Goal: Task Accomplishment & Management: Manage account settings

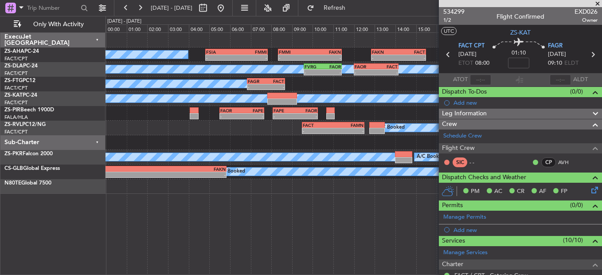
click at [597, 3] on span at bounding box center [597, 4] width 9 height 8
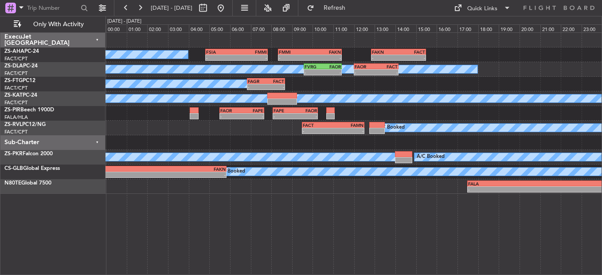
type input "0"
click at [127, 6] on button at bounding box center [126, 8] width 14 height 14
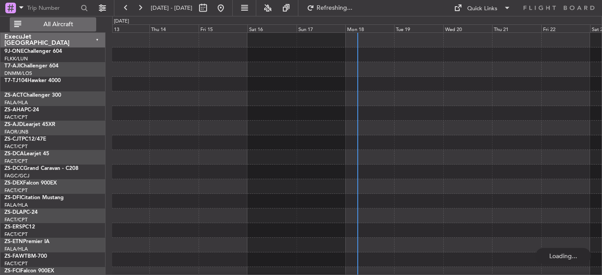
click at [78, 24] on span "All Aircraft" at bounding box center [58, 24] width 70 height 6
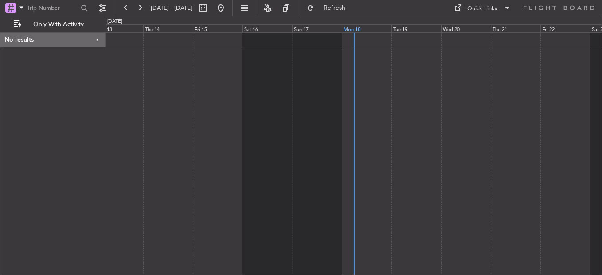
click at [347, 29] on div "Mon 18" at bounding box center [367, 28] width 50 height 8
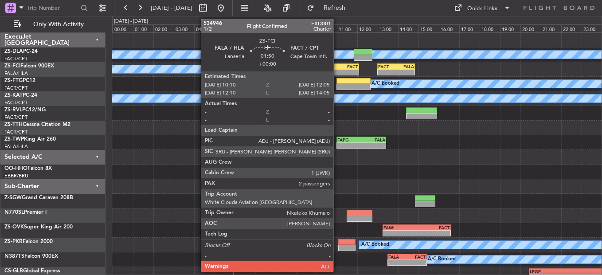
click at [337, 70] on div "-" at bounding box center [330, 72] width 19 height 5
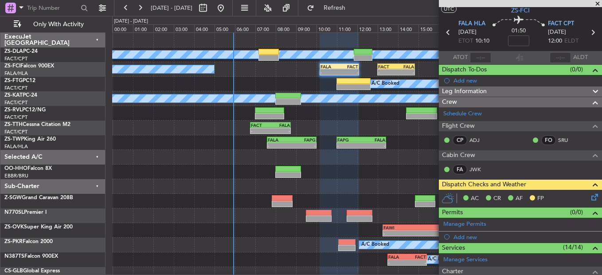
scroll to position [244, 0]
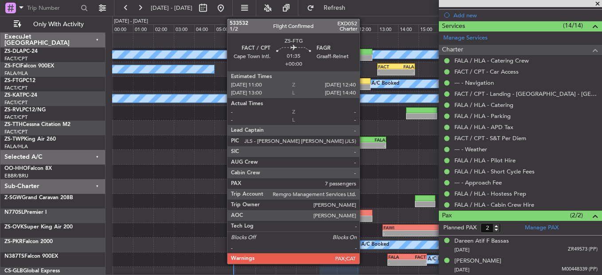
click at [364, 87] on div at bounding box center [353, 87] width 34 height 6
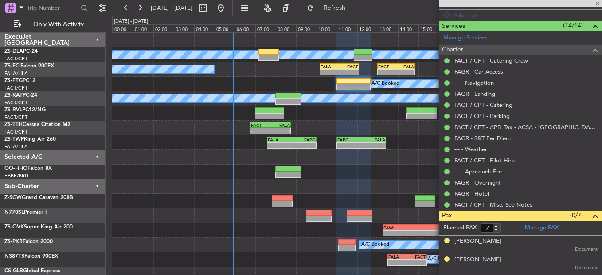
scroll to position [0, 0]
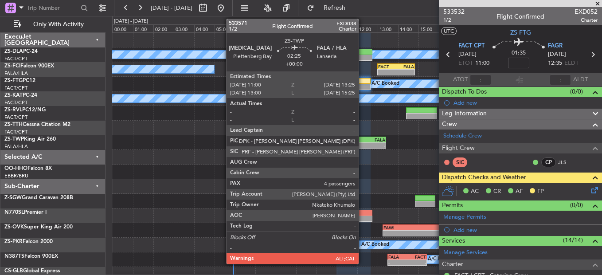
click at [363, 142] on div "FAPG 11:00 Z FALA 13:25 Z" at bounding box center [361, 140] width 50 height 6
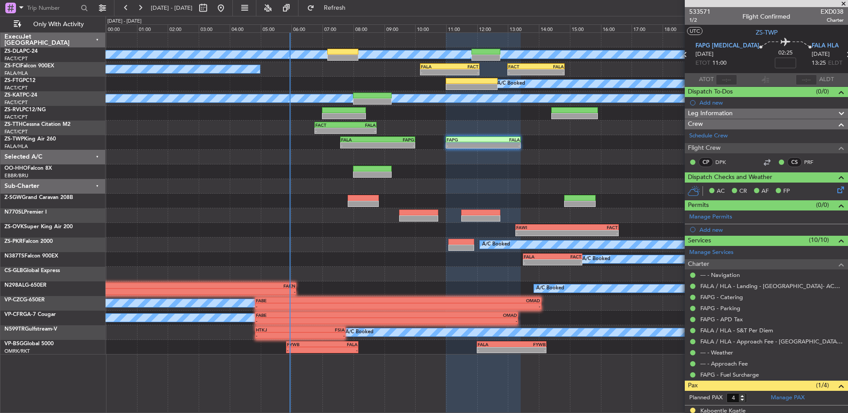
click at [145, 6] on button at bounding box center [140, 8] width 14 height 14
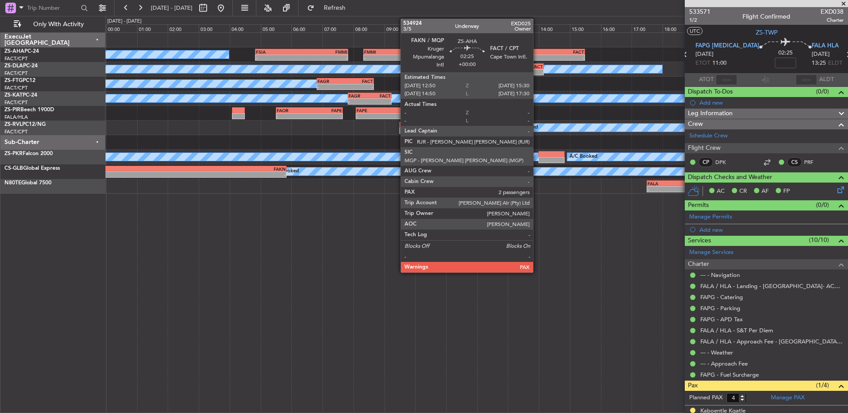
click at [537, 57] on div "-" at bounding box center [523, 57] width 40 height 5
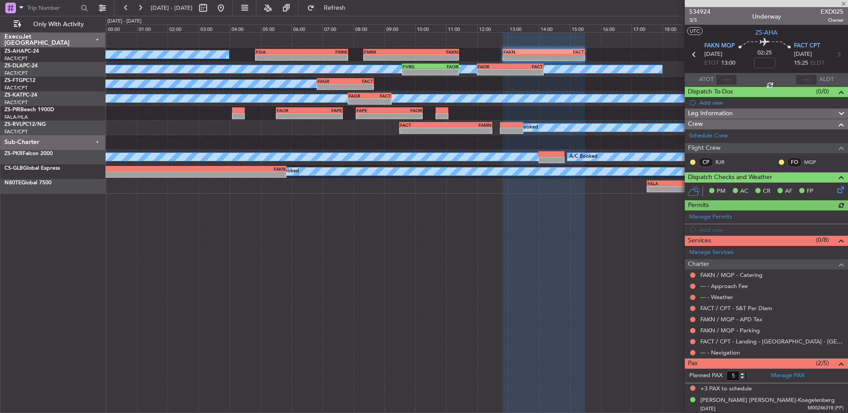
click at [602, 164] on div at bounding box center [781, 162] width 7 height 7
click at [602, 161] on button at bounding box center [780, 162] width 5 height 5
click at [602, 188] on li "Acknowledged" at bounding box center [774, 187] width 59 height 13
click at [602, 160] on button at bounding box center [692, 162] width 5 height 5
click at [602, 189] on span "Acknowledged" at bounding box center [694, 188] width 39 height 9
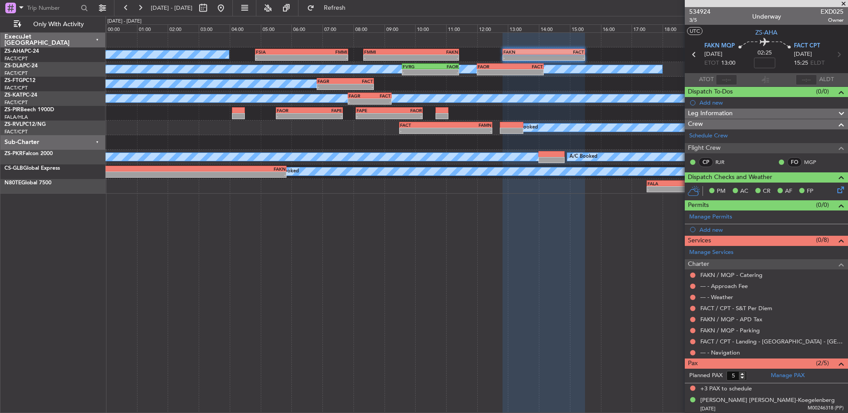
click at [602, 274] on button at bounding box center [692, 352] width 5 height 5
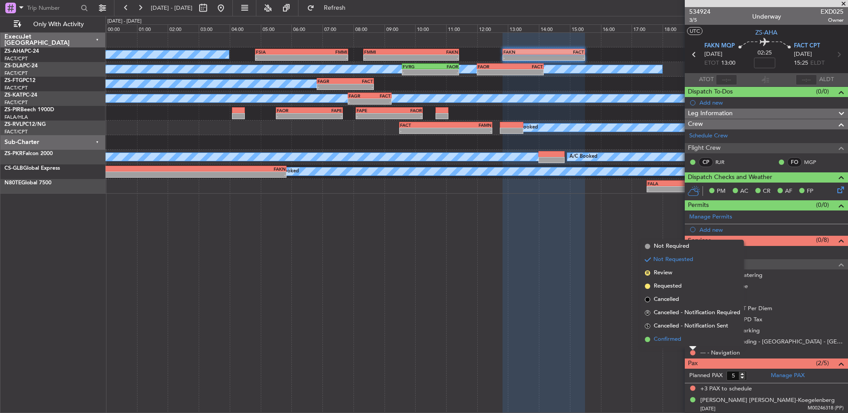
click at [602, 274] on li "Confirmed" at bounding box center [692, 339] width 102 height 13
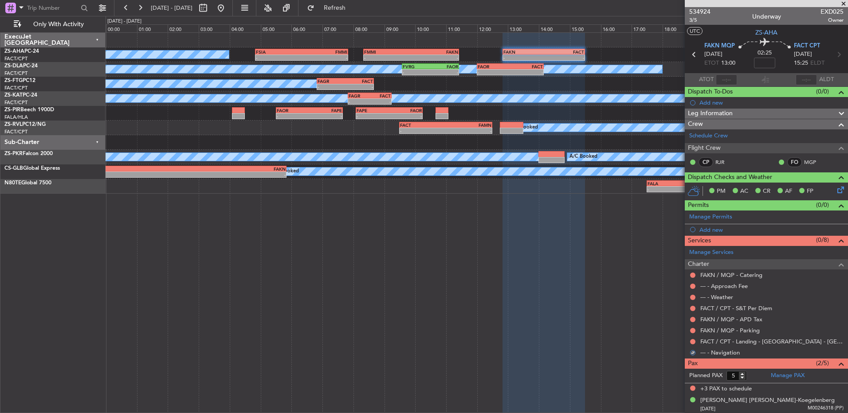
click at [602, 274] on div at bounding box center [692, 341] width 7 height 7
click at [602, 274] on button at bounding box center [692, 341] width 5 height 5
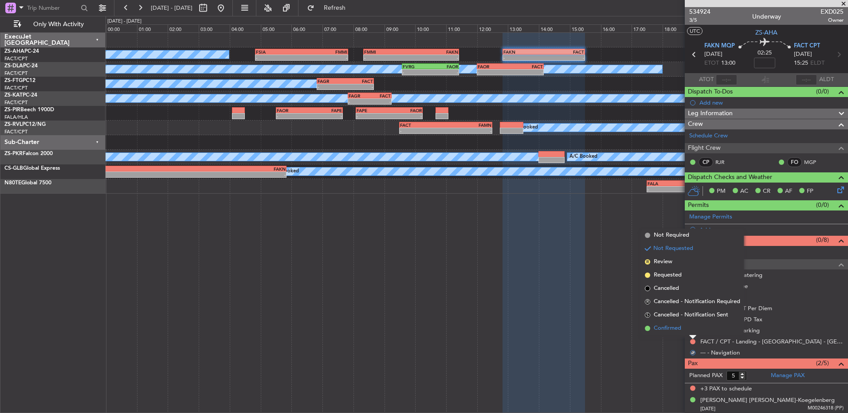
click at [602, 274] on li "Confirmed" at bounding box center [692, 328] width 102 height 13
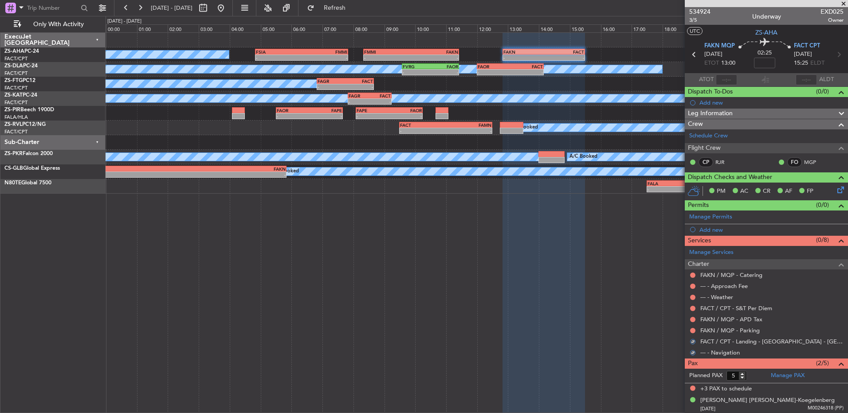
click at [602, 274] on button at bounding box center [692, 330] width 5 height 5
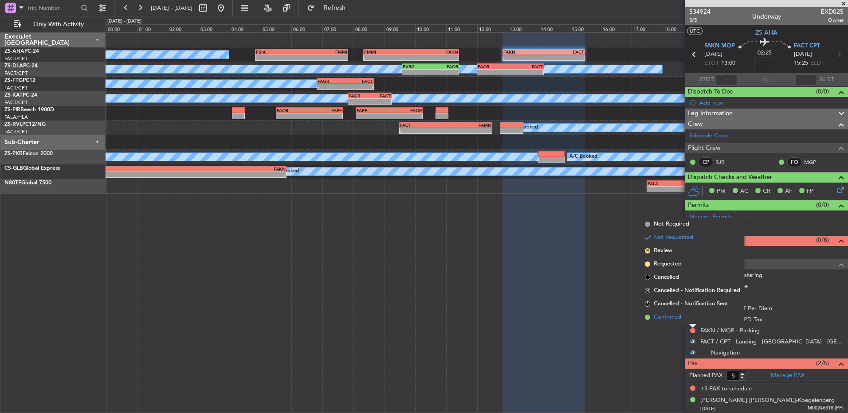
drag, startPoint x: 693, startPoint y: 329, endPoint x: 694, endPoint y: 317, distance: 11.5
click at [602, 274] on li "Confirmed" at bounding box center [692, 317] width 102 height 13
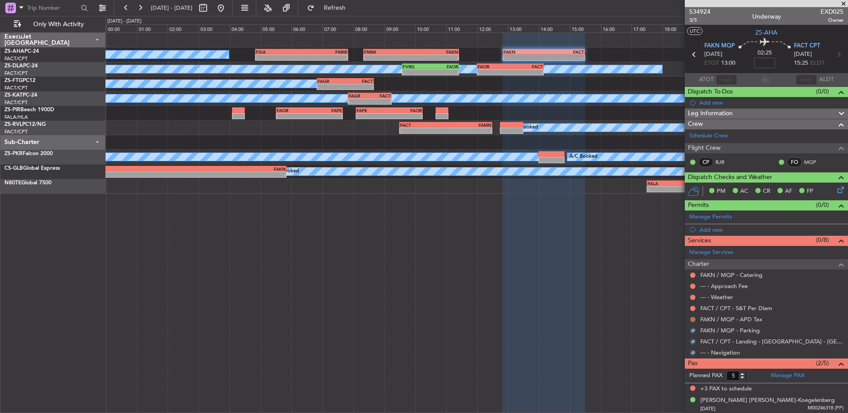
click at [602, 274] on button at bounding box center [692, 319] width 5 height 5
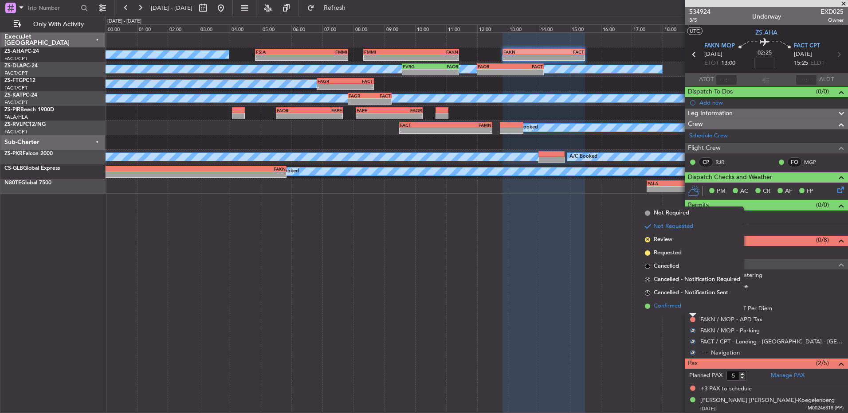
click at [602, 274] on li "Confirmed" at bounding box center [692, 306] width 102 height 13
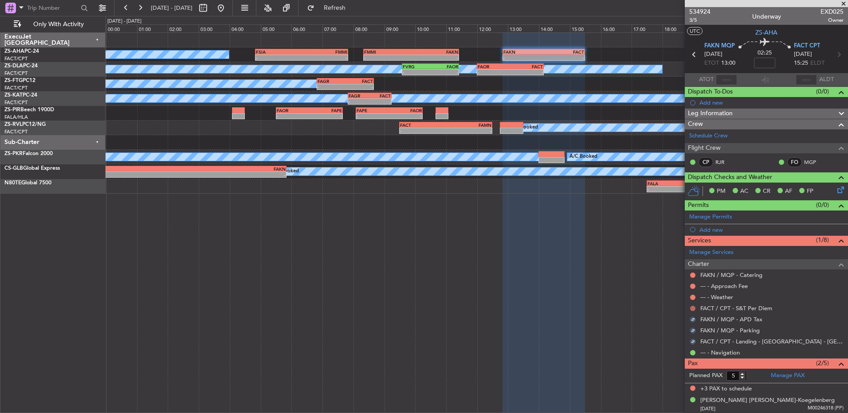
click at [602, 274] on button at bounding box center [692, 308] width 5 height 5
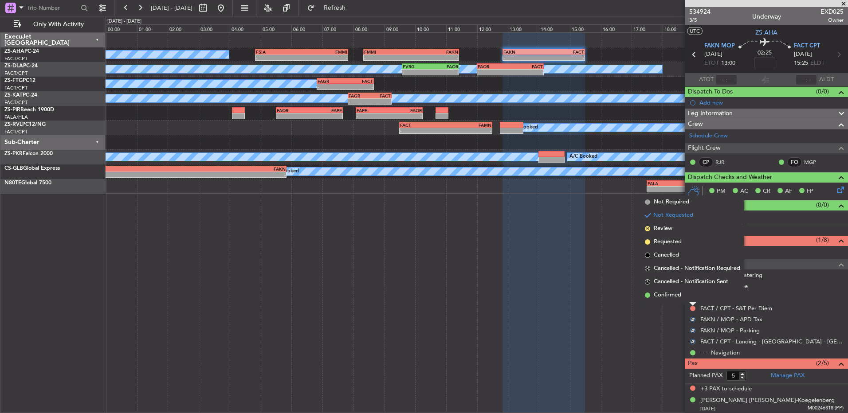
drag, startPoint x: 692, startPoint y: 309, endPoint x: 690, endPoint y: 294, distance: 15.2
click at [602, 274] on li "Confirmed" at bounding box center [692, 295] width 102 height 13
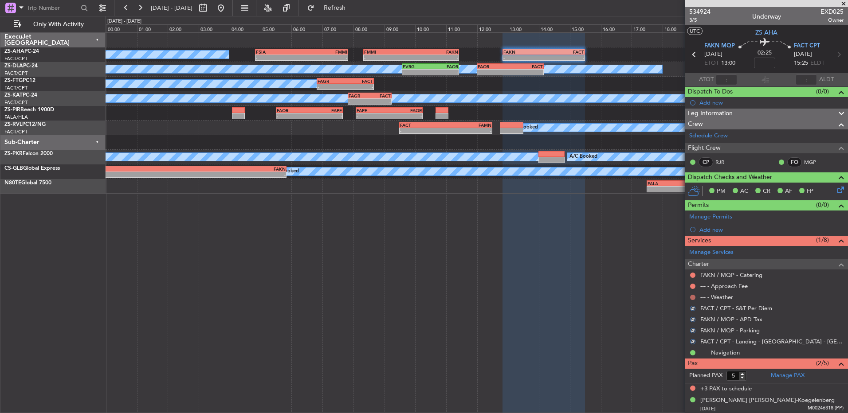
click at [602, 274] on div at bounding box center [692, 297] width 7 height 7
click at [602, 274] on button at bounding box center [692, 297] width 5 height 5
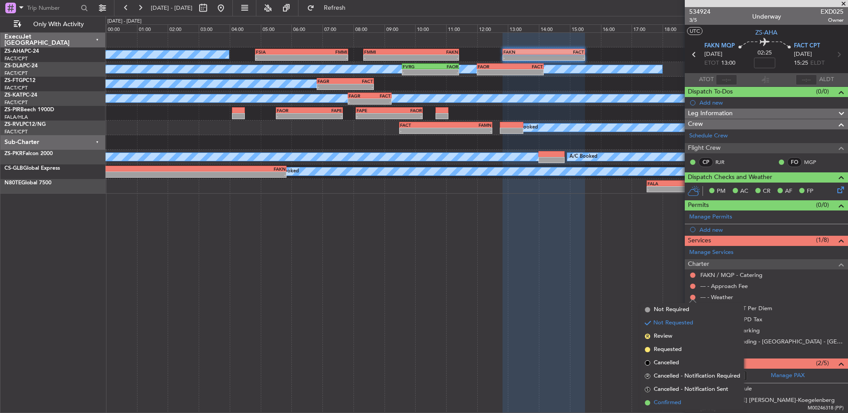
click at [602, 274] on span "Confirmed" at bounding box center [666, 403] width 27 height 9
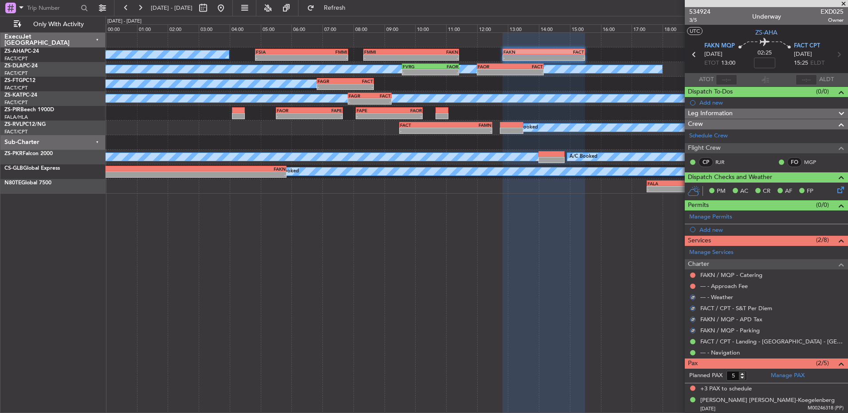
click at [602, 274] on button at bounding box center [692, 286] width 5 height 5
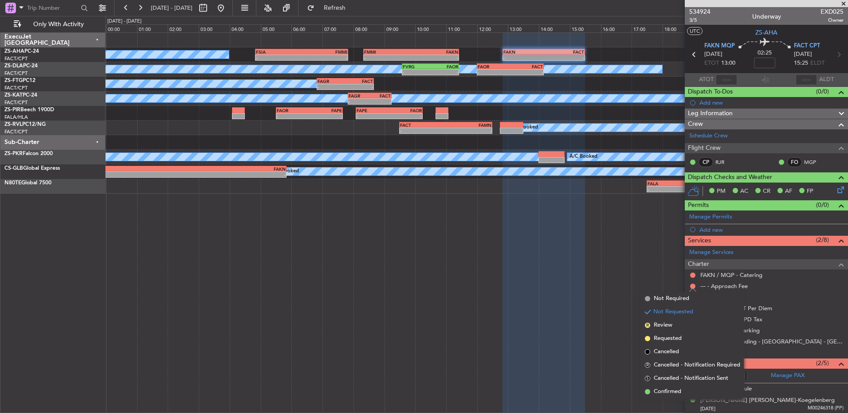
drag, startPoint x: 674, startPoint y: 388, endPoint x: 673, endPoint y: 370, distance: 18.2
click at [602, 274] on span "Confirmed" at bounding box center [666, 391] width 27 height 9
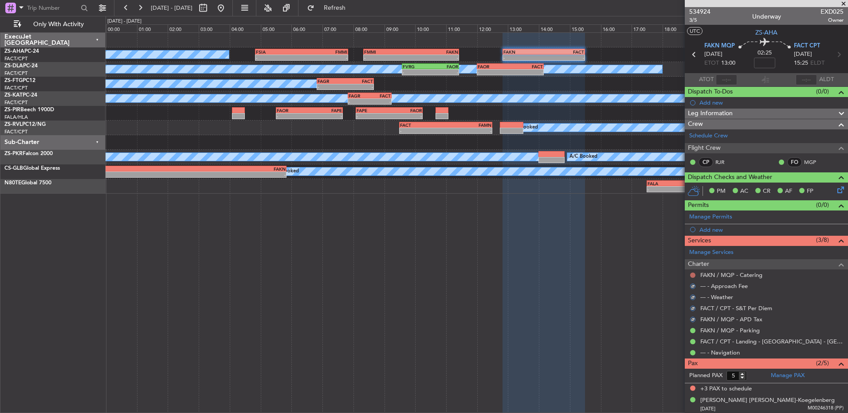
click at [602, 273] on button at bounding box center [692, 275] width 5 height 5
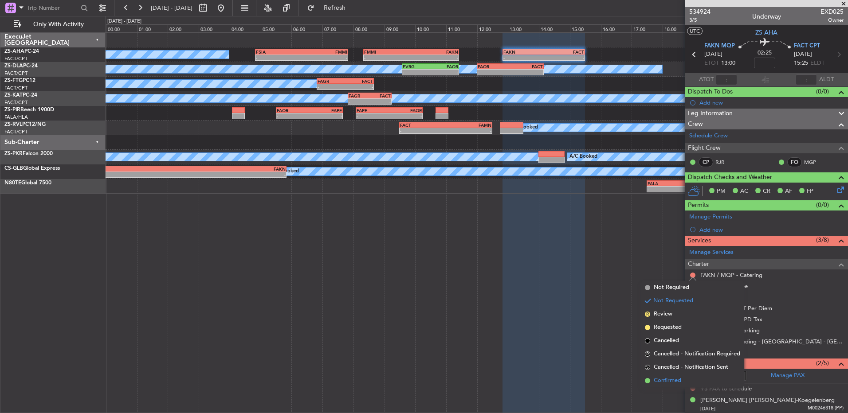
click at [602, 274] on li "Confirmed" at bounding box center [692, 380] width 102 height 13
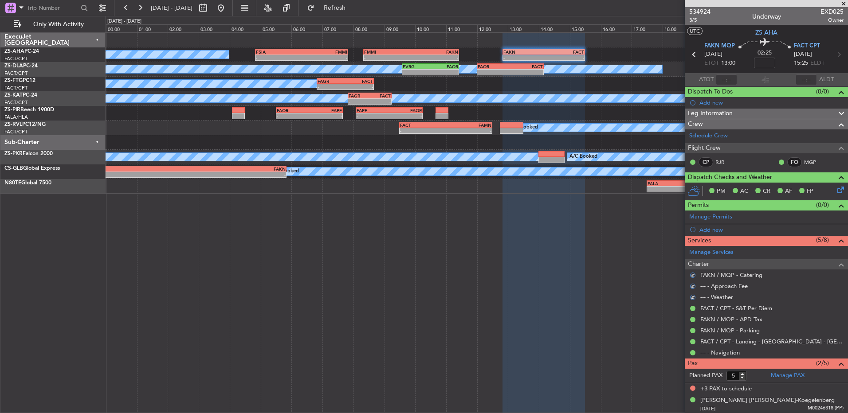
click at [602, 192] on icon at bounding box center [838, 188] width 7 height 7
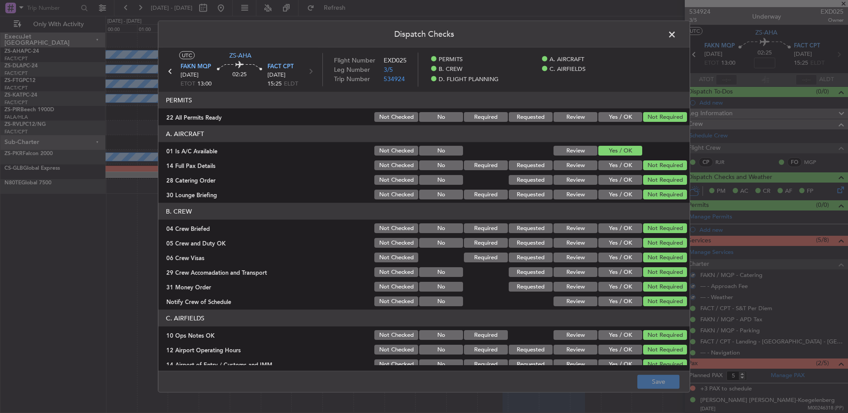
click at [602, 31] on header "Dispatch Checks" at bounding box center [423, 34] width 531 height 27
click at [602, 35] on span at bounding box center [676, 37] width 0 height 18
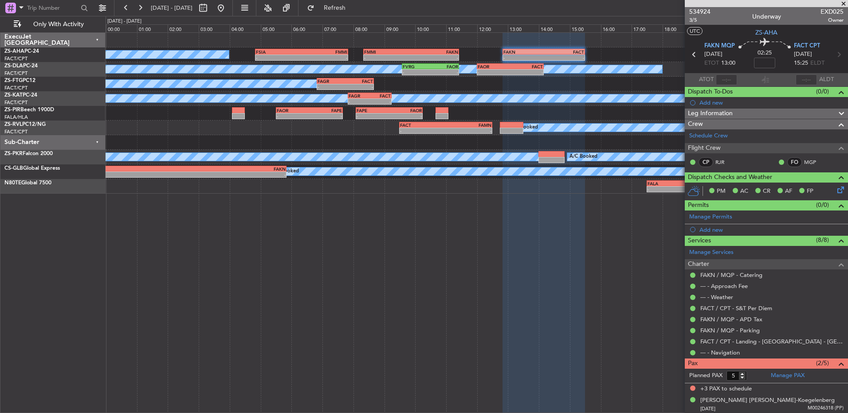
click at [602, 53] on icon at bounding box center [694, 55] width 12 height 12
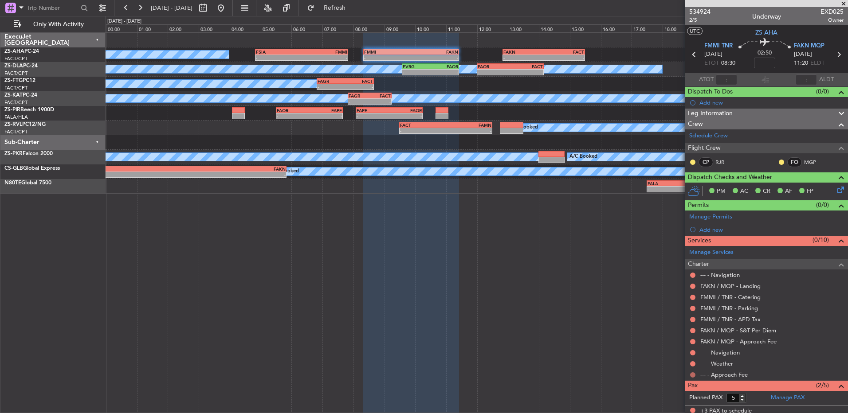
click at [602, 274] on button at bounding box center [692, 374] width 5 height 5
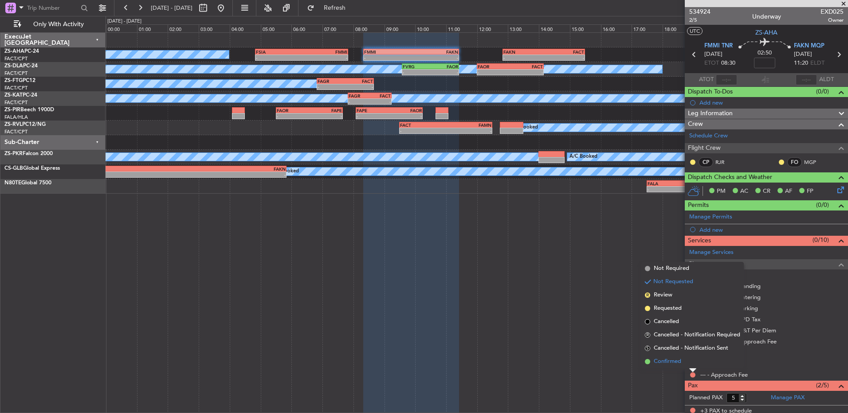
click at [602, 274] on li "Confirmed" at bounding box center [692, 361] width 102 height 13
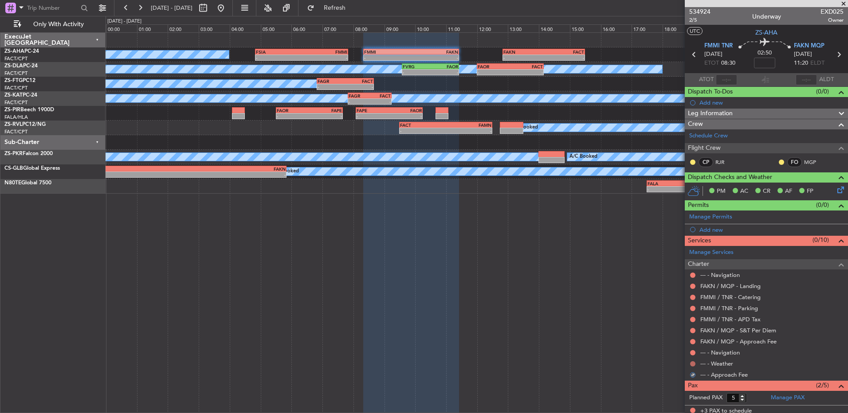
click at [602, 274] on button at bounding box center [692, 363] width 5 height 5
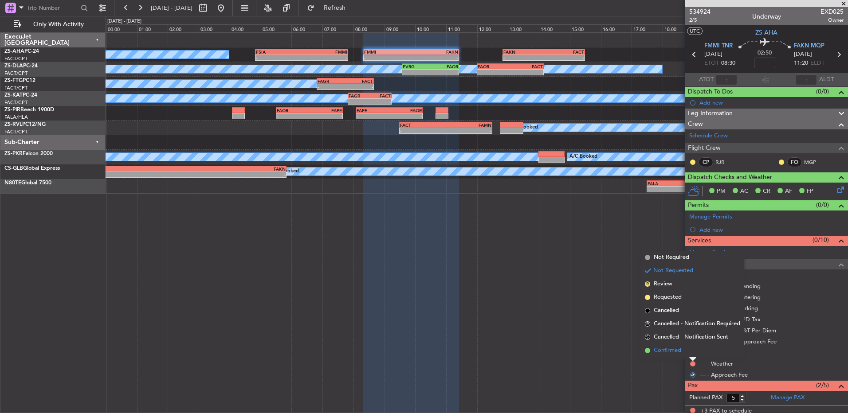
click at [602, 274] on li "Confirmed" at bounding box center [692, 350] width 102 height 13
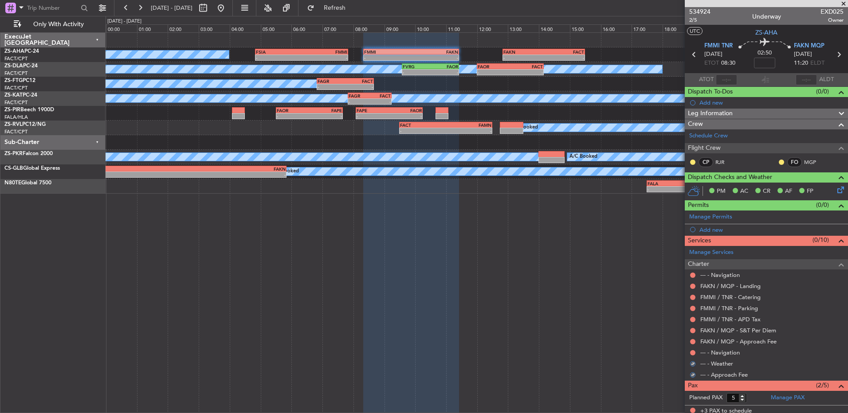
click at [602, 274] on button at bounding box center [692, 352] width 5 height 5
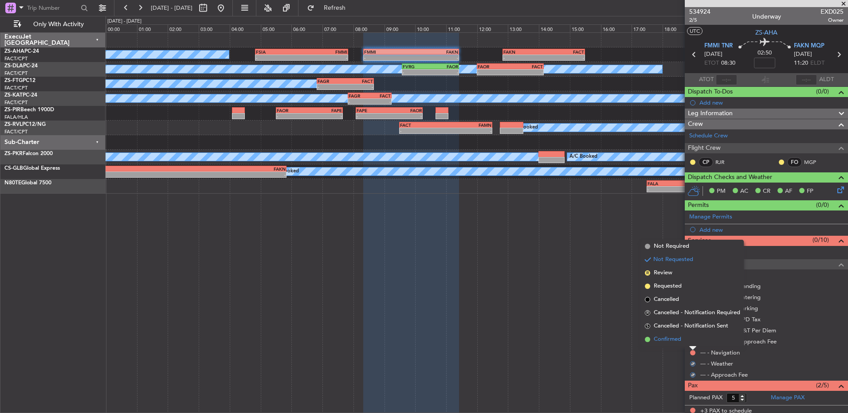
click at [602, 274] on li "Confirmed" at bounding box center [692, 339] width 102 height 13
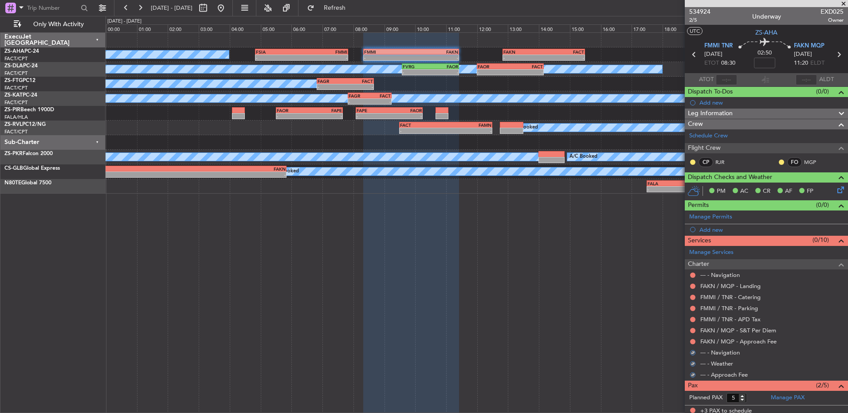
click at [602, 274] on button at bounding box center [692, 341] width 5 height 5
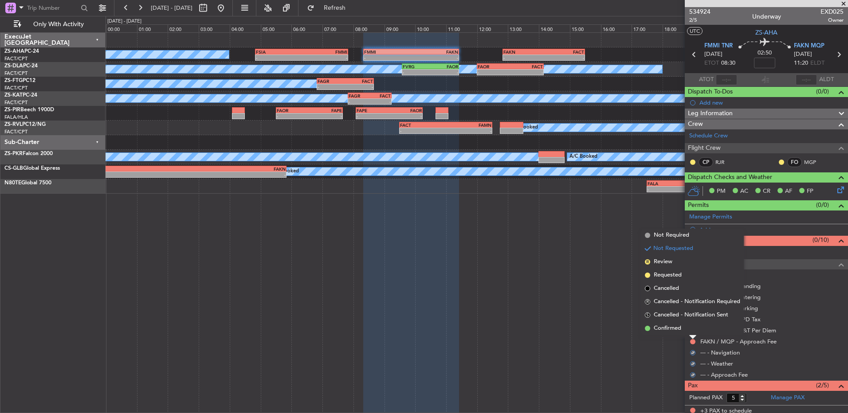
click at [602, 274] on li "Confirmed" at bounding box center [692, 328] width 102 height 13
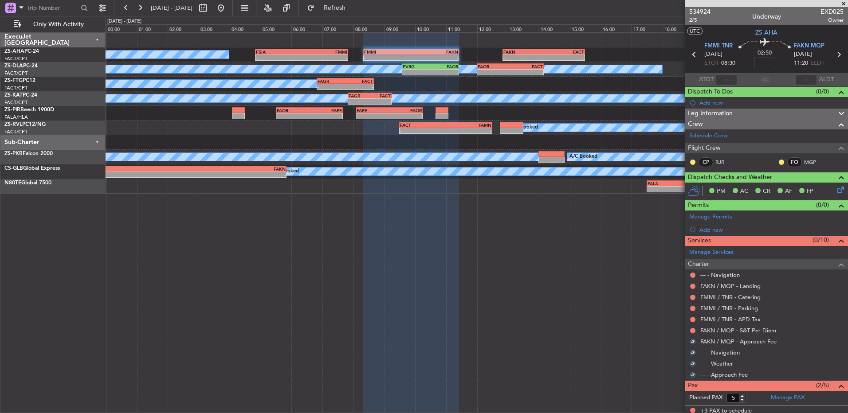
click at [602, 274] on div at bounding box center [692, 330] width 7 height 7
click at [602, 274] on button at bounding box center [692, 330] width 5 height 5
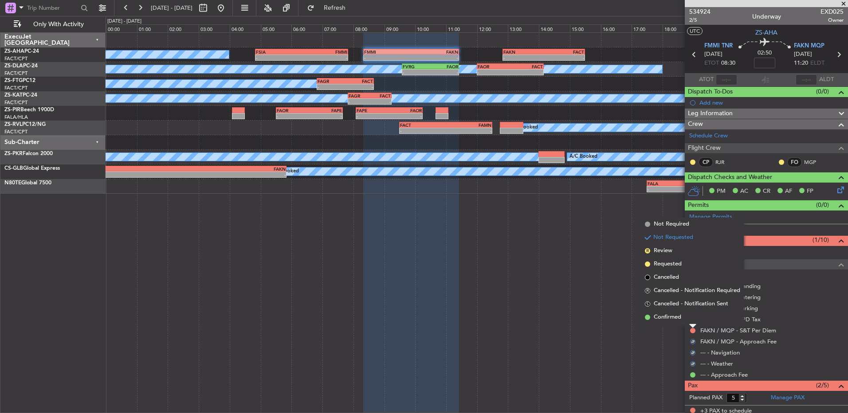
click at [602, 274] on li "Confirmed" at bounding box center [692, 317] width 102 height 13
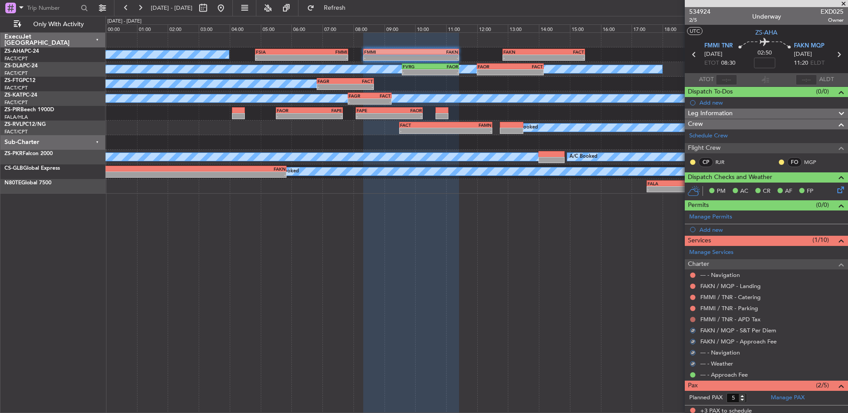
click at [602, 274] on button at bounding box center [692, 319] width 5 height 5
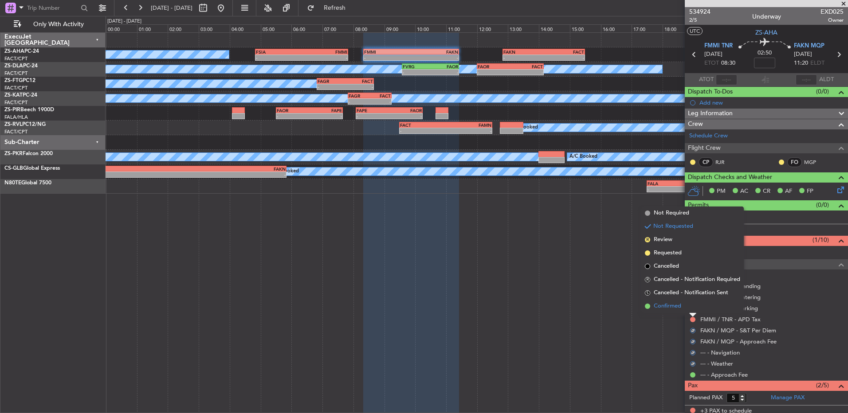
click at [602, 274] on li "Confirmed" at bounding box center [692, 306] width 102 height 13
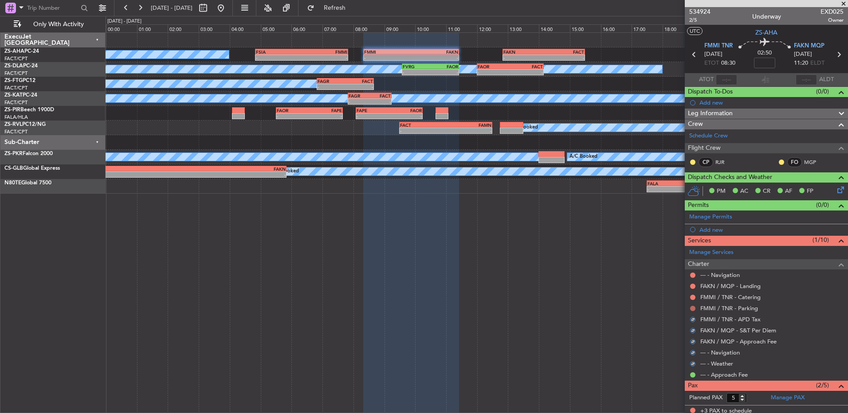
click at [602, 274] on button at bounding box center [692, 308] width 5 height 5
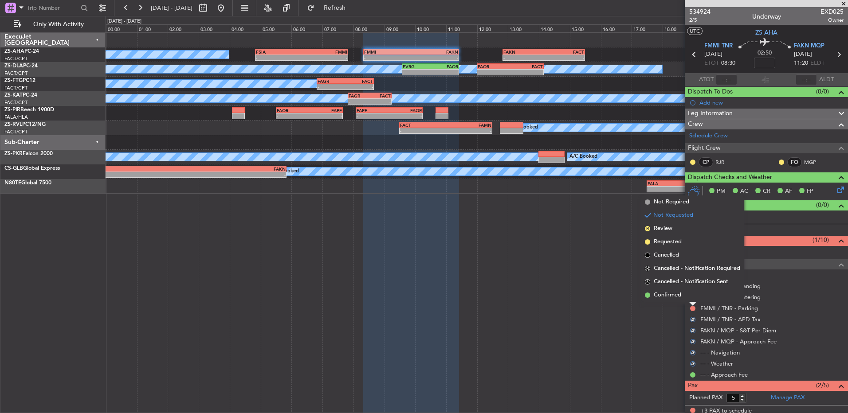
click at [602, 274] on li "Confirmed" at bounding box center [692, 295] width 102 height 13
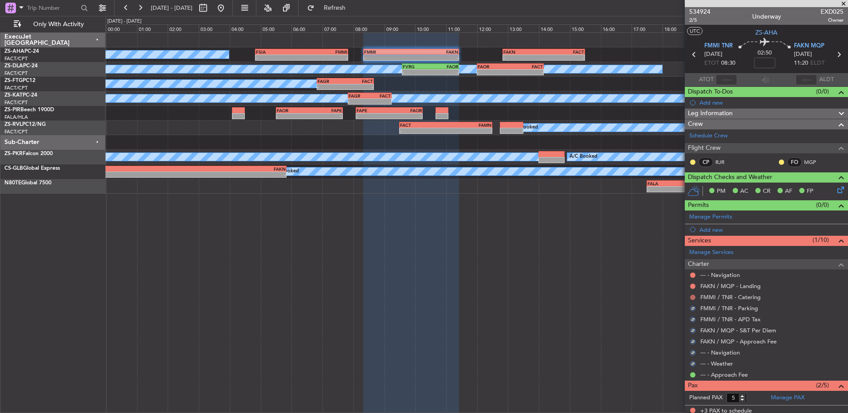
click at [602, 274] on button at bounding box center [692, 297] width 5 height 5
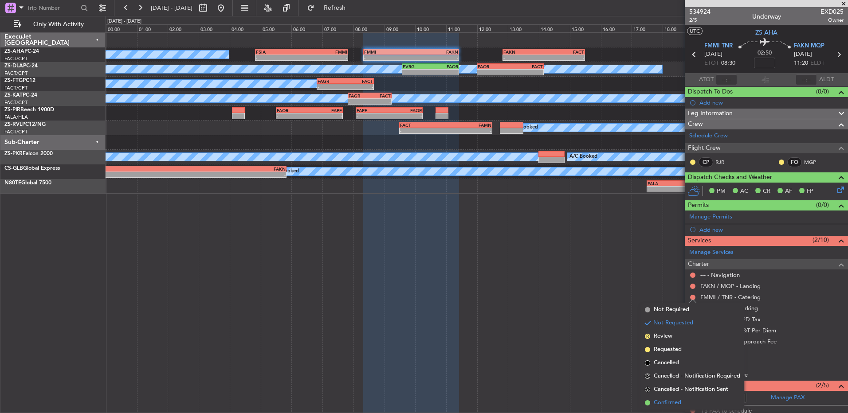
click at [602, 274] on li "Confirmed" at bounding box center [692, 402] width 102 height 13
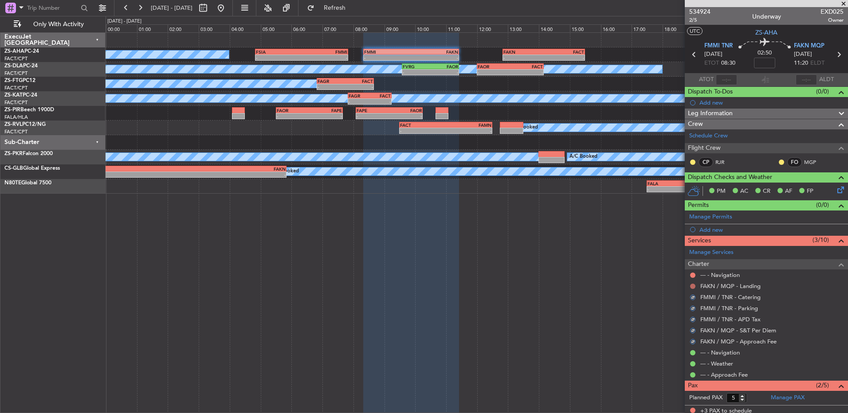
click at [602, 274] on button at bounding box center [692, 286] width 5 height 5
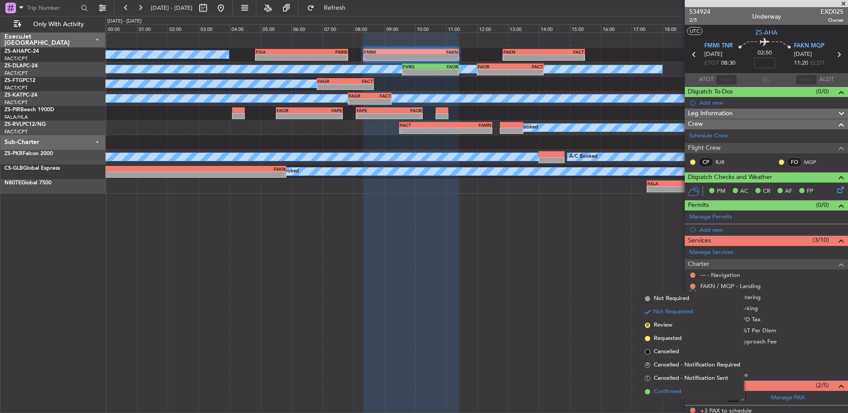
click at [602, 274] on span "Confirmed" at bounding box center [666, 391] width 27 height 9
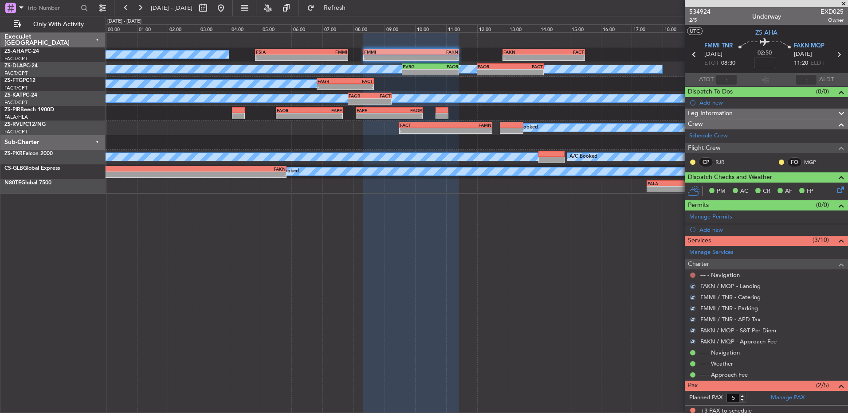
click at [602, 274] on button at bounding box center [692, 275] width 5 height 5
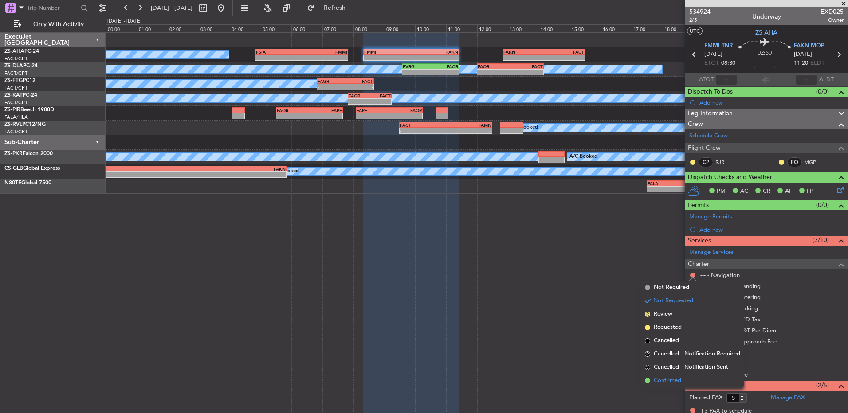
click at [602, 274] on span "Confirmed" at bounding box center [666, 380] width 27 height 9
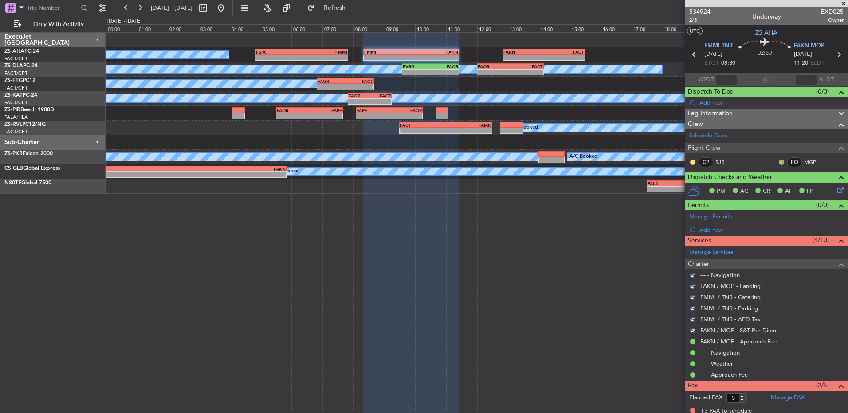
click at [602, 162] on button at bounding box center [780, 162] width 5 height 5
click at [602, 186] on span "Acknowledged" at bounding box center [776, 188] width 39 height 9
click at [602, 163] on button at bounding box center [692, 162] width 5 height 5
click at [602, 190] on span "Acknowledged" at bounding box center [694, 188] width 39 height 9
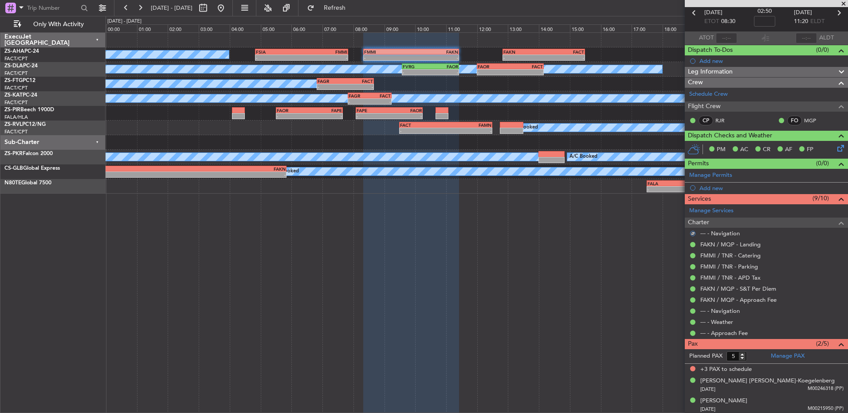
scroll to position [43, 0]
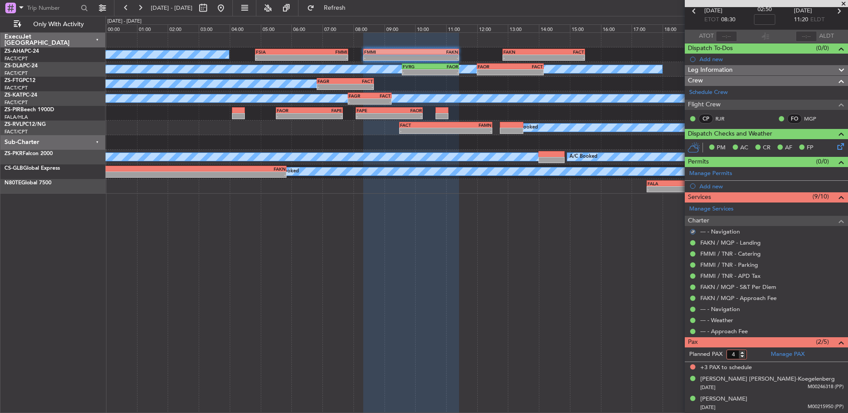
click at [602, 274] on input "4" at bounding box center [736, 355] width 20 height 10
click at [602, 274] on input "3" at bounding box center [736, 355] width 20 height 10
type input "2"
click at [602, 274] on input "2" at bounding box center [736, 355] width 20 height 10
click at [602, 274] on form "Planned PAX 2" at bounding box center [725, 355] width 82 height 14
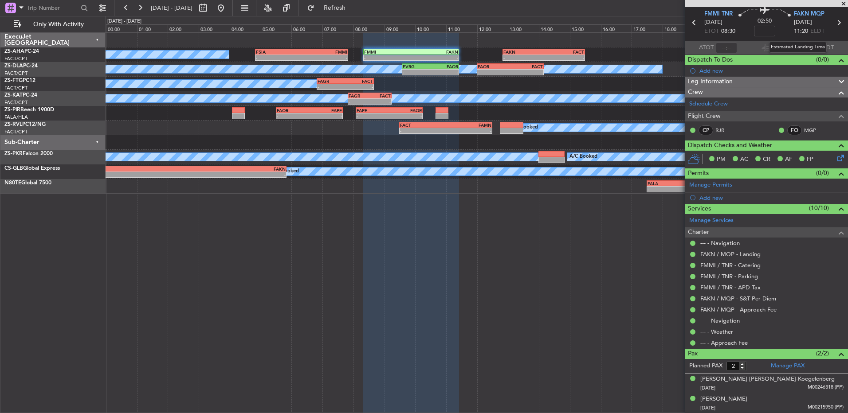
scroll to position [0, 0]
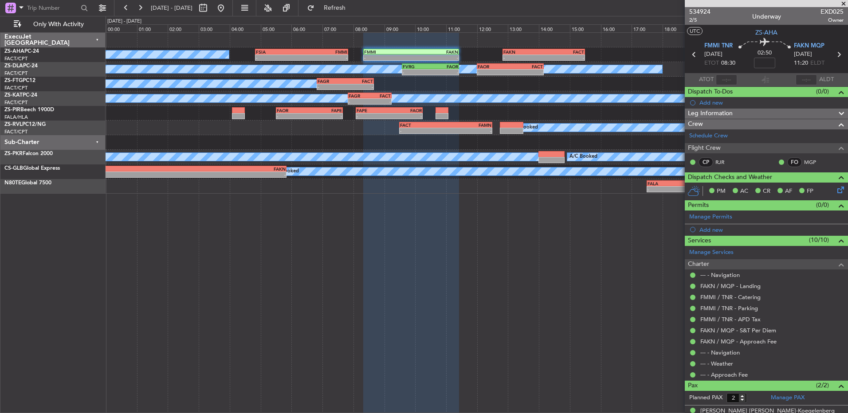
click at [602, 53] on icon at bounding box center [839, 55] width 12 height 12
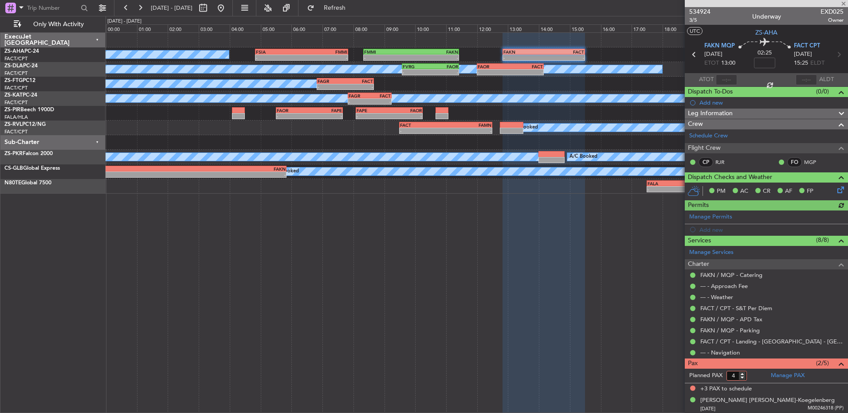
click at [602, 274] on input "4" at bounding box center [736, 376] width 20 height 10
type input "3"
click at [602, 274] on input "3" at bounding box center [736, 376] width 20 height 10
click at [602, 274] on form "Planned PAX" at bounding box center [725, 376] width 82 height 14
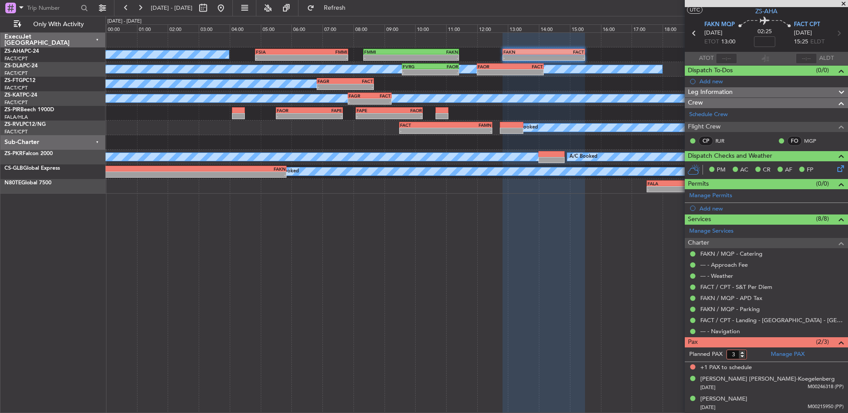
click at [602, 274] on input "3" at bounding box center [736, 355] width 20 height 10
type input "2"
click at [602, 274] on input "2" at bounding box center [736, 355] width 20 height 10
click at [602, 274] on form "Planned PAX 2" at bounding box center [725, 355] width 82 height 14
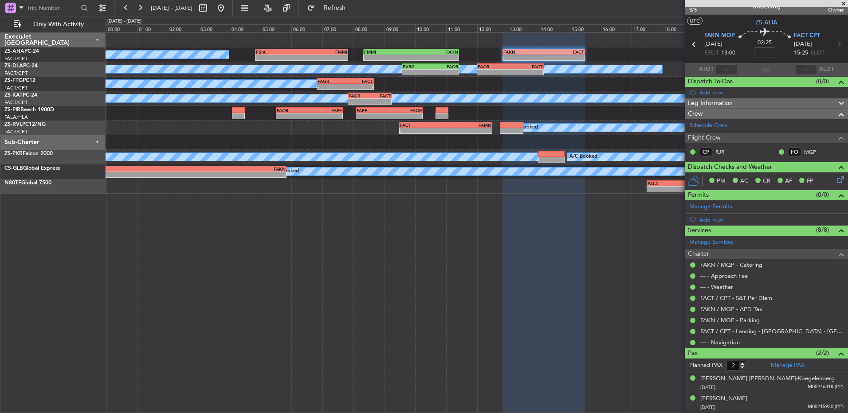
scroll to position [10, 0]
click at [602, 43] on icon at bounding box center [694, 45] width 12 height 12
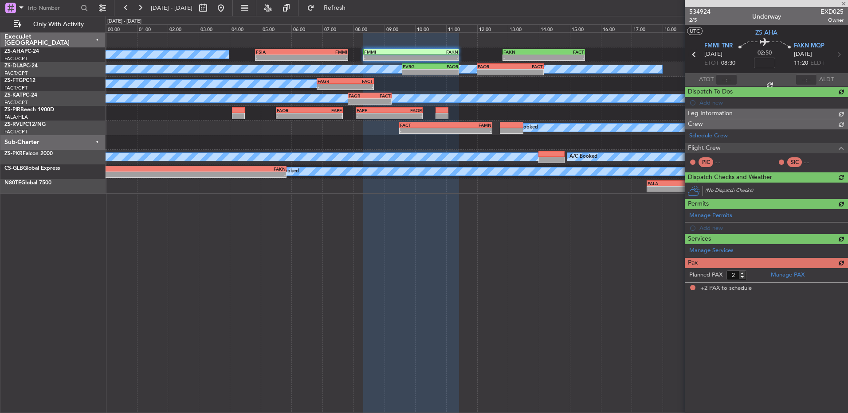
scroll to position [0, 0]
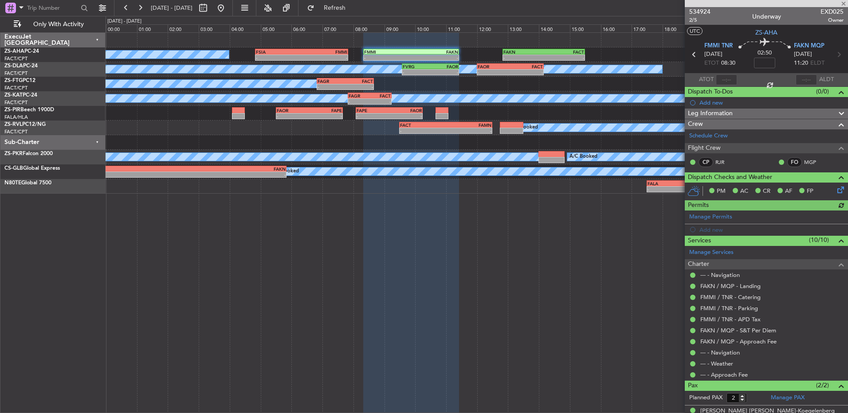
click at [602, 51] on icon at bounding box center [694, 55] width 12 height 12
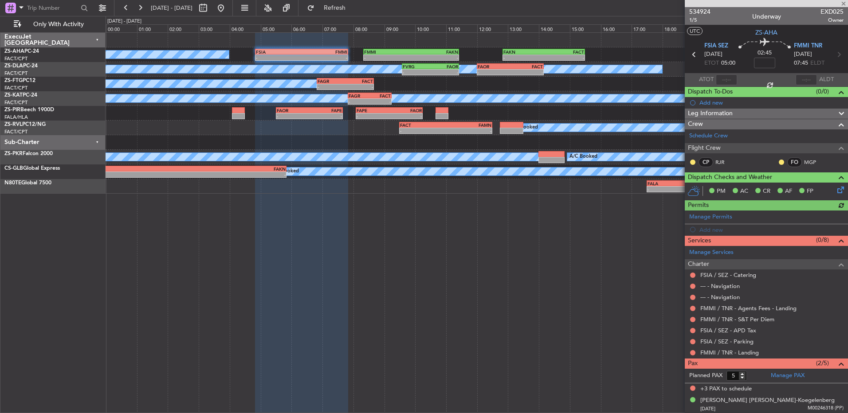
click at [602, 164] on div at bounding box center [781, 162] width 7 height 7
click at [602, 161] on button at bounding box center [780, 162] width 5 height 5
click at [602, 188] on span "Acknowledged" at bounding box center [776, 188] width 39 height 9
click at [602, 163] on button at bounding box center [692, 162] width 5 height 5
click at [602, 188] on li "Acknowledged" at bounding box center [692, 187] width 59 height 13
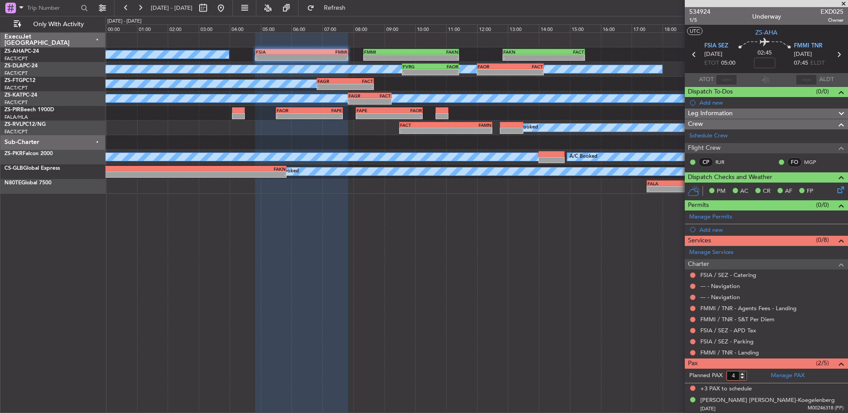
click at [602, 274] on input "4" at bounding box center [736, 376] width 20 height 10
click at [602, 274] on input "3" at bounding box center [736, 376] width 20 height 10
click at [602, 274] on input "2" at bounding box center [736, 376] width 20 height 10
click at [602, 274] on form "Planned PAX 5" at bounding box center [725, 376] width 82 height 14
click at [602, 274] on input "4" at bounding box center [736, 376] width 20 height 10
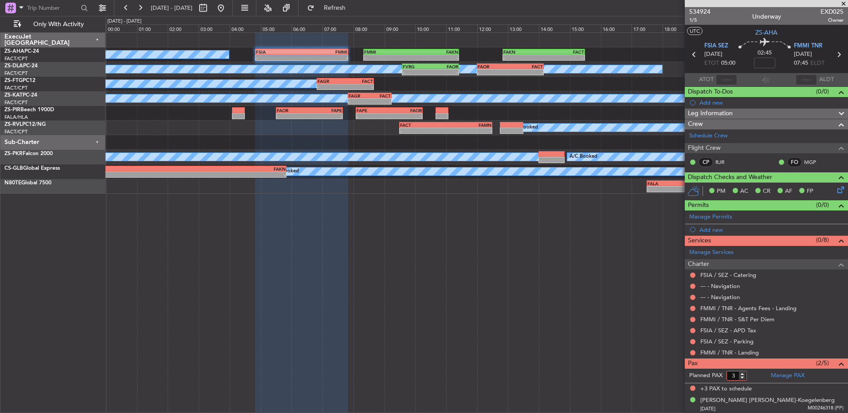
click at [602, 274] on input "3" at bounding box center [736, 376] width 20 height 10
type input "2"
click at [602, 274] on input "2" at bounding box center [736, 376] width 20 height 10
click at [602, 274] on form "Planned PAX 2" at bounding box center [725, 376] width 82 height 14
click at [602, 274] on button at bounding box center [692, 352] width 5 height 5
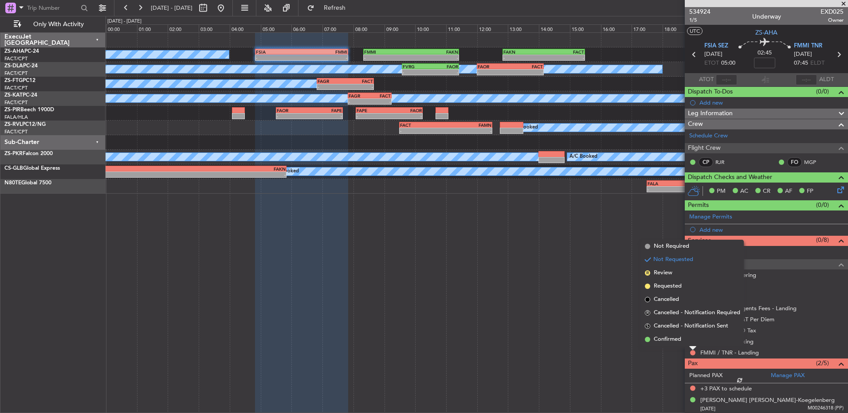
click at [602, 274] on li "Confirmed" at bounding box center [692, 339] width 102 height 13
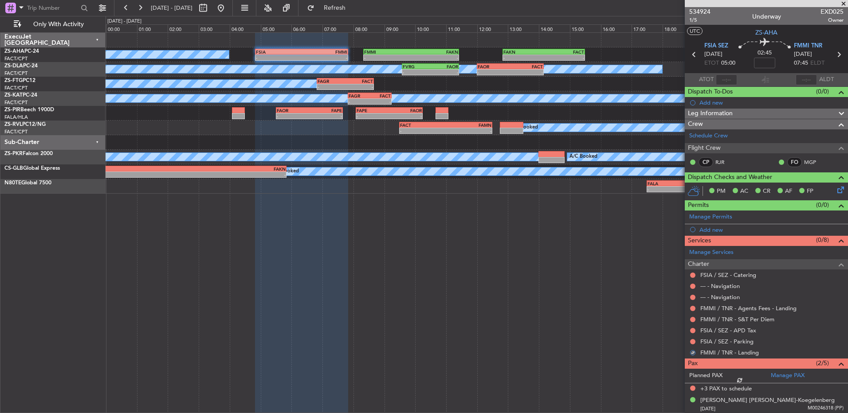
click at [602, 274] on div at bounding box center [692, 341] width 7 height 7
click at [602, 274] on button at bounding box center [692, 341] width 5 height 5
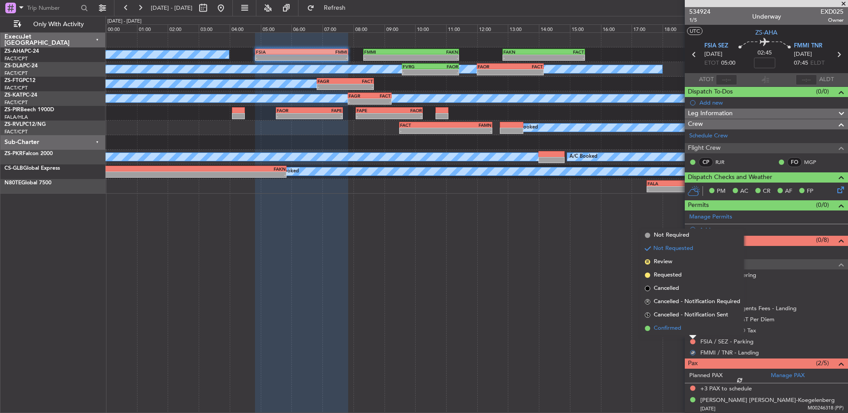
click at [602, 274] on li "Confirmed" at bounding box center [692, 328] width 102 height 13
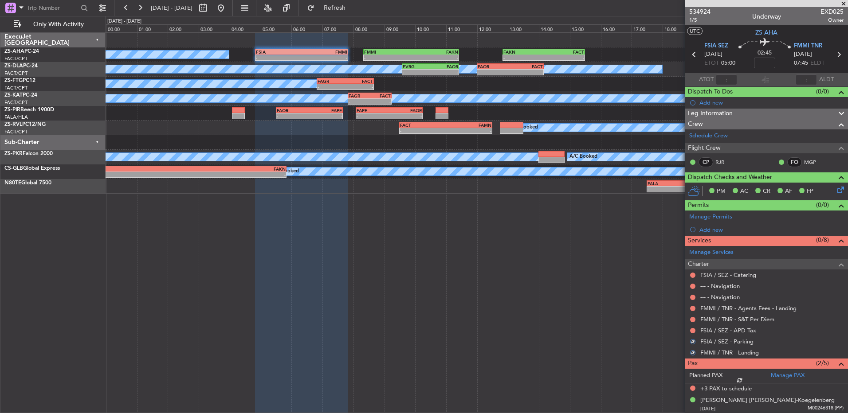
click at [602, 274] on button at bounding box center [692, 330] width 5 height 5
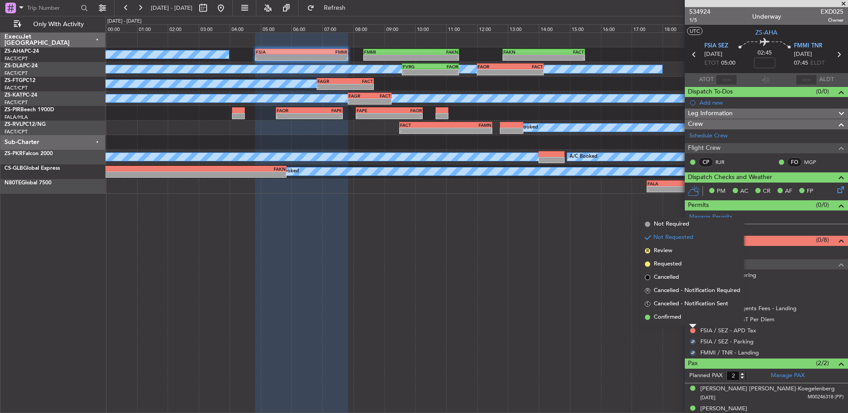
drag, startPoint x: 690, startPoint y: 332, endPoint x: 670, endPoint y: 317, distance: 25.1
click at [602, 274] on span "Confirmed" at bounding box center [666, 317] width 27 height 9
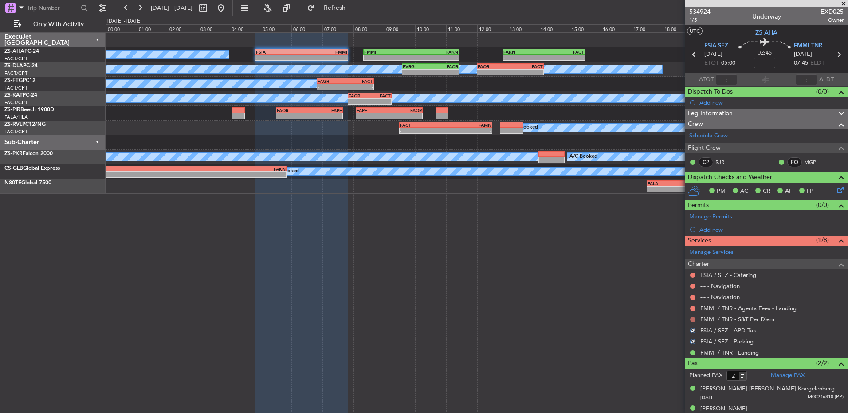
click at [602, 274] on button at bounding box center [692, 319] width 5 height 5
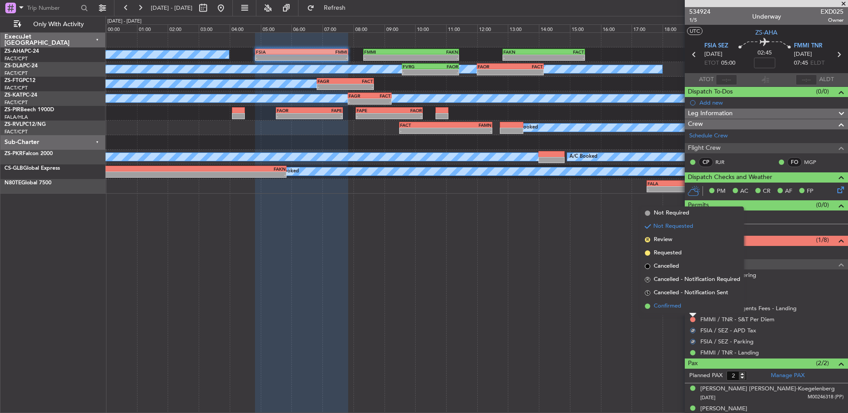
click at [602, 274] on li "Confirmed" at bounding box center [692, 306] width 102 height 13
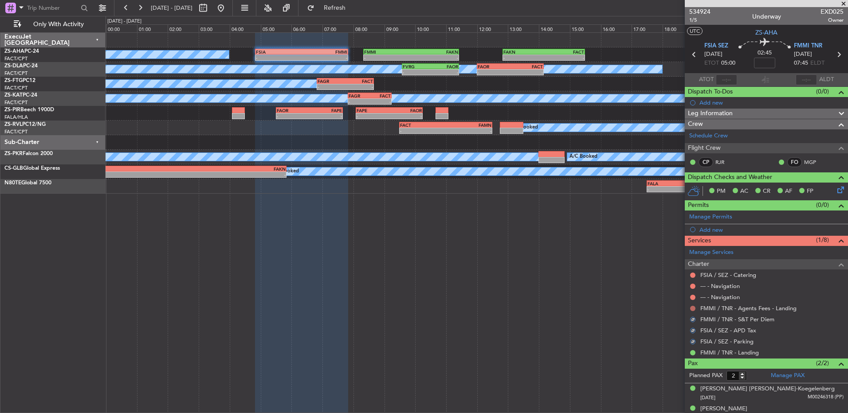
click at [602, 274] on button at bounding box center [692, 308] width 5 height 5
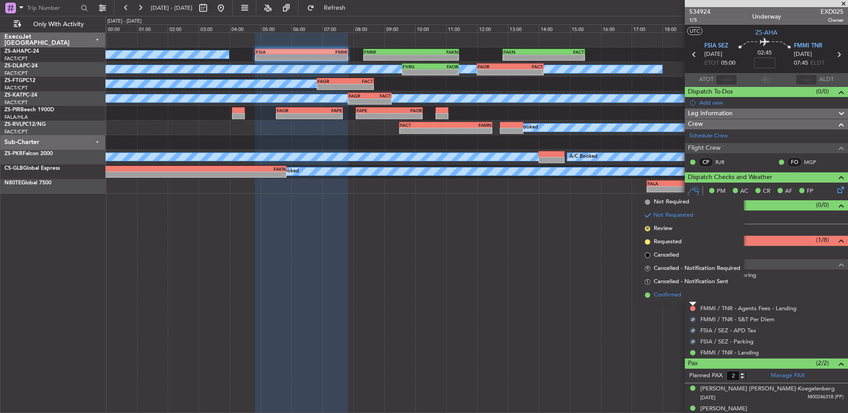
click at [602, 274] on li "Confirmed" at bounding box center [692, 295] width 102 height 13
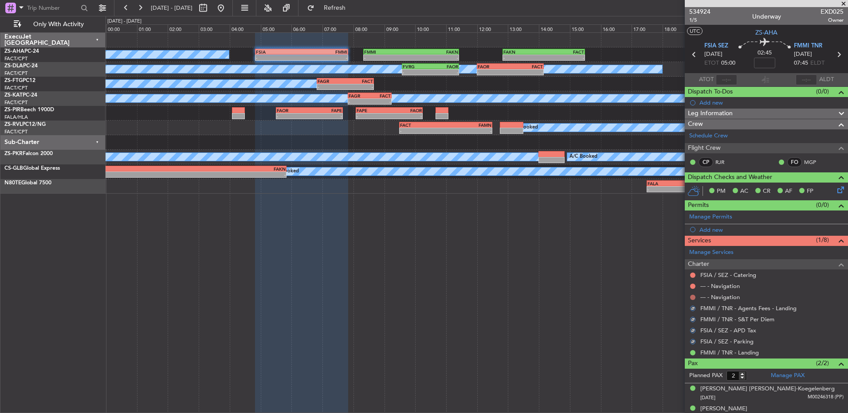
click at [602, 274] on button at bounding box center [692, 297] width 5 height 5
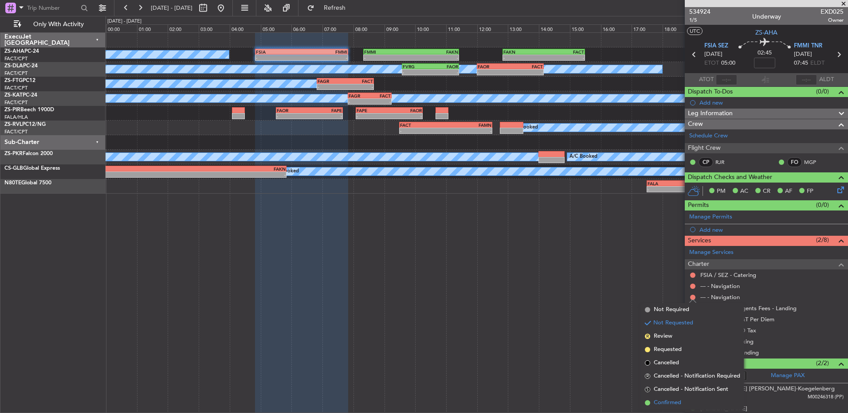
click at [602, 274] on span "Confirmed" at bounding box center [666, 403] width 27 height 9
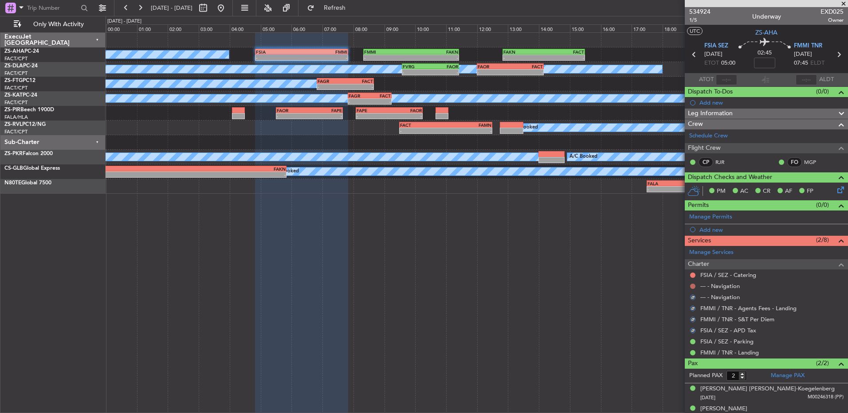
click at [602, 274] on button at bounding box center [692, 286] width 5 height 5
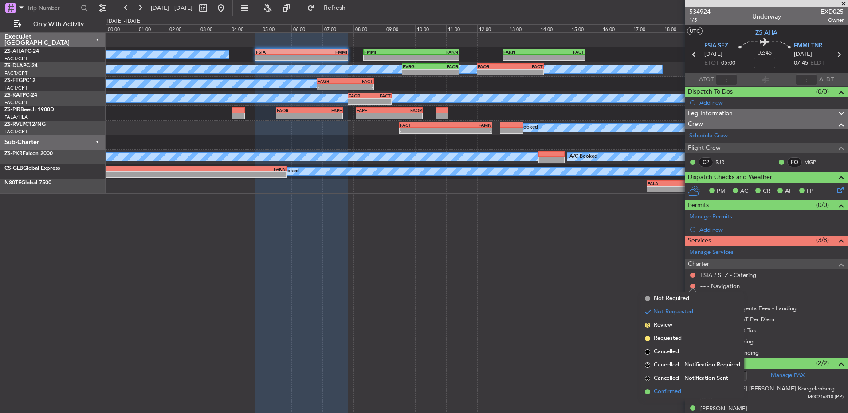
click at [602, 274] on span "Confirmed" at bounding box center [666, 391] width 27 height 9
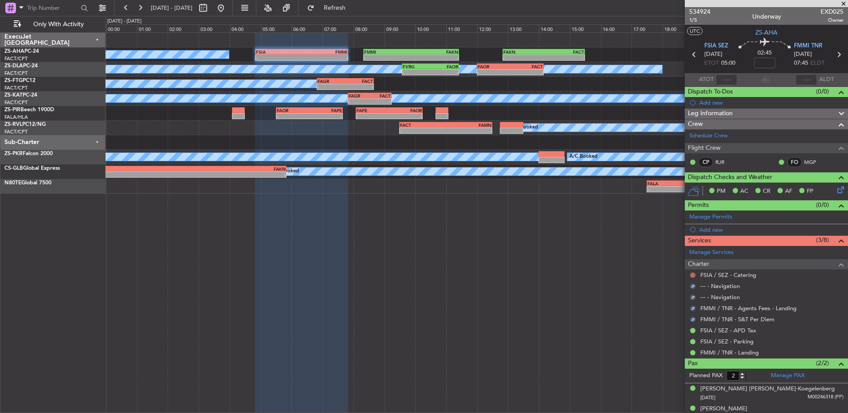
click at [602, 273] on button at bounding box center [692, 275] width 5 height 5
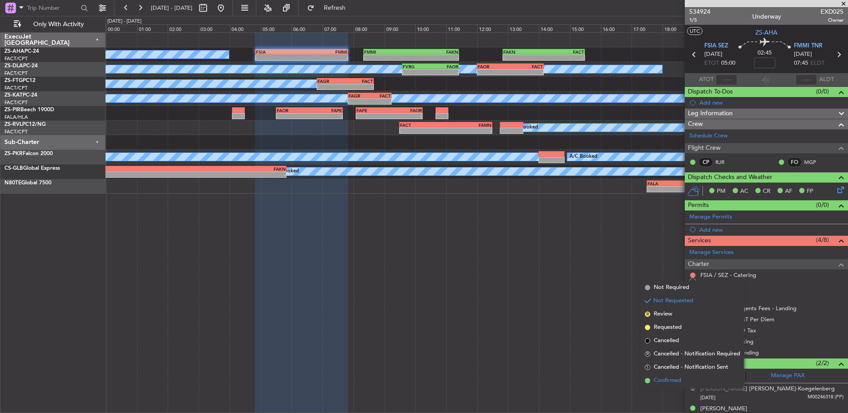
click at [602, 274] on span "Confirmed" at bounding box center [666, 380] width 27 height 9
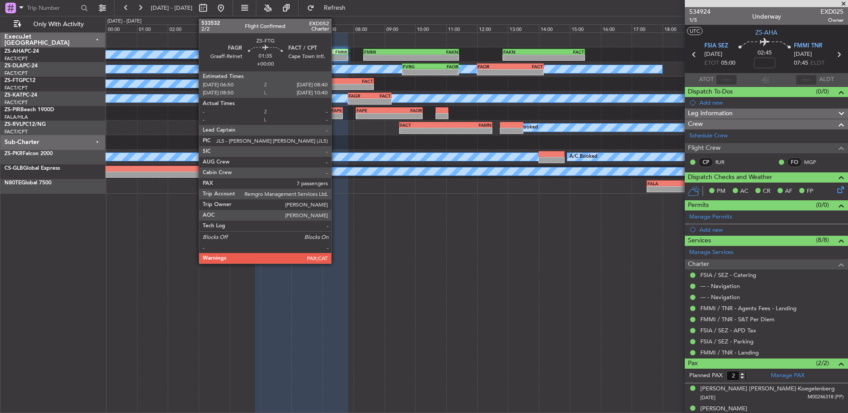
click at [337, 87] on div "-" at bounding box center [330, 86] width 27 height 5
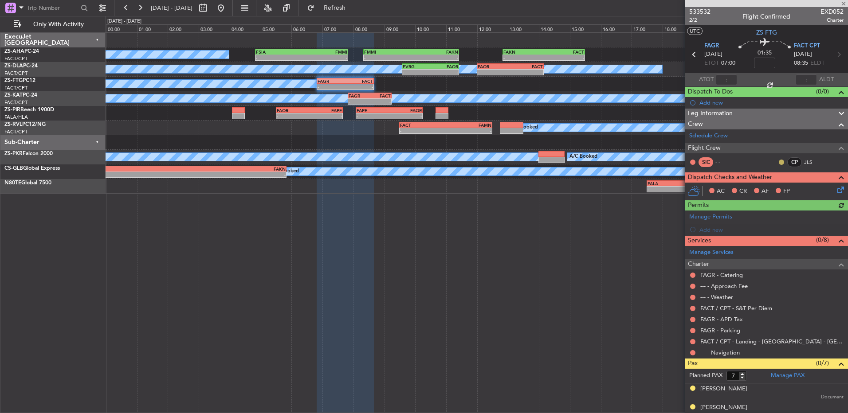
click at [602, 161] on button at bounding box center [780, 162] width 5 height 5
click at [602, 191] on span "Acknowledged" at bounding box center [776, 188] width 39 height 9
click at [602, 274] on button at bounding box center [692, 352] width 5 height 5
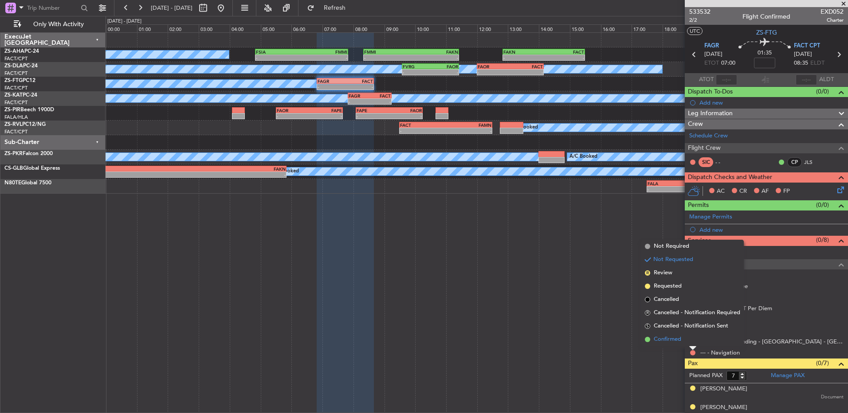
click at [602, 274] on li "Confirmed" at bounding box center [692, 339] width 102 height 13
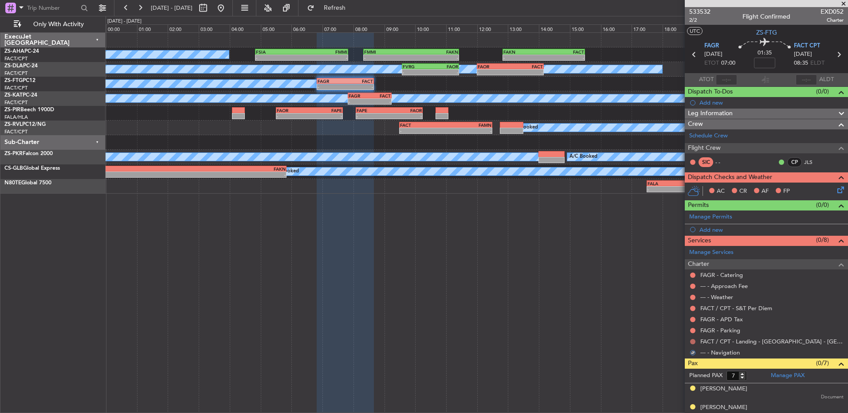
click at [602, 274] on button at bounding box center [692, 341] width 5 height 5
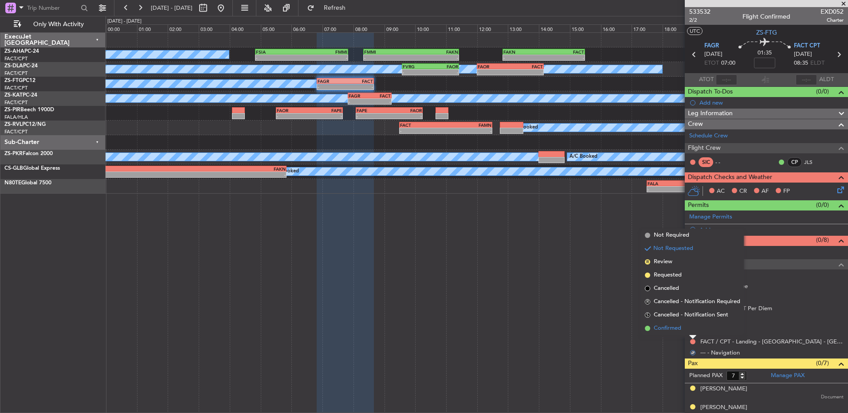
click at [602, 274] on li "Confirmed" at bounding box center [692, 328] width 102 height 13
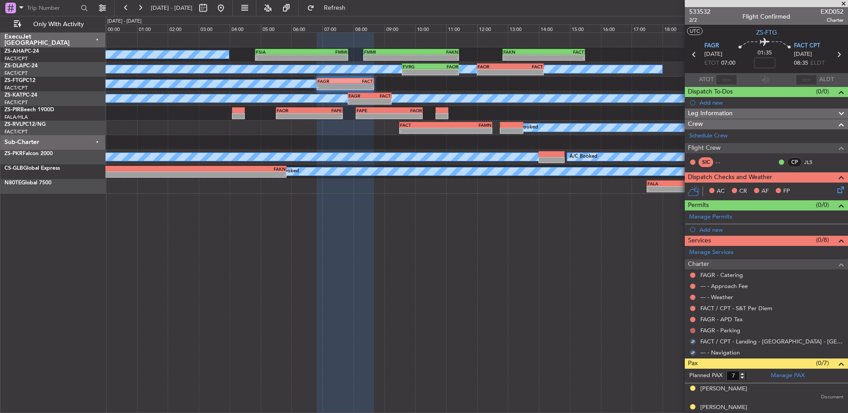
click at [602, 274] on button at bounding box center [692, 330] width 5 height 5
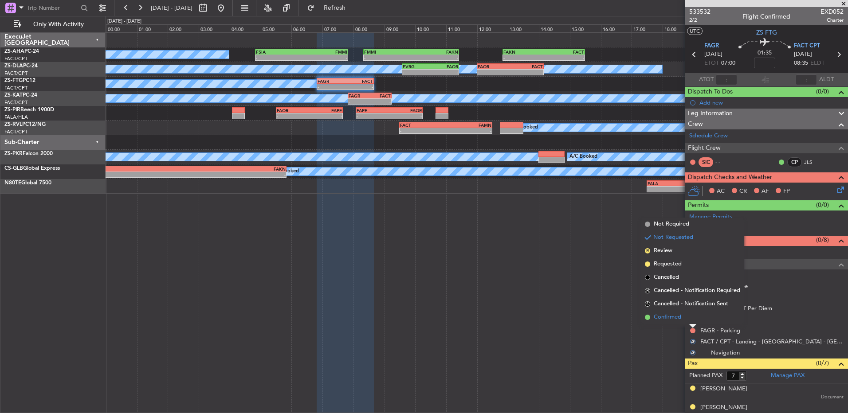
click at [602, 274] on li "Confirmed" at bounding box center [692, 317] width 102 height 13
click at [602, 274] on button at bounding box center [692, 319] width 5 height 5
click at [602, 274] on li "Confirmed" at bounding box center [692, 306] width 102 height 13
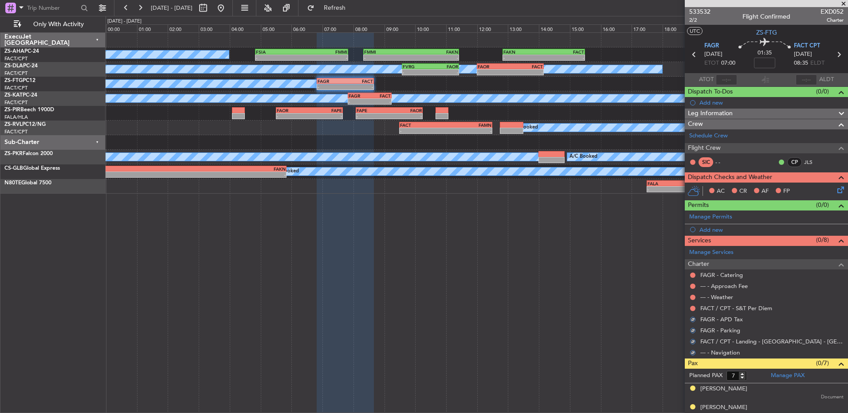
click at [602, 274] on button at bounding box center [692, 308] width 5 height 5
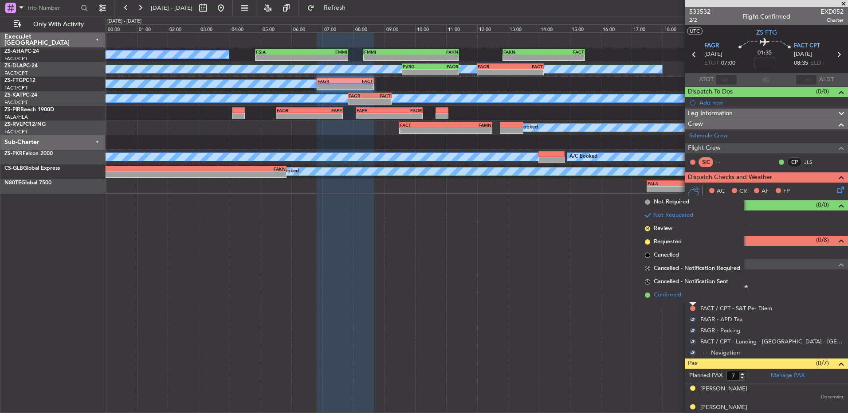
click at [602, 274] on li "Confirmed" at bounding box center [692, 295] width 102 height 13
click at [602, 274] on button at bounding box center [692, 297] width 5 height 5
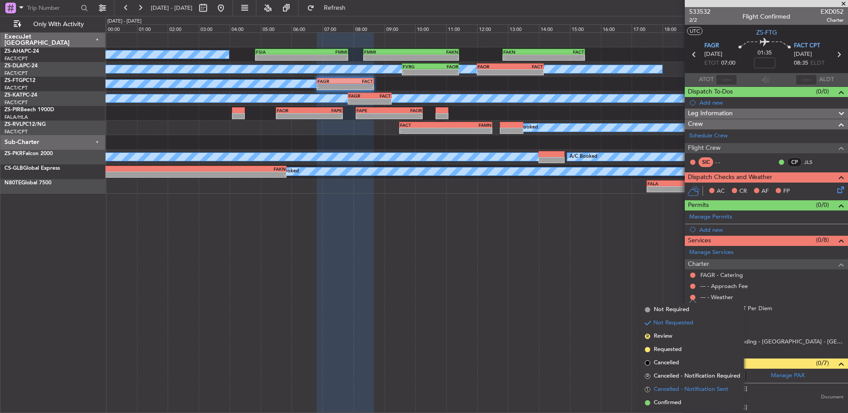
click at [602, 274] on span "Cancelled - Notification Sent" at bounding box center [690, 389] width 74 height 9
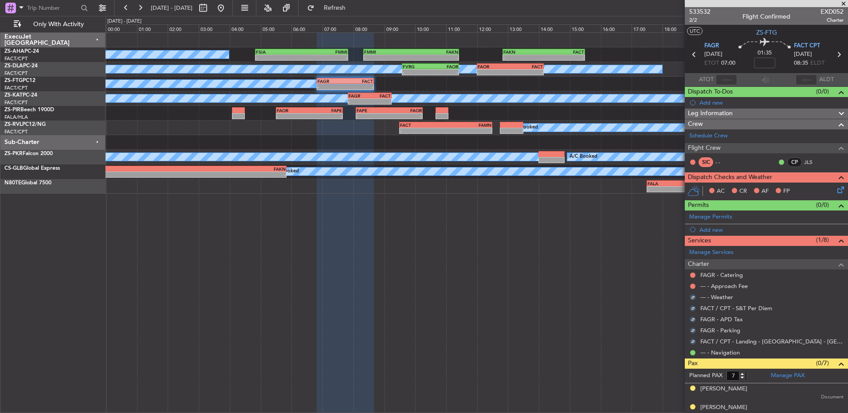
click at [602, 274] on mat-tooltip-component "Not Requested" at bounding box center [693, 300] width 50 height 23
click at [602, 274] on button at bounding box center [692, 286] width 5 height 5
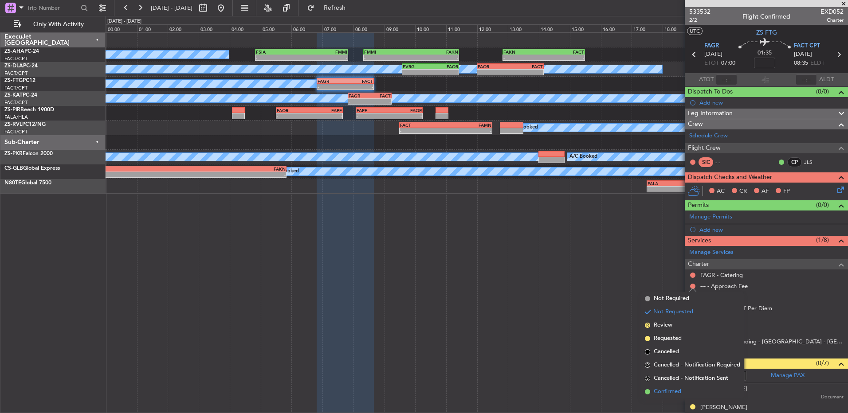
click at [602, 274] on span "Confirmed" at bounding box center [666, 391] width 27 height 9
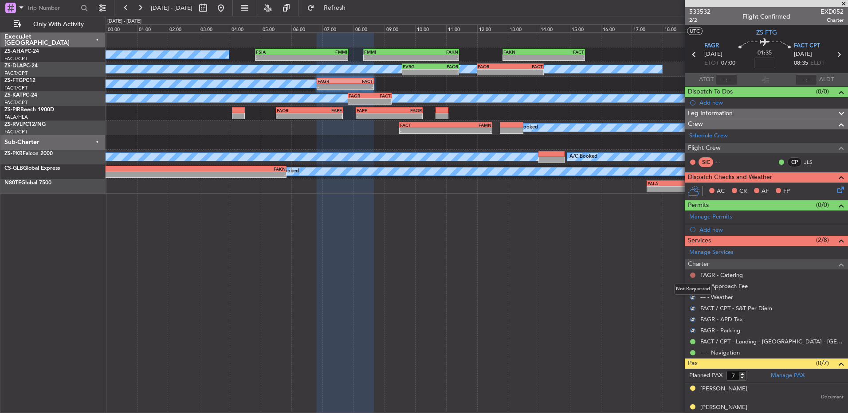
click at [602, 274] on button at bounding box center [692, 275] width 5 height 5
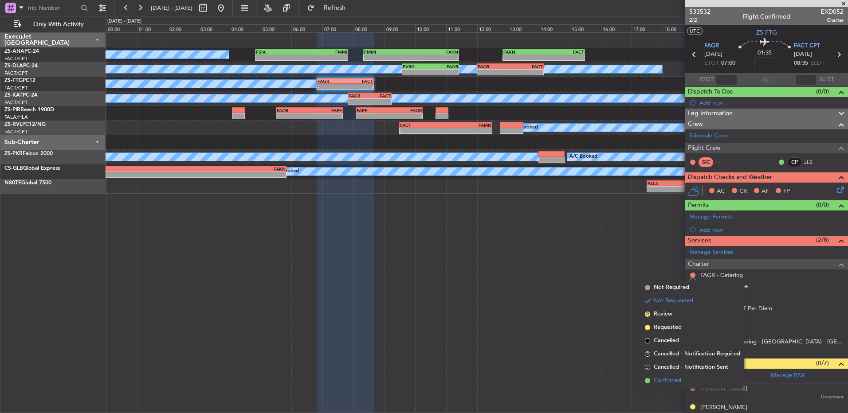
click at [602, 274] on span "Confirmed" at bounding box center [666, 380] width 27 height 9
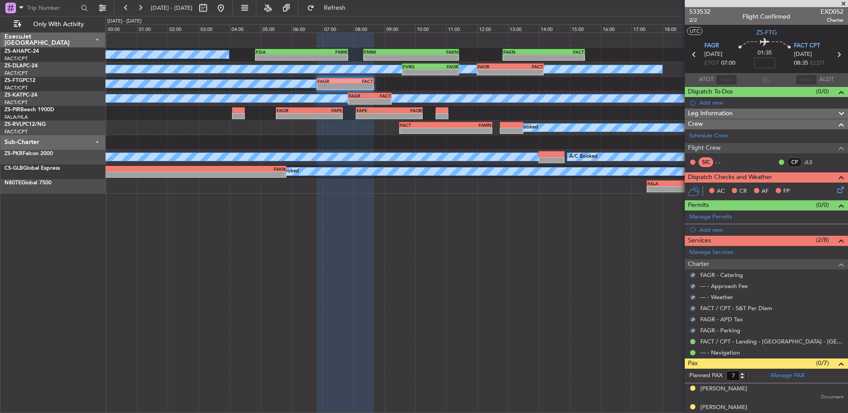
click at [602, 191] on icon at bounding box center [838, 188] width 7 height 7
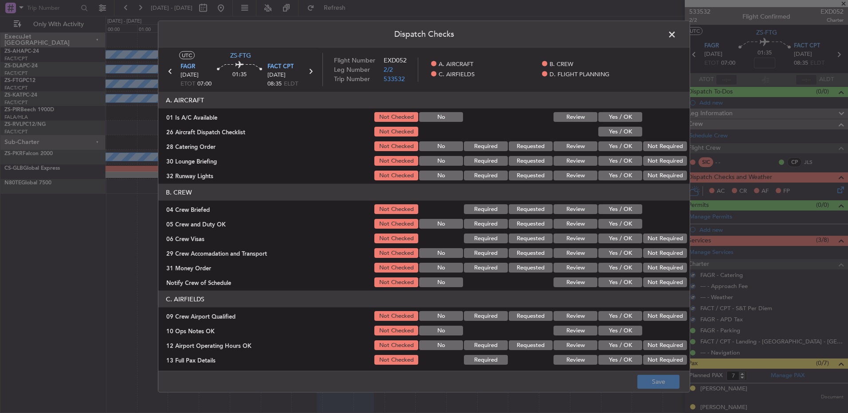
click at [602, 115] on button "Yes / OK" at bounding box center [620, 117] width 44 height 10
click at [602, 149] on button "Yes / OK" at bounding box center [620, 146] width 44 height 10
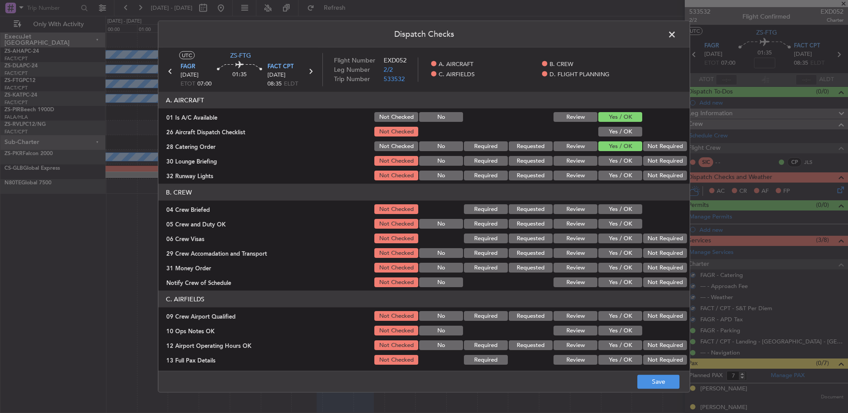
click at [602, 134] on button "Yes / OK" at bounding box center [620, 132] width 44 height 10
click at [602, 147] on button "Not Required" at bounding box center [665, 146] width 44 height 10
click at [602, 154] on section "A. AIRCRAFT 01 Is A/C Available Not Checked No Review Yes / OK 26 Aircraft Disp…" at bounding box center [423, 137] width 531 height 90
click at [602, 155] on div "Not Required" at bounding box center [663, 161] width 45 height 12
drag, startPoint x: 651, startPoint y: 155, endPoint x: 651, endPoint y: 160, distance: 5.3
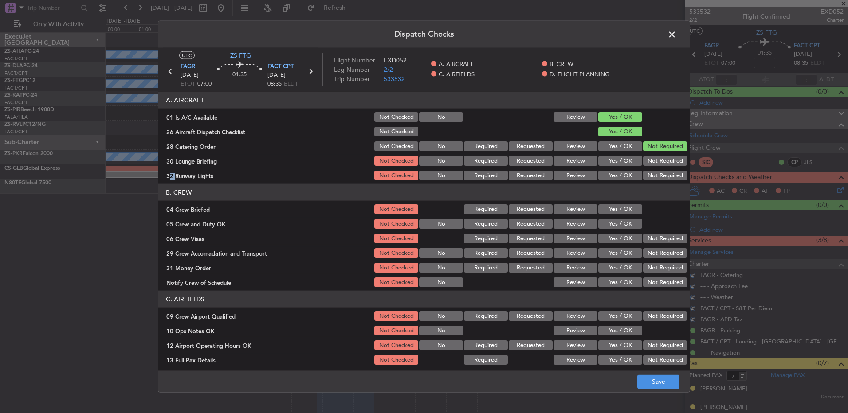
click at [602, 158] on div "Not Required" at bounding box center [663, 161] width 45 height 12
drag, startPoint x: 651, startPoint y: 160, endPoint x: 651, endPoint y: 168, distance: 7.5
click at [602, 166] on div "Not Required" at bounding box center [663, 161] width 45 height 12
click at [602, 168] on section "A. AIRCRAFT 01 Is A/C Available Not Checked No Review Yes / OK 26 Aircraft Disp…" at bounding box center [423, 137] width 531 height 90
drag, startPoint x: 645, startPoint y: 163, endPoint x: 649, endPoint y: 173, distance: 10.7
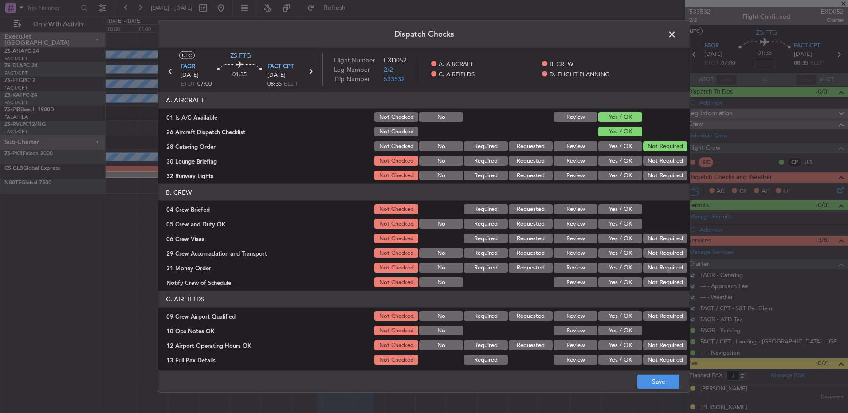
click at [602, 164] on button "Not Required" at bounding box center [665, 161] width 44 height 10
click at [602, 174] on button "Not Required" at bounding box center [665, 176] width 44 height 10
click at [602, 211] on button "Yes / OK" at bounding box center [620, 209] width 44 height 10
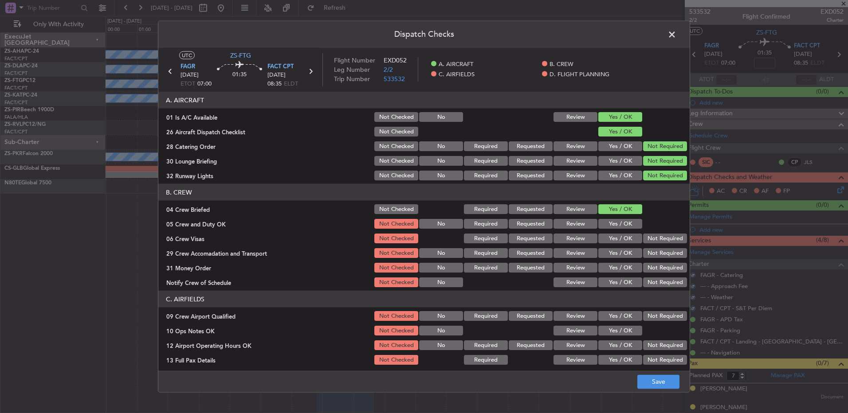
click at [602, 227] on button "Yes / OK" at bounding box center [620, 224] width 44 height 10
click at [602, 244] on div "Not Required" at bounding box center [663, 238] width 45 height 12
drag, startPoint x: 655, startPoint y: 244, endPoint x: 656, endPoint y: 252, distance: 8.5
click at [602, 249] on section "B. CREW 04 Crew Briefed Not Checked Required Requested Review Yes / OK 05 Crew …" at bounding box center [423, 236] width 531 height 105
drag, startPoint x: 656, startPoint y: 252, endPoint x: 657, endPoint y: 238, distance: 13.8
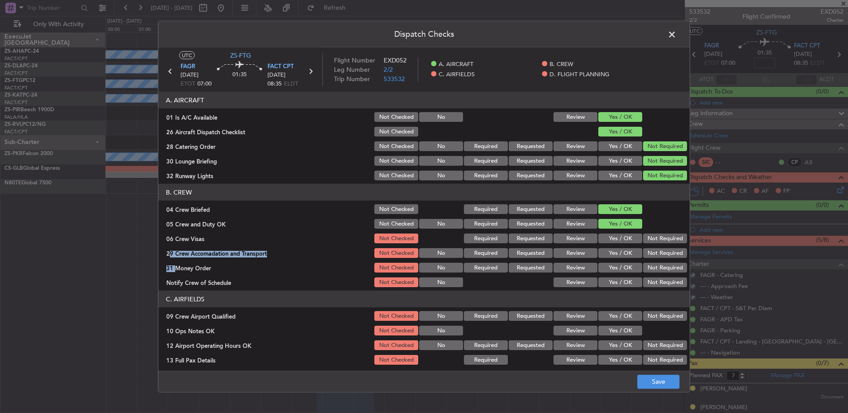
click at [602, 238] on button "Not Required" at bounding box center [665, 239] width 44 height 10
drag, startPoint x: 658, startPoint y: 260, endPoint x: 661, endPoint y: 263, distance: 4.7
click at [602, 263] on section "B. CREW 04 Crew Briefed Not Checked Required Requested Review Yes / OK 05 Crew …" at bounding box center [423, 236] width 531 height 105
click at [602, 254] on button "Not Required" at bounding box center [665, 253] width 44 height 10
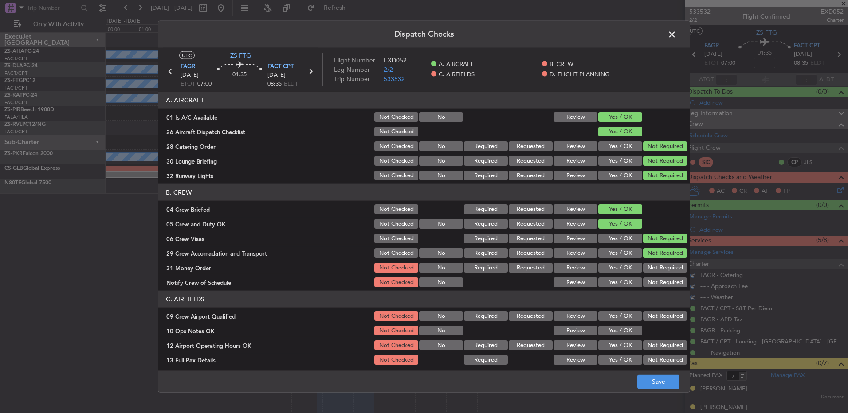
click at [602, 274] on button "Not Required" at bounding box center [665, 283] width 44 height 10
click at [602, 268] on button "Not Required" at bounding box center [665, 268] width 44 height 10
click at [602, 274] on section "C. AIRFIELDS 09 Crew Airport Qualified Not Checked No Required Requested Review…" at bounding box center [423, 358] width 531 height 134
click at [602, 274] on button "Not Required" at bounding box center [665, 316] width 44 height 10
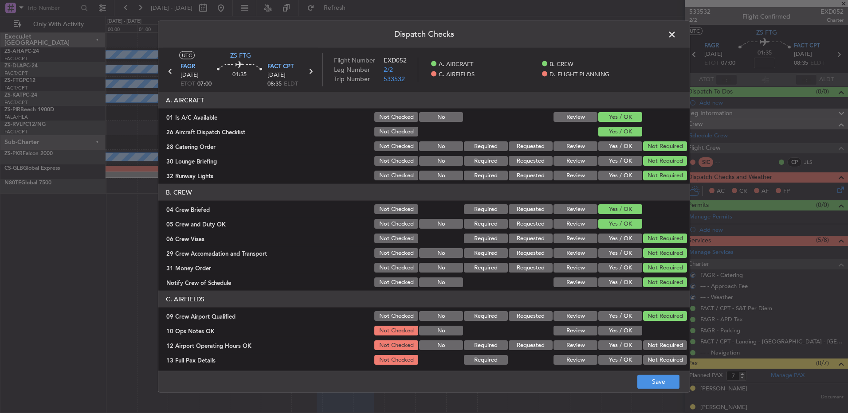
click at [602, 274] on button "Yes / OK" at bounding box center [620, 331] width 44 height 10
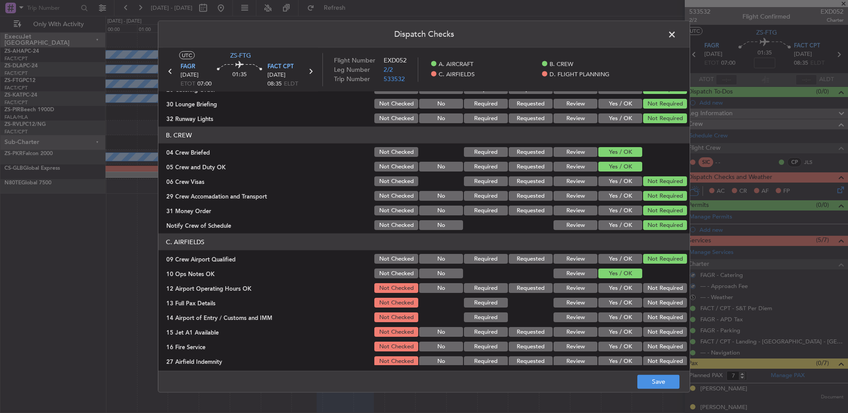
scroll to position [125, 0]
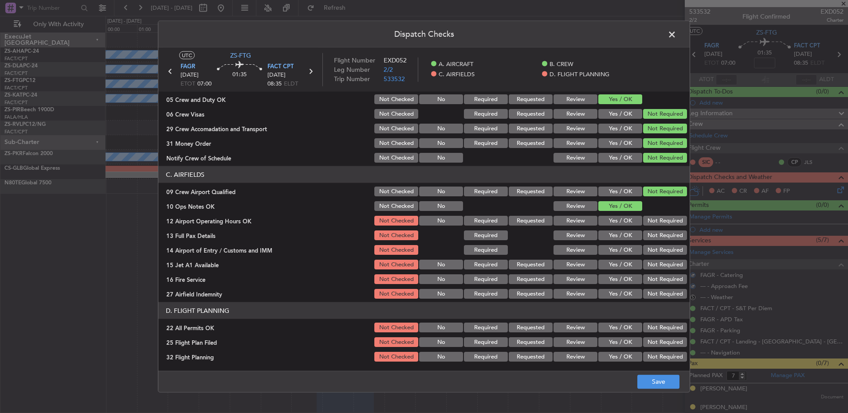
click at [602, 219] on button "Not Required" at bounding box center [665, 221] width 44 height 10
click at [602, 235] on button "Not Required" at bounding box center [665, 236] width 44 height 10
click at [602, 244] on section "C. AIRFIELDS 09 Crew Airport Qualified Not Checked No Required Requested Review…" at bounding box center [423, 233] width 531 height 134
click at [602, 254] on button "Not Required" at bounding box center [665, 250] width 44 height 10
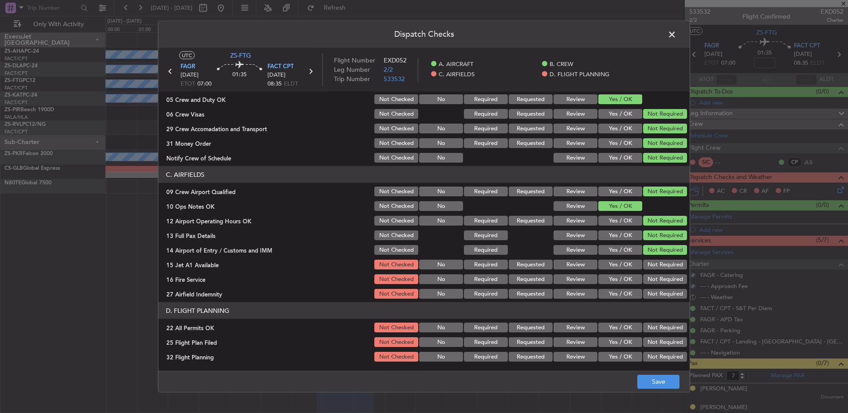
click at [602, 261] on button "Not Required" at bounding box center [665, 265] width 44 height 10
click at [602, 270] on div "Not Required" at bounding box center [663, 264] width 45 height 12
drag, startPoint x: 652, startPoint y: 276, endPoint x: 652, endPoint y: 285, distance: 8.9
click at [602, 274] on button "Not Required" at bounding box center [665, 279] width 44 height 10
click at [602, 274] on div "Not Required" at bounding box center [663, 279] width 45 height 12
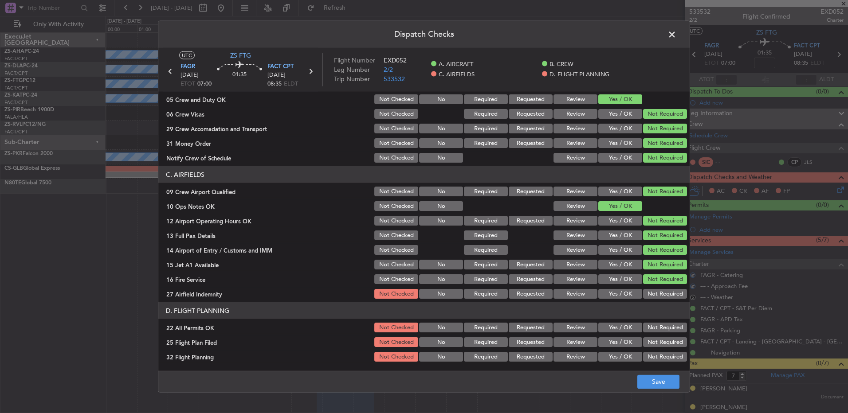
drag, startPoint x: 653, startPoint y: 295, endPoint x: 653, endPoint y: 304, distance: 8.9
click at [602, 274] on button "Not Required" at bounding box center [665, 294] width 44 height 10
click at [602, 274] on button "Not Required" at bounding box center [665, 328] width 44 height 10
click at [568, 274] on button "Review" at bounding box center [575, 342] width 44 height 10
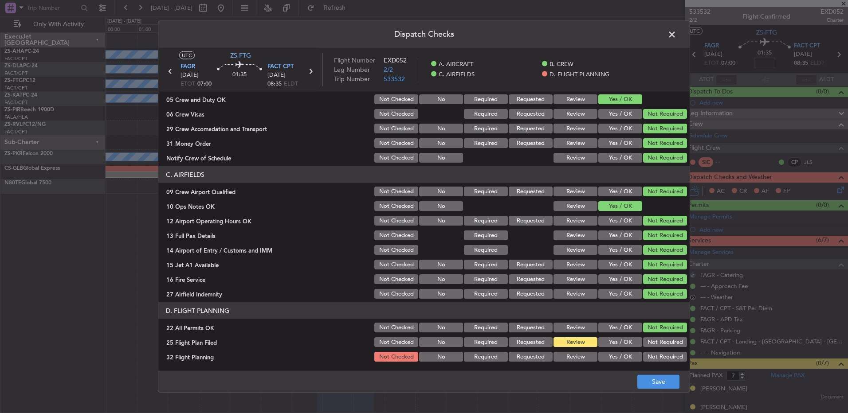
click at [574, 274] on div "Review" at bounding box center [574, 357] width 45 height 12
click at [579, 274] on button "Review" at bounding box center [575, 357] width 44 height 10
click at [602, 274] on button "Save" at bounding box center [658, 382] width 42 height 14
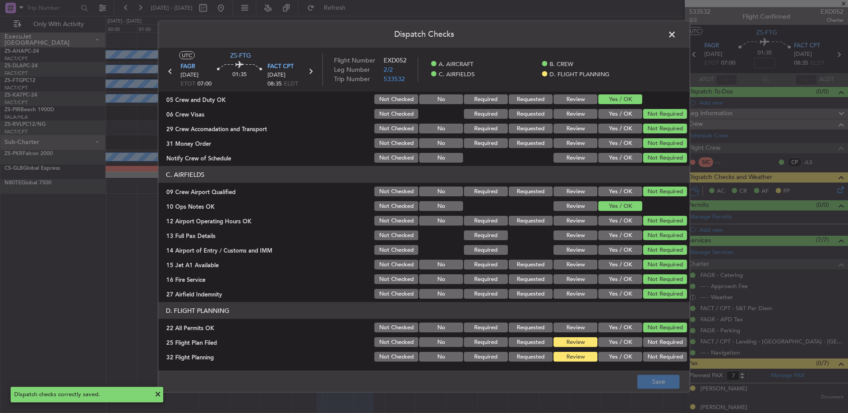
click at [602, 34] on span at bounding box center [676, 37] width 0 height 18
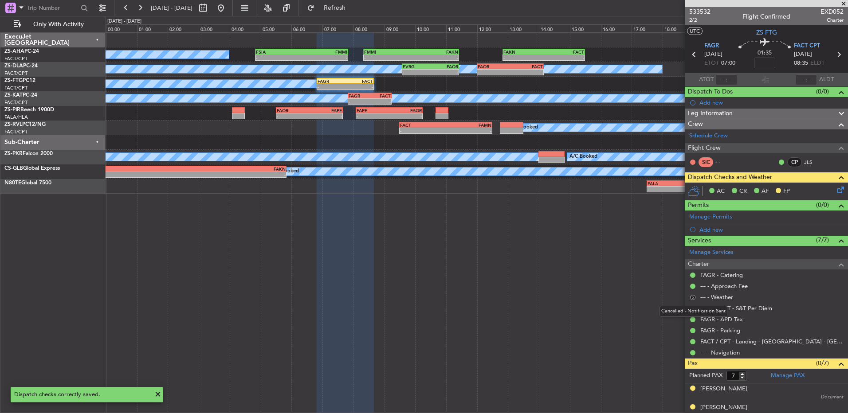
click at [602, 274] on button "S" at bounding box center [692, 297] width 5 height 5
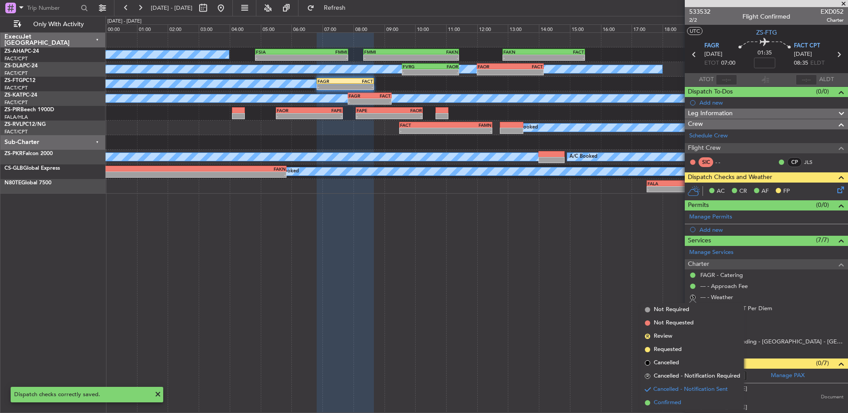
click at [602, 274] on span "Confirmed" at bounding box center [666, 403] width 27 height 9
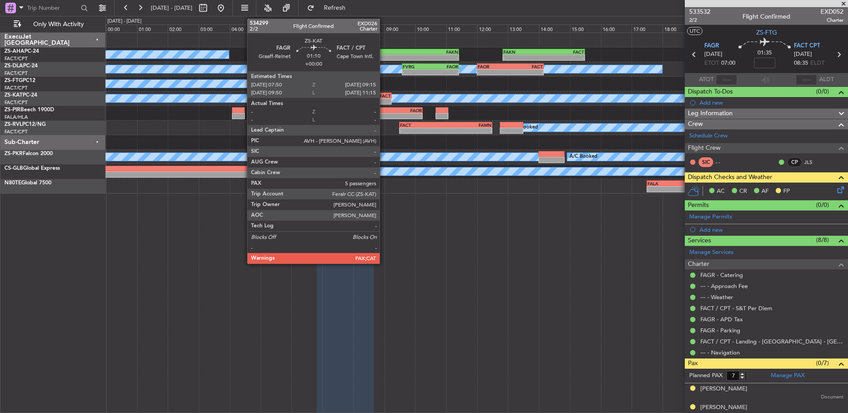
click at [383, 98] on div "FACT" at bounding box center [380, 95] width 21 height 5
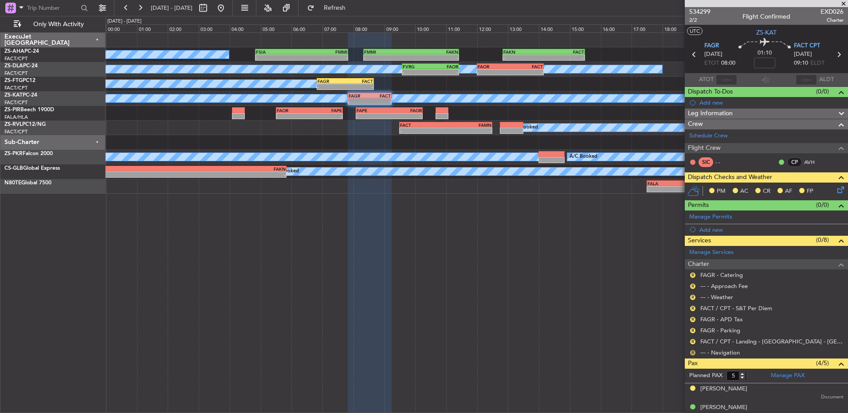
click at [602, 274] on button "R" at bounding box center [692, 352] width 5 height 5
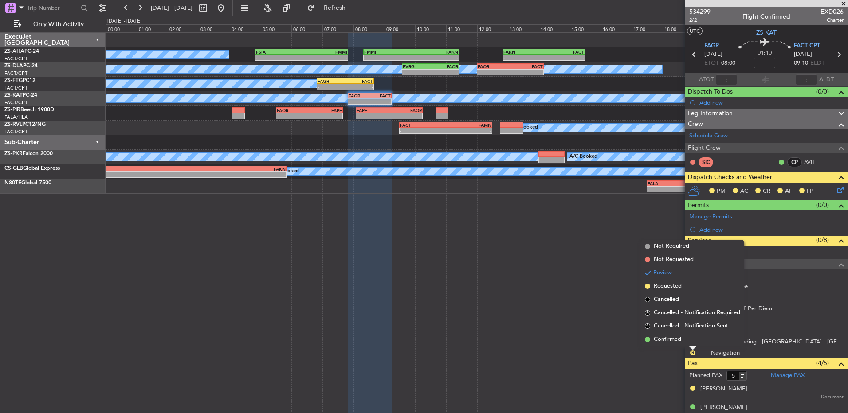
click at [602, 274] on li "Confirmed" at bounding box center [692, 339] width 102 height 13
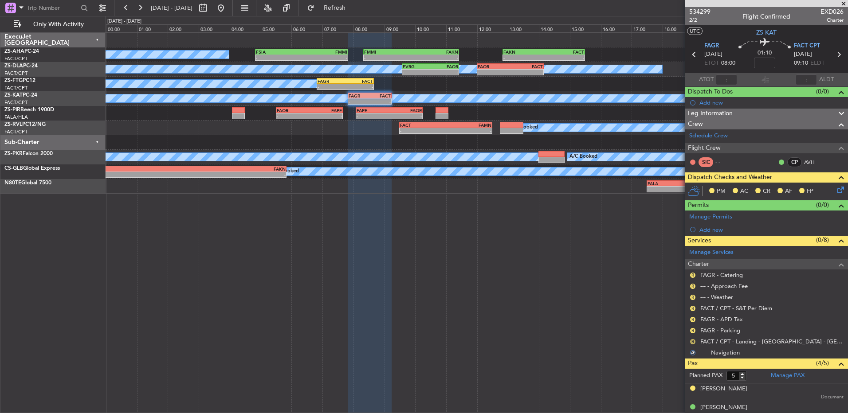
click at [602, 274] on button "R" at bounding box center [692, 341] width 5 height 5
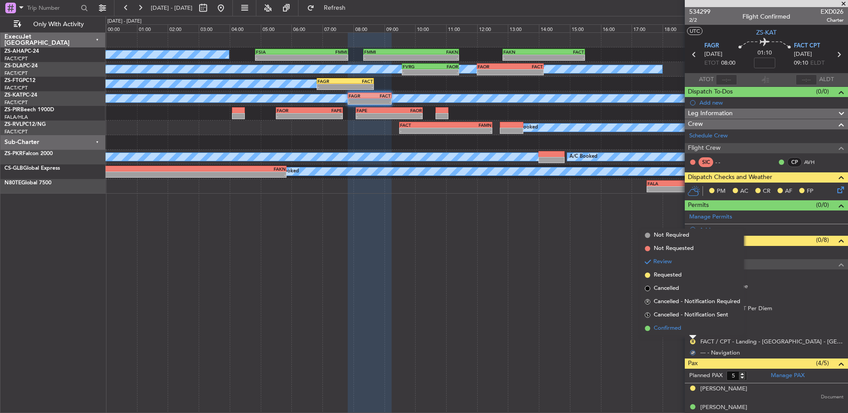
click at [602, 274] on li "Confirmed" at bounding box center [692, 328] width 102 height 13
click at [602, 274] on div "R" at bounding box center [692, 330] width 7 height 7
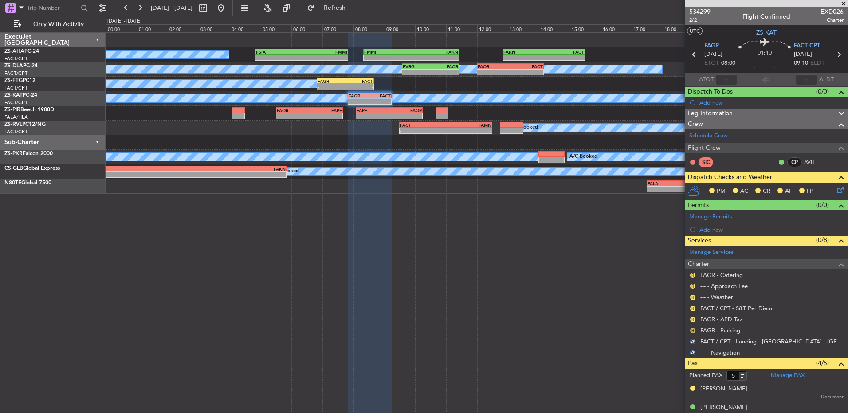
click at [602, 274] on button "R" at bounding box center [692, 330] width 5 height 5
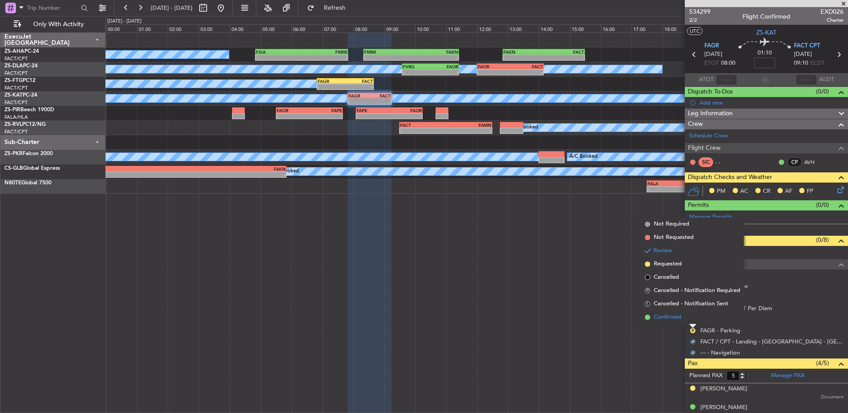
click at [602, 274] on li "Confirmed" at bounding box center [692, 317] width 102 height 13
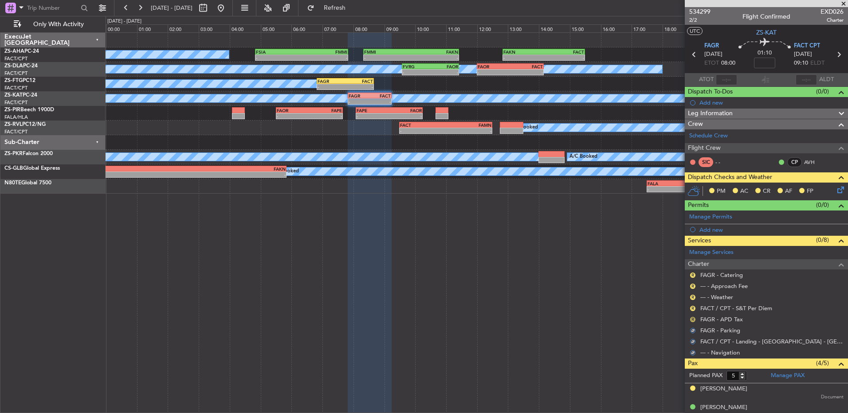
click at [602, 274] on button "R" at bounding box center [692, 319] width 5 height 5
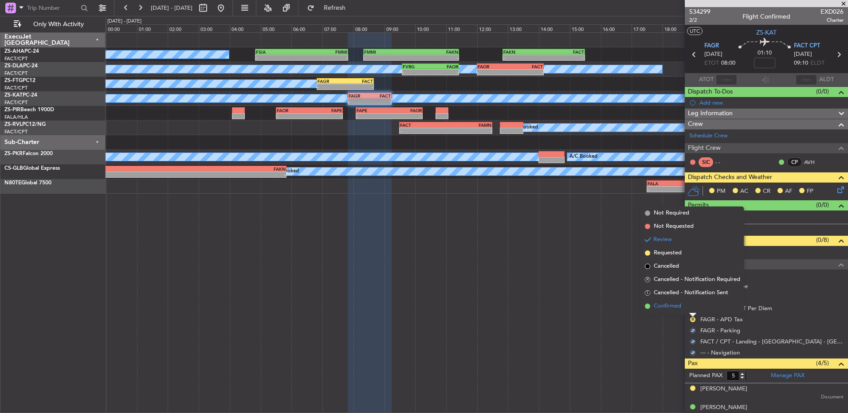
click at [602, 274] on li "Confirmed" at bounding box center [692, 306] width 102 height 13
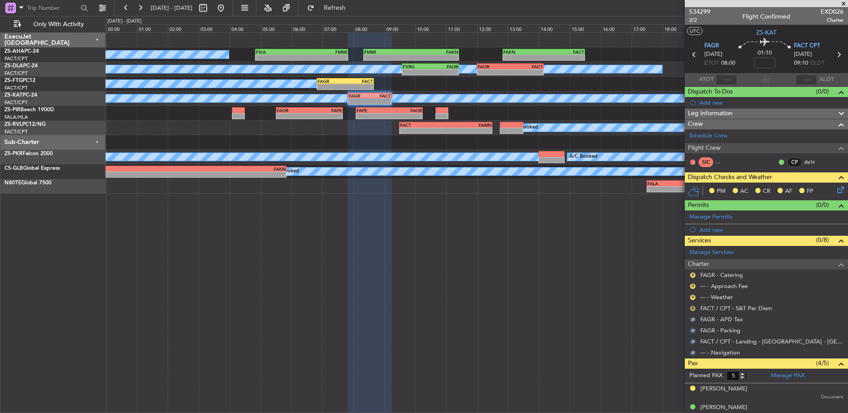
click at [602, 274] on button "R" at bounding box center [692, 308] width 5 height 5
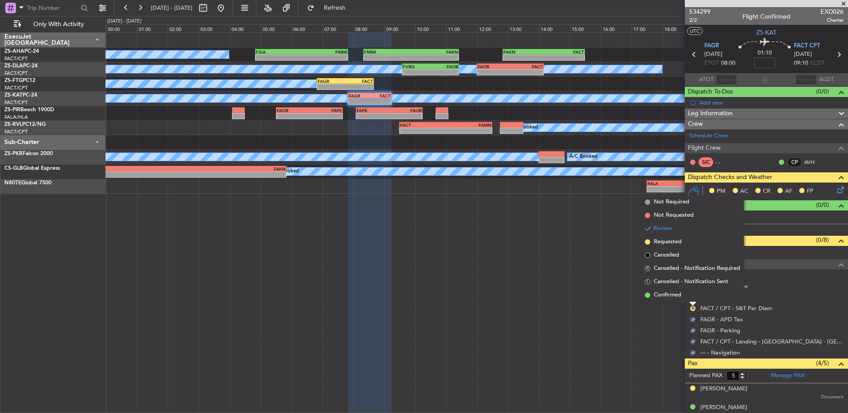
click at [602, 274] on li "Confirmed" at bounding box center [692, 295] width 102 height 13
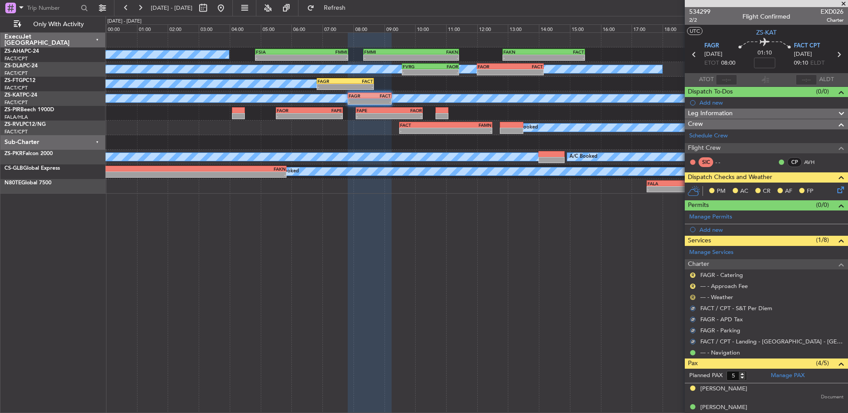
click at [602, 274] on button "R" at bounding box center [692, 297] width 5 height 5
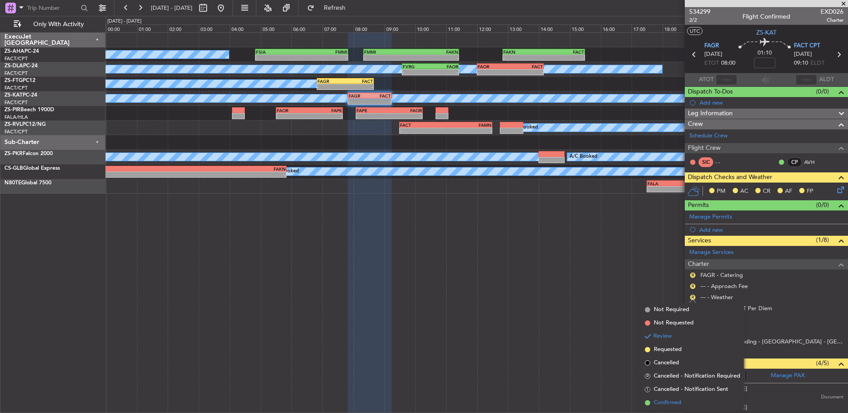
click at [602, 274] on li "Confirmed" at bounding box center [692, 402] width 102 height 13
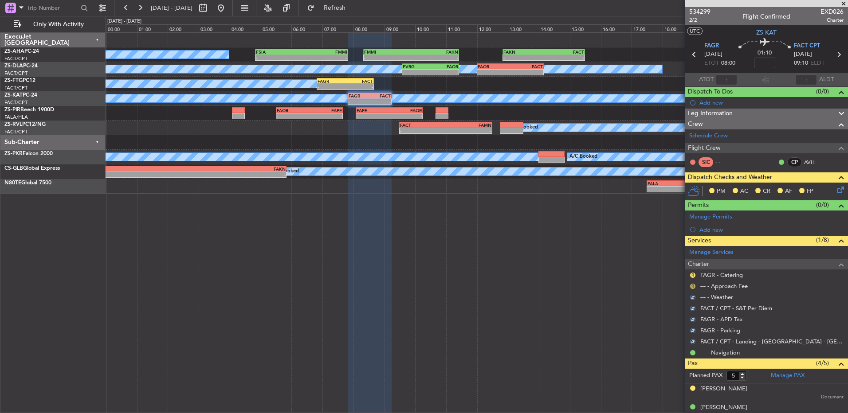
click at [602, 274] on button "R" at bounding box center [692, 286] width 5 height 5
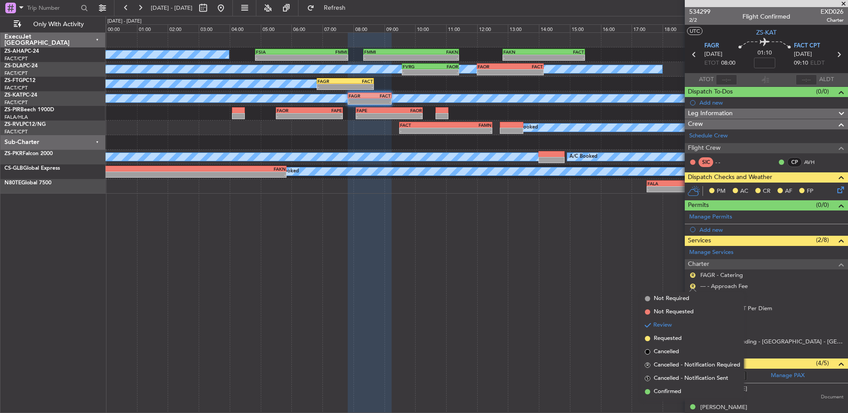
drag, startPoint x: 680, startPoint y: 391, endPoint x: 677, endPoint y: 378, distance: 14.0
click at [602, 274] on span "Confirmed" at bounding box center [666, 391] width 27 height 9
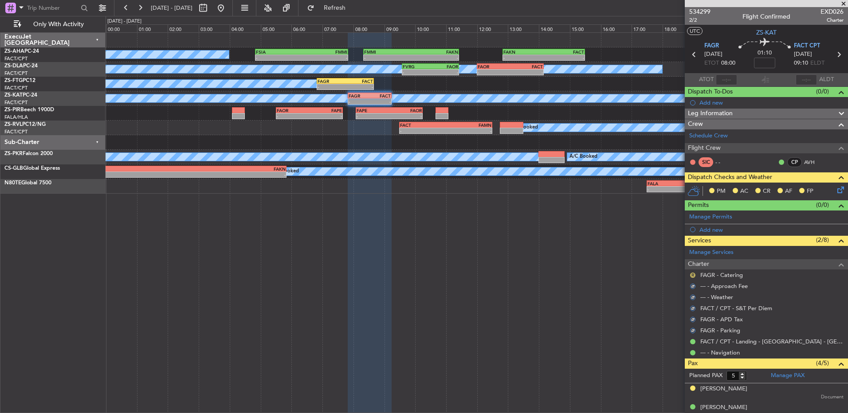
click at [602, 274] on mat-tooltip-component "Review" at bounding box center [692, 289] width 32 height 23
click at [602, 274] on button "R" at bounding box center [692, 275] width 5 height 5
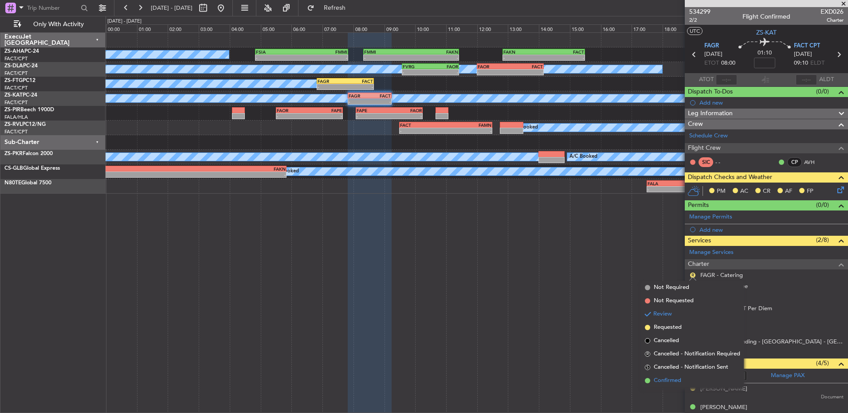
click at [602, 274] on span "Confirmed" at bounding box center [666, 380] width 27 height 9
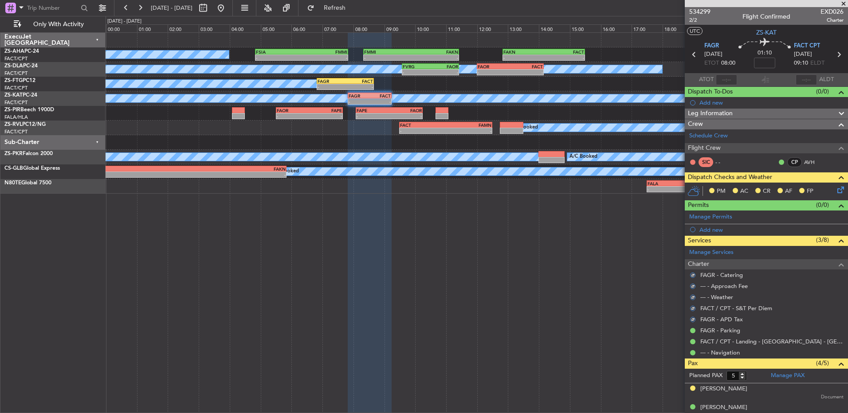
click at [602, 191] on icon at bounding box center [838, 188] width 7 height 7
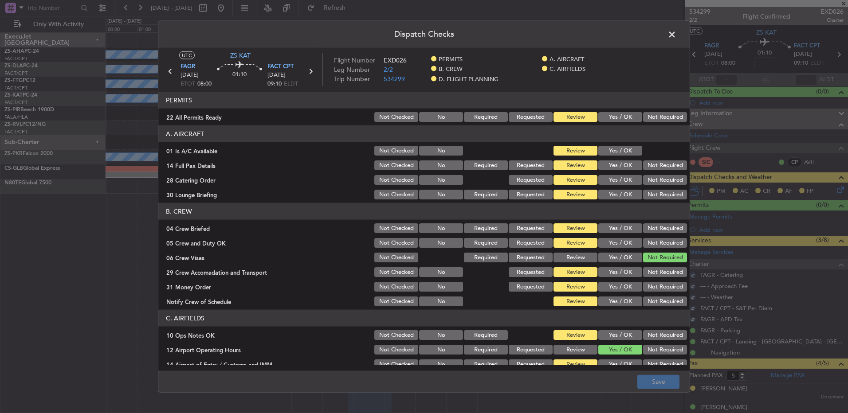
click at [602, 114] on div "22 All Permits Ready Not Checked No Required Requested Review Yes / OK Not Requ…" at bounding box center [423, 117] width 531 height 12
click at [602, 117] on button "Not Required" at bounding box center [665, 117] width 44 height 10
drag, startPoint x: 610, startPoint y: 148, endPoint x: 620, endPoint y: 152, distance: 10.7
click at [602, 148] on button "Yes / OK" at bounding box center [620, 151] width 44 height 10
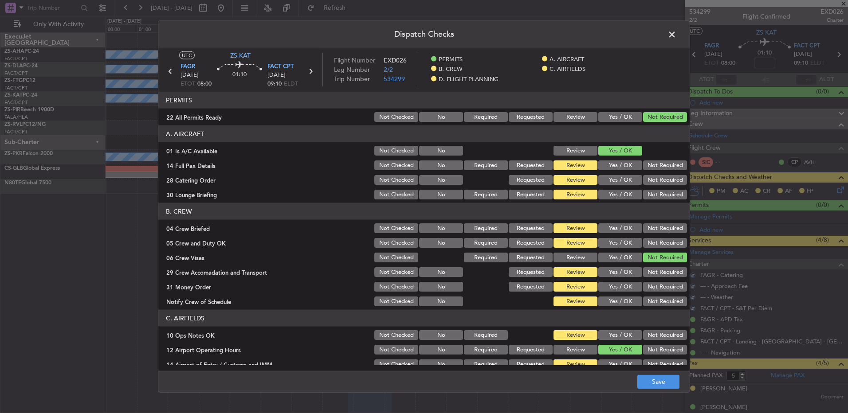
click at [602, 154] on div "01 Is A/C Available Not Checked No Review Yes / OK" at bounding box center [423, 151] width 531 height 12
click at [602, 163] on button "Not Required" at bounding box center [665, 165] width 44 height 10
click at [602, 172] on section "A. AIRCRAFT 01 Is A/C Available Not Checked No Review Yes / OK 14 Full Pax Deta…" at bounding box center [423, 162] width 531 height 75
click at [602, 183] on button "Not Required" at bounding box center [665, 180] width 44 height 10
click at [602, 186] on section "A. AIRCRAFT 01 Is A/C Available Not Checked No Review Yes / OK 14 Full Pax Deta…" at bounding box center [423, 162] width 531 height 75
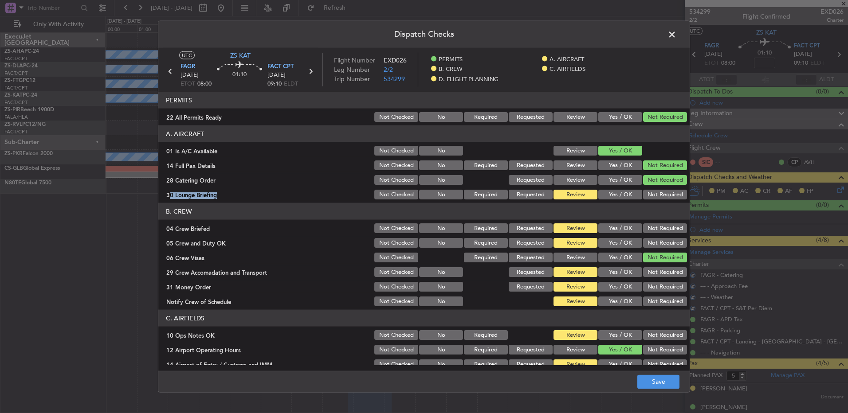
drag, startPoint x: 653, startPoint y: 199, endPoint x: 660, endPoint y: 235, distance: 36.5
click at [602, 199] on button "Not Required" at bounding box center [665, 195] width 44 height 10
click at [602, 237] on div "Not Required" at bounding box center [663, 243] width 45 height 12
click at [602, 229] on button "Not Required" at bounding box center [665, 228] width 44 height 10
click at [602, 243] on button "Not Required" at bounding box center [665, 243] width 44 height 10
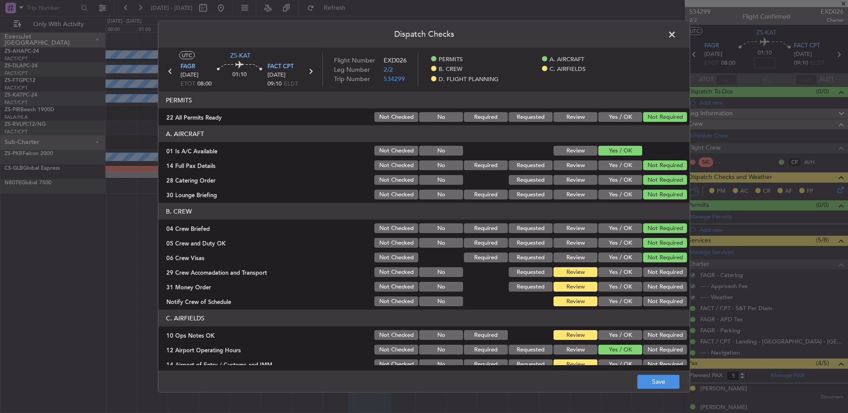
click at [602, 274] on div "Not Required" at bounding box center [663, 287] width 45 height 12
click at [602, 274] on button "Not Required" at bounding box center [665, 272] width 44 height 10
click at [602, 274] on button "Not Required" at bounding box center [665, 287] width 44 height 10
click at [602, 274] on div "Not Required" at bounding box center [663, 301] width 45 height 12
click at [602, 274] on button "Not Required" at bounding box center [665, 302] width 44 height 10
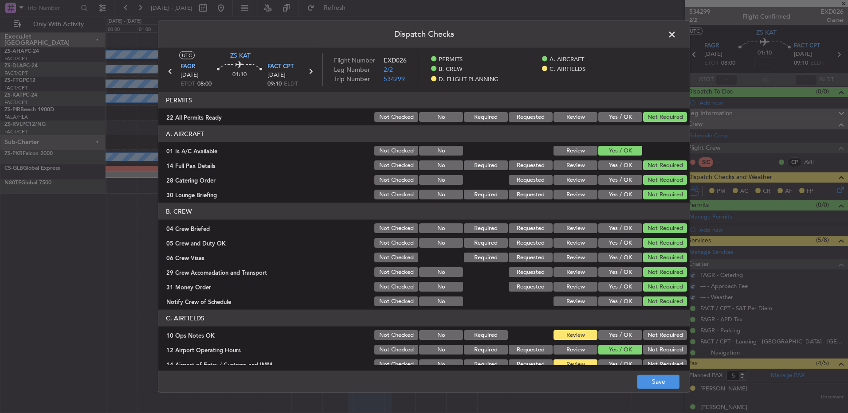
scroll to position [114, 0]
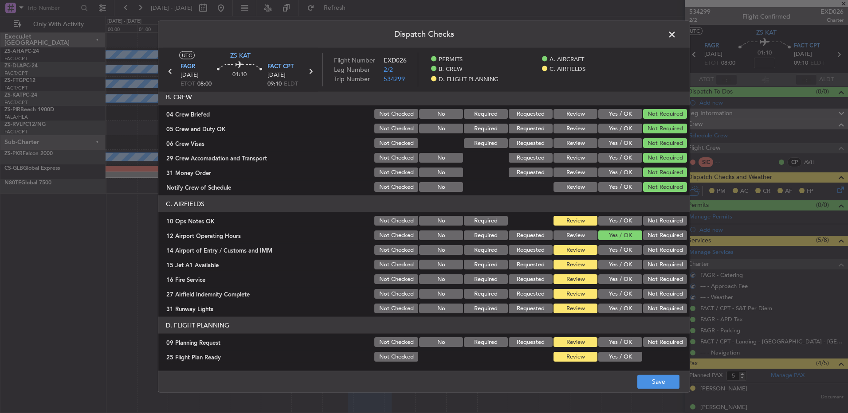
click at [602, 223] on button "Not Required" at bounding box center [665, 221] width 44 height 10
click at [602, 233] on button "Not Required" at bounding box center [665, 236] width 44 height 10
click at [602, 236] on button "Not Required" at bounding box center [665, 236] width 44 height 10
drag, startPoint x: 653, startPoint y: 239, endPoint x: 652, endPoint y: 252, distance: 12.4
click at [602, 246] on section "C. AIRFIELDS 10 Ops Notes OK Not Checked No Required Review Yes / OK Not Requir…" at bounding box center [423, 254] width 531 height 119
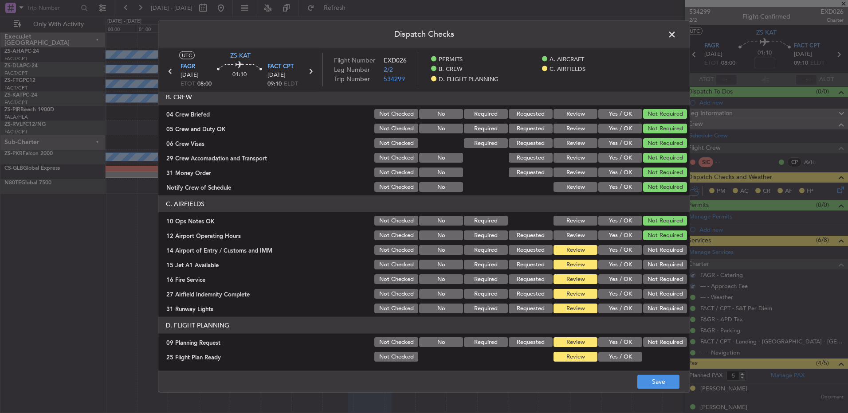
click at [602, 252] on button "Not Required" at bounding box center [665, 250] width 44 height 10
drag, startPoint x: 652, startPoint y: 252, endPoint x: 652, endPoint y: 269, distance: 17.3
click at [602, 266] on section "C. AIRFIELDS 10 Ops Notes OK Not Checked No Required Review Yes / OK Not Requir…" at bounding box center [423, 254] width 531 height 119
click at [602, 272] on section "C. AIRFIELDS 10 Ops Notes OK Not Checked No Required Review Yes / OK Not Requir…" at bounding box center [423, 254] width 531 height 119
click at [602, 273] on div "Not Required" at bounding box center [663, 279] width 45 height 12
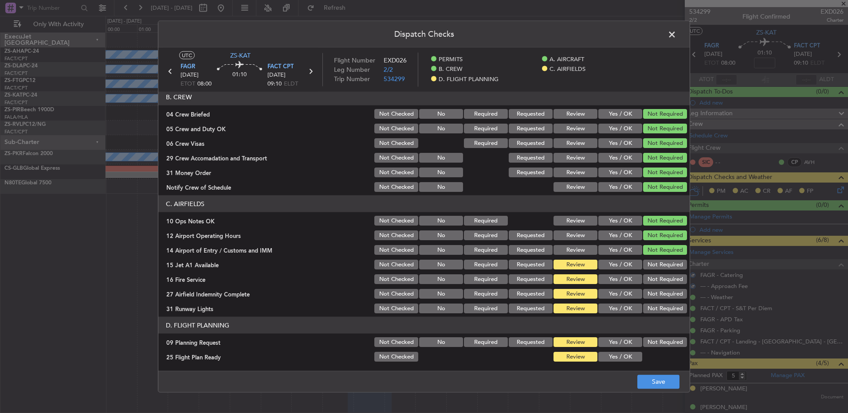
drag, startPoint x: 653, startPoint y: 265, endPoint x: 654, endPoint y: 278, distance: 13.4
click at [602, 265] on button "Not Required" at bounding box center [665, 265] width 44 height 10
click at [602, 274] on button "Not Required" at bounding box center [665, 279] width 44 height 10
drag, startPoint x: 653, startPoint y: 279, endPoint x: 654, endPoint y: 294, distance: 14.7
click at [602, 274] on button "Not Required" at bounding box center [665, 279] width 44 height 10
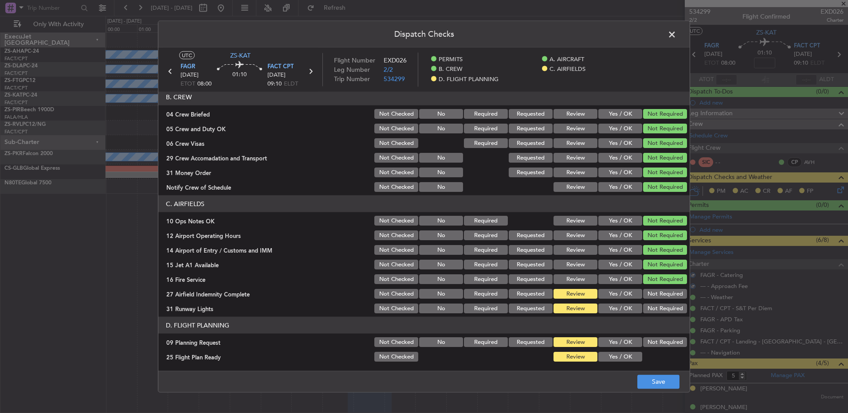
click at [602, 274] on button "Not Required" at bounding box center [665, 294] width 44 height 10
click at [602, 274] on button "Not Required" at bounding box center [665, 309] width 44 height 10
click at [602, 274] on button "Not Required" at bounding box center [665, 342] width 44 height 10
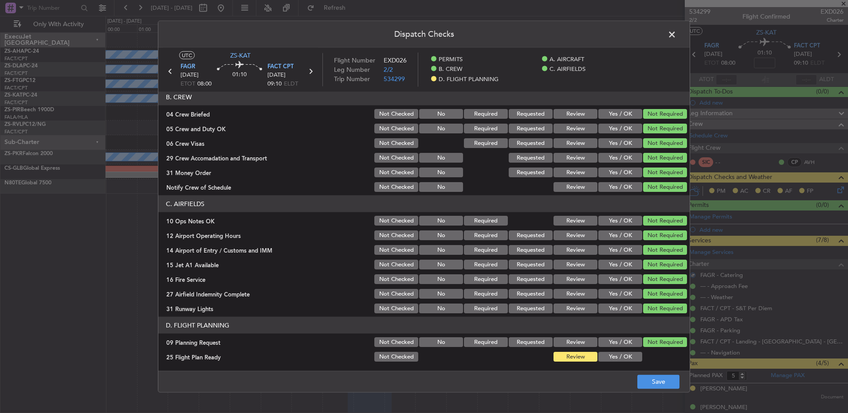
click at [602, 274] on button "Yes / OK" at bounding box center [620, 357] width 44 height 10
click at [602, 274] on button "Save" at bounding box center [658, 382] width 42 height 14
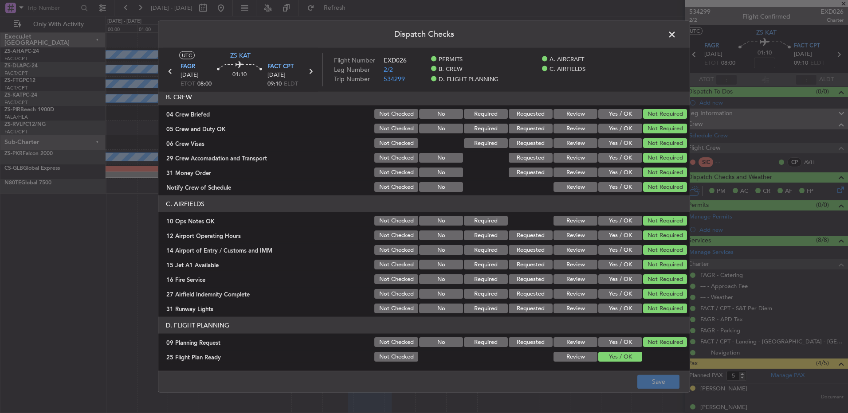
click at [602, 29] on span at bounding box center [676, 37] width 0 height 18
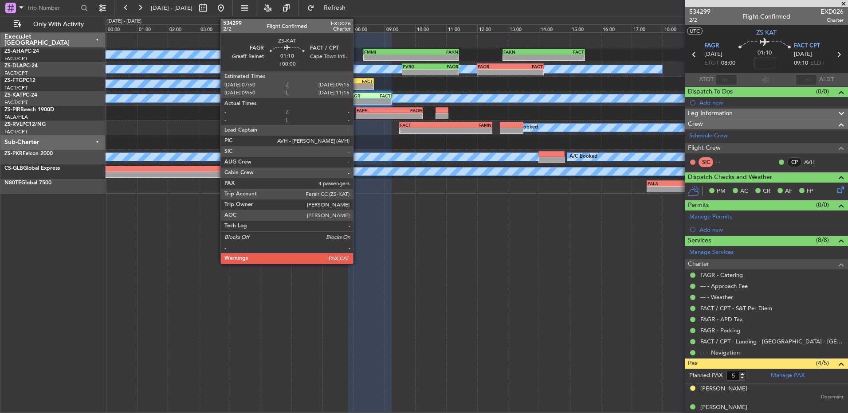
click at [357, 97] on div "FAGR" at bounding box center [358, 95] width 21 height 5
click at [356, 94] on div "FAGR" at bounding box center [358, 95] width 21 height 5
click at [364, 98] on div "- -" at bounding box center [370, 101] width 44 height 6
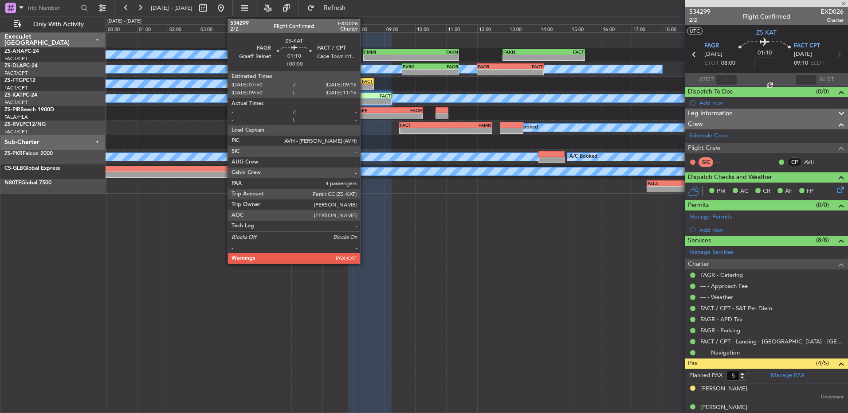
click at [364, 98] on div "- -" at bounding box center [370, 101] width 44 height 6
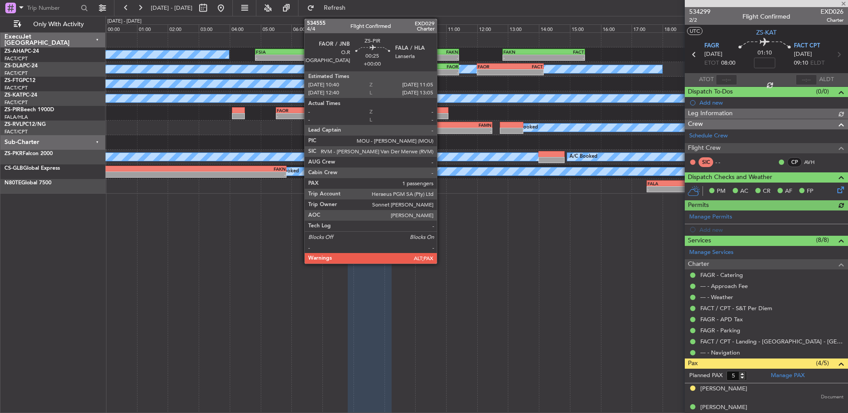
click at [441, 116] on div at bounding box center [441, 116] width 13 height 6
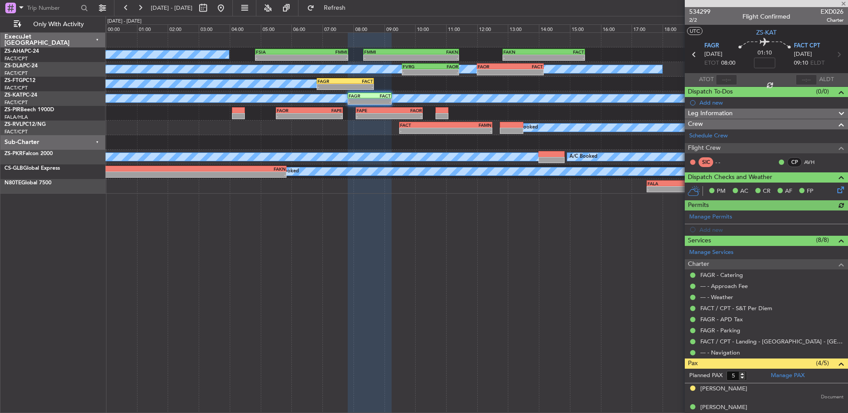
type input "1"
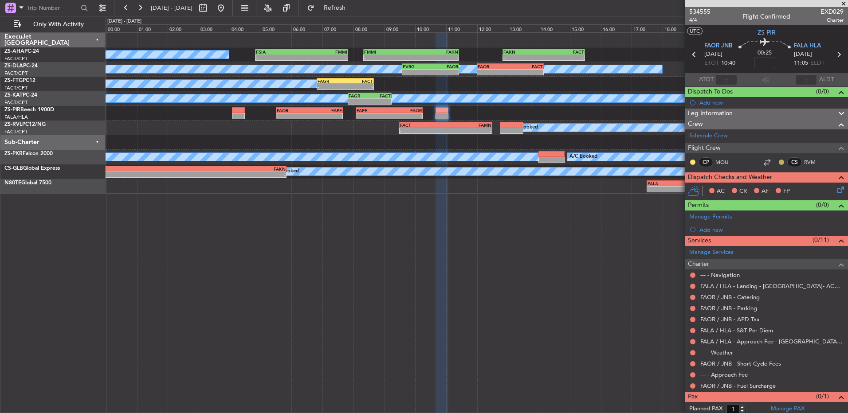
click at [602, 162] on button at bounding box center [780, 162] width 5 height 5
click at [602, 187] on li "Acknowledged" at bounding box center [774, 187] width 59 height 13
click at [602, 160] on div "CP MOU CS RVM" at bounding box center [766, 162] width 160 height 15
click at [602, 160] on button at bounding box center [692, 162] width 5 height 5
click at [602, 184] on span "Acknowledged" at bounding box center [694, 188] width 39 height 9
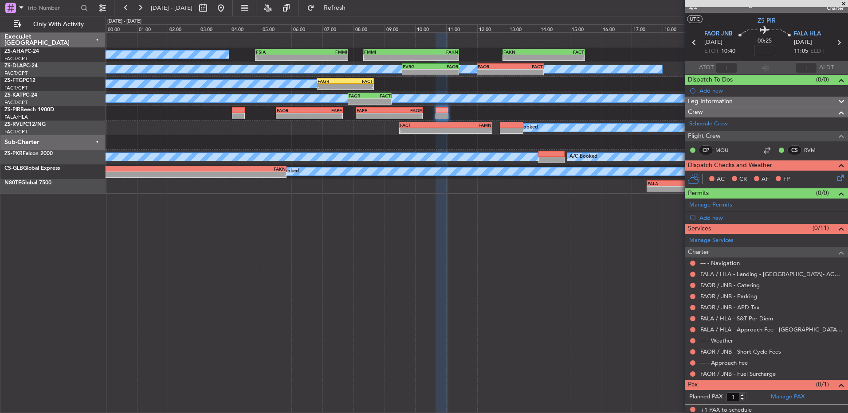
scroll to position [15, 0]
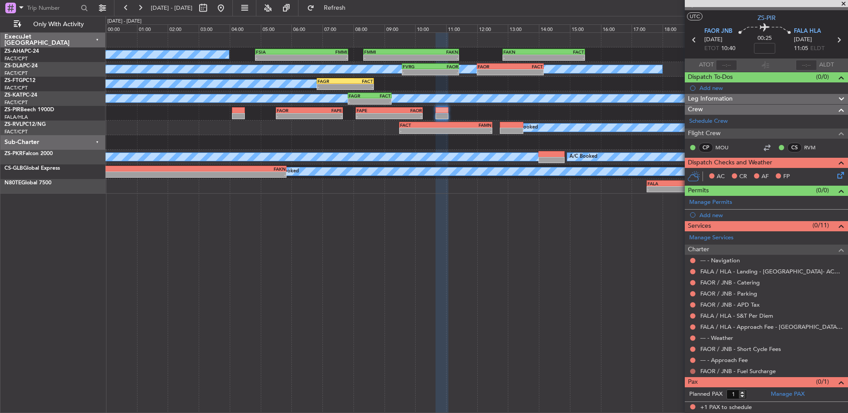
click at [602, 274] on button at bounding box center [692, 371] width 5 height 5
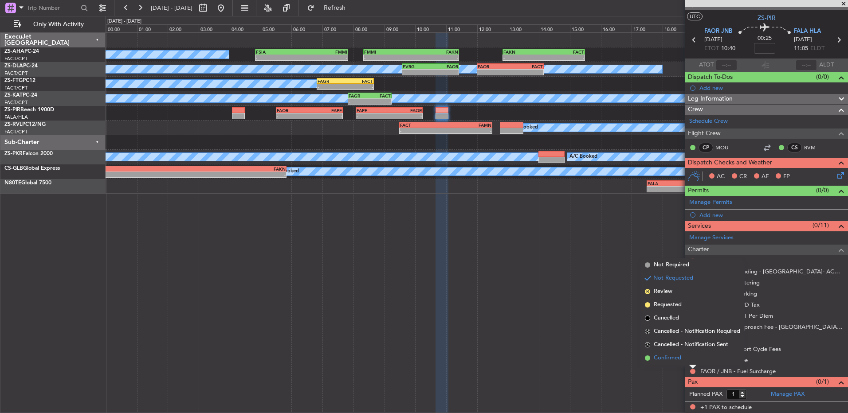
click at [602, 274] on li "Confirmed" at bounding box center [692, 358] width 102 height 13
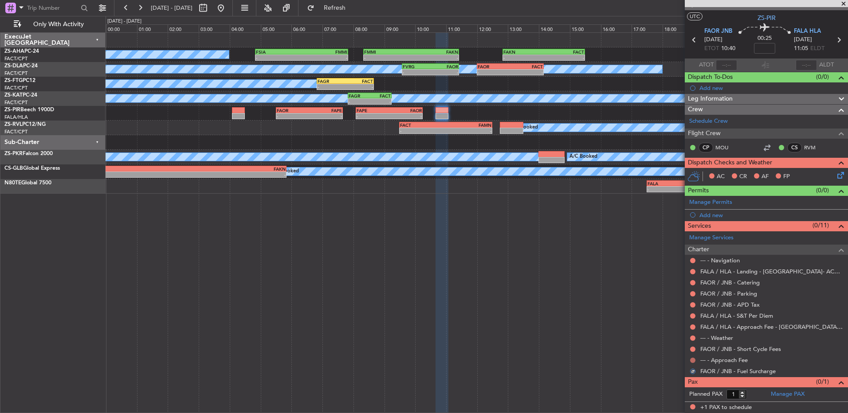
click at [602, 274] on button at bounding box center [692, 360] width 5 height 5
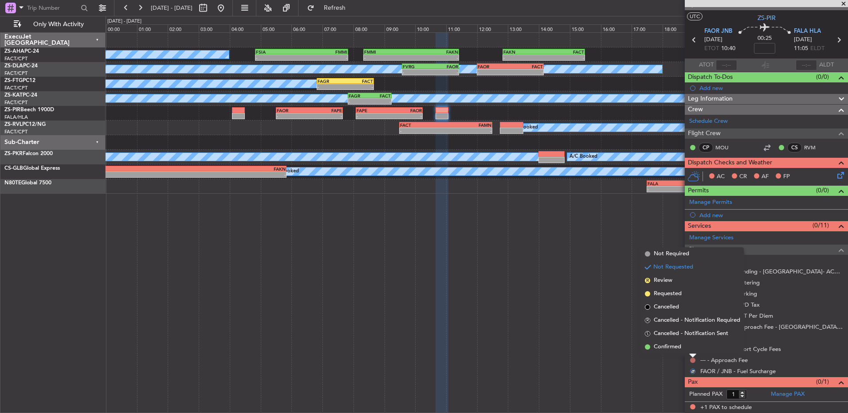
click at [602, 274] on button at bounding box center [692, 360] width 5 height 5
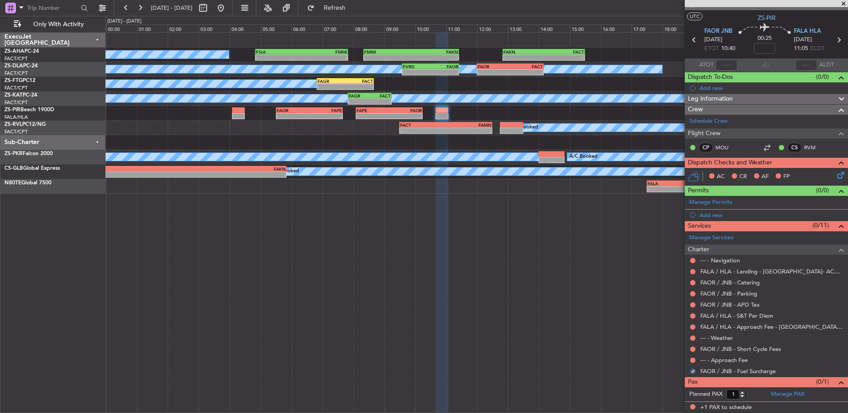
click at [602, 274] on mat-tooltip-component "Not Requested" at bounding box center [693, 374] width 50 height 23
click at [602, 274] on button at bounding box center [692, 360] width 5 height 5
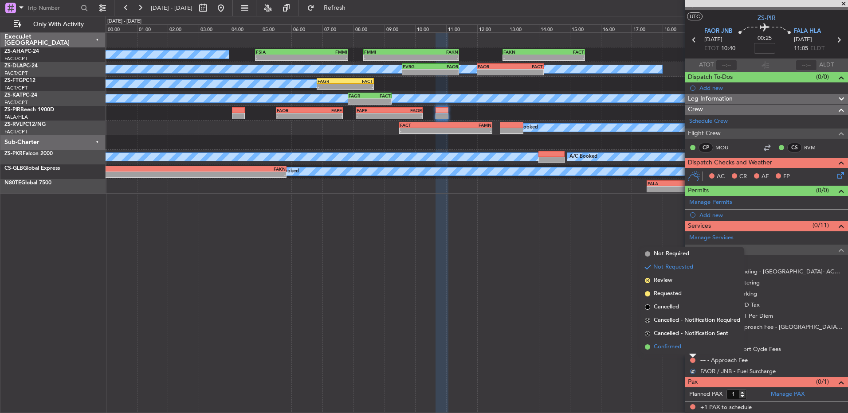
click at [602, 274] on li "Confirmed" at bounding box center [692, 346] width 102 height 13
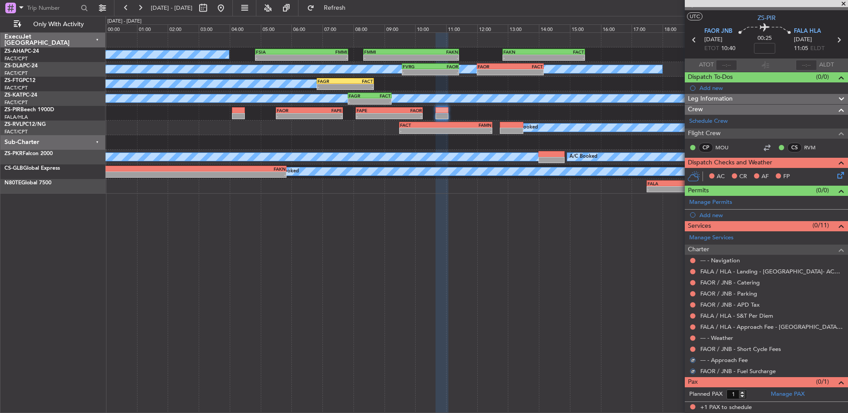
click at [602, 274] on button at bounding box center [692, 349] width 5 height 5
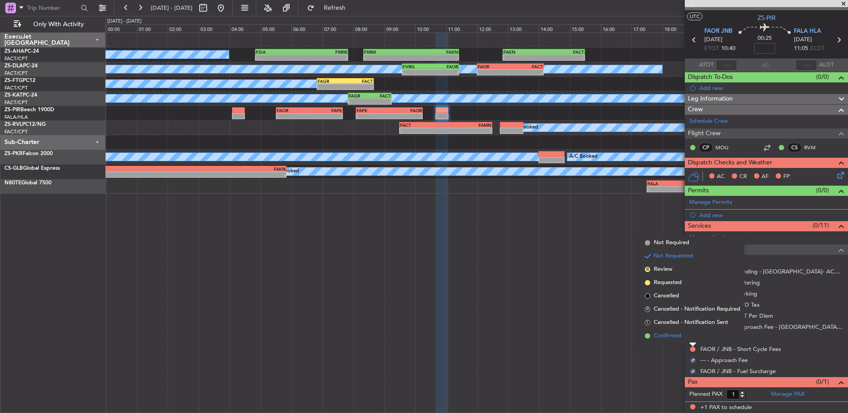
click at [602, 274] on li "Confirmed" at bounding box center [692, 335] width 102 height 13
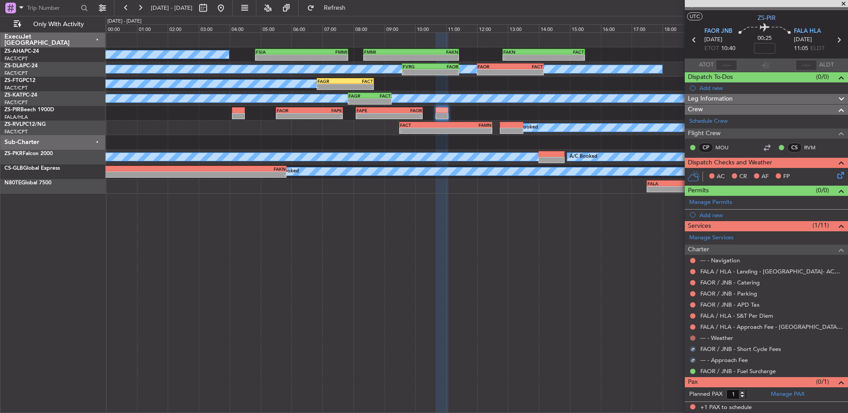
click at [602, 274] on button at bounding box center [692, 338] width 5 height 5
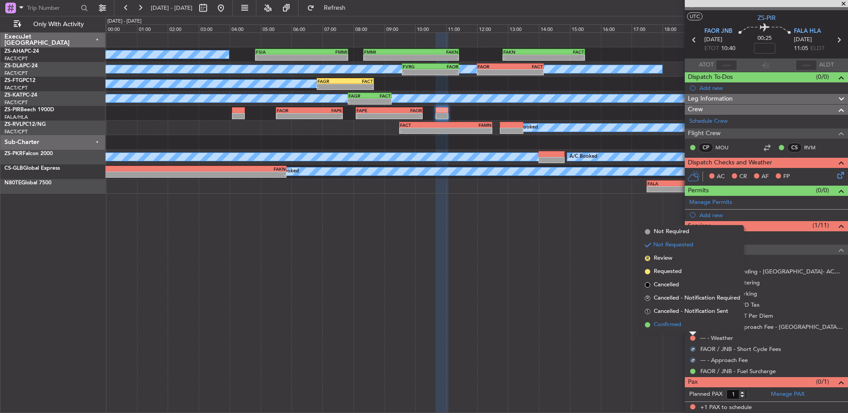
click at [602, 274] on li "Confirmed" at bounding box center [692, 324] width 102 height 13
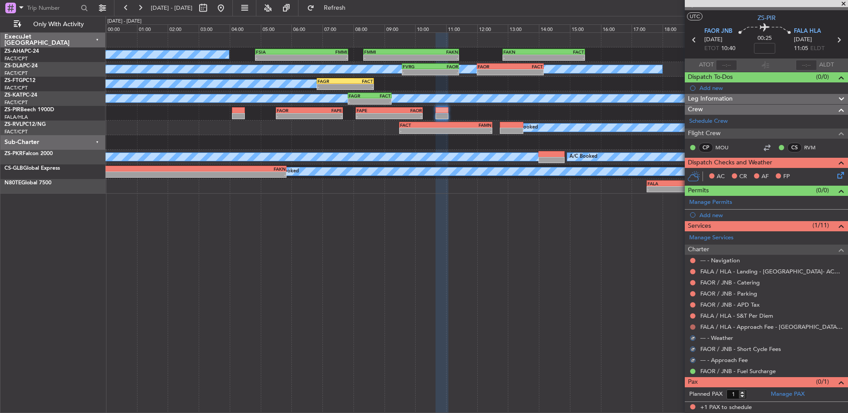
click at [602, 274] on button at bounding box center [692, 326] width 5 height 5
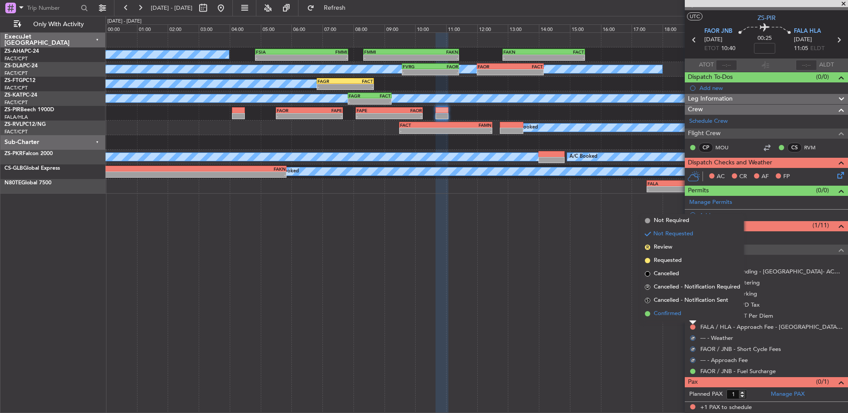
click at [602, 274] on li "Confirmed" at bounding box center [692, 313] width 102 height 13
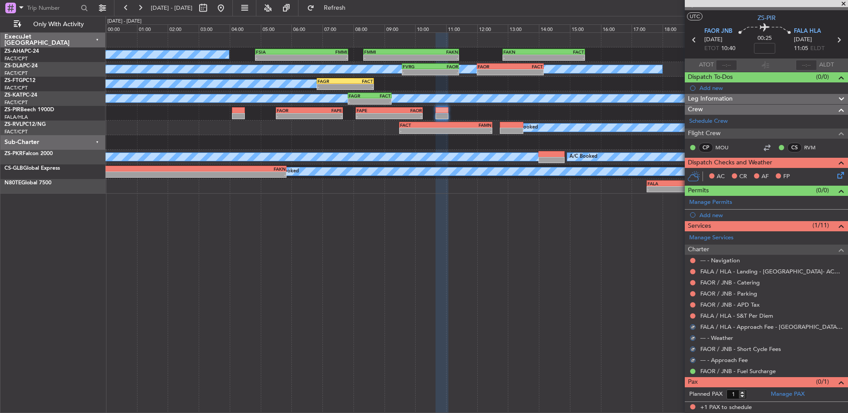
click at [602, 274] on div at bounding box center [692, 316] width 7 height 7
click at [602, 274] on button at bounding box center [692, 315] width 5 height 5
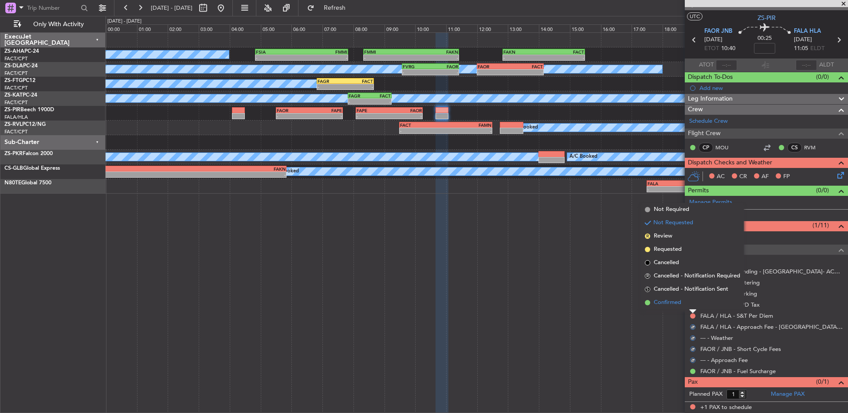
click at [602, 274] on li "Confirmed" at bounding box center [692, 302] width 102 height 13
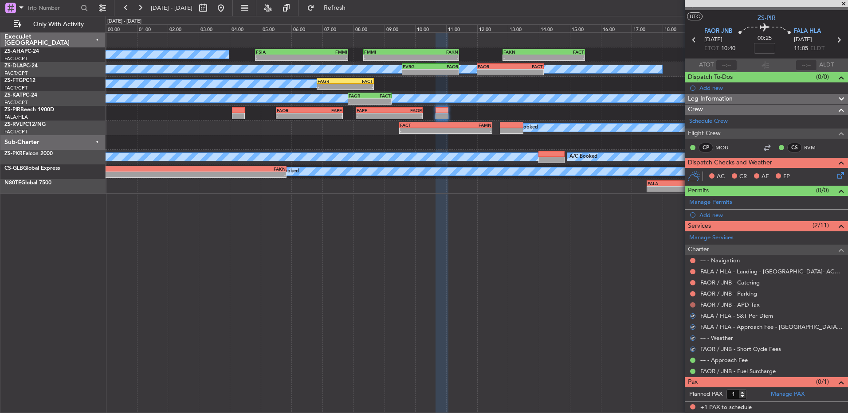
click at [602, 274] on button at bounding box center [692, 304] width 5 height 5
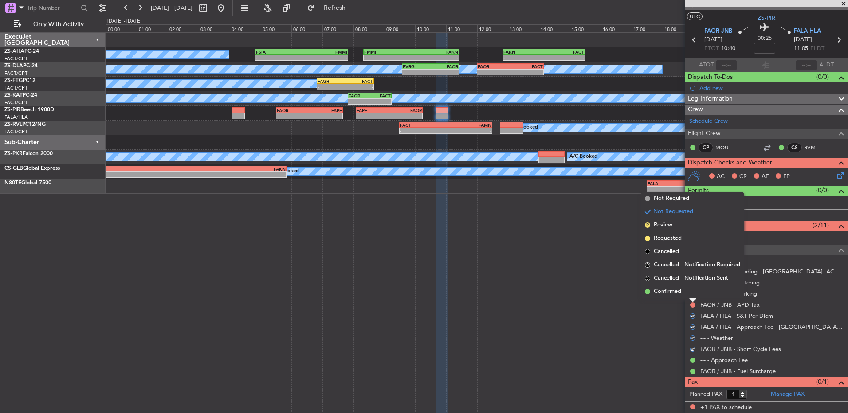
click at [602, 274] on li "Confirmed" at bounding box center [692, 291] width 102 height 13
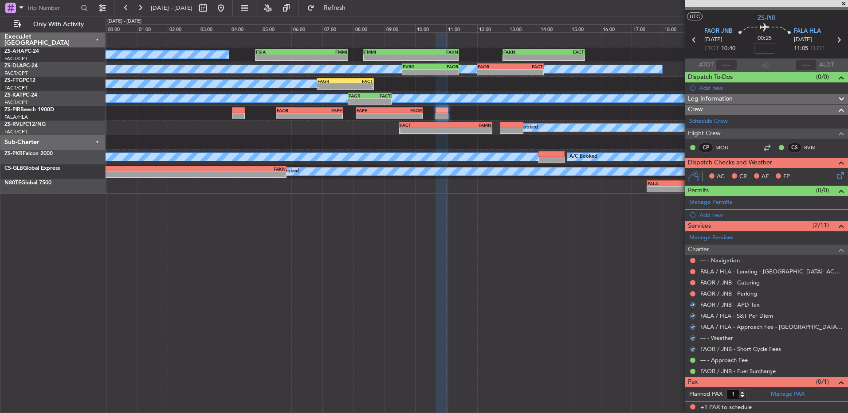
click at [602, 274] on nimbus-traffic-light at bounding box center [692, 293] width 7 height 7
click at [602, 274] on div at bounding box center [692, 293] width 7 height 7
click at [602, 274] on mat-tooltip-component "Not Requested" at bounding box center [693, 307] width 50 height 23
click at [602, 274] on button at bounding box center [692, 293] width 5 height 5
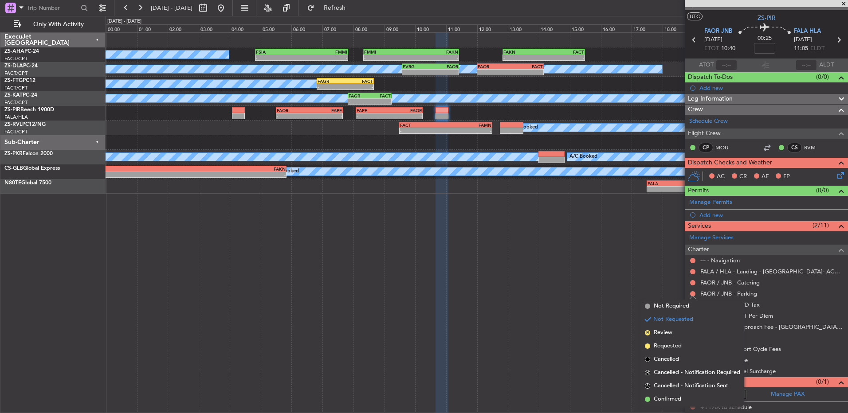
drag, startPoint x: 678, startPoint y: 401, endPoint x: 722, endPoint y: 331, distance: 83.3
click at [602, 274] on span "Confirmed" at bounding box center [666, 399] width 27 height 9
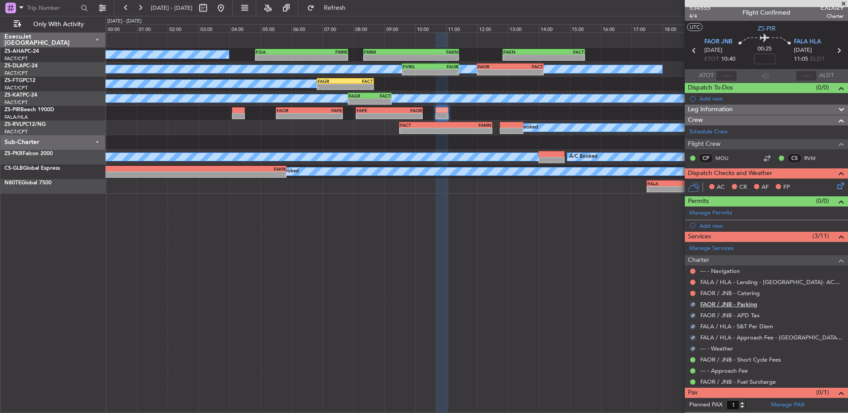
scroll to position [0, 0]
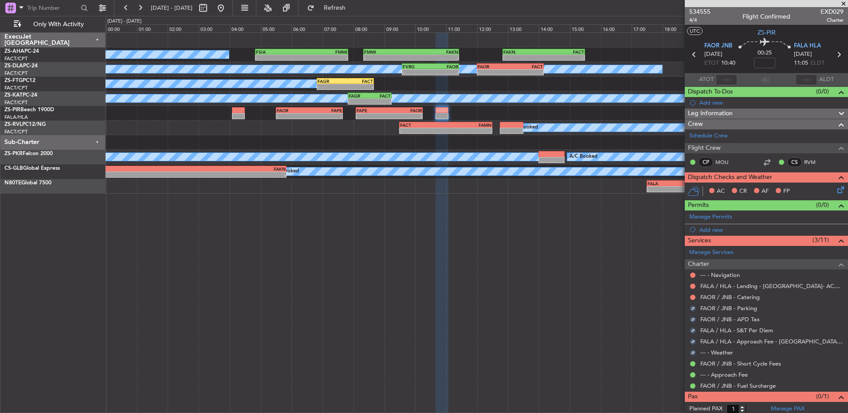
click at [602, 274] on div at bounding box center [692, 297] width 7 height 7
click at [602, 274] on div "FAOR / JNB - Catering" at bounding box center [765, 297] width 163 height 11
click at [602, 274] on button at bounding box center [692, 297] width 5 height 5
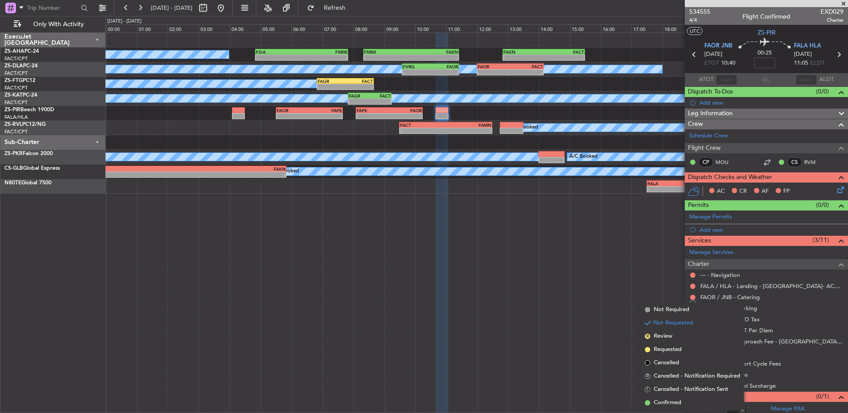
click at [602, 274] on li "Confirmed" at bounding box center [692, 402] width 102 height 13
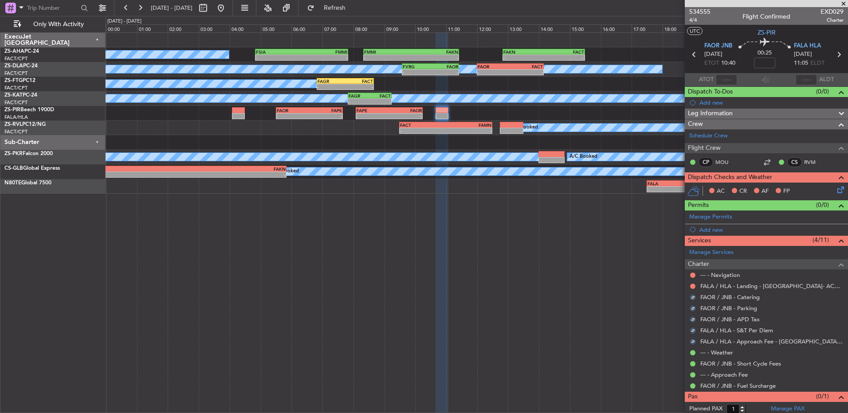
click at [602, 274] on div at bounding box center [692, 286] width 7 height 7
click at [602, 274] on button at bounding box center [692, 286] width 5 height 5
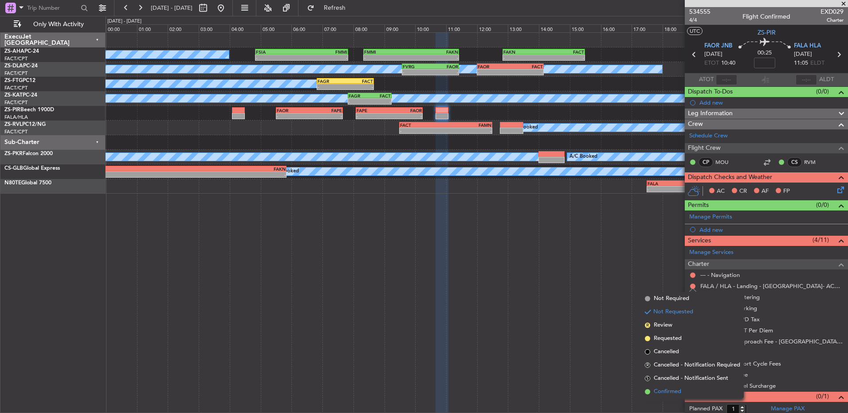
click at [602, 274] on span "Confirmed" at bounding box center [666, 391] width 27 height 9
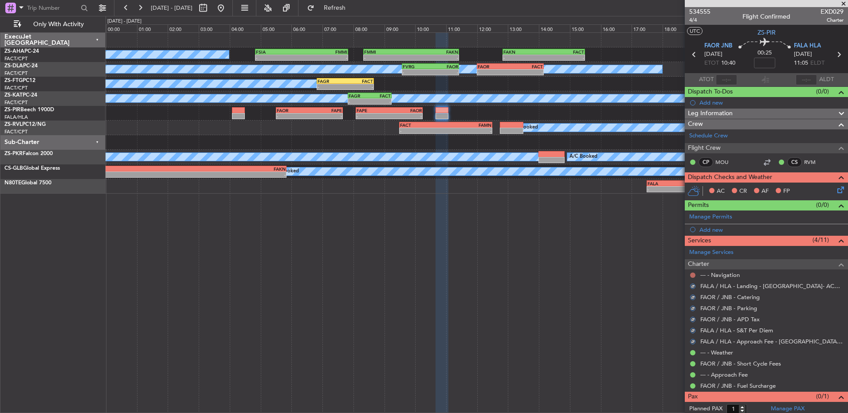
click at [602, 273] on button at bounding box center [692, 275] width 5 height 5
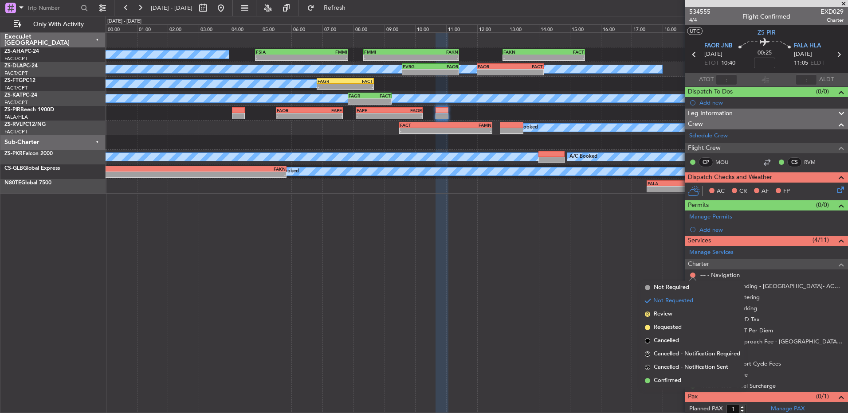
click at [602, 274] on li "Confirmed" at bounding box center [692, 380] width 102 height 13
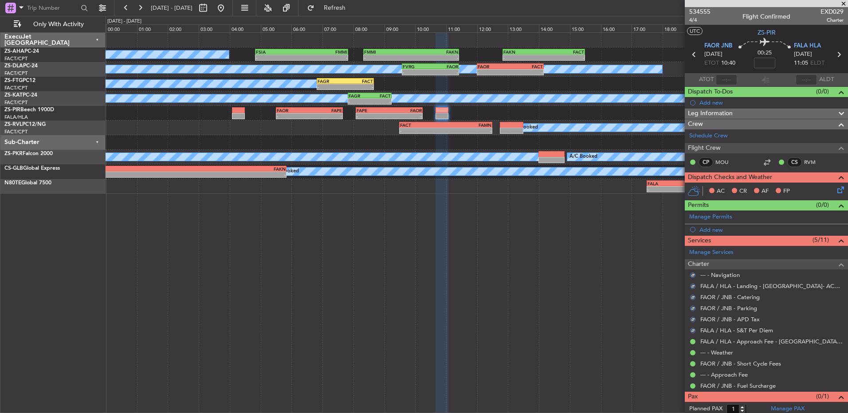
click at [602, 191] on icon at bounding box center [838, 188] width 7 height 7
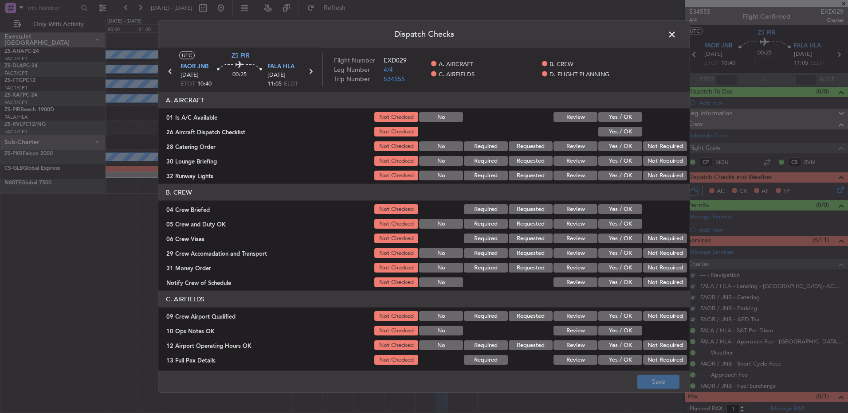
click at [602, 122] on div "Yes / OK" at bounding box center [619, 117] width 45 height 12
click at [602, 115] on button "Yes / OK" at bounding box center [620, 117] width 44 height 10
drag, startPoint x: 613, startPoint y: 125, endPoint x: 641, endPoint y: 133, distance: 29.0
click at [602, 125] on section "A. AIRCRAFT 01 Is A/C Available Not Checked No Review Yes / OK 26 Aircraft Disp…" at bounding box center [423, 137] width 531 height 90
click at [602, 133] on div at bounding box center [663, 131] width 45 height 12
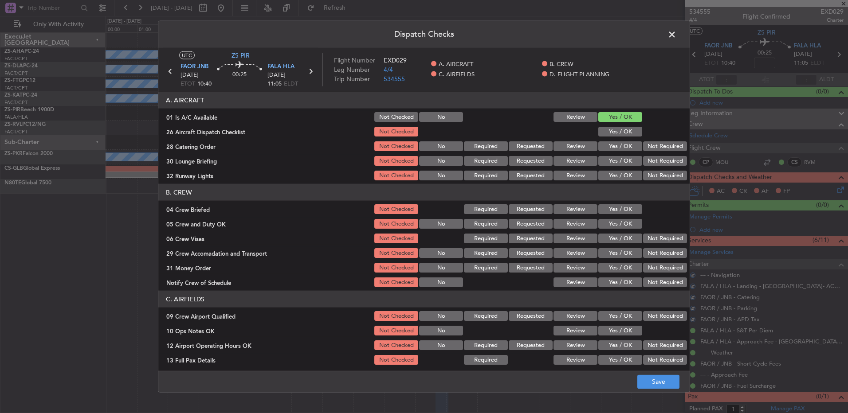
click at [602, 129] on button "Yes / OK" at bounding box center [620, 132] width 44 height 10
click at [602, 151] on button "Not Required" at bounding box center [665, 146] width 44 height 10
click at [602, 156] on section "A. AIRCRAFT 01 Is A/C Available Not Checked No Review Yes / OK 26 Aircraft Disp…" at bounding box center [423, 137] width 531 height 90
click at [602, 159] on button "Not Required" at bounding box center [665, 161] width 44 height 10
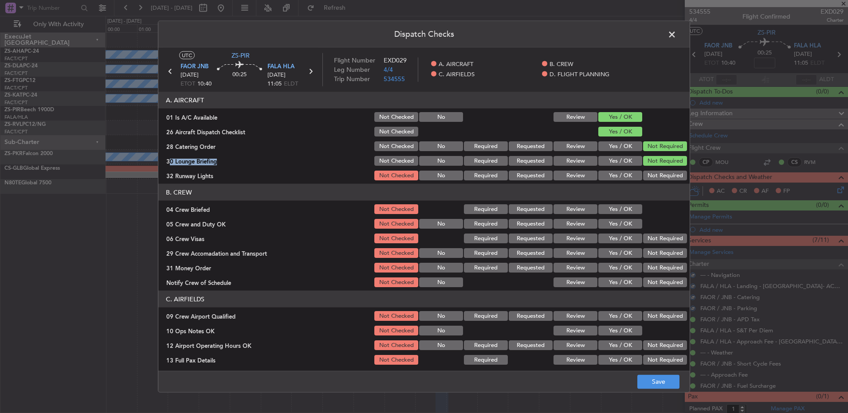
click at [602, 177] on button "Not Required" at bounding box center [665, 176] width 44 height 10
click at [602, 215] on div "Yes / OK" at bounding box center [619, 209] width 45 height 12
click at [602, 222] on button "Yes / OK" at bounding box center [620, 224] width 44 height 10
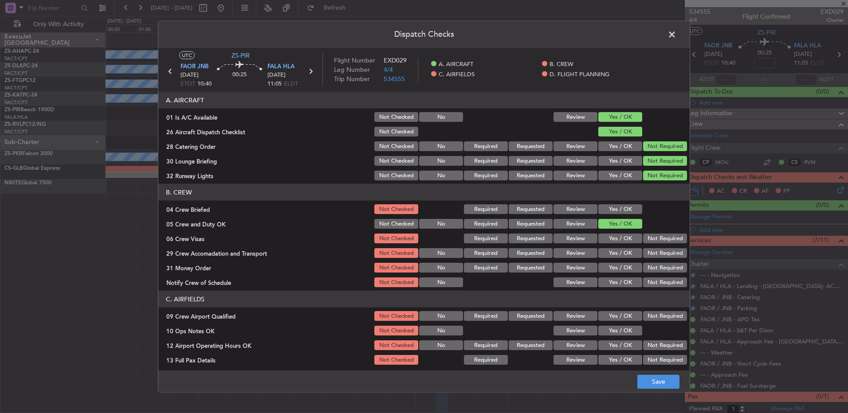
click at [602, 212] on button "Yes / OK" at bounding box center [620, 209] width 44 height 10
click at [602, 239] on button "Not Required" at bounding box center [665, 239] width 44 height 10
click at [602, 247] on section "B. CREW 04 Crew Briefed Not Checked Required Requested Review Yes / OK 05 Crew …" at bounding box center [423, 236] width 531 height 105
click at [602, 252] on button "Not Required" at bounding box center [665, 253] width 44 height 10
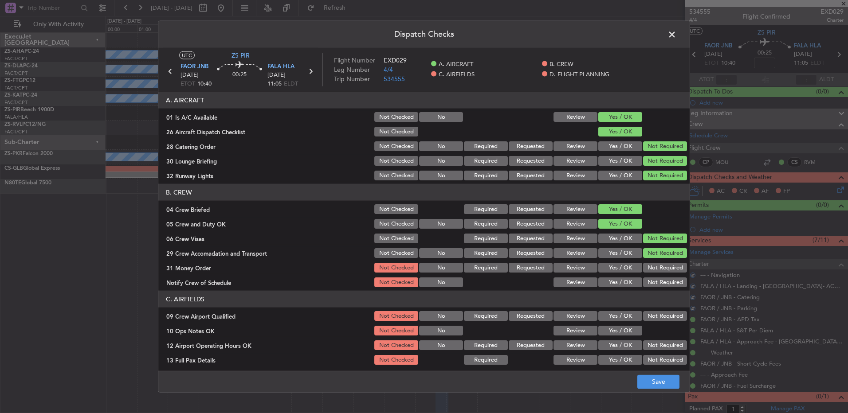
click at [602, 260] on section "B. CREW 04 Crew Briefed Not Checked Required Requested Review Yes / OK 05 Crew …" at bounding box center [423, 236] width 531 height 105
click at [602, 266] on button "Not Required" at bounding box center [665, 268] width 44 height 10
click at [602, 274] on section "B. CREW 04 Crew Briefed Not Checked Required Requested Review Yes / OK 05 Crew …" at bounding box center [423, 236] width 531 height 105
click at [602, 274] on div "Not Required" at bounding box center [663, 282] width 45 height 12
drag, startPoint x: 652, startPoint y: 283, endPoint x: 654, endPoint y: 305, distance: 22.3
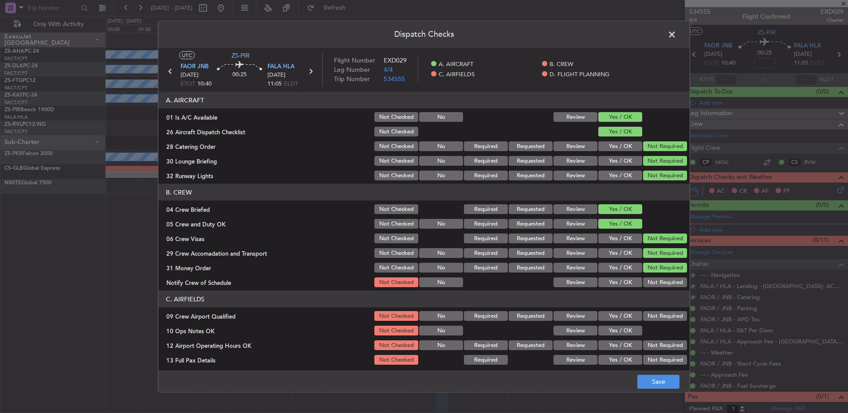
click at [602, 274] on button "Not Required" at bounding box center [665, 283] width 44 height 10
click at [602, 274] on div "Not Required" at bounding box center [663, 316] width 45 height 12
click at [602, 274] on button "Not Required" at bounding box center [665, 316] width 44 height 10
drag, startPoint x: 616, startPoint y: 325, endPoint x: 618, endPoint y: 330, distance: 5.2
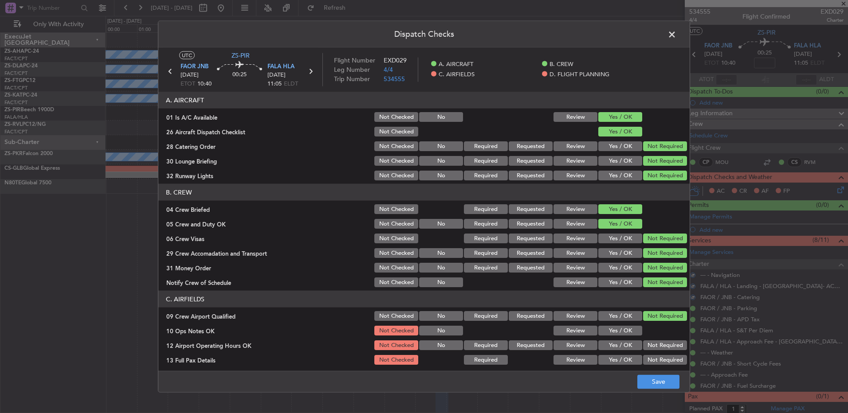
click at [602, 274] on div "Yes / OK" at bounding box center [619, 330] width 45 height 12
click at [602, 274] on button "Yes / OK" at bounding box center [620, 331] width 44 height 10
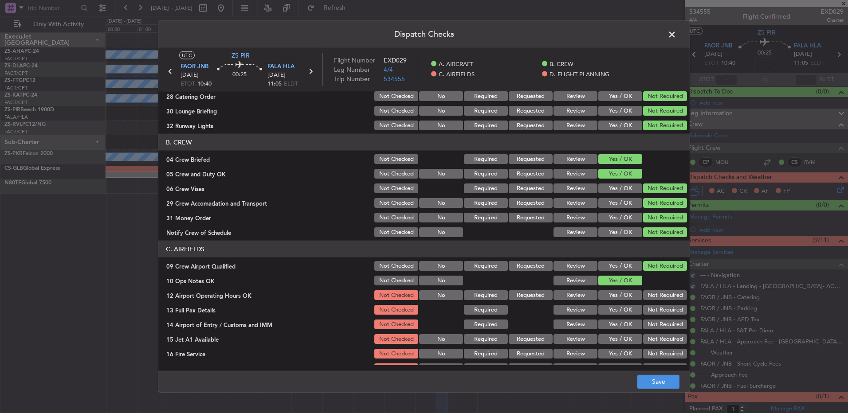
scroll to position [125, 0]
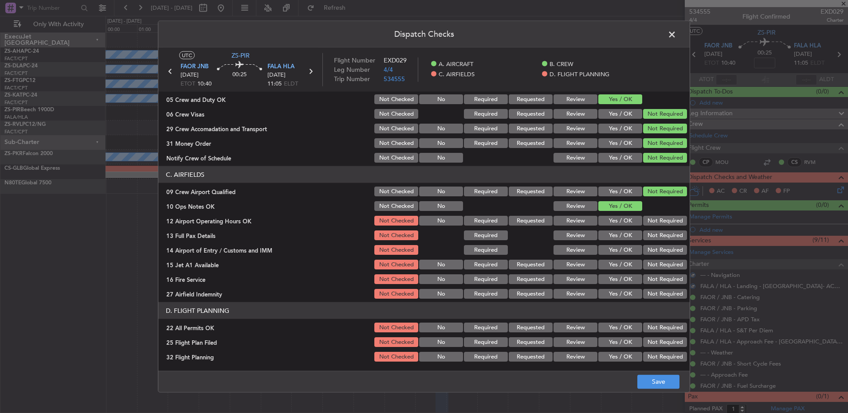
click at [602, 221] on button "Not Required" at bounding box center [665, 221] width 44 height 10
click at [602, 229] on section "C. AIRFIELDS 09 Crew Airport Qualified Not Checked No Required Requested Review…" at bounding box center [423, 233] width 531 height 134
click at [602, 236] on button "Not Required" at bounding box center [665, 236] width 44 height 10
click at [602, 245] on section "C. AIRFIELDS 09 Crew Airport Qualified Not Checked No Required Requested Review…" at bounding box center [423, 233] width 531 height 134
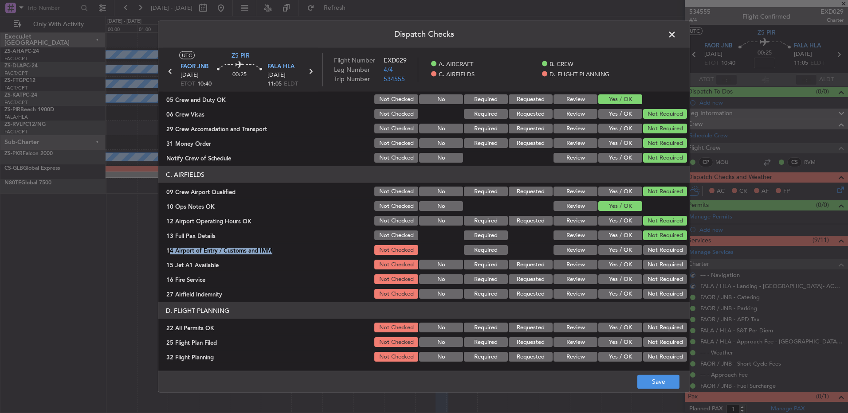
click at [602, 260] on button "Not Required" at bounding box center [665, 265] width 44 height 10
click at [602, 250] on button "Not Required" at bounding box center [665, 250] width 44 height 10
drag, startPoint x: 655, startPoint y: 260, endPoint x: 653, endPoint y: 268, distance: 8.2
click at [602, 262] on div "Not Required" at bounding box center [663, 264] width 45 height 12
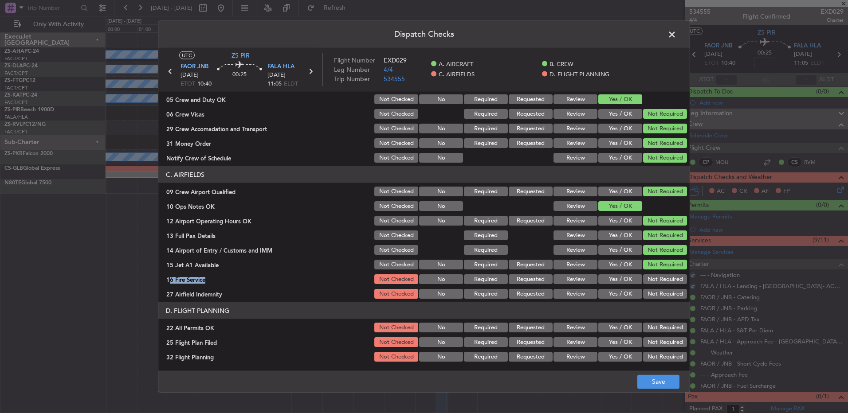
click at [602, 272] on section "C. AIRFIELDS 09 Crew Airport Qualified Not Checked No Required Requested Review…" at bounding box center [423, 233] width 531 height 134
click at [602, 274] on section "C. AIRFIELDS 09 Crew Airport Qualified Not Checked No Required Requested Review…" at bounding box center [423, 233] width 531 height 134
click at [602, 274] on button "Not Required" at bounding box center [665, 279] width 44 height 10
click at [602, 274] on button "Not Required" at bounding box center [665, 294] width 44 height 10
drag, startPoint x: 661, startPoint y: 322, endPoint x: 627, endPoint y: 331, distance: 34.8
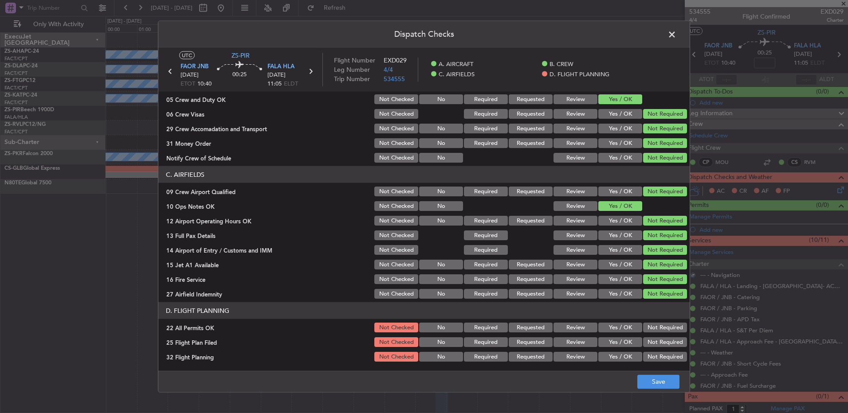
click at [602, 274] on div "Not Required" at bounding box center [663, 327] width 45 height 12
click at [602, 274] on button "Not Required" at bounding box center [665, 328] width 44 height 10
drag, startPoint x: 574, startPoint y: 344, endPoint x: 571, endPoint y: 358, distance: 14.4
click at [574, 274] on button "Review" at bounding box center [575, 342] width 44 height 10
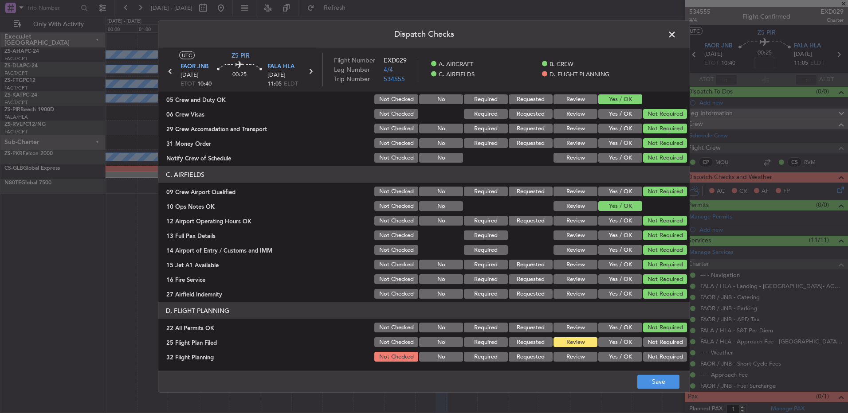
drag, startPoint x: 571, startPoint y: 358, endPoint x: 617, endPoint y: 370, distance: 46.9
click at [572, 274] on button "Review" at bounding box center [575, 357] width 44 height 10
click at [602, 274] on button "Save" at bounding box center [658, 382] width 42 height 14
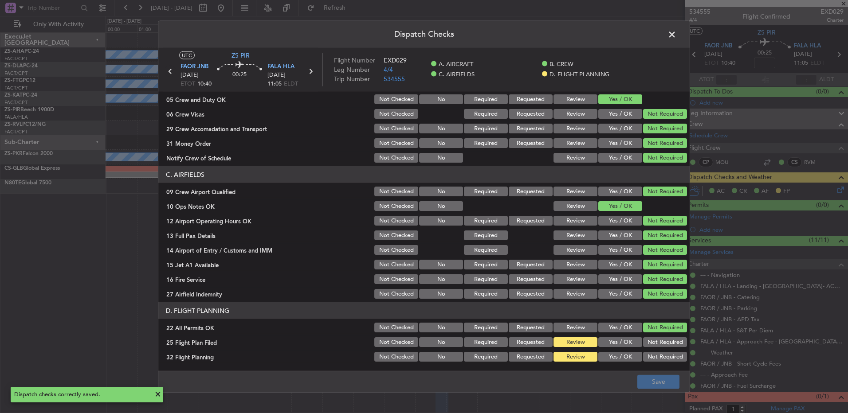
click at [168, 70] on icon at bounding box center [170, 72] width 12 height 12
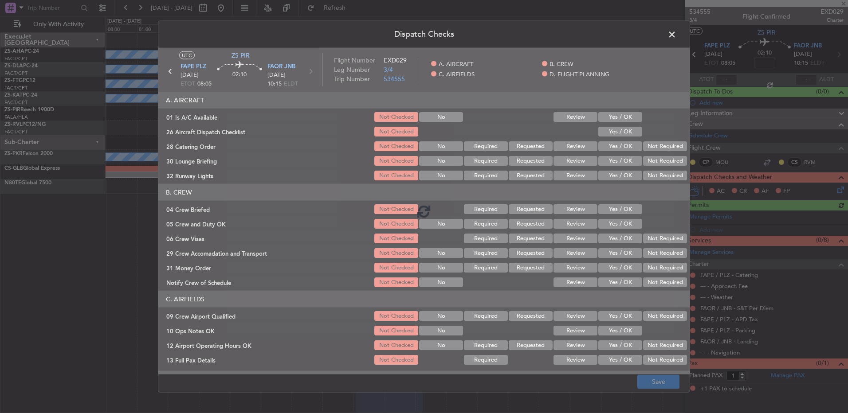
click at [602, 117] on div at bounding box center [423, 211] width 531 height 327
click at [602, 129] on div at bounding box center [423, 211] width 531 height 327
drag, startPoint x: 609, startPoint y: 130, endPoint x: 618, endPoint y: 137, distance: 12.1
click at [602, 133] on div at bounding box center [423, 211] width 531 height 327
drag, startPoint x: 625, startPoint y: 119, endPoint x: 625, endPoint y: 133, distance: 14.2
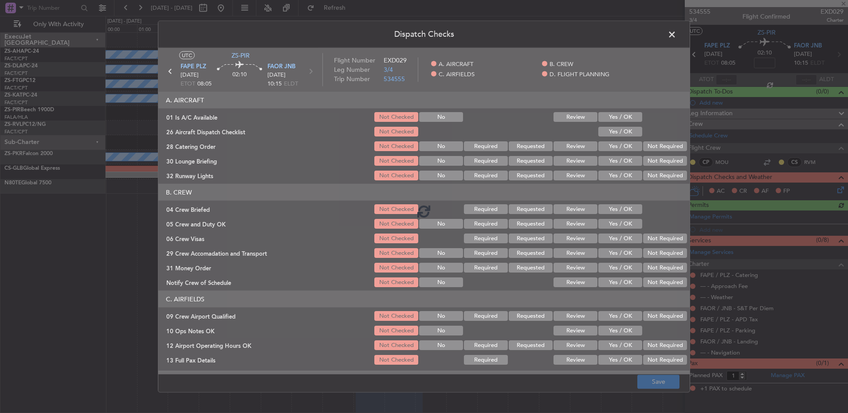
click at [602, 123] on div at bounding box center [423, 211] width 531 height 327
click at [602, 134] on div at bounding box center [423, 211] width 531 height 327
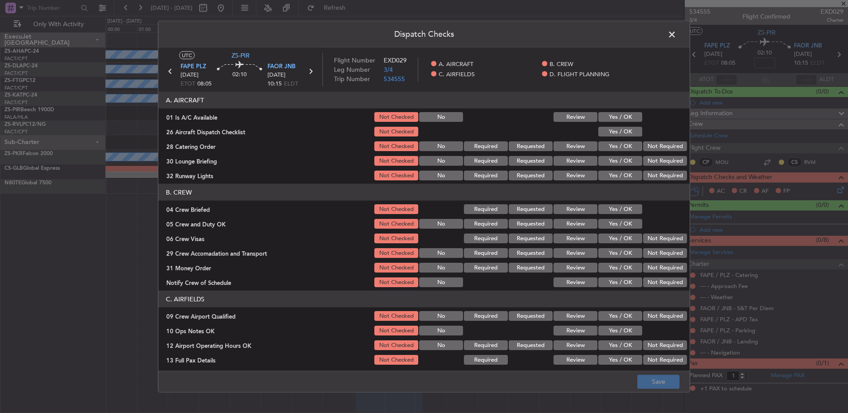
click at [602, 119] on button "Yes / OK" at bounding box center [620, 117] width 44 height 10
click at [602, 132] on button "Yes / OK" at bounding box center [620, 132] width 44 height 10
drag, startPoint x: 645, startPoint y: 146, endPoint x: 651, endPoint y: 148, distance: 6.2
click at [602, 146] on button "Not Required" at bounding box center [665, 146] width 44 height 10
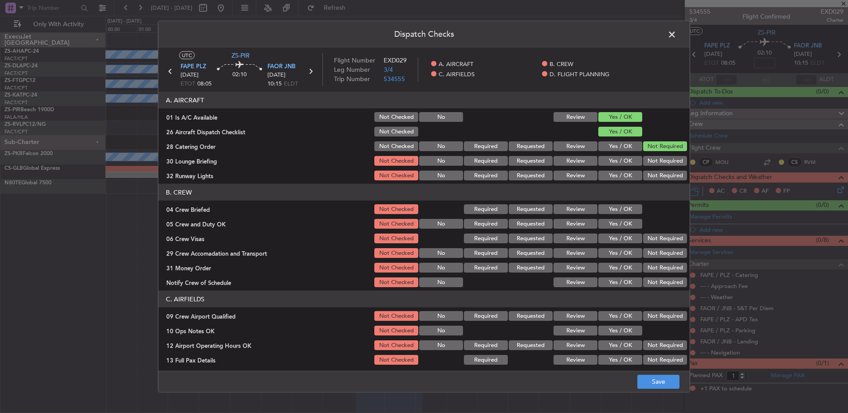
drag, startPoint x: 651, startPoint y: 148, endPoint x: 651, endPoint y: 158, distance: 10.2
click at [602, 150] on button "Not Required" at bounding box center [665, 146] width 44 height 10
drag, startPoint x: 651, startPoint y: 158, endPoint x: 651, endPoint y: 163, distance: 4.5
click at [602, 162] on button "Not Required" at bounding box center [665, 161] width 44 height 10
drag, startPoint x: 651, startPoint y: 163, endPoint x: 650, endPoint y: 173, distance: 9.8
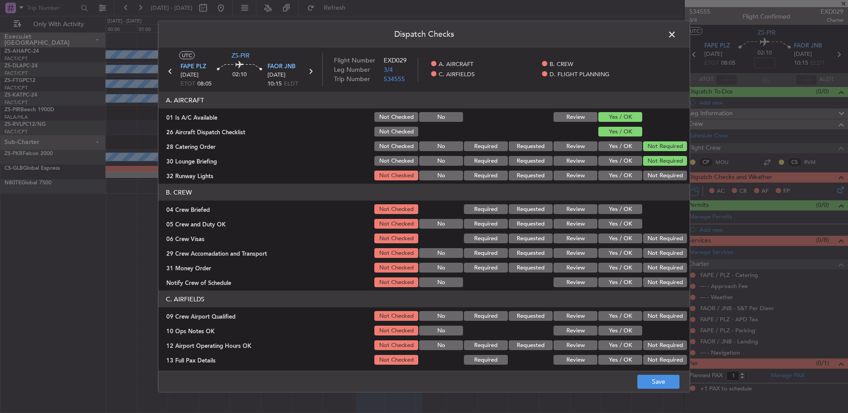
click at [602, 165] on button "Not Required" at bounding box center [665, 161] width 44 height 10
drag, startPoint x: 650, startPoint y: 173, endPoint x: 649, endPoint y: 180, distance: 7.6
click at [602, 176] on button "Not Required" at bounding box center [665, 176] width 44 height 10
drag, startPoint x: 649, startPoint y: 180, endPoint x: 639, endPoint y: 193, distance: 16.4
click at [602, 184] on article "A. AIRCRAFT 01 Is A/C Available Not Checked No Review Yes / OK 26 Aircraft Disp…" at bounding box center [423, 229] width 531 height 274
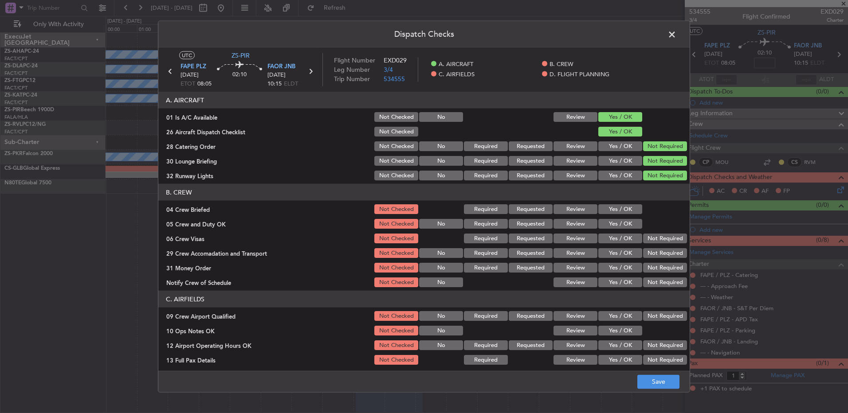
click at [602, 211] on button "Yes / OK" at bounding box center [620, 209] width 44 height 10
click at [602, 221] on button "Yes / OK" at bounding box center [620, 224] width 44 height 10
click at [602, 231] on section "B. CREW 04 Crew Briefed Not Checked Required Requested Review Yes / OK 05 Crew …" at bounding box center [423, 236] width 531 height 105
drag, startPoint x: 613, startPoint y: 232, endPoint x: 660, endPoint y: 240, distance: 48.0
click at [602, 238] on button "Not Required" at bounding box center [665, 239] width 44 height 10
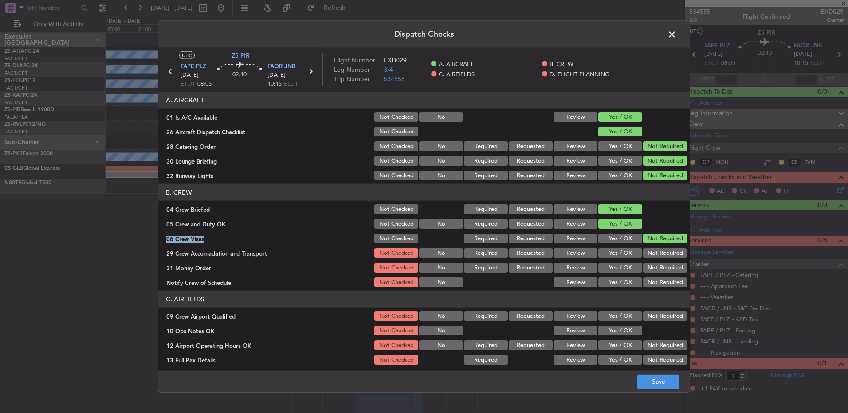
click at [602, 253] on button "Not Required" at bounding box center [665, 253] width 44 height 10
drag, startPoint x: 656, startPoint y: 265, endPoint x: 655, endPoint y: 273, distance: 8.0
click at [602, 266] on button "Not Required" at bounding box center [665, 268] width 44 height 10
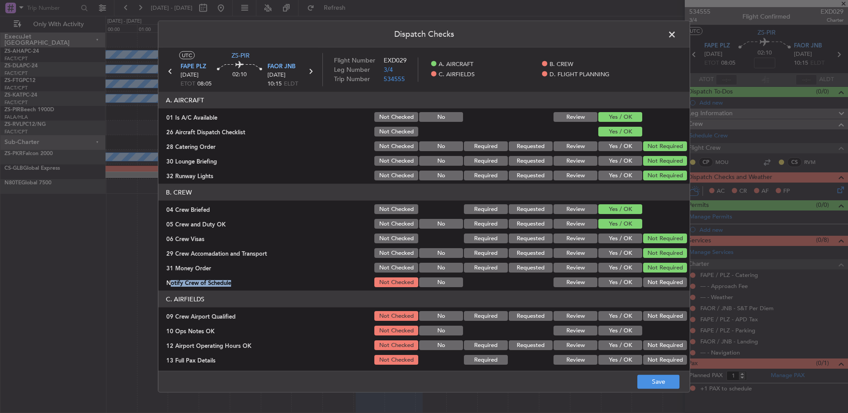
drag, startPoint x: 655, startPoint y: 274, endPoint x: 656, endPoint y: 284, distance: 9.8
click at [602, 274] on section "B. CREW 04 Crew Briefed Not Checked Required Requested Review Yes / OK 05 Crew …" at bounding box center [423, 236] width 531 height 105
click at [602, 274] on button "Not Required" at bounding box center [665, 283] width 44 height 10
drag, startPoint x: 659, startPoint y: 317, endPoint x: 651, endPoint y: 322, distance: 9.4
click at [602, 274] on button "Not Required" at bounding box center [665, 316] width 44 height 10
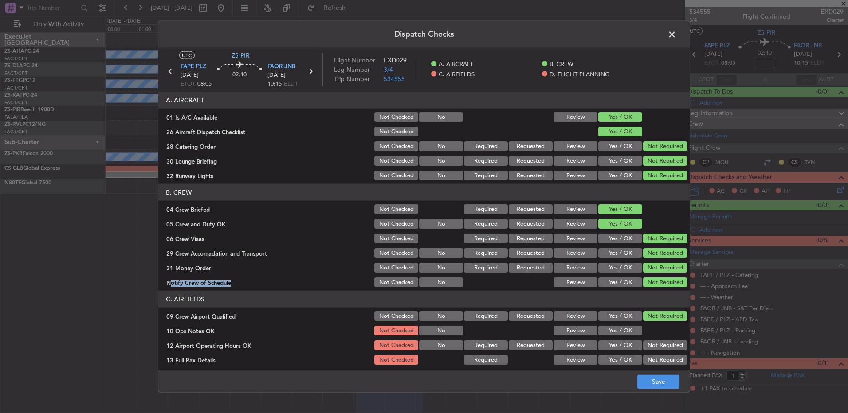
click at [602, 274] on button "Yes / OK" at bounding box center [620, 331] width 44 height 10
click at [602, 274] on button "Not Required" at bounding box center [665, 345] width 44 height 10
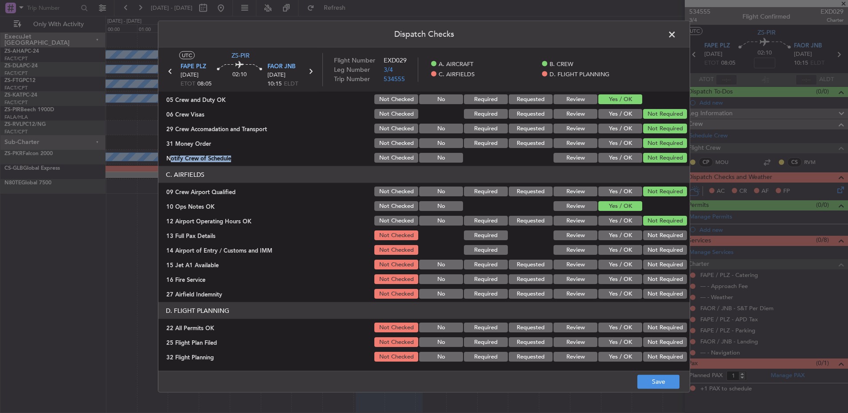
click at [602, 233] on button "Not Required" at bounding box center [665, 236] width 44 height 10
click at [602, 250] on button "Not Required" at bounding box center [665, 250] width 44 height 10
click at [602, 258] on section "C. AIRFIELDS 09 Crew Airport Qualified Not Checked No Required Requested Review…" at bounding box center [423, 233] width 531 height 134
click at [602, 268] on button "Not Required" at bounding box center [665, 265] width 44 height 10
click at [602, 274] on button "Not Required" at bounding box center [665, 279] width 44 height 10
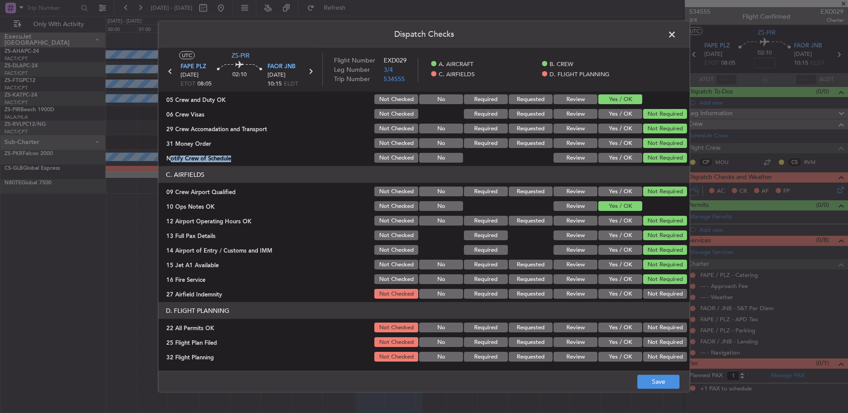
click at [602, 274] on button "Not Required" at bounding box center [665, 279] width 44 height 10
click at [602, 274] on div "Not Required" at bounding box center [663, 294] width 45 height 12
click at [602, 274] on article "A. AIRCRAFT 01 Is A/C Available Not Checked No Review Yes / OK 26 Aircraft Disp…" at bounding box center [423, 229] width 531 height 274
drag, startPoint x: 650, startPoint y: 304, endPoint x: 647, endPoint y: 311, distance: 7.6
click at [602, 274] on button "Not Required" at bounding box center [665, 294] width 44 height 10
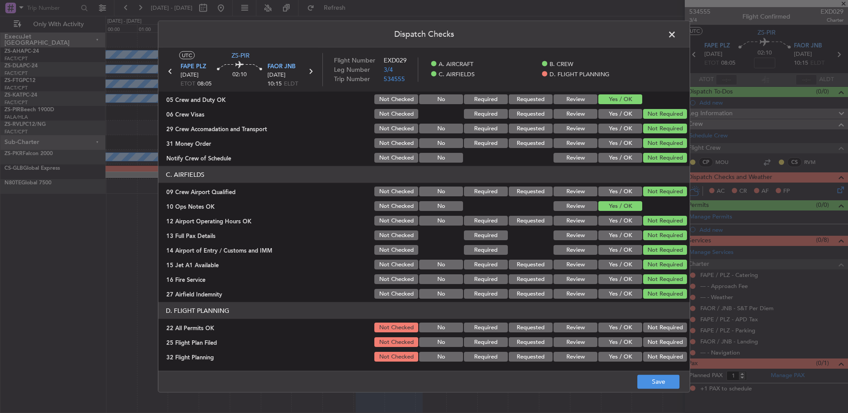
drag, startPoint x: 652, startPoint y: 327, endPoint x: 643, endPoint y: 331, distance: 9.5
click at [602, 274] on button "Not Required" at bounding box center [665, 328] width 44 height 10
click at [567, 274] on section "D. FLIGHT PLANNING 22 All Permits OK Not Checked No Required Requested Review Y…" at bounding box center [423, 332] width 531 height 61
drag, startPoint x: 569, startPoint y: 341, endPoint x: 571, endPoint y: 349, distance: 8.0
click at [569, 274] on button "Review" at bounding box center [575, 342] width 44 height 10
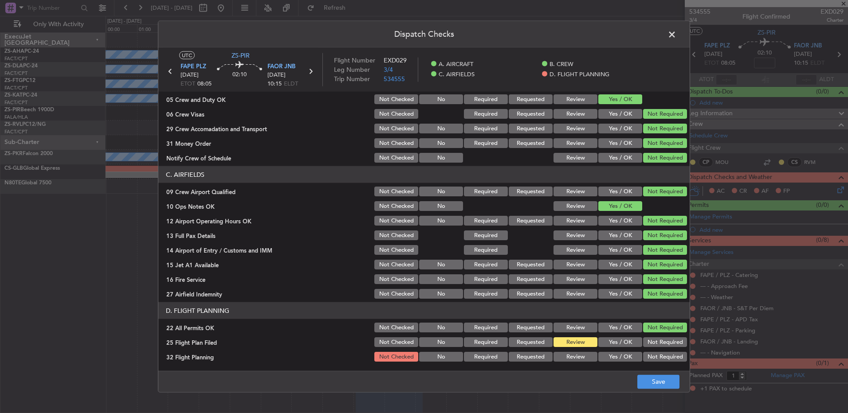
drag, startPoint x: 579, startPoint y: 357, endPoint x: 586, endPoint y: 361, distance: 8.3
click at [580, 274] on button "Review" at bounding box center [575, 357] width 44 height 10
click at [602, 274] on footer "Save" at bounding box center [423, 381] width 531 height 21
click at [602, 274] on button "Save" at bounding box center [658, 382] width 42 height 14
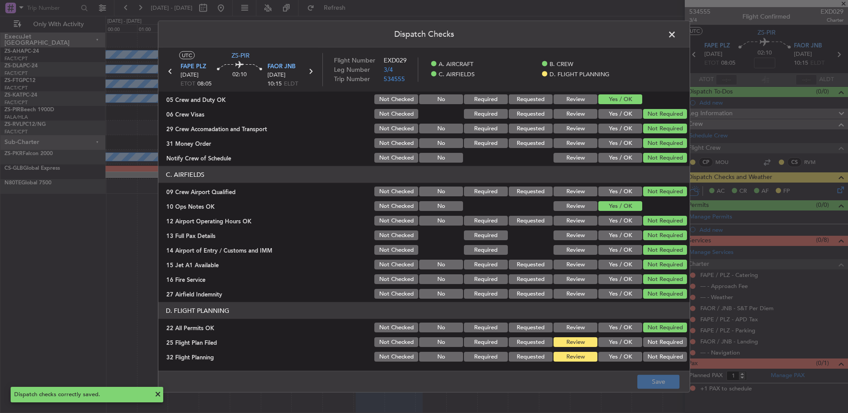
click at [602, 35] on span at bounding box center [676, 37] width 0 height 18
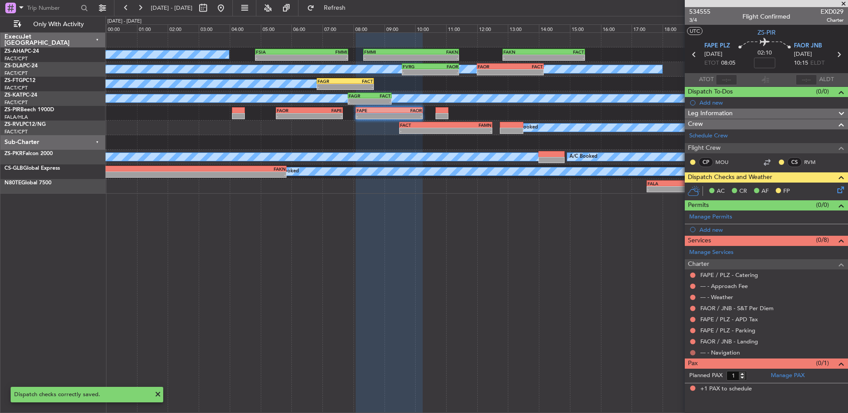
click at [602, 274] on button at bounding box center [692, 352] width 5 height 5
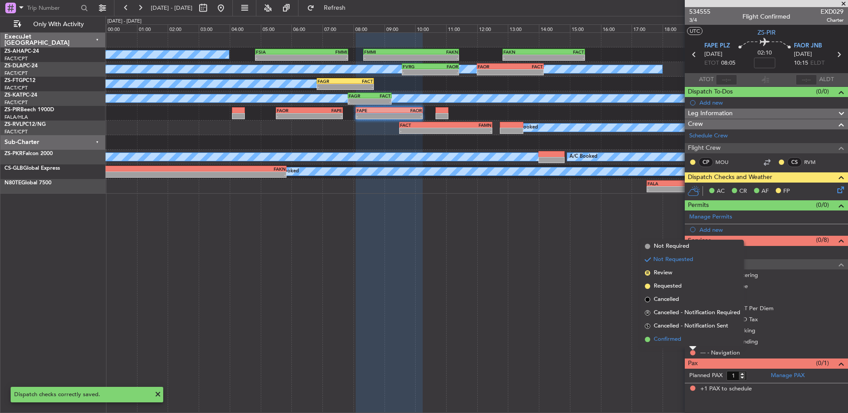
click at [602, 274] on li "Confirmed" at bounding box center [692, 339] width 102 height 13
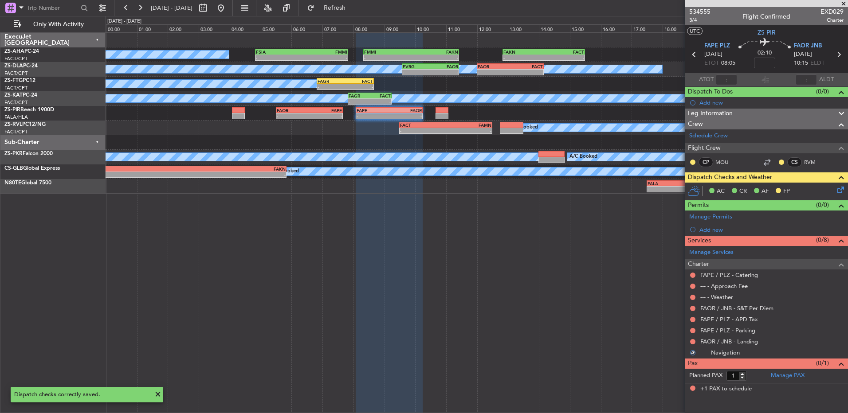
click at [602, 274] on div at bounding box center [692, 341] width 7 height 7
click at [602, 274] on button at bounding box center [692, 341] width 5 height 5
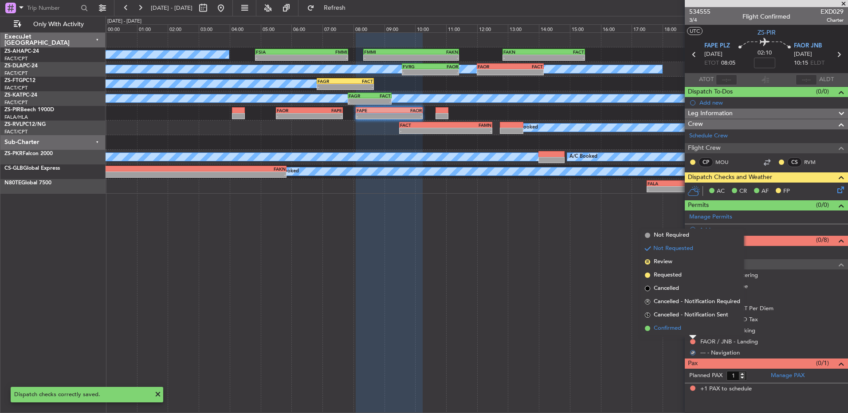
click at [602, 274] on li "Confirmed" at bounding box center [692, 328] width 102 height 13
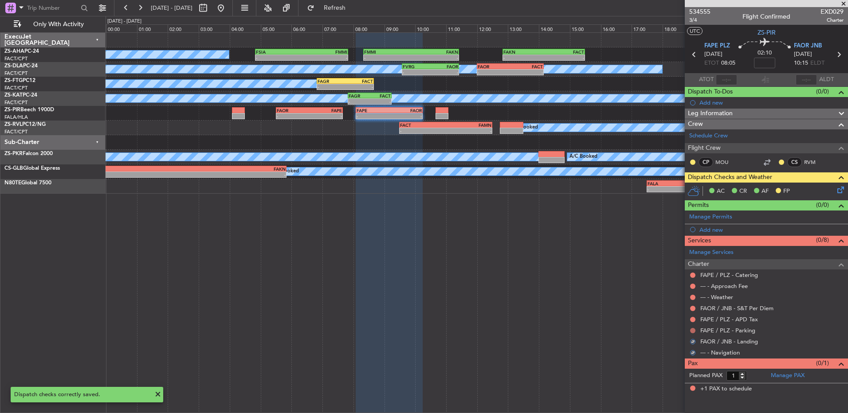
click at [602, 274] on button at bounding box center [692, 330] width 5 height 5
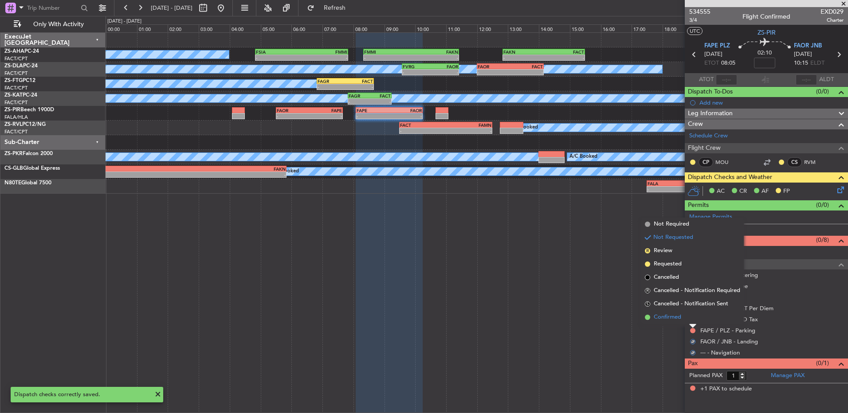
click at [602, 274] on li "Confirmed" at bounding box center [692, 317] width 102 height 13
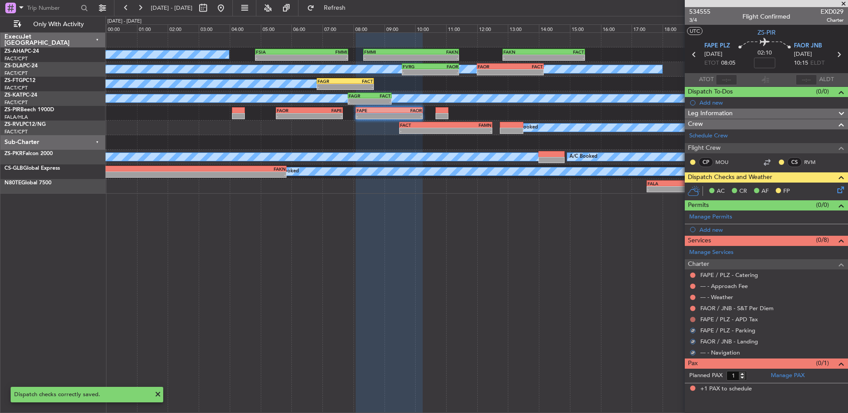
click at [602, 274] on button at bounding box center [692, 319] width 5 height 5
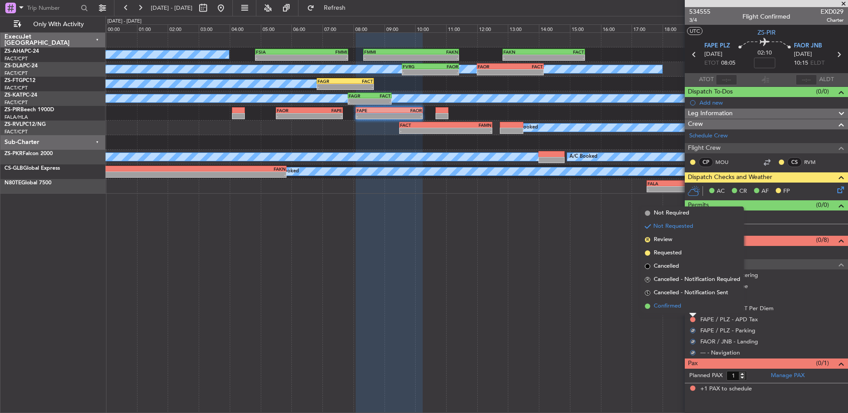
click at [602, 274] on li "Confirmed" at bounding box center [692, 306] width 102 height 13
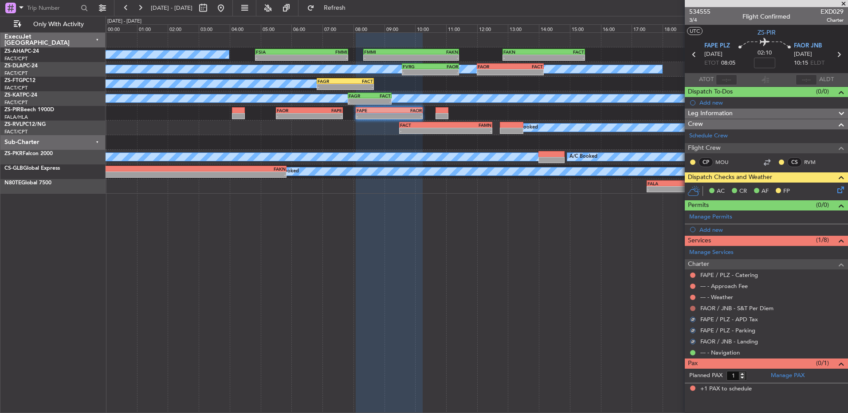
click at [602, 274] on button at bounding box center [692, 308] width 5 height 5
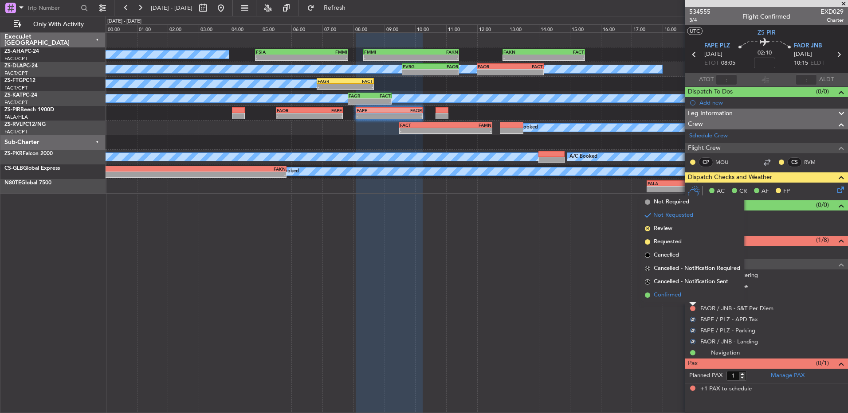
click at [602, 274] on li "Confirmed" at bounding box center [692, 295] width 102 height 13
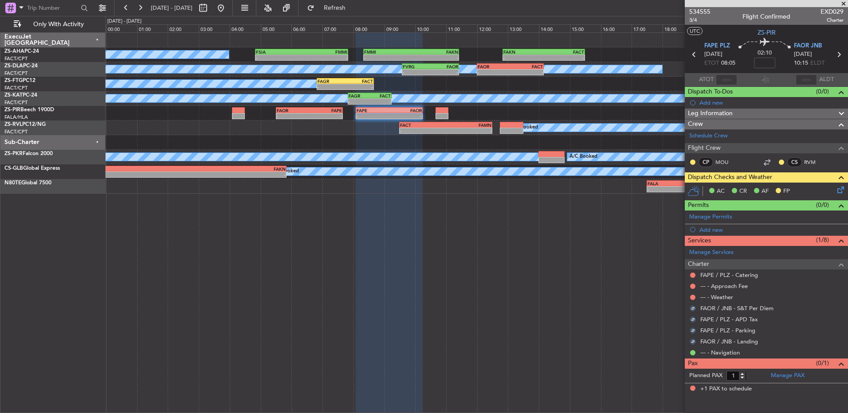
click at [602, 274] on button at bounding box center [692, 297] width 5 height 5
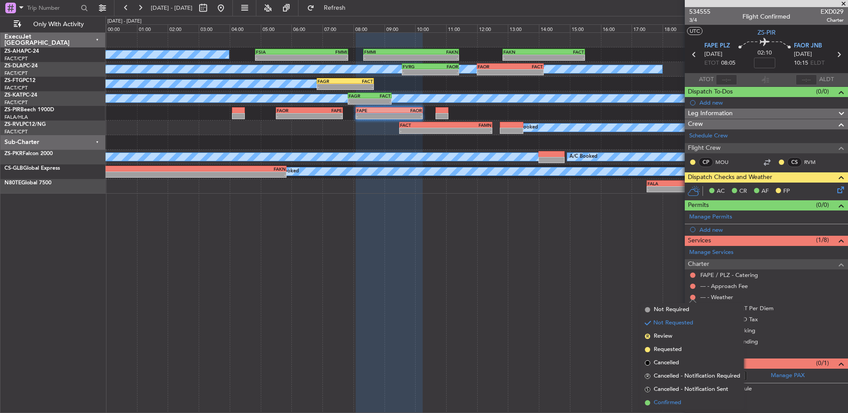
click at [602, 274] on span "Confirmed" at bounding box center [666, 403] width 27 height 9
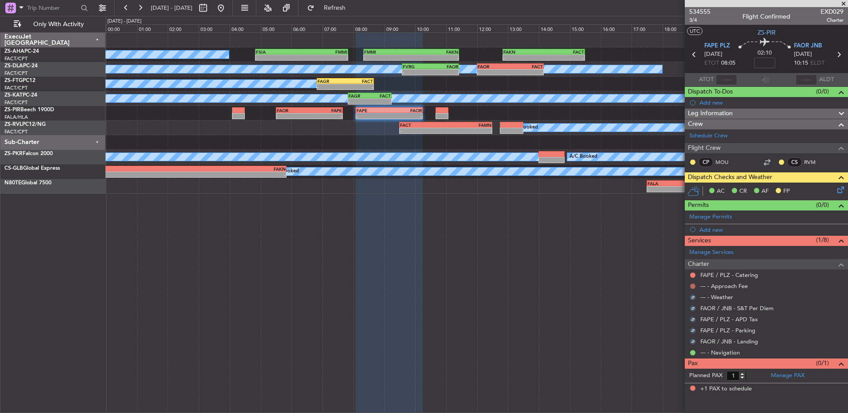
click at [602, 274] on button at bounding box center [692, 286] width 5 height 5
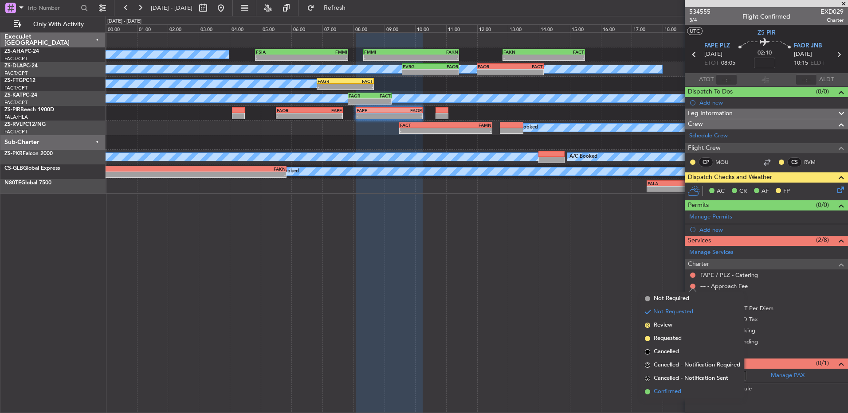
click at [602, 274] on span "Confirmed" at bounding box center [666, 391] width 27 height 9
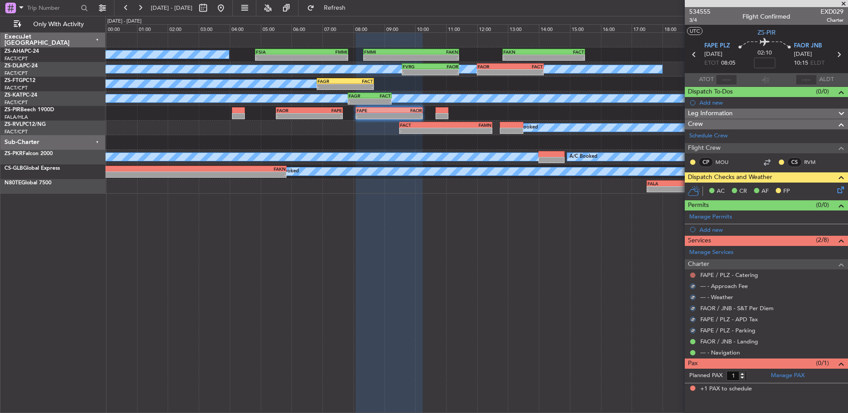
click at [602, 274] on button at bounding box center [692, 275] width 5 height 5
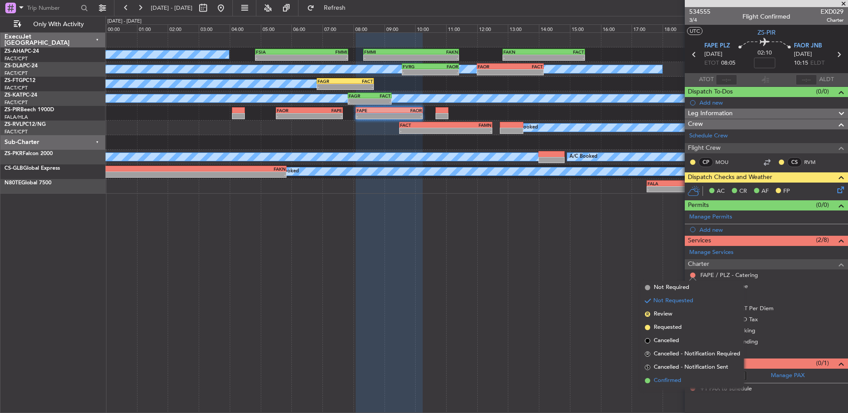
click at [602, 274] on span "Confirmed" at bounding box center [666, 380] width 27 height 9
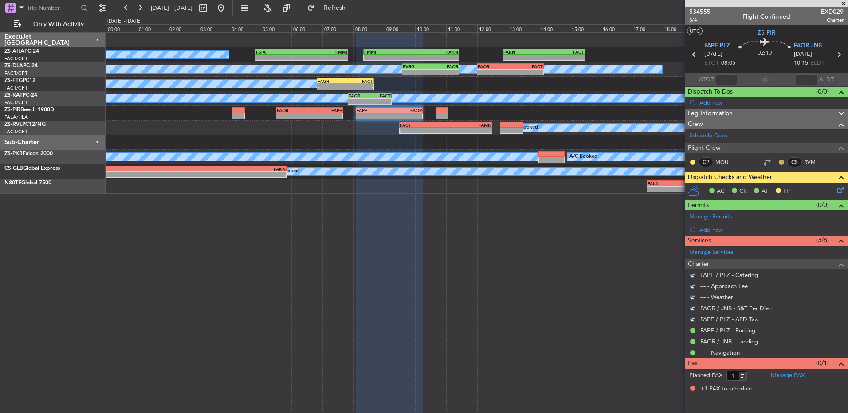
click at [602, 161] on button at bounding box center [780, 162] width 5 height 5
click at [602, 191] on span "Acknowledged" at bounding box center [783, 188] width 39 height 9
click at [602, 163] on button at bounding box center [692, 162] width 5 height 5
click at [602, 188] on span "Acknowledged" at bounding box center [694, 188] width 39 height 9
click at [602, 191] on icon at bounding box center [838, 188] width 7 height 7
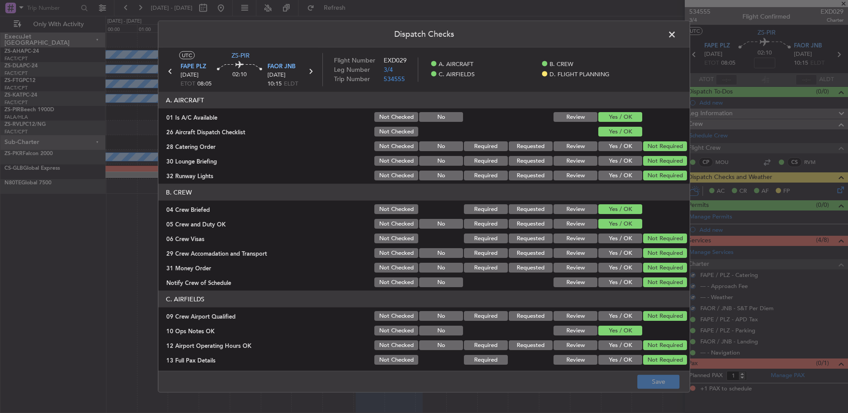
click at [602, 200] on div "Dispatch Checks UTC ZS-PIR FAPE PLZ 19/08/2025 ETOT 08:05 02:10 FAOR JNB 19/08/…" at bounding box center [424, 206] width 848 height 413
click at [602, 33] on span at bounding box center [676, 37] width 0 height 18
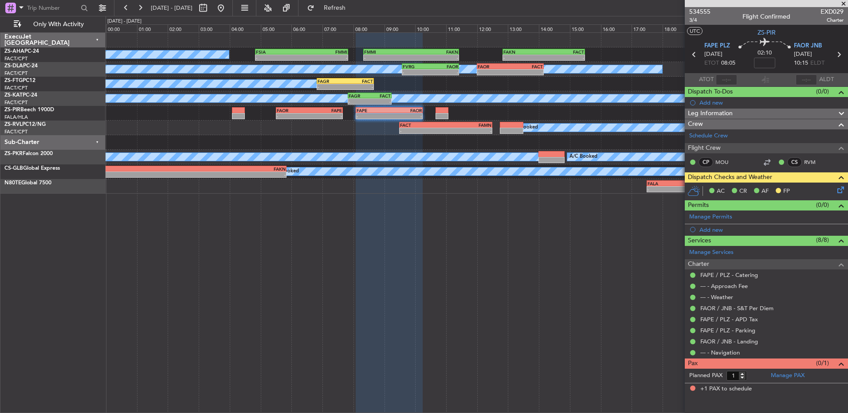
click at [602, 54] on icon at bounding box center [694, 55] width 12 height 12
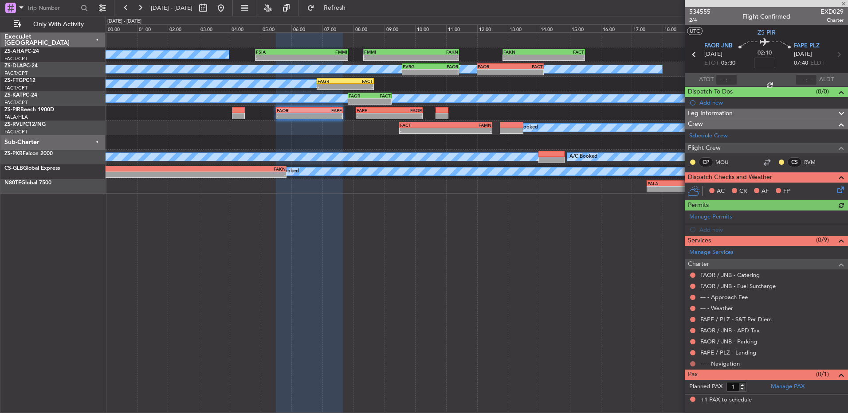
click at [602, 274] on button at bounding box center [692, 363] width 5 height 5
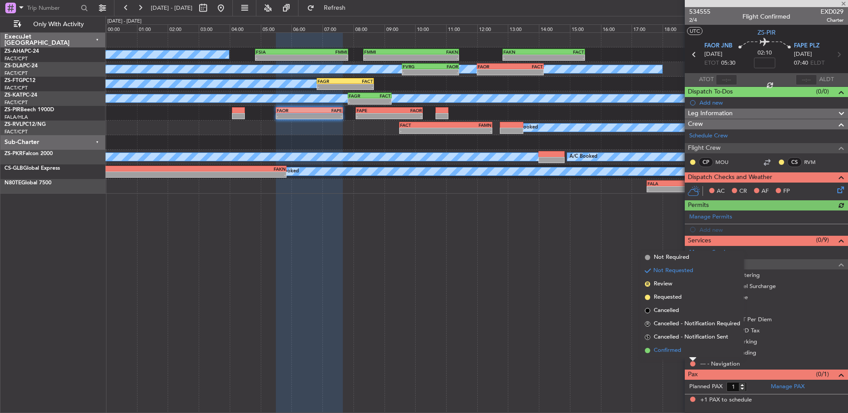
click at [602, 274] on li "Confirmed" at bounding box center [692, 350] width 102 height 13
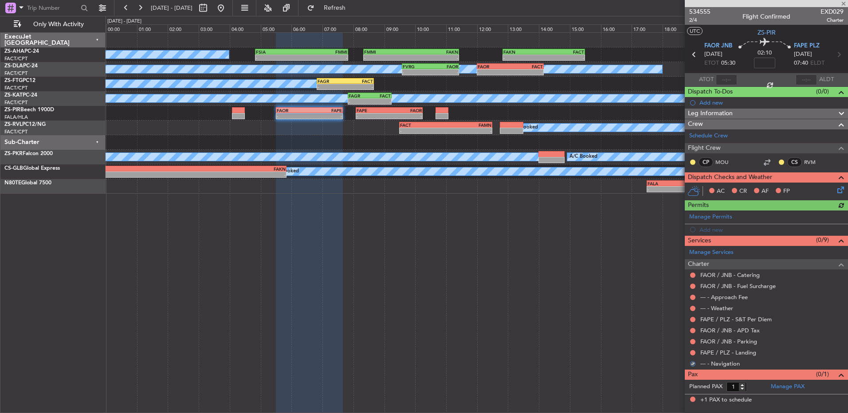
click at [602, 274] on button at bounding box center [692, 352] width 5 height 5
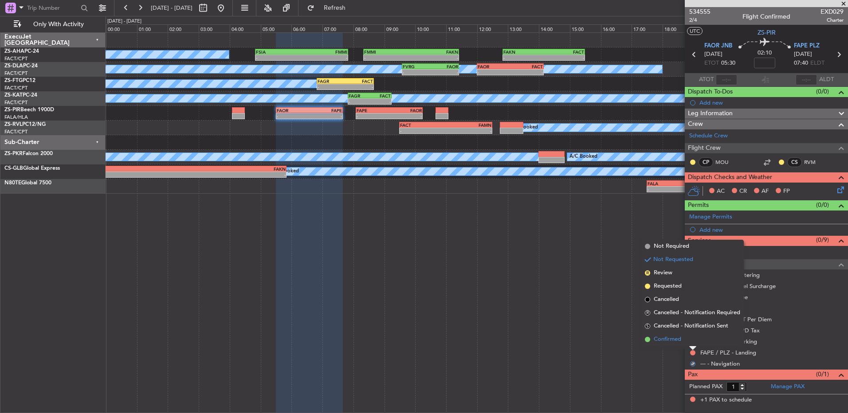
click at [602, 274] on li "Confirmed" at bounding box center [692, 339] width 102 height 13
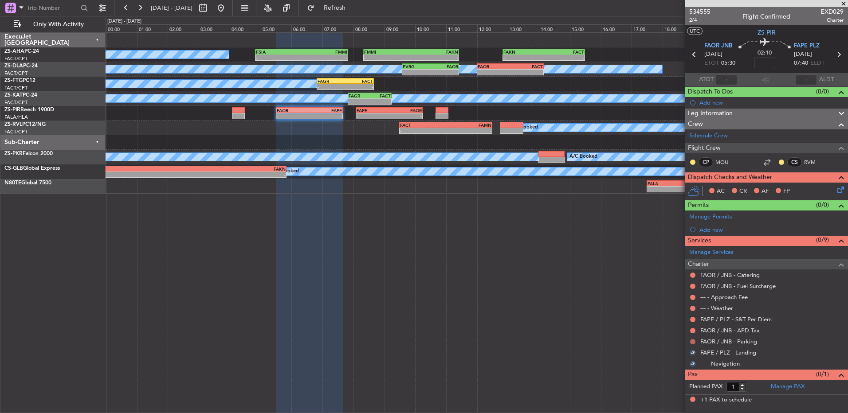
click at [602, 274] on button at bounding box center [692, 341] width 5 height 5
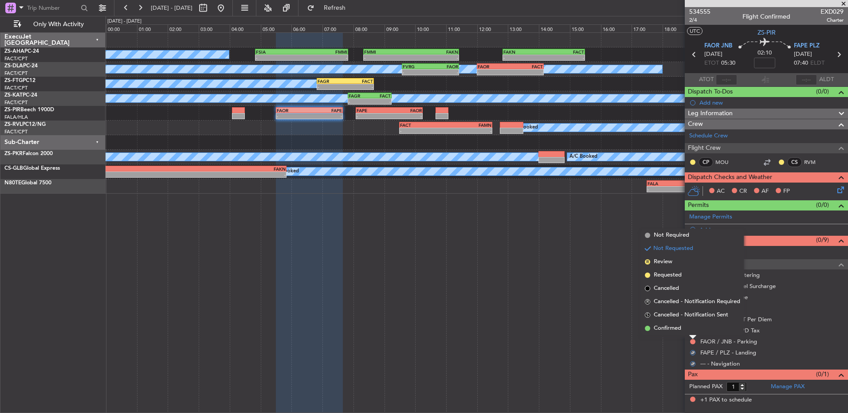
click at [602, 274] on div at bounding box center [692, 338] width 7 height 4
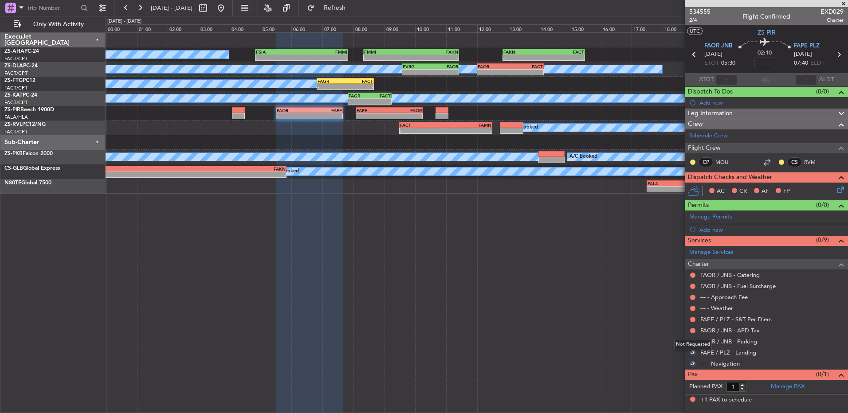
click at [602, 274] on div "Not Requested" at bounding box center [693, 344] width 38 height 11
click at [602, 274] on button at bounding box center [692, 341] width 5 height 5
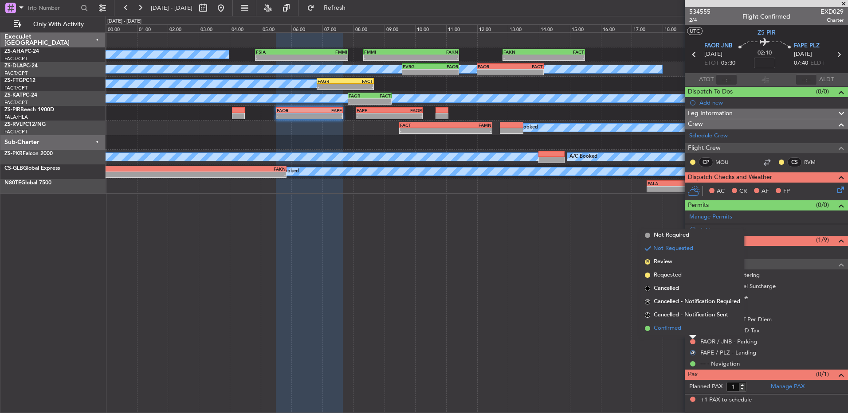
click at [602, 274] on li "Confirmed" at bounding box center [692, 328] width 102 height 13
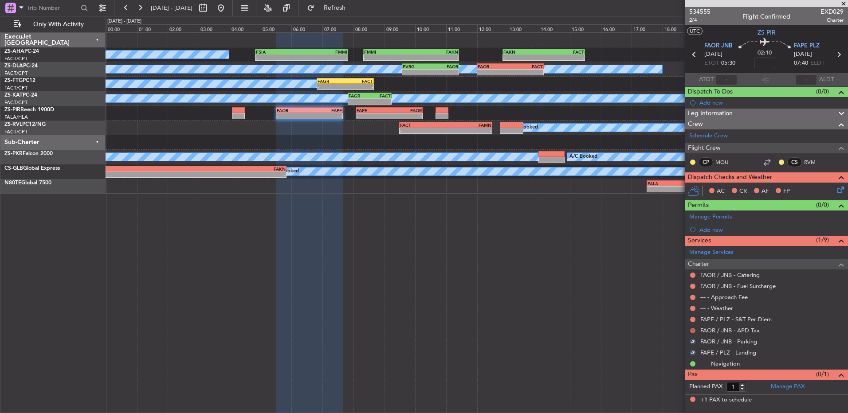
click at [602, 274] on button at bounding box center [692, 330] width 5 height 5
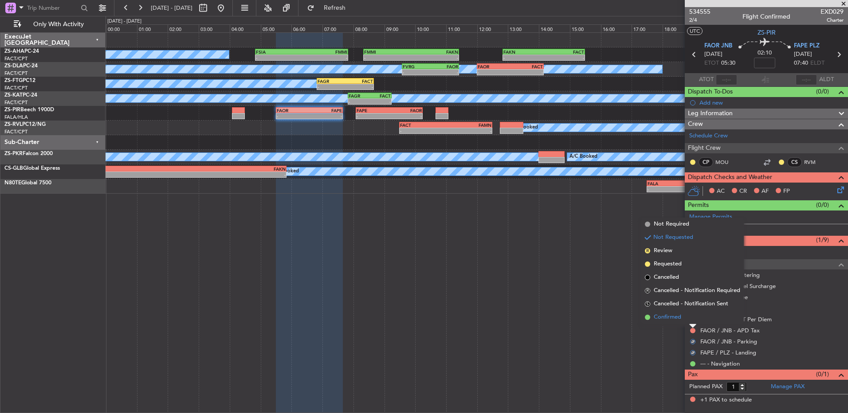
click at [602, 274] on li "Confirmed" at bounding box center [692, 317] width 102 height 13
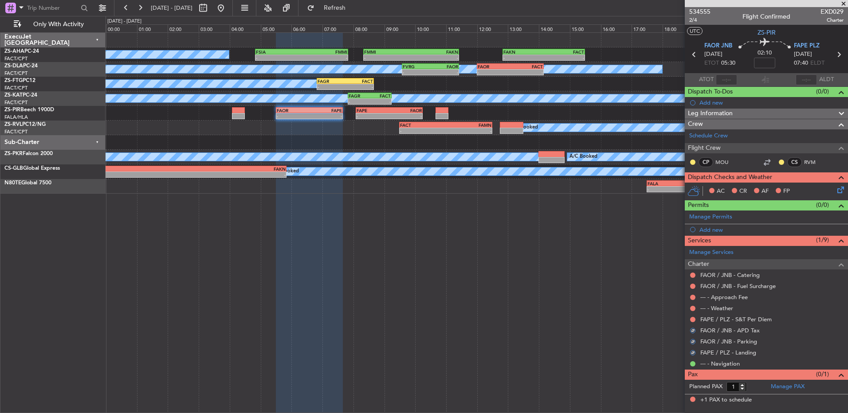
click at [602, 274] on button at bounding box center [692, 319] width 5 height 5
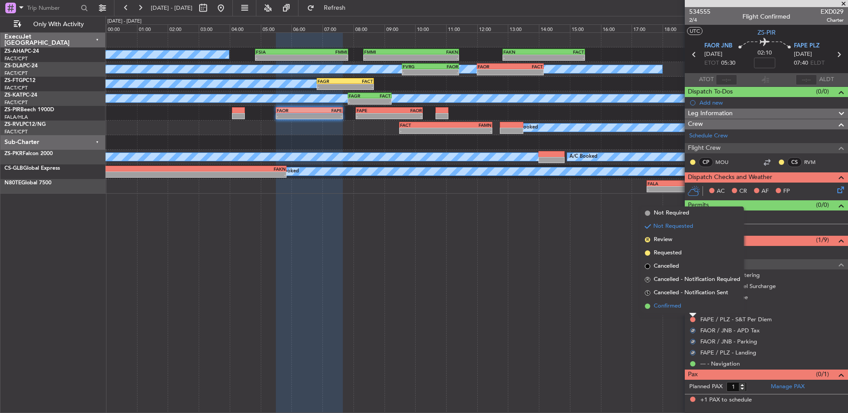
click at [602, 274] on li "Confirmed" at bounding box center [692, 306] width 102 height 13
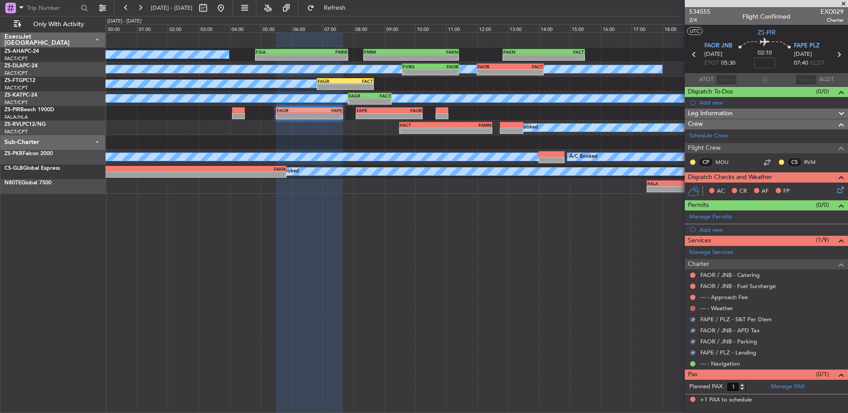
click at [602, 274] on button at bounding box center [692, 308] width 5 height 5
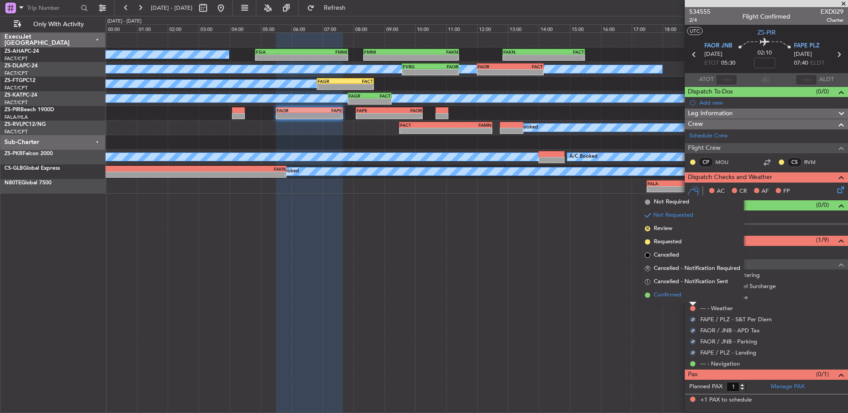
click at [602, 274] on li "Confirmed" at bounding box center [692, 295] width 102 height 13
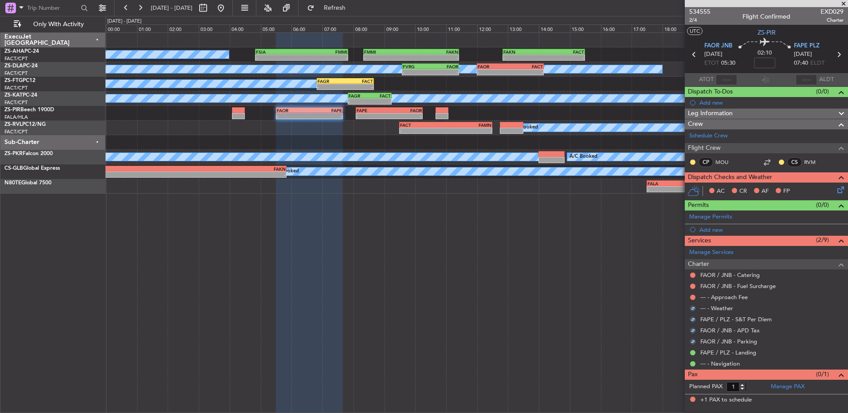
click at [602, 274] on div at bounding box center [692, 297] width 7 height 7
click at [602, 274] on button at bounding box center [692, 297] width 5 height 5
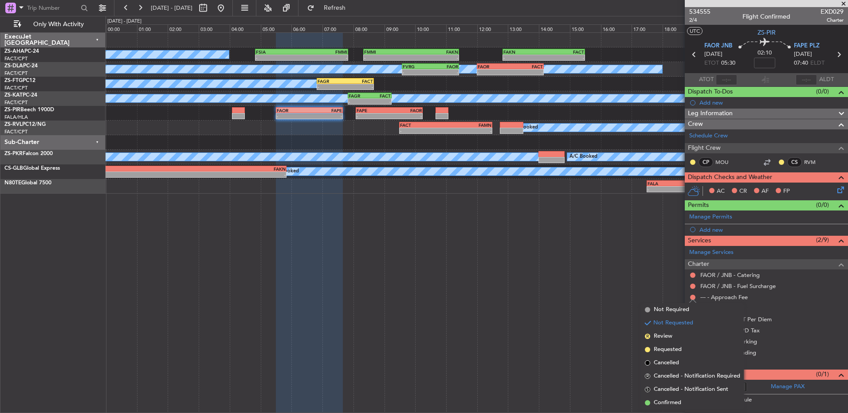
click at [602, 274] on span "Confirmed" at bounding box center [666, 403] width 27 height 9
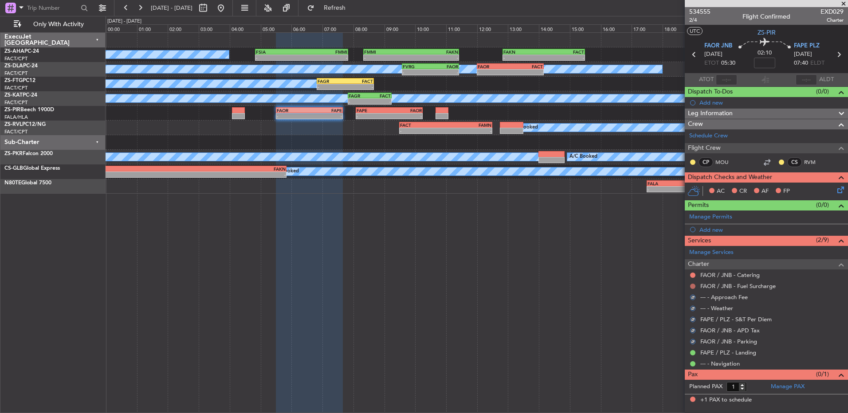
click at [602, 274] on button at bounding box center [692, 286] width 5 height 5
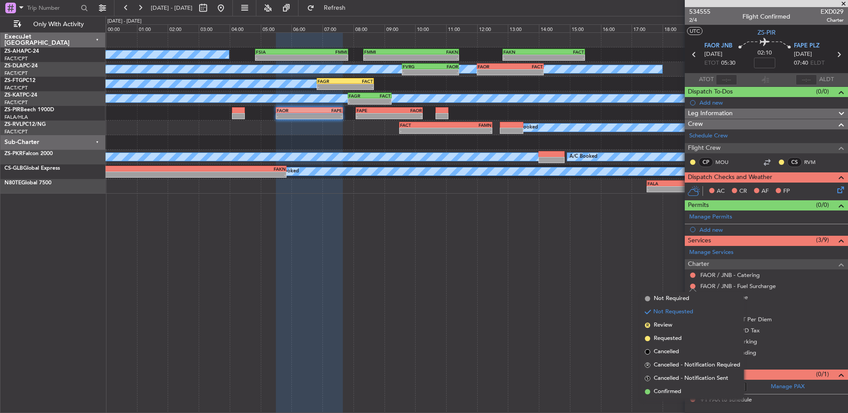
drag, startPoint x: 673, startPoint y: 387, endPoint x: 671, endPoint y: 282, distance: 105.1
click at [602, 274] on ul "Not Required Not Requested R Review Requested Cancelled R Cancelled - Notificat…" at bounding box center [692, 345] width 102 height 106
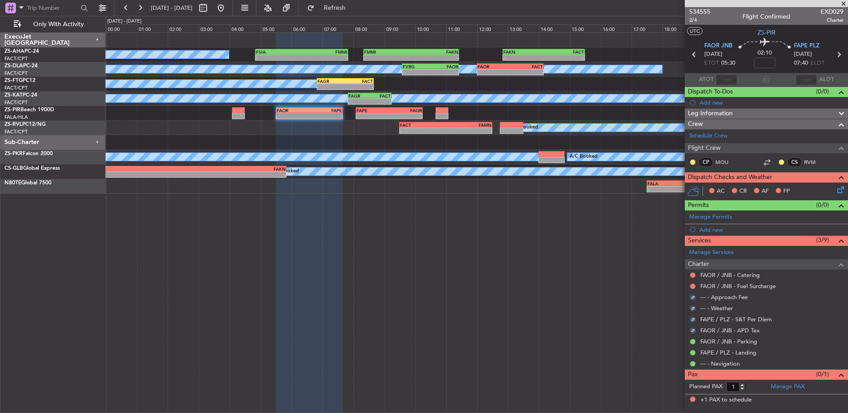
click at [602, 274] on mat-tooltip-component "Not Requested" at bounding box center [693, 289] width 50 height 23
click at [602, 274] on button at bounding box center [692, 275] width 5 height 5
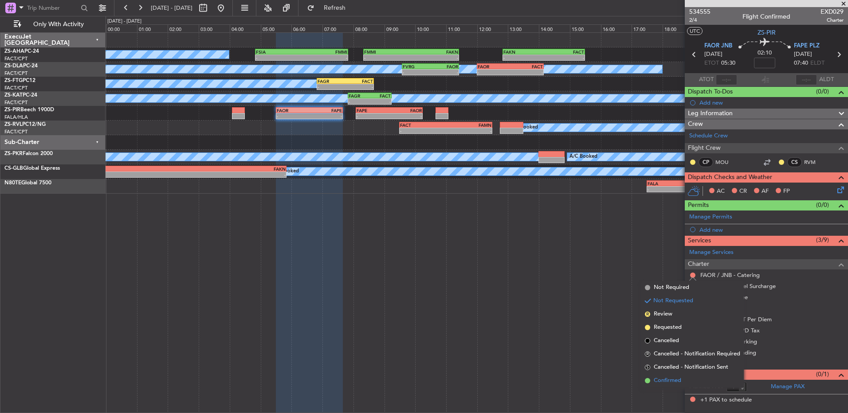
click at [602, 274] on span "Confirmed" at bounding box center [666, 380] width 27 height 9
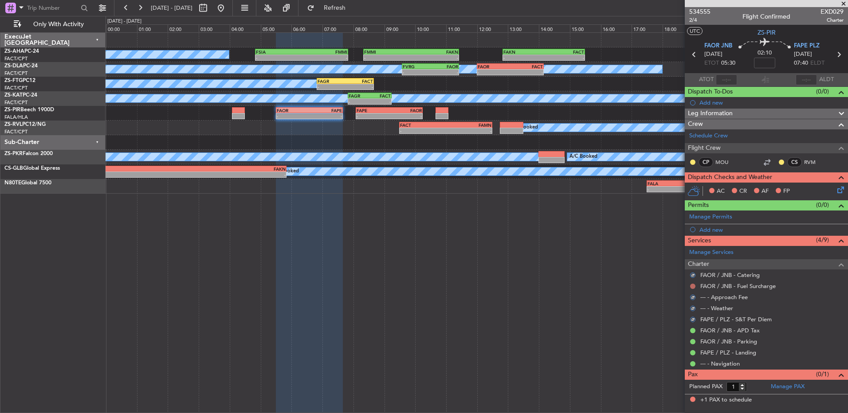
click at [602, 274] on button at bounding box center [692, 286] width 5 height 5
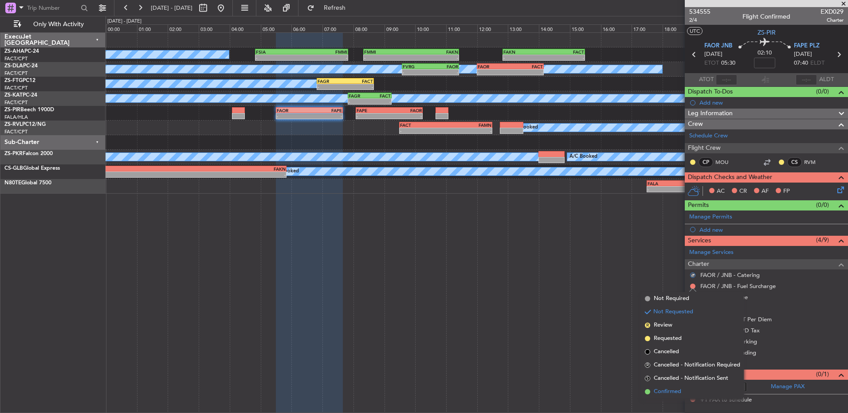
click at [602, 274] on li "Confirmed" at bounding box center [692, 391] width 102 height 13
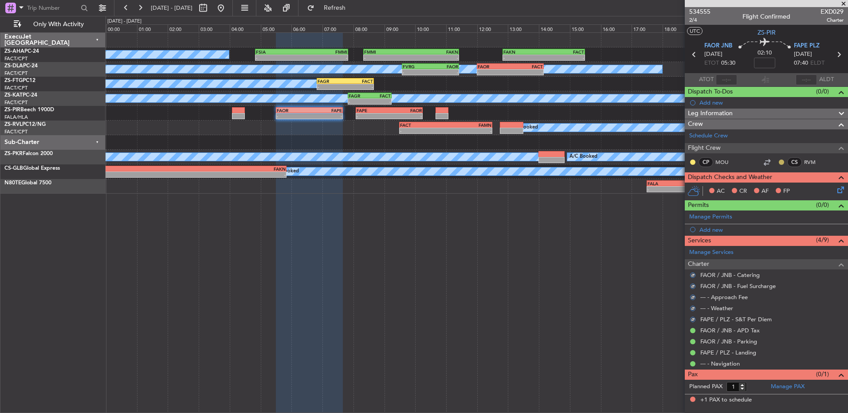
click at [602, 164] on body "19 Aug 2025 - 20 Aug 2025 Refresh Quick Links Only With Activity A/C Booked - -…" at bounding box center [424, 206] width 848 height 413
click at [602, 163] on button at bounding box center [780, 162] width 5 height 5
click at [602, 188] on span "Acknowledged" at bounding box center [783, 188] width 39 height 9
click at [602, 160] on button at bounding box center [692, 162] width 5 height 5
click at [602, 164] on button at bounding box center [692, 162] width 5 height 5
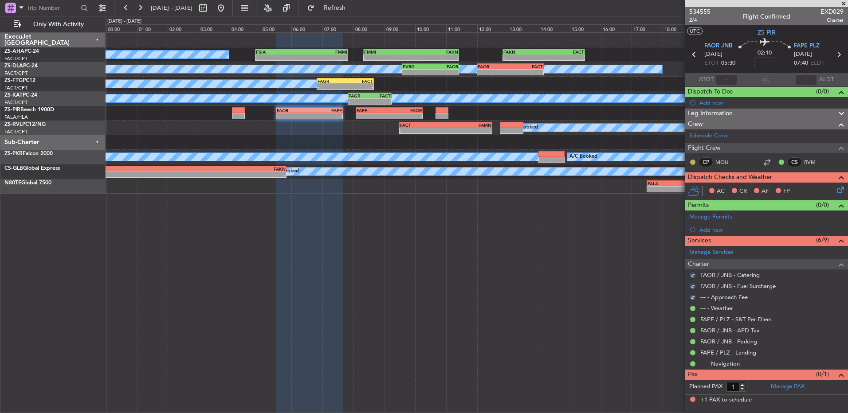
click at [602, 163] on button at bounding box center [692, 162] width 5 height 5
click at [602, 187] on span "Acknowledged" at bounding box center [694, 188] width 39 height 9
click at [602, 191] on icon at bounding box center [838, 188] width 7 height 7
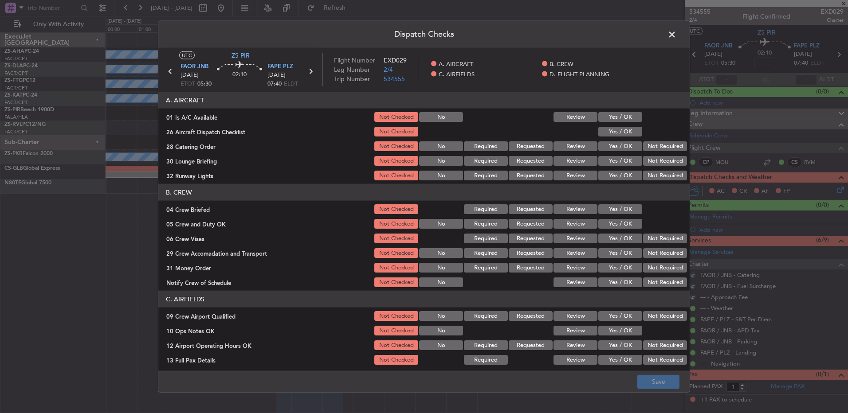
click at [602, 120] on button "Yes / OK" at bounding box center [620, 117] width 44 height 10
drag, startPoint x: 625, startPoint y: 131, endPoint x: 638, endPoint y: 142, distance: 16.7
click at [602, 132] on button "Yes / OK" at bounding box center [620, 132] width 44 height 10
drag, startPoint x: 645, startPoint y: 144, endPoint x: 660, endPoint y: 151, distance: 17.1
click at [602, 147] on button "Not Required" at bounding box center [665, 146] width 44 height 10
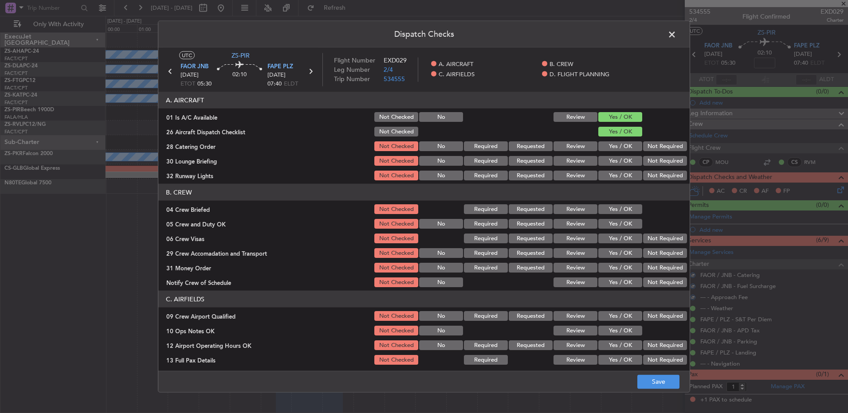
click at [602, 151] on div "Not Required" at bounding box center [663, 146] width 45 height 12
drag, startPoint x: 661, startPoint y: 155, endPoint x: 661, endPoint y: 160, distance: 4.9
click at [602, 156] on div "Not Required" at bounding box center [663, 161] width 45 height 12
drag, startPoint x: 656, startPoint y: 161, endPoint x: 654, endPoint y: 166, distance: 5.2
click at [602, 161] on button "Not Required" at bounding box center [665, 161] width 44 height 10
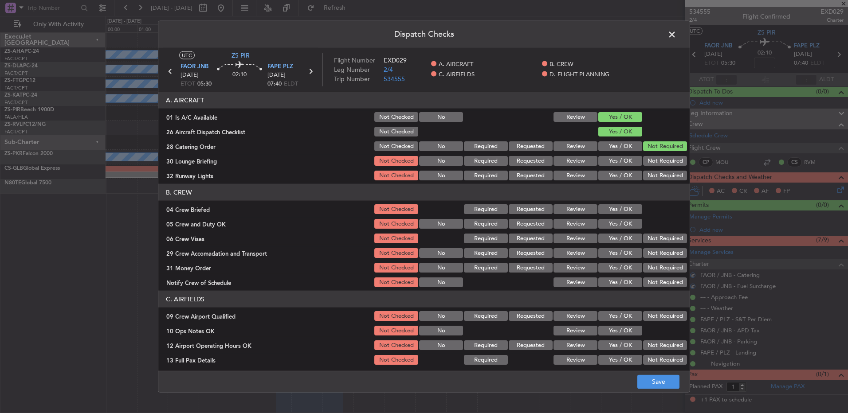
click at [602, 167] on section "A. AIRCRAFT 01 Is A/C Available Not Checked No Review Yes / OK 26 Aircraft Disp…" at bounding box center [423, 137] width 531 height 90
click at [602, 175] on button "Not Required" at bounding box center [665, 176] width 44 height 10
click at [602, 209] on button "Yes / OK" at bounding box center [620, 209] width 44 height 10
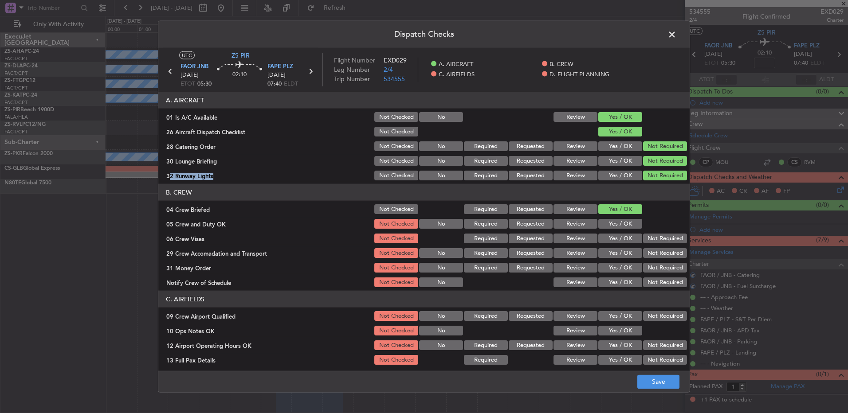
click at [602, 222] on button "Yes / OK" at bounding box center [620, 224] width 44 height 10
click at [602, 242] on button "Not Required" at bounding box center [665, 239] width 44 height 10
click at [602, 245] on section "B. CREW 04 Crew Briefed Not Checked Required Requested Review Yes / OK 05 Crew …" at bounding box center [423, 236] width 531 height 105
drag, startPoint x: 663, startPoint y: 255, endPoint x: 661, endPoint y: 259, distance: 4.8
click at [602, 255] on button "Not Required" at bounding box center [665, 253] width 44 height 10
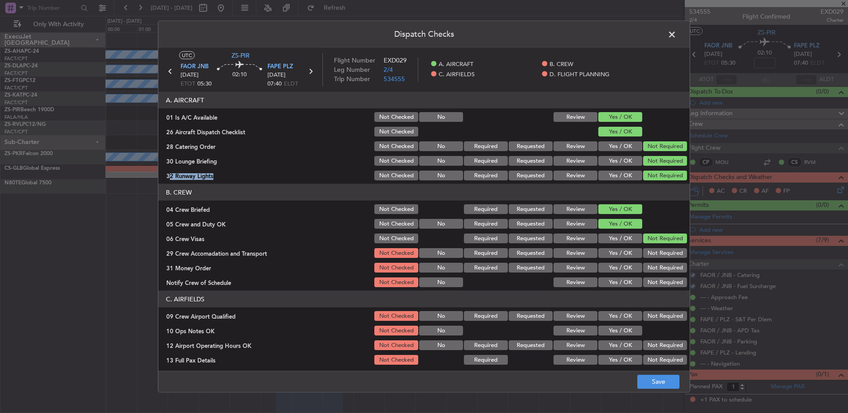
click at [602, 257] on button "Not Required" at bounding box center [665, 253] width 44 height 10
click at [602, 266] on button "Not Required" at bounding box center [665, 268] width 44 height 10
drag, startPoint x: 662, startPoint y: 269, endPoint x: 659, endPoint y: 275, distance: 6.9
click at [602, 273] on div "Not Required" at bounding box center [663, 268] width 45 height 12
click at [602, 274] on div "Not Required" at bounding box center [663, 282] width 45 height 12
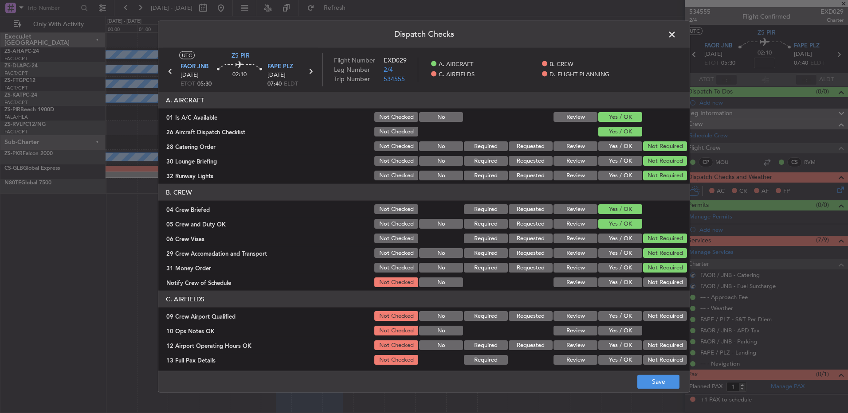
click at [602, 274] on button "Not Required" at bounding box center [665, 283] width 44 height 10
click at [602, 274] on button "Not Required" at bounding box center [665, 316] width 44 height 10
click at [602, 274] on button "Yes / OK" at bounding box center [620, 331] width 44 height 10
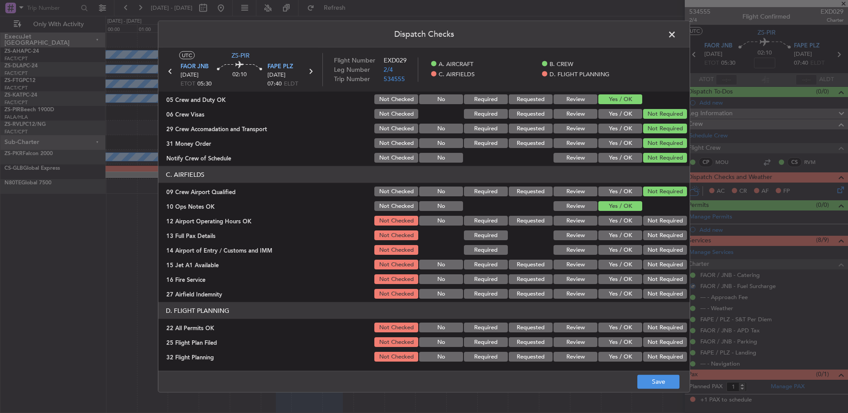
drag, startPoint x: 667, startPoint y: 220, endPoint x: 663, endPoint y: 241, distance: 21.1
click at [602, 224] on button "Not Required" at bounding box center [665, 221] width 44 height 10
click at [602, 236] on button "Not Required" at bounding box center [665, 236] width 44 height 10
click at [602, 241] on div "Not Required" at bounding box center [663, 235] width 45 height 12
click at [602, 244] on div "Not Required" at bounding box center [663, 250] width 45 height 12
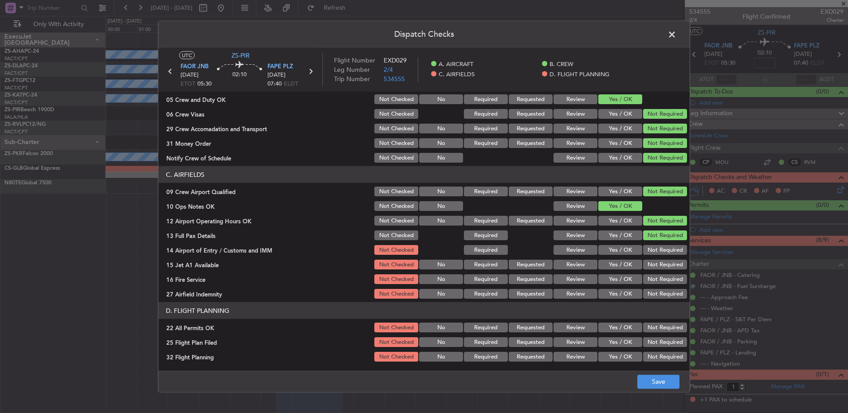
click at [602, 246] on button "Not Required" at bounding box center [665, 250] width 44 height 10
drag, startPoint x: 659, startPoint y: 251, endPoint x: 665, endPoint y: 272, distance: 22.0
click at [602, 251] on button "Not Required" at bounding box center [665, 250] width 44 height 10
click at [602, 274] on button "Not Required" at bounding box center [665, 279] width 44 height 10
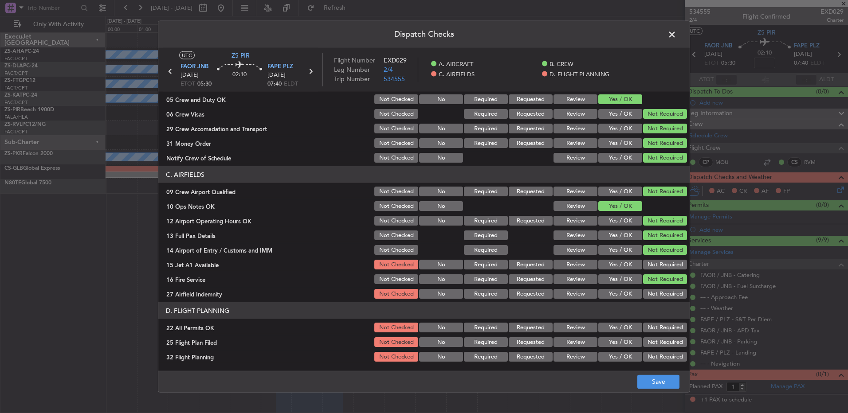
click at [602, 274] on button "Not Required" at bounding box center [665, 279] width 44 height 10
click at [602, 271] on section "C. AIRFIELDS 09 Crew Airport Qualified Not Checked No Required Requested Review…" at bounding box center [423, 233] width 531 height 134
click at [602, 266] on button "Not Required" at bounding box center [665, 265] width 44 height 10
drag, startPoint x: 664, startPoint y: 294, endPoint x: 665, endPoint y: 302, distance: 8.4
click at [602, 274] on button "Not Required" at bounding box center [665, 294] width 44 height 10
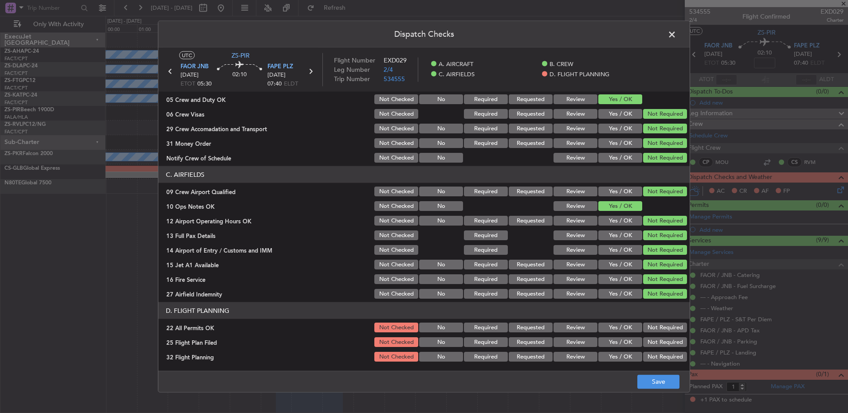
click at [602, 274] on button "Not Required" at bounding box center [665, 328] width 44 height 10
click at [578, 274] on button "Review" at bounding box center [575, 342] width 44 height 10
click at [584, 274] on article "A. AIRCRAFT 01 Is A/C Available Not Checked No Review Yes / OK 26 Aircraft Disp…" at bounding box center [423, 229] width 531 height 274
click at [579, 274] on button "Review" at bounding box center [575, 357] width 44 height 10
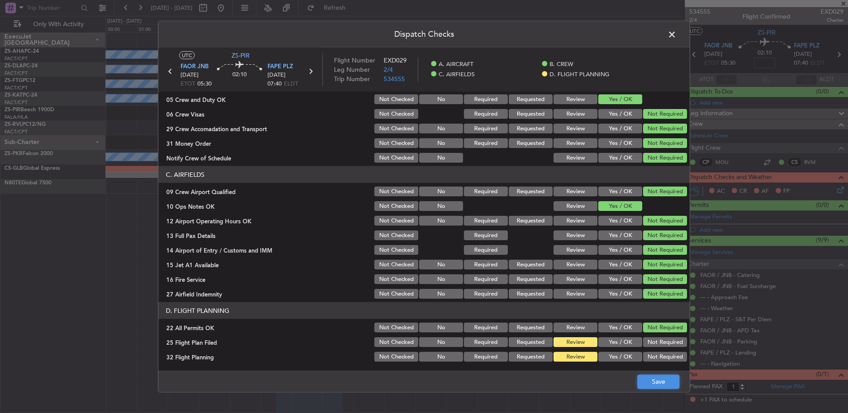
click at [602, 274] on button "Save" at bounding box center [658, 382] width 42 height 14
click at [602, 38] on span at bounding box center [676, 37] width 0 height 18
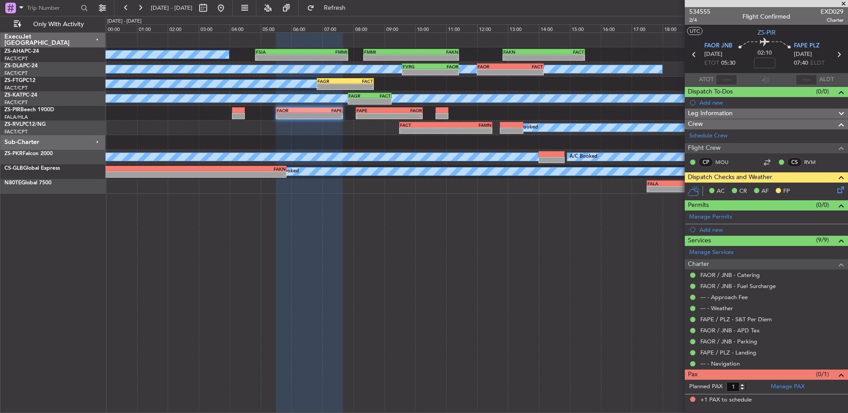
click at [238, 109] on div at bounding box center [238, 110] width 13 height 6
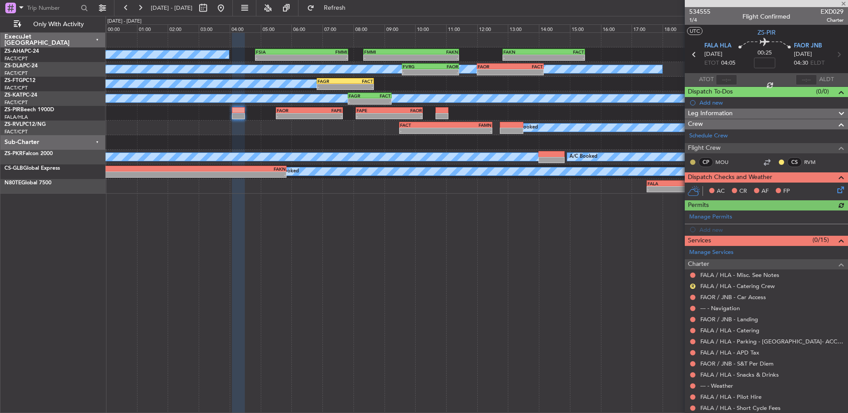
click at [602, 161] on button at bounding box center [692, 162] width 5 height 5
click at [602, 185] on span "Acknowledged" at bounding box center [694, 188] width 39 height 9
click at [602, 161] on button at bounding box center [780, 162] width 5 height 5
click at [602, 185] on span "Acknowledged" at bounding box center [776, 188] width 39 height 9
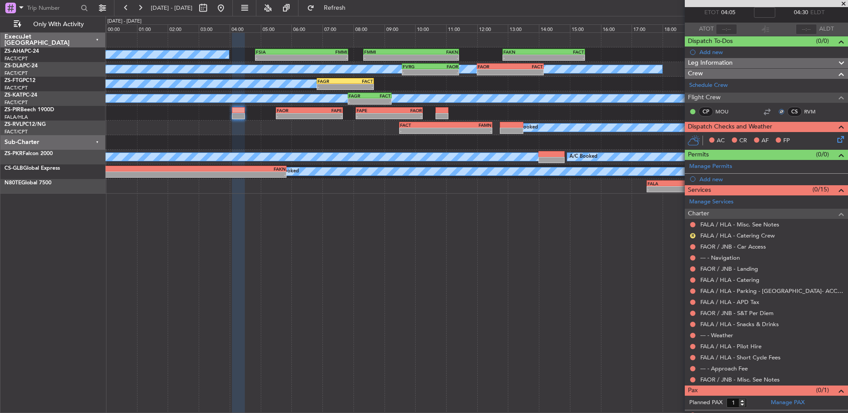
scroll to position [59, 0]
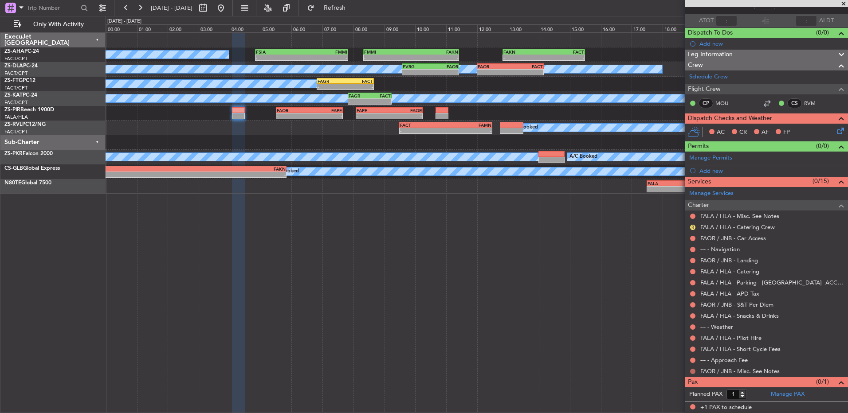
click at [602, 274] on button at bounding box center [692, 371] width 5 height 5
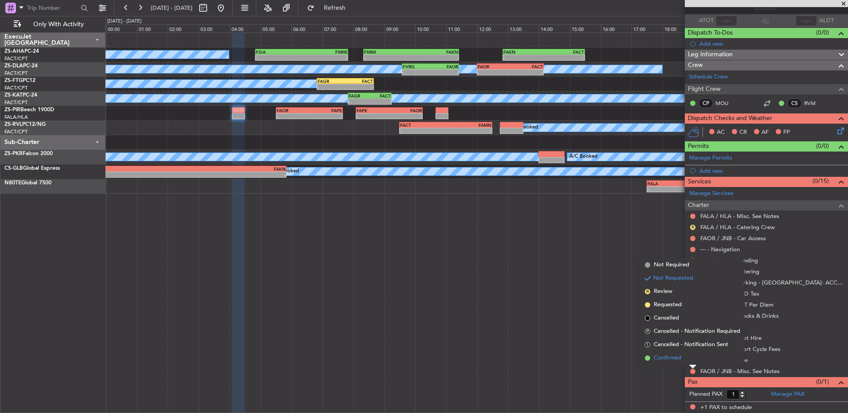
click at [602, 274] on li "Confirmed" at bounding box center [692, 358] width 102 height 13
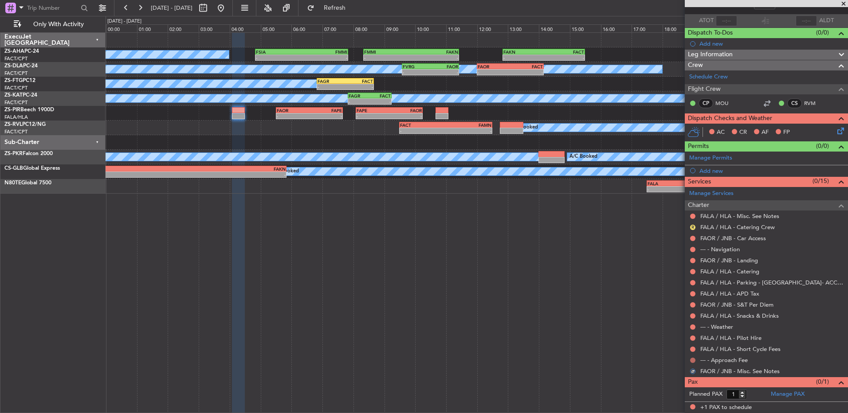
click at [602, 274] on button at bounding box center [692, 360] width 5 height 5
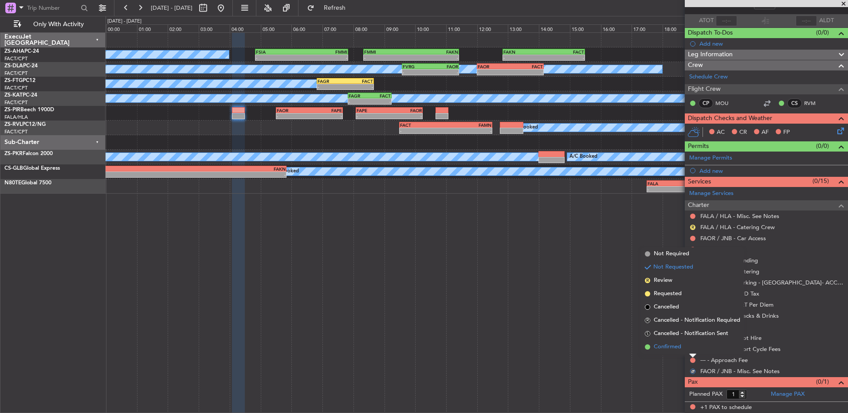
click at [602, 274] on li "Confirmed" at bounding box center [692, 346] width 102 height 13
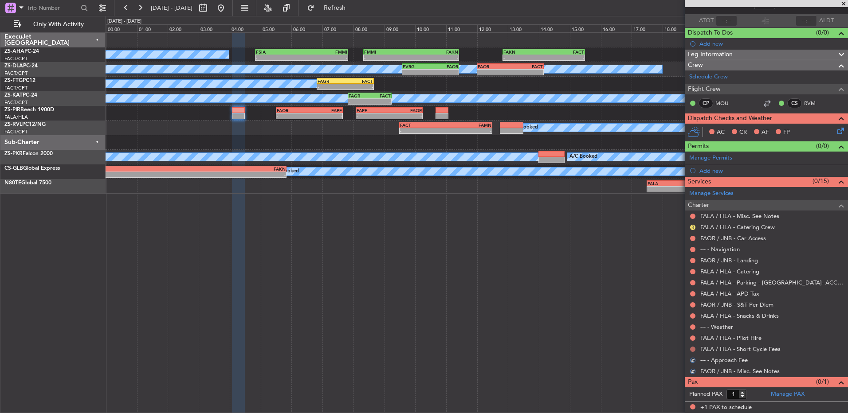
click at [602, 274] on button at bounding box center [692, 349] width 5 height 5
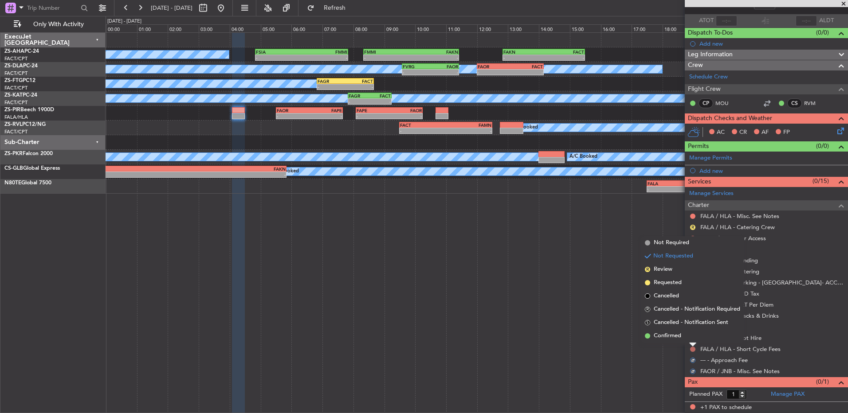
click at [602, 274] on li "Confirmed" at bounding box center [692, 335] width 102 height 13
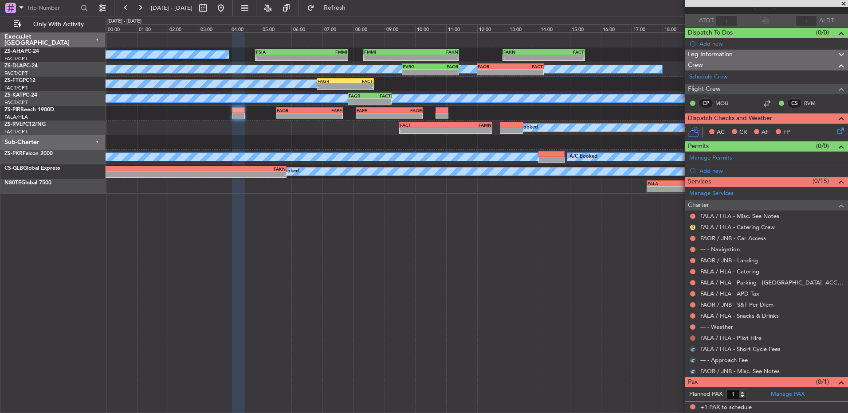
click at [602, 274] on button at bounding box center [692, 338] width 5 height 5
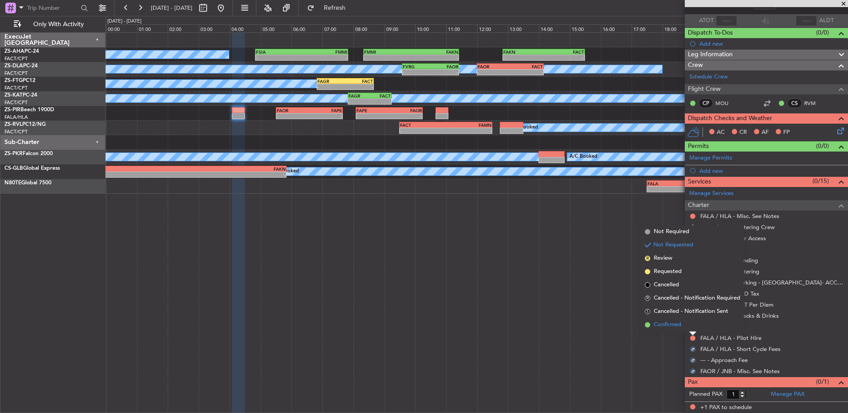
click at [602, 274] on li "Confirmed" at bounding box center [692, 324] width 102 height 13
click at [602, 274] on button at bounding box center [692, 326] width 5 height 5
click at [602, 274] on li "Confirmed" at bounding box center [692, 313] width 102 height 13
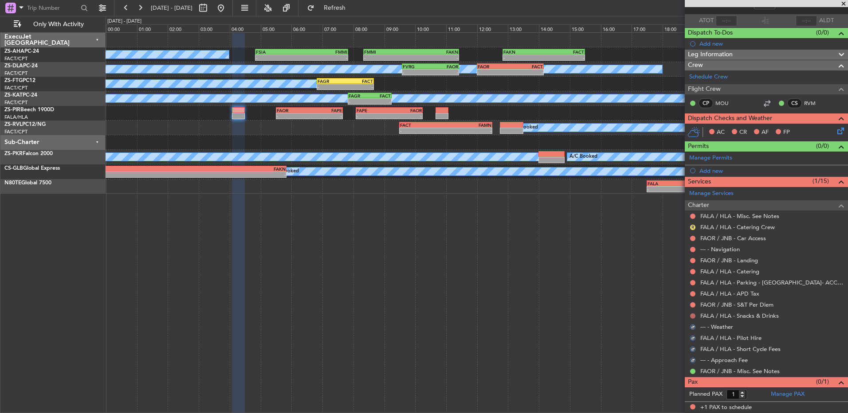
click at [602, 274] on button at bounding box center [692, 315] width 5 height 5
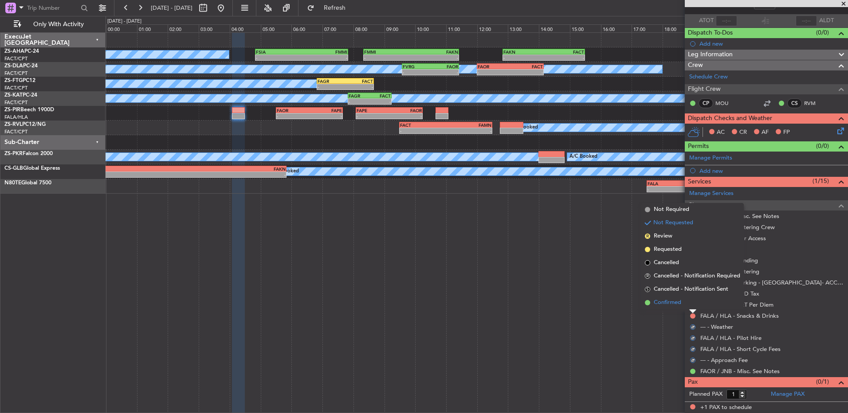
click at [602, 274] on li "Confirmed" at bounding box center [692, 302] width 102 height 13
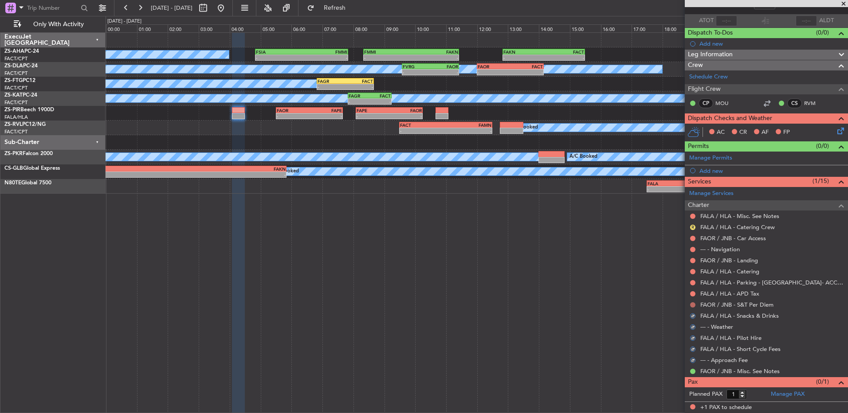
click at [602, 274] on button at bounding box center [692, 304] width 5 height 5
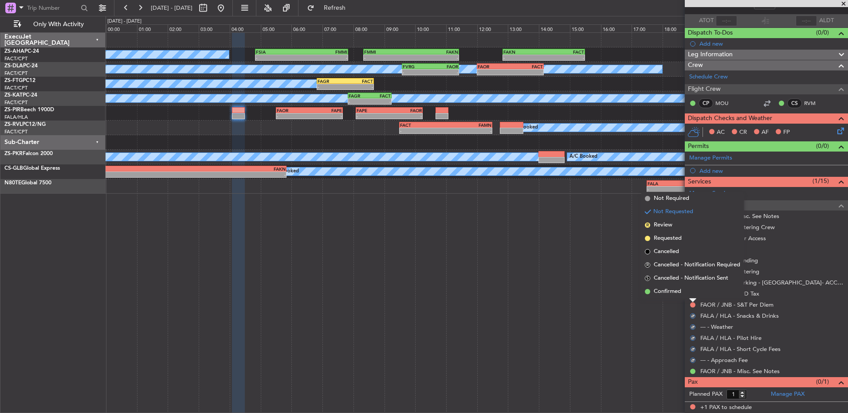
click at [602, 274] on li "Confirmed" at bounding box center [692, 291] width 102 height 13
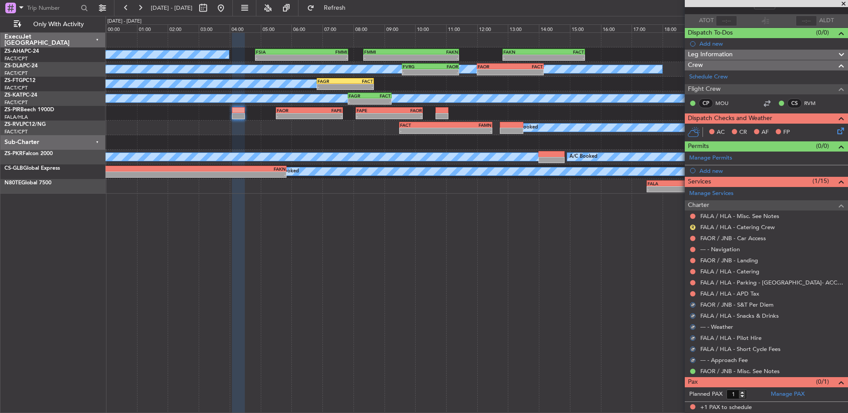
click at [602, 274] on div at bounding box center [692, 293] width 7 height 7
click at [602, 274] on button at bounding box center [692, 293] width 5 height 5
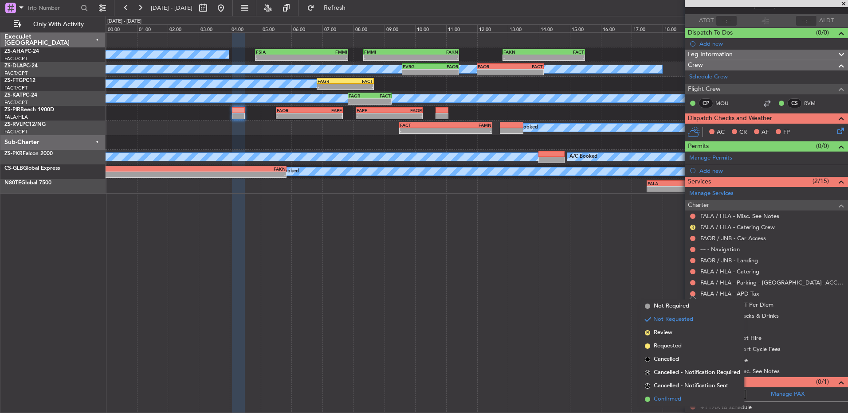
click at [602, 274] on li "Confirmed" at bounding box center [692, 399] width 102 height 13
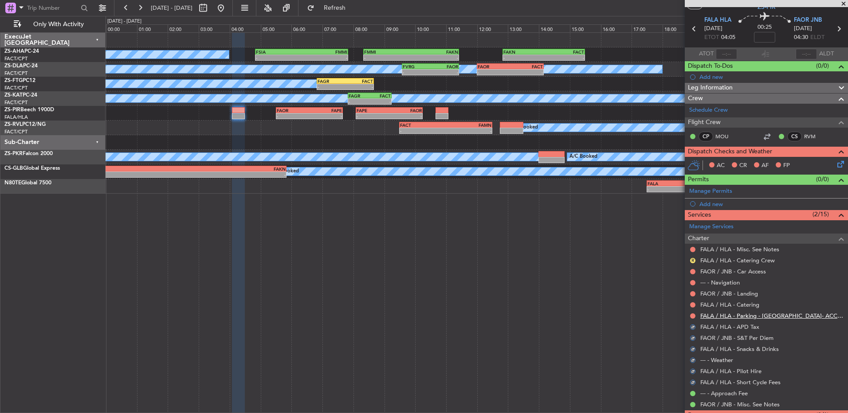
scroll to position [15, 0]
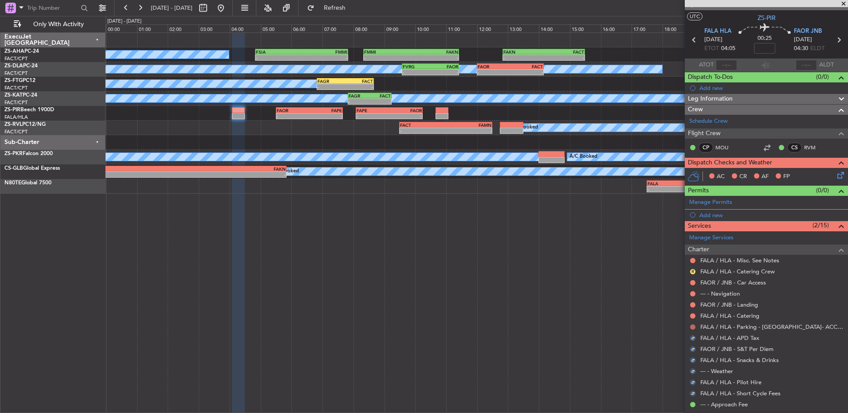
click at [602, 274] on button at bounding box center [692, 326] width 5 height 5
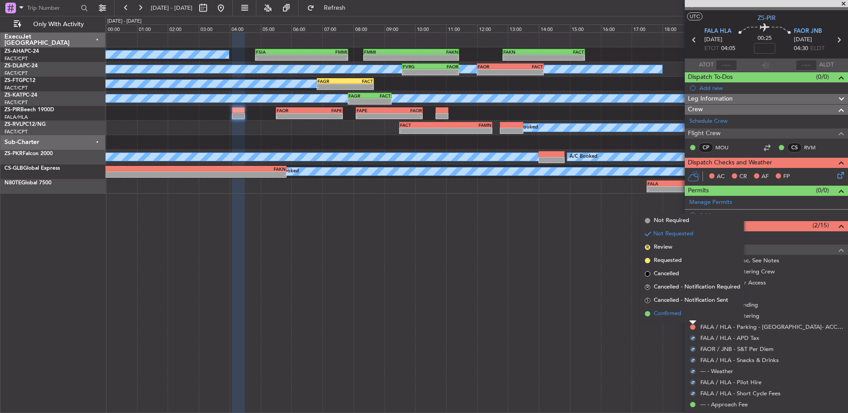
click at [602, 274] on li "Confirmed" at bounding box center [692, 313] width 102 height 13
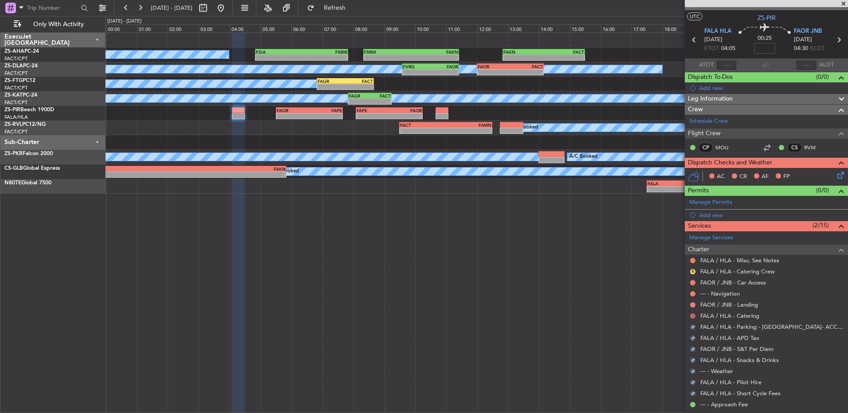
click at [602, 274] on button at bounding box center [692, 315] width 5 height 5
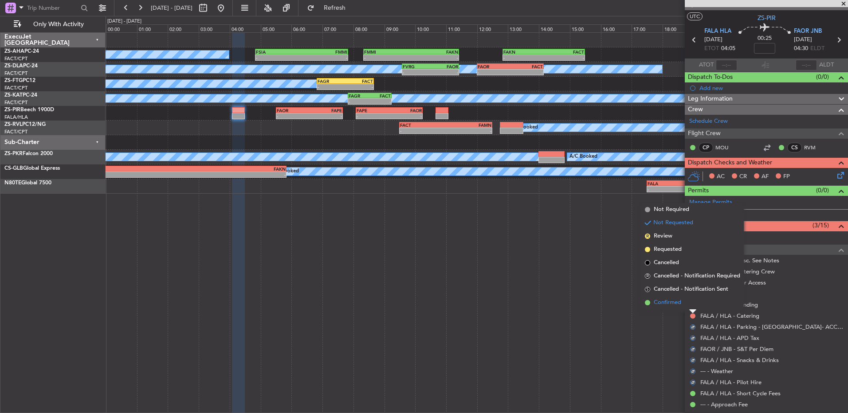
click at [602, 274] on li "Confirmed" at bounding box center [692, 302] width 102 height 13
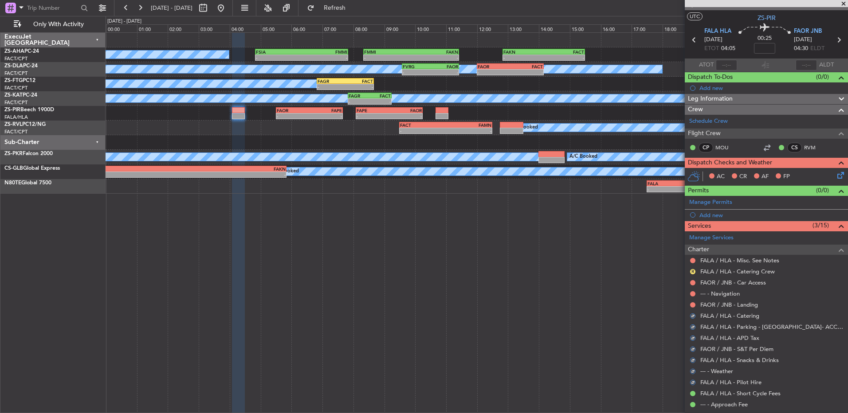
click at [602, 274] on button at bounding box center [692, 304] width 5 height 5
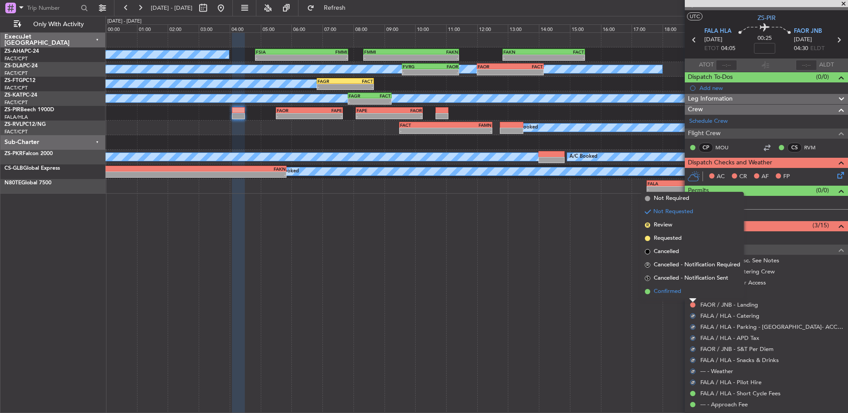
click at [602, 274] on li "Confirmed" at bounding box center [692, 291] width 102 height 13
click at [602, 274] on button at bounding box center [692, 293] width 5 height 5
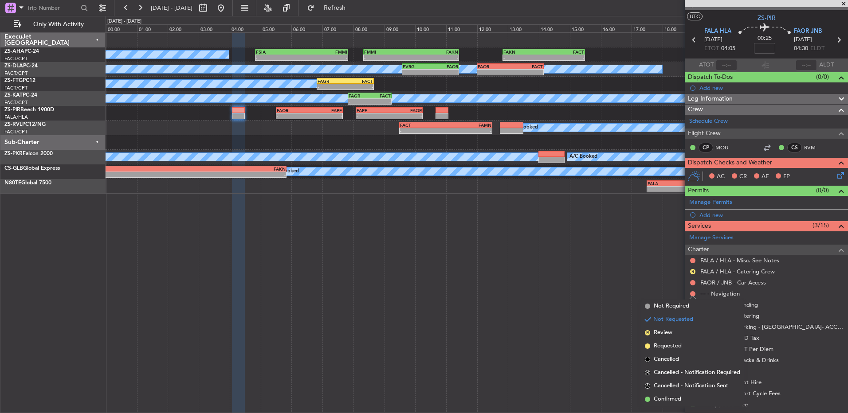
click at [602, 274] on span "Confirmed" at bounding box center [666, 399] width 27 height 9
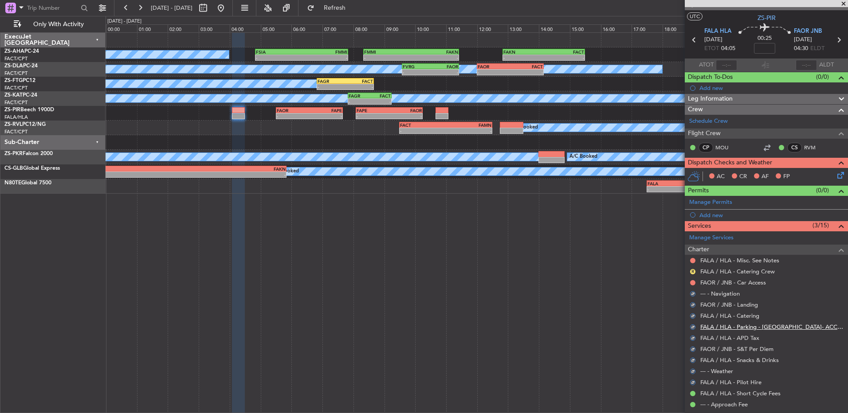
scroll to position [0, 0]
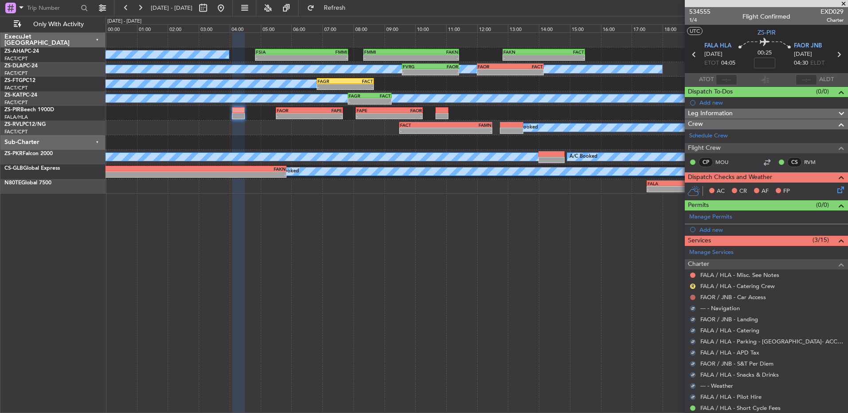
click at [602, 274] on button at bounding box center [692, 297] width 5 height 5
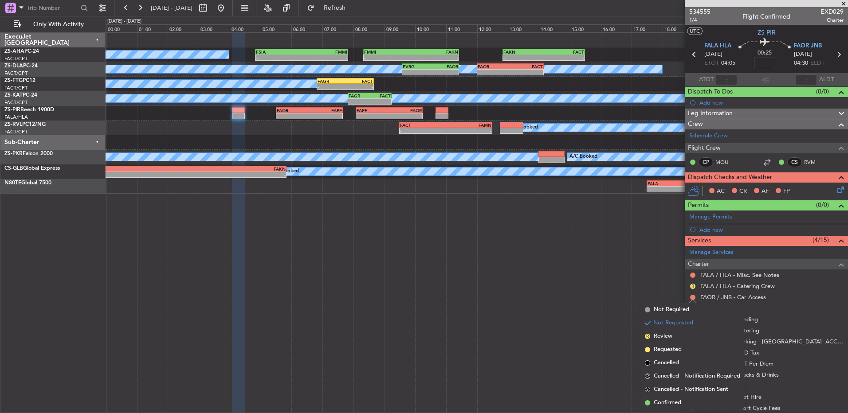
drag, startPoint x: 672, startPoint y: 402, endPoint x: 688, endPoint y: 271, distance: 131.7
click at [602, 274] on span "Confirmed" at bounding box center [666, 403] width 27 height 9
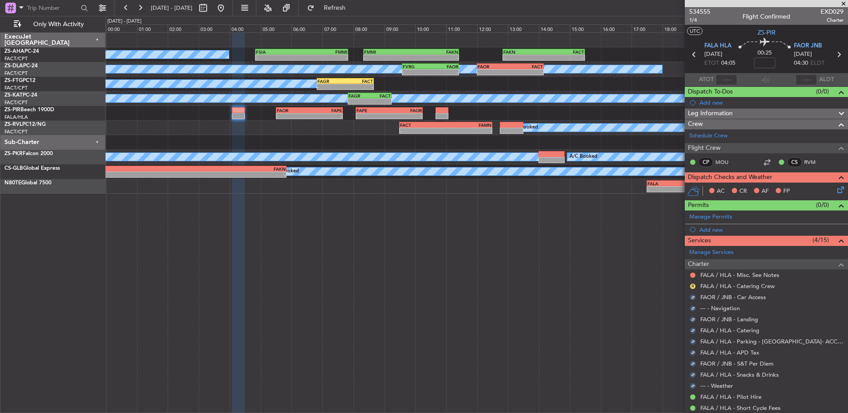
click at [602, 274] on div "R" at bounding box center [692, 286] width 7 height 7
click at [602, 274] on button "R" at bounding box center [692, 286] width 5 height 5
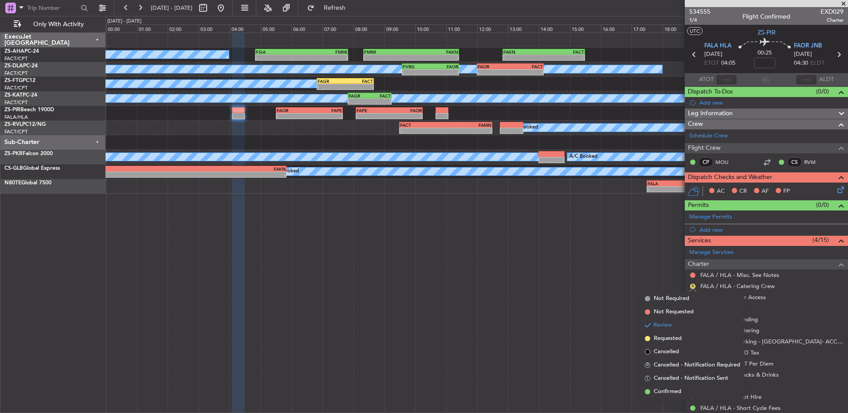
drag, startPoint x: 689, startPoint y: 392, endPoint x: 669, endPoint y: 313, distance: 81.4
click at [602, 274] on li "Confirmed" at bounding box center [692, 391] width 102 height 13
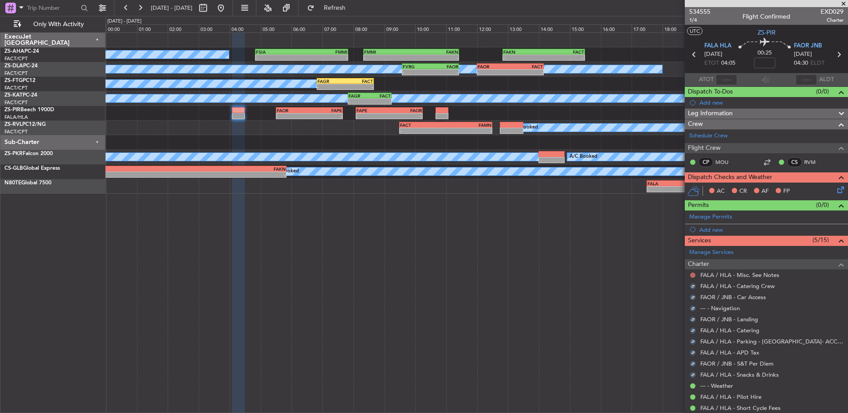
click at [602, 274] on button at bounding box center [692, 275] width 5 height 5
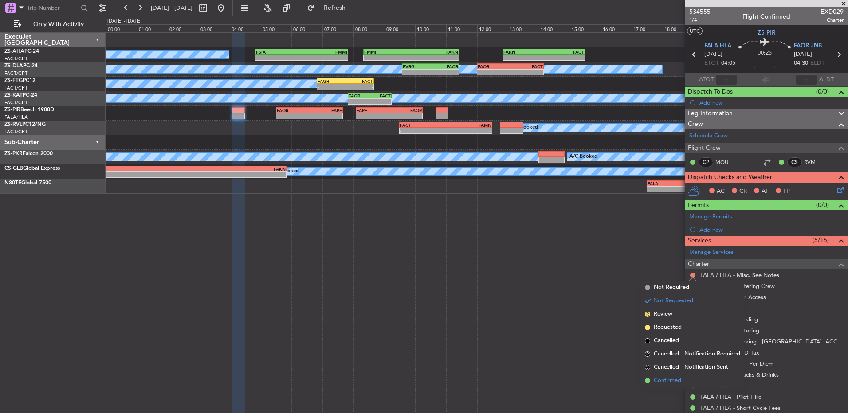
click at [602, 274] on span "Confirmed" at bounding box center [666, 380] width 27 height 9
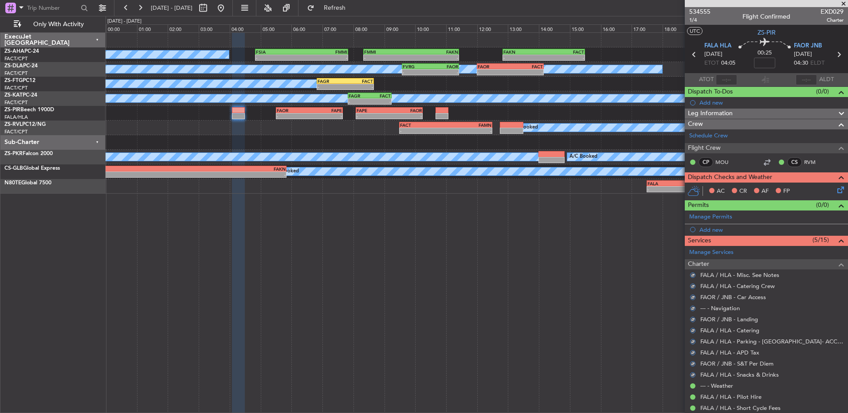
click at [602, 191] on icon at bounding box center [838, 188] width 7 height 7
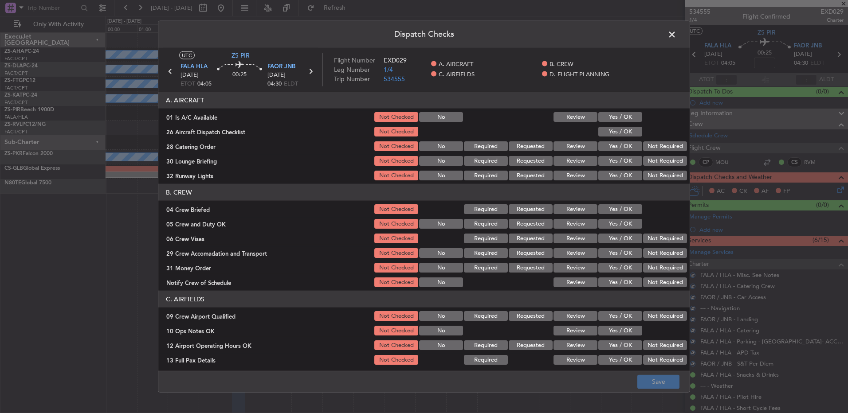
click at [618, 117] on button "Yes / OK" at bounding box center [620, 117] width 44 height 10
click at [621, 128] on button "Yes / OK" at bounding box center [620, 132] width 44 height 10
drag, startPoint x: 567, startPoint y: 148, endPoint x: 579, endPoint y: 156, distance: 14.3
click at [568, 149] on button "Review" at bounding box center [575, 146] width 44 height 10
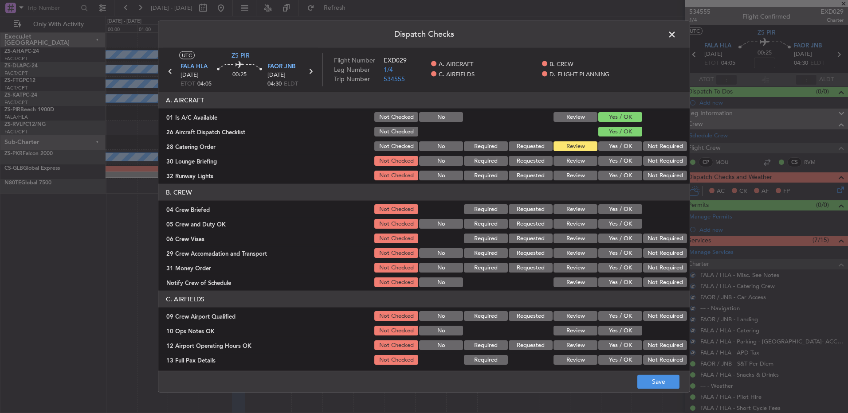
click at [600, 161] on button "Yes / OK" at bounding box center [620, 161] width 44 height 10
click at [621, 169] on div "Yes / OK" at bounding box center [619, 175] width 45 height 12
drag, startPoint x: 537, startPoint y: 214, endPoint x: 590, endPoint y: 223, distance: 54.0
click at [537, 215] on div "Requested" at bounding box center [529, 209] width 45 height 12
click at [576, 208] on button "Review" at bounding box center [575, 209] width 44 height 10
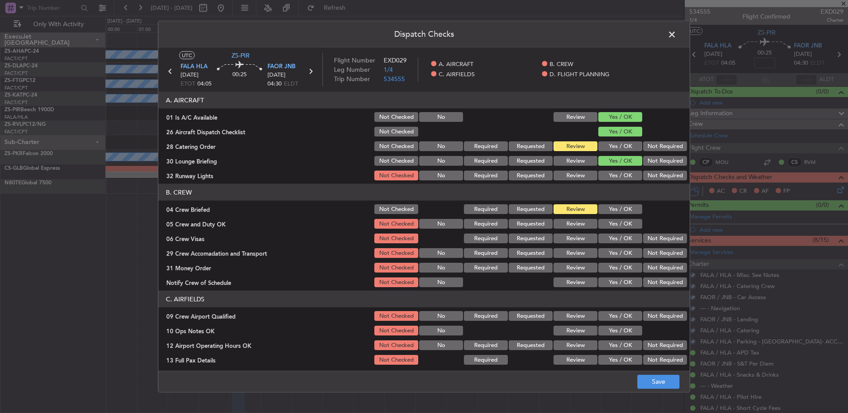
drag, startPoint x: 601, startPoint y: 216, endPoint x: 623, endPoint y: 222, distance: 22.4
click at [601, 218] on section "B. CREW 04 Crew Briefed Not Checked Required Requested Review Yes / OK 05 Crew …" at bounding box center [423, 236] width 531 height 105
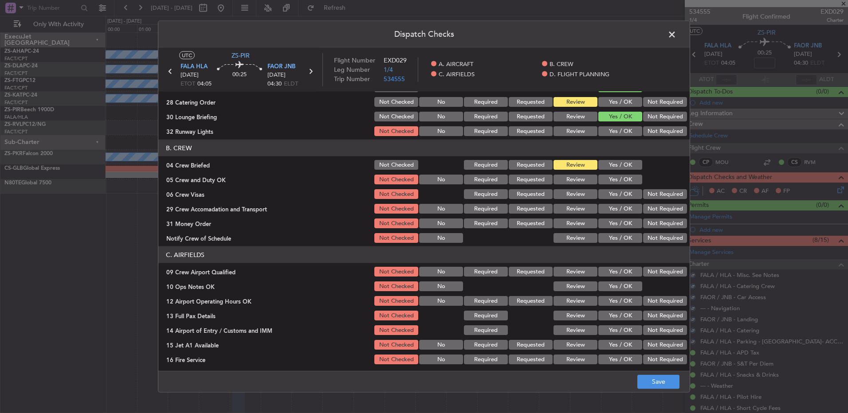
click at [610, 176] on button "Yes / OK" at bounding box center [620, 180] width 44 height 10
click at [643, 196] on button "Not Required" at bounding box center [665, 194] width 44 height 10
click at [644, 210] on button "Not Required" at bounding box center [665, 209] width 44 height 10
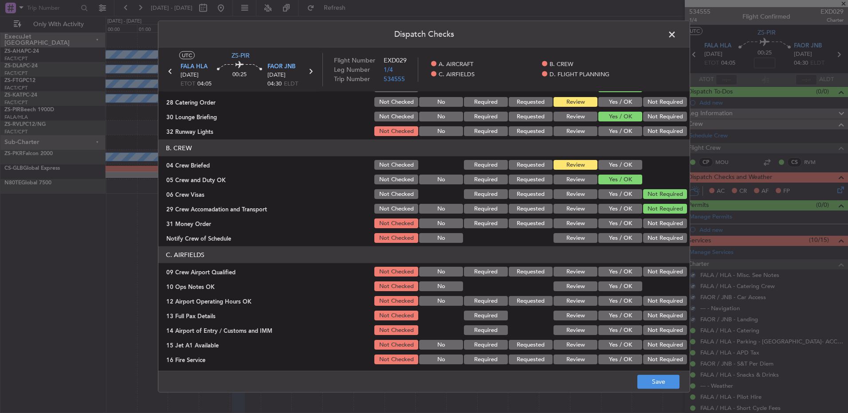
click at [579, 225] on button "Review" at bounding box center [575, 224] width 44 height 10
click at [628, 244] on article "A. AIRCRAFT 01 Is A/C Available Not Checked No Review Yes / OK 26 Aircraft Disp…" at bounding box center [423, 229] width 531 height 274
click at [624, 241] on button "Yes / OK" at bounding box center [620, 238] width 44 height 10
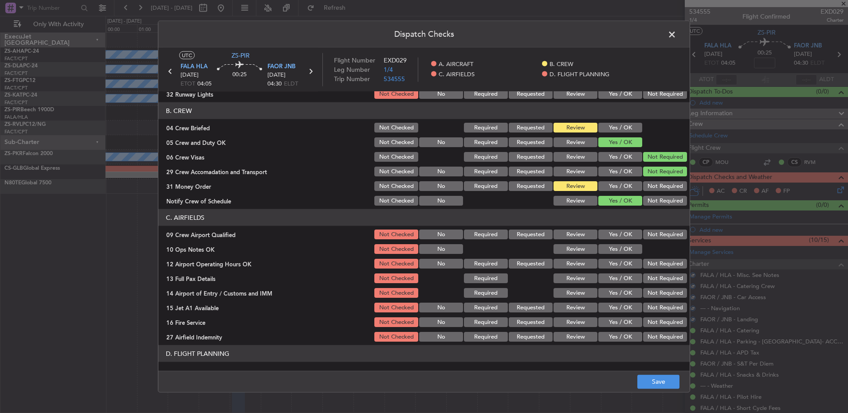
scroll to position [125, 0]
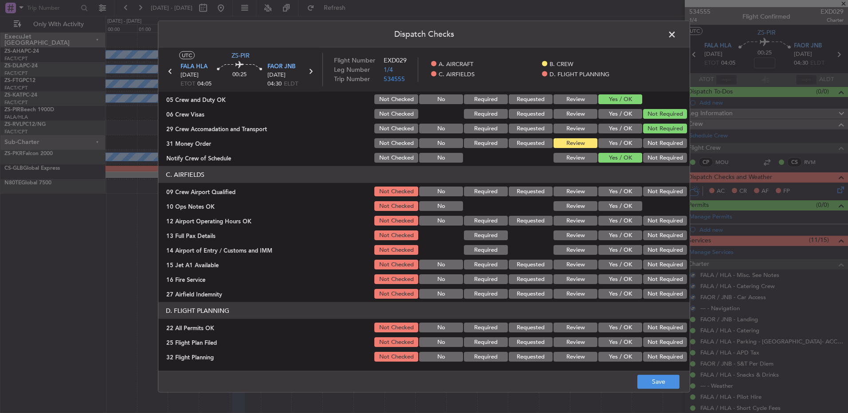
click at [599, 187] on button "Yes / OK" at bounding box center [620, 192] width 44 height 10
click at [615, 198] on section "C. AIRFIELDS 09 Crew Airport Qualified Not Checked No Required Requested Review…" at bounding box center [423, 233] width 531 height 134
click at [618, 208] on button "Yes / OK" at bounding box center [620, 206] width 44 height 10
click at [616, 219] on button "Yes / OK" at bounding box center [620, 221] width 44 height 10
click at [622, 237] on button "Yes / OK" at bounding box center [620, 236] width 44 height 10
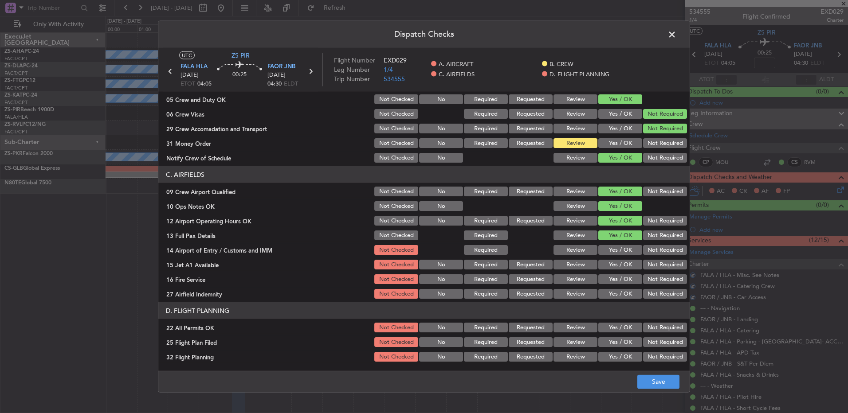
click at [655, 253] on button "Not Required" at bounding box center [665, 250] width 44 height 10
drag, startPoint x: 621, startPoint y: 262, endPoint x: 619, endPoint y: 268, distance: 6.2
click at [618, 263] on button "Yes / OK" at bounding box center [620, 265] width 44 height 10
click at [622, 274] on button "Yes / OK" at bounding box center [620, 279] width 44 height 10
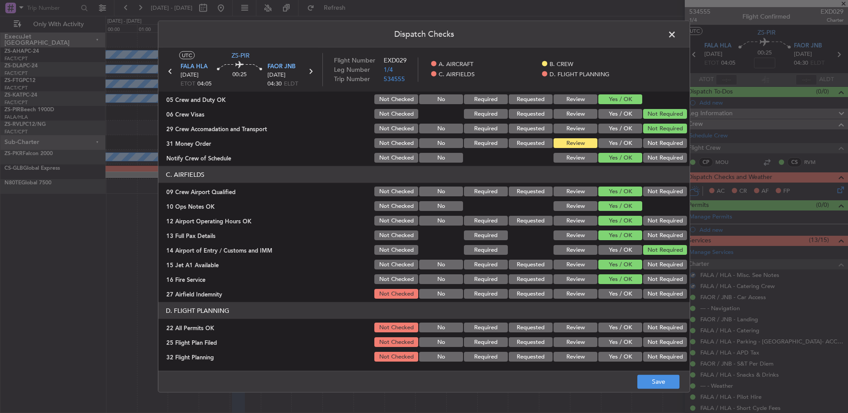
click at [619, 284] on div "Yes / OK" at bounding box center [619, 279] width 45 height 12
click at [645, 298] on button "Not Required" at bounding box center [665, 294] width 44 height 10
click at [655, 328] on button "Not Required" at bounding box center [665, 328] width 44 height 10
drag, startPoint x: 577, startPoint y: 344, endPoint x: 578, endPoint y: 355, distance: 11.6
click at [577, 344] on button "Review" at bounding box center [575, 342] width 44 height 10
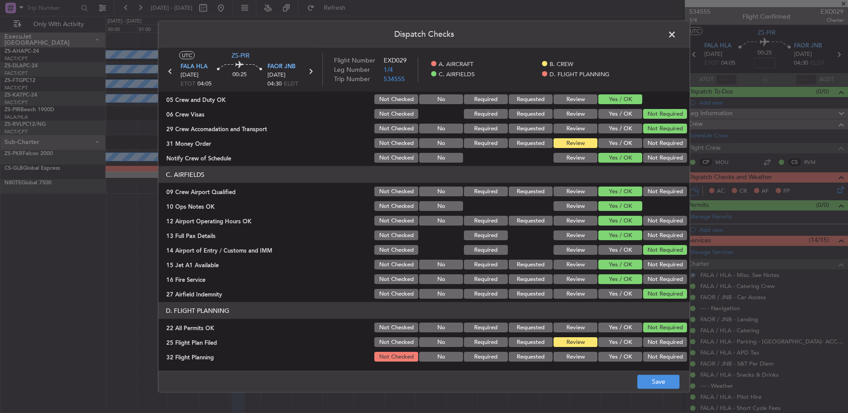
click at [577, 356] on button "Review" at bounding box center [575, 357] width 44 height 10
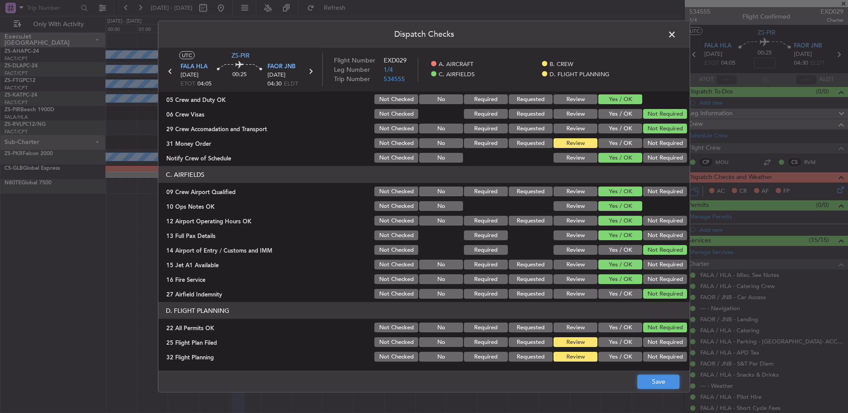
click at [665, 384] on button "Save" at bounding box center [658, 382] width 42 height 14
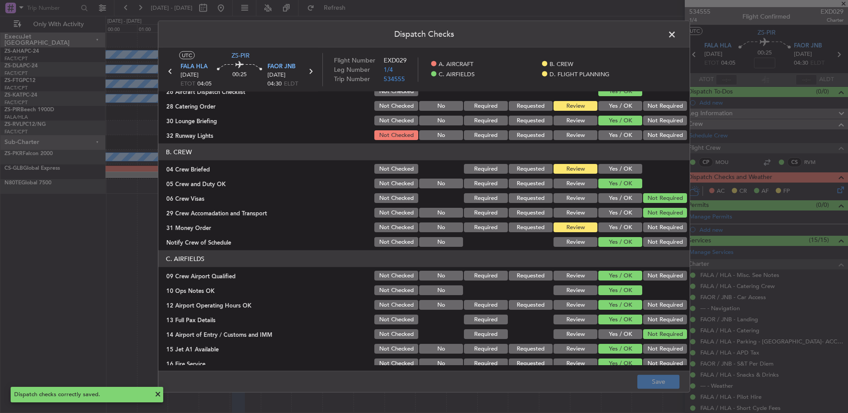
scroll to position [0, 0]
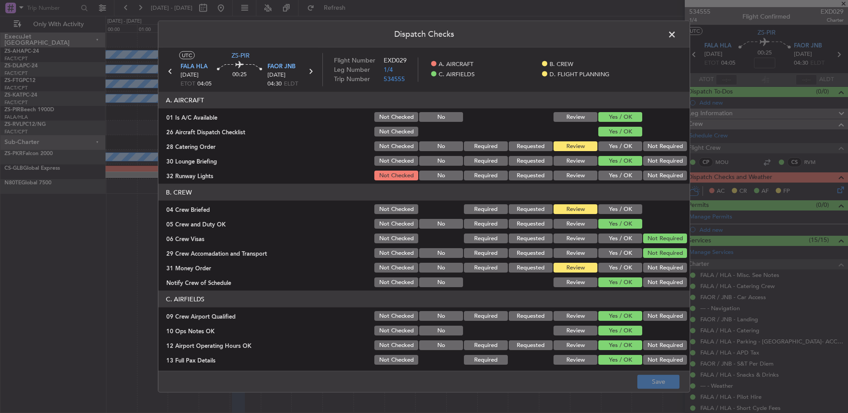
click at [676, 37] on span at bounding box center [676, 37] width 0 height 18
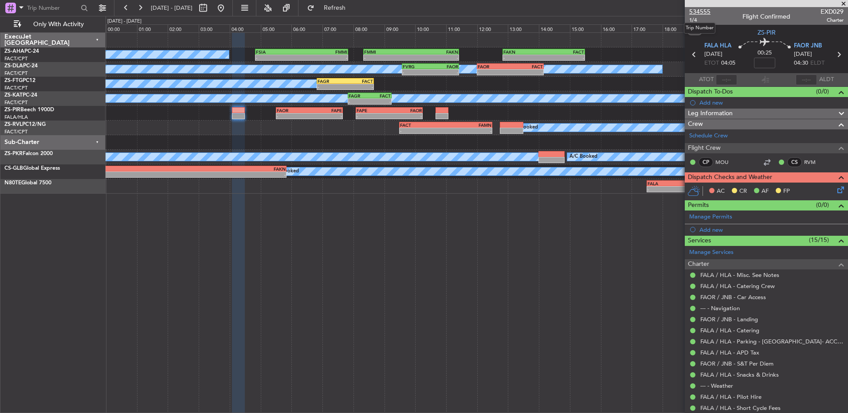
click at [701, 10] on span "534555" at bounding box center [699, 11] width 21 height 9
click at [835, 185] on icon at bounding box center [838, 188] width 7 height 7
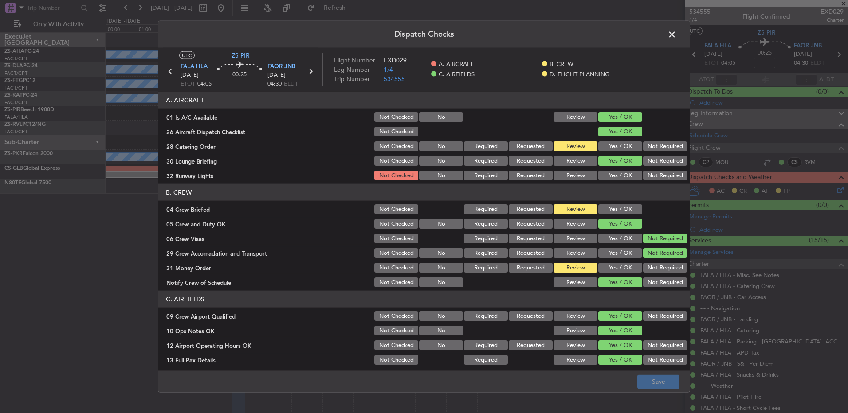
click at [622, 176] on button "Yes / OK" at bounding box center [620, 176] width 44 height 10
click at [627, 145] on button "Yes / OK" at bounding box center [620, 146] width 44 height 10
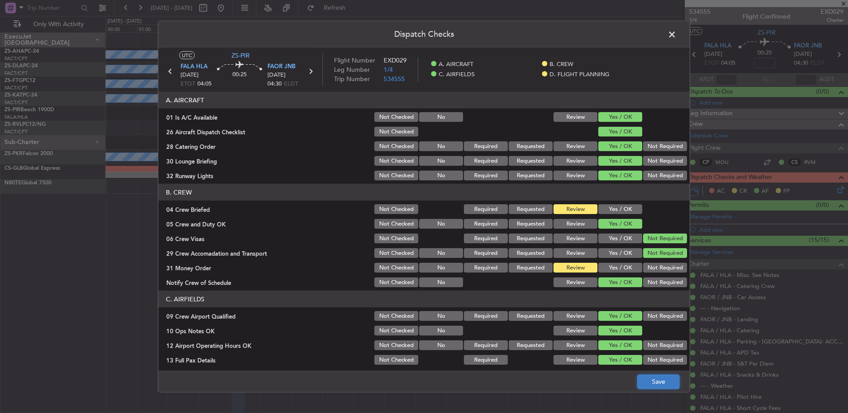
click at [654, 383] on button "Save" at bounding box center [658, 382] width 42 height 14
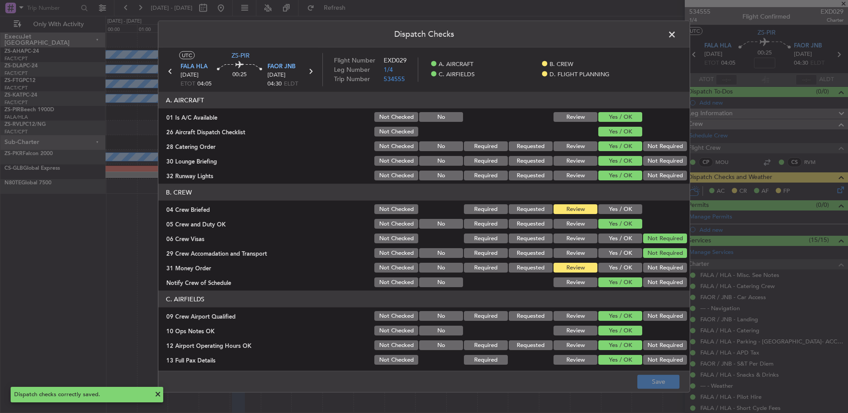
click at [676, 40] on span at bounding box center [676, 37] width 0 height 18
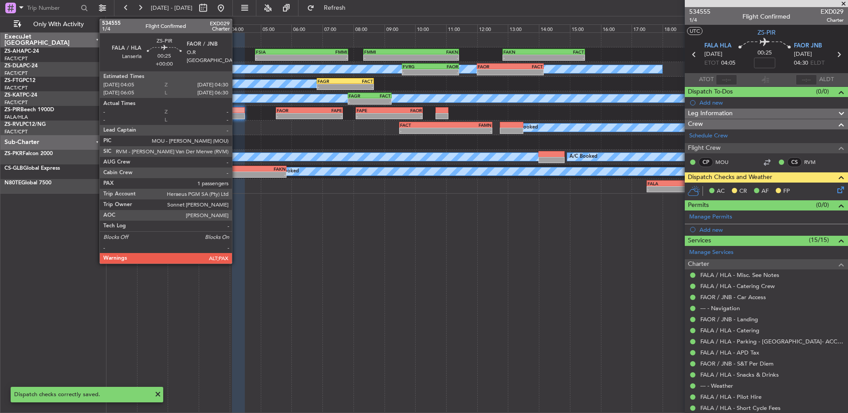
click at [238, 116] on div at bounding box center [238, 116] width 13 height 6
click at [237, 116] on div at bounding box center [238, 116] width 13 height 6
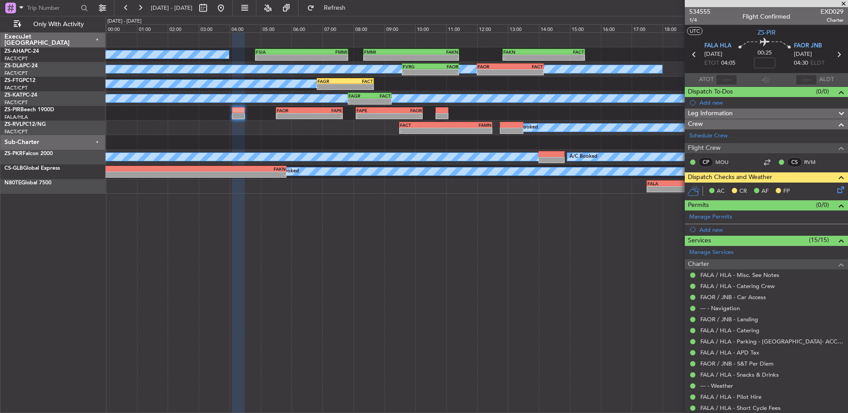
click at [835, 188] on icon at bounding box center [838, 188] width 7 height 7
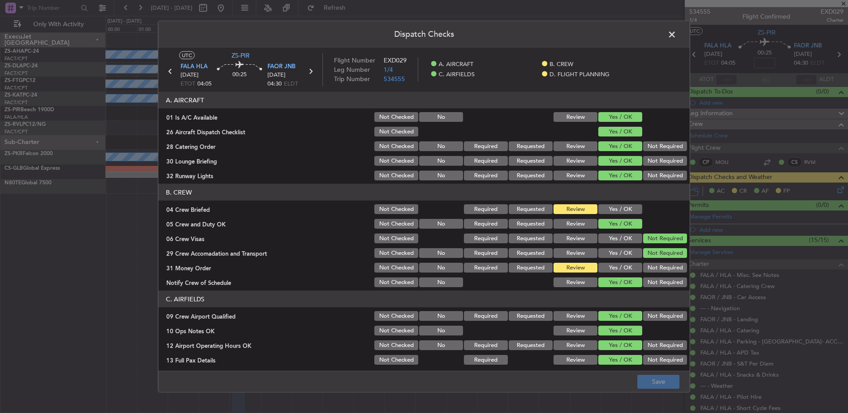
click at [615, 209] on button "Yes / OK" at bounding box center [620, 209] width 44 height 10
click at [656, 387] on button "Save" at bounding box center [658, 382] width 42 height 14
click at [676, 36] on span at bounding box center [676, 37] width 0 height 18
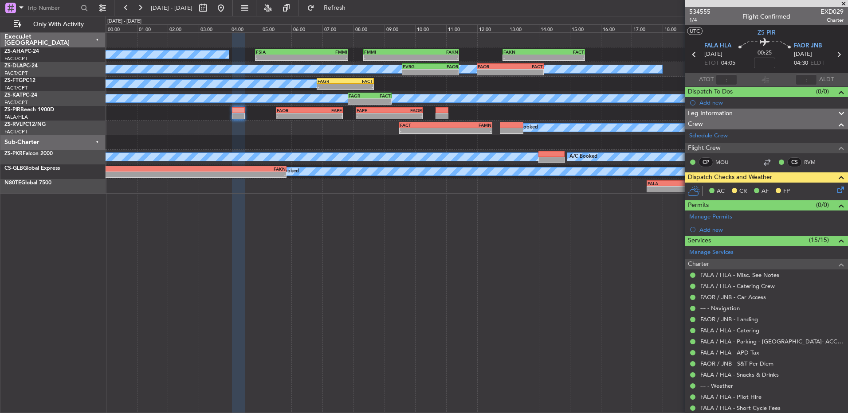
scroll to position [59, 0]
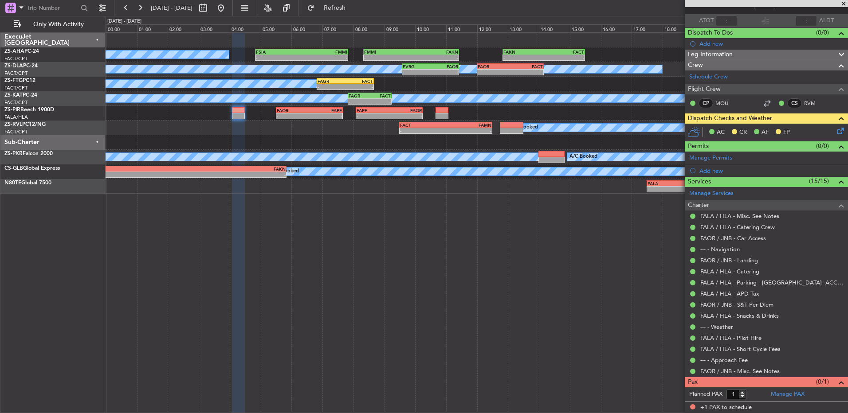
click at [835, 133] on icon at bounding box center [838, 129] width 7 height 7
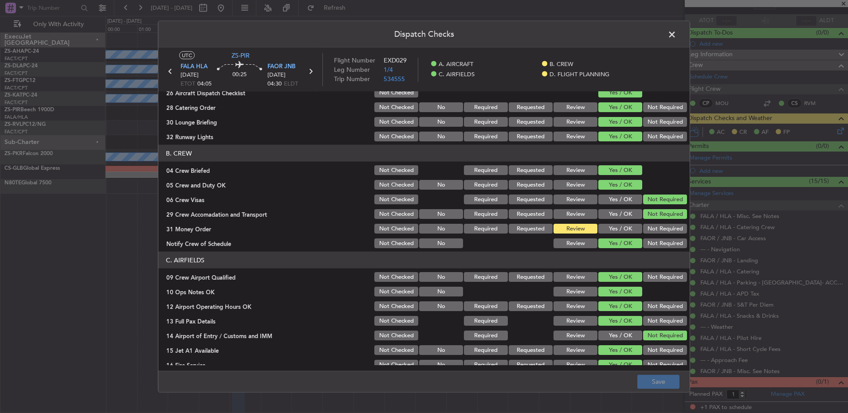
scroll to position [89, 0]
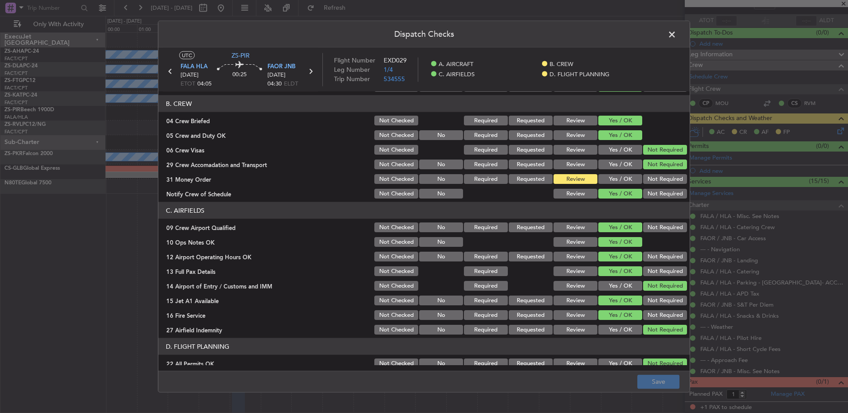
drag, startPoint x: 598, startPoint y: 168, endPoint x: 605, endPoint y: 179, distance: 13.3
click at [598, 168] on button "Yes / OK" at bounding box center [620, 165] width 44 height 10
click at [605, 179] on button "Yes / OK" at bounding box center [620, 179] width 44 height 10
click at [660, 164] on button "Not Required" at bounding box center [665, 165] width 44 height 10
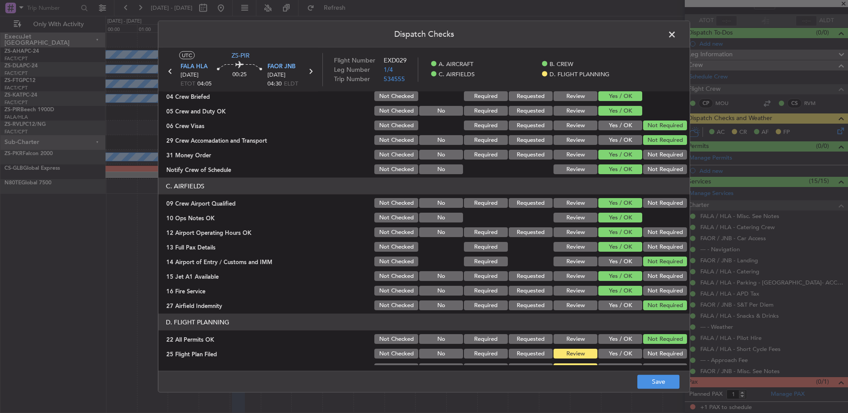
scroll to position [125, 0]
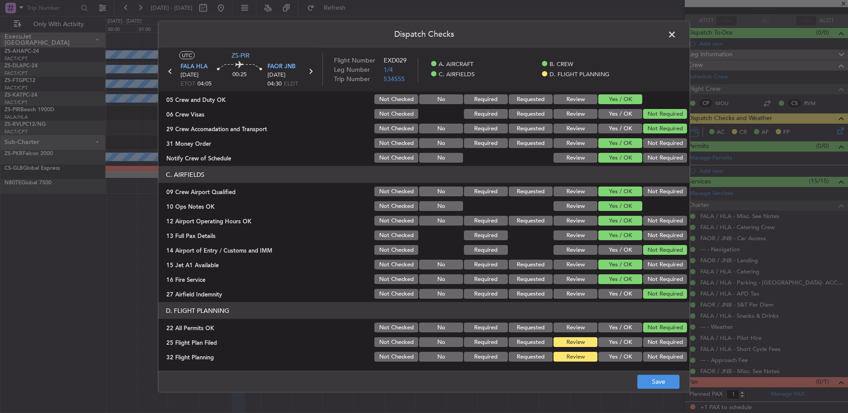
click at [680, 386] on footer "Save" at bounding box center [423, 381] width 531 height 21
click at [670, 384] on button "Save" at bounding box center [658, 382] width 42 height 14
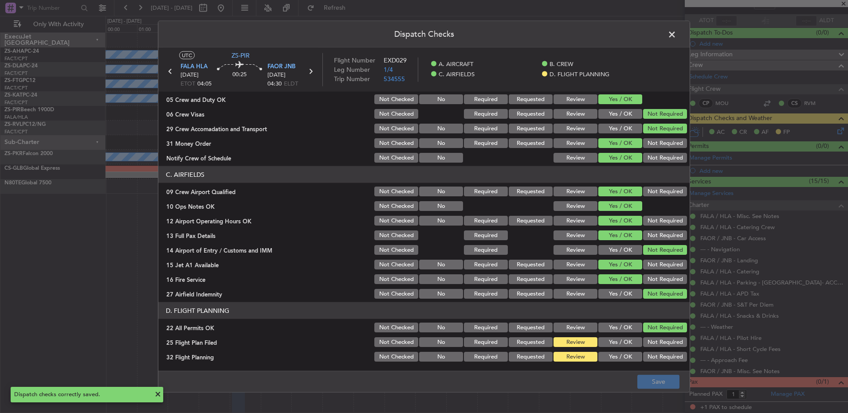
click at [676, 35] on span at bounding box center [676, 37] width 0 height 18
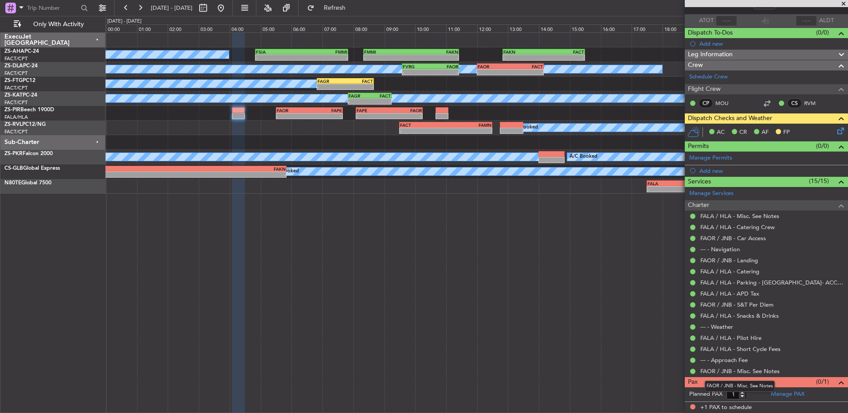
click at [745, 398] on mat-tooltip-component "FAOR / JNB - Misc. See Notes" at bounding box center [739, 386] width 82 height 23
click at [743, 396] on mat-tooltip-component "FAOR / JNB - Misc. See Notes" at bounding box center [739, 386] width 82 height 23
click at [751, 395] on form "Planned PAX 1" at bounding box center [725, 394] width 82 height 14
type input "0"
click at [743, 394] on input "0" at bounding box center [736, 395] width 20 height 10
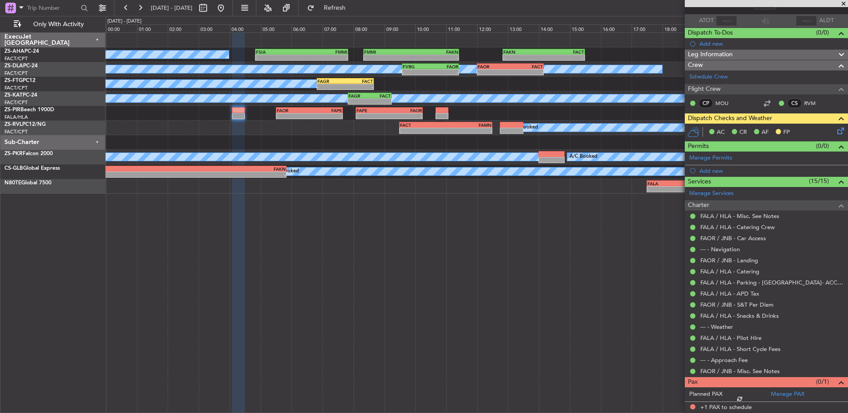
click at [753, 396] on form "Planned PAX" at bounding box center [725, 394] width 82 height 14
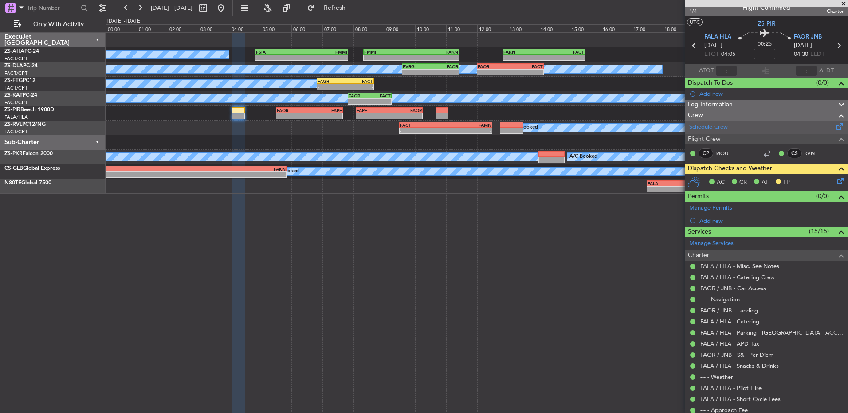
scroll to position [0, 0]
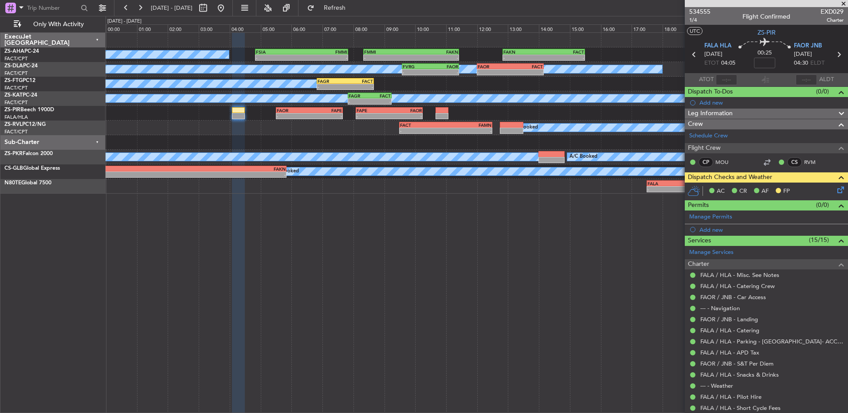
click at [833, 54] on icon at bounding box center [839, 55] width 12 height 12
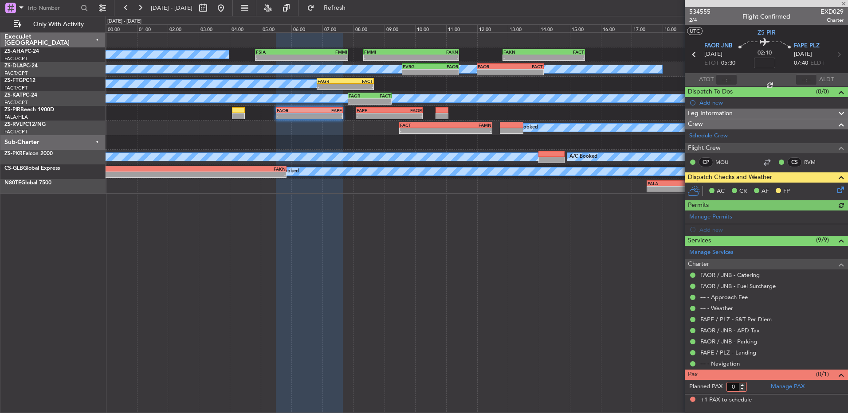
type input "0"
click at [743, 389] on input "0" at bounding box center [736, 387] width 20 height 10
click at [752, 384] on form "Planned PAX 0" at bounding box center [725, 387] width 82 height 14
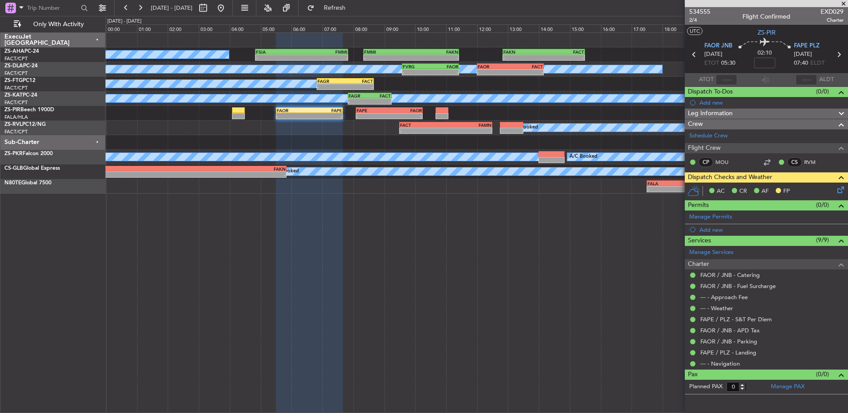
click at [837, 56] on icon at bounding box center [839, 55] width 12 height 12
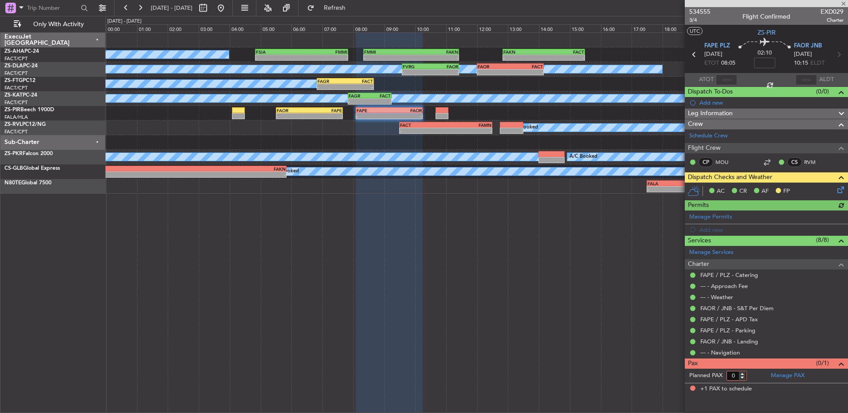
type input "0"
click at [744, 378] on input "0" at bounding box center [736, 376] width 20 height 10
click at [754, 377] on form "Planned PAX 0" at bounding box center [725, 376] width 82 height 14
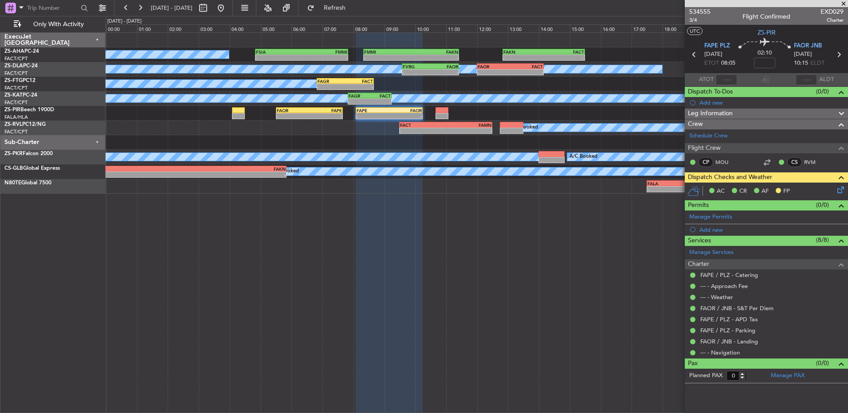
click at [839, 55] on icon at bounding box center [839, 55] width 12 height 12
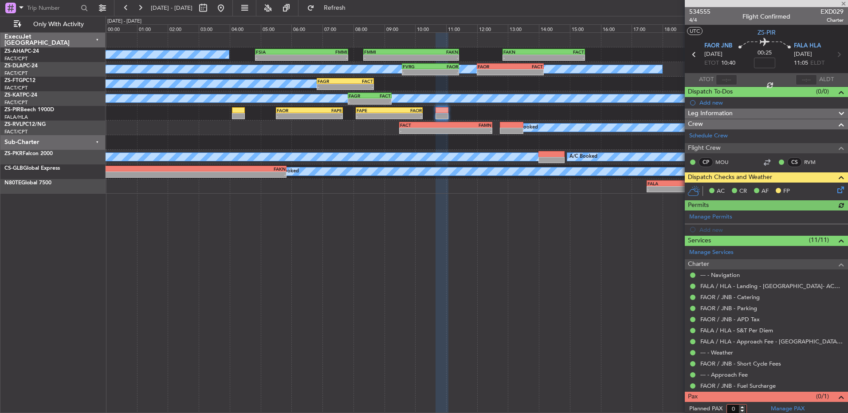
type input "0"
click at [743, 410] on input "0" at bounding box center [736, 409] width 20 height 10
click at [749, 408] on form "Planned PAX 0" at bounding box center [725, 409] width 82 height 14
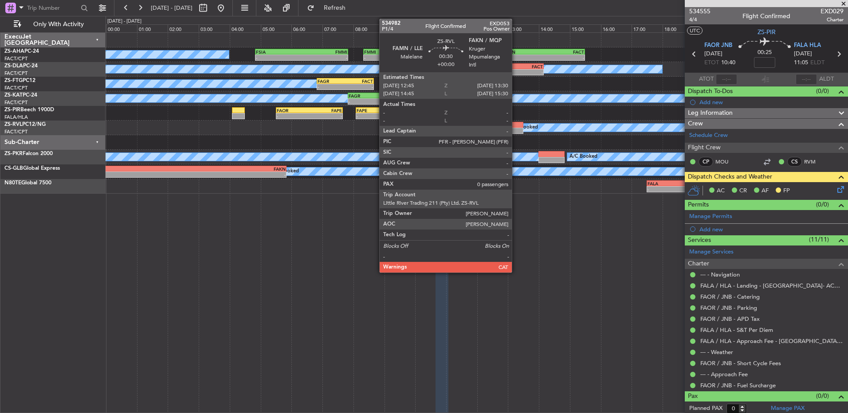
click at [516, 130] on div at bounding box center [511, 131] width 23 height 6
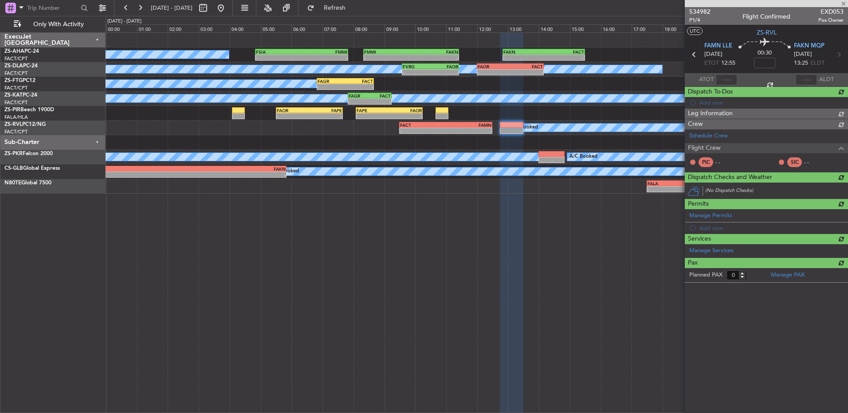
scroll to position [0, 0]
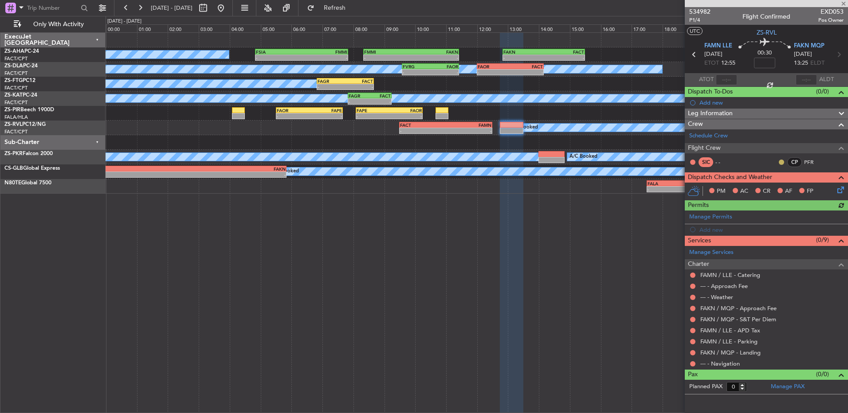
click at [781, 160] on button at bounding box center [780, 162] width 5 height 5
click at [771, 189] on span "Acknowledged" at bounding box center [783, 188] width 39 height 9
click at [836, 191] on icon at bounding box center [838, 188] width 7 height 7
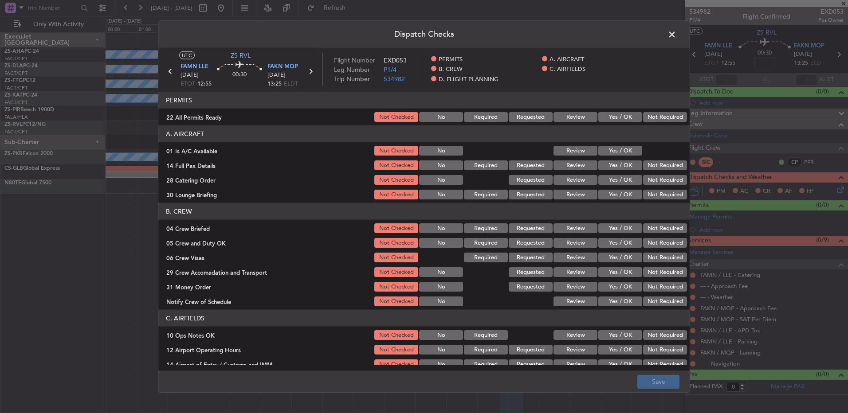
click at [838, 191] on div "Dispatch Checks UTC ZS-RVL FAMN LLE 19/08/2025 ETOT 12:55 00:30 FAKN MQP 19/08/…" at bounding box center [424, 206] width 848 height 413
drag, startPoint x: 658, startPoint y: 116, endPoint x: 641, endPoint y: 123, distance: 18.9
click at [658, 116] on button "Not Required" at bounding box center [665, 117] width 44 height 10
click at [598, 152] on button "Yes / OK" at bounding box center [620, 151] width 44 height 10
click at [606, 153] on button "Yes / OK" at bounding box center [620, 151] width 44 height 10
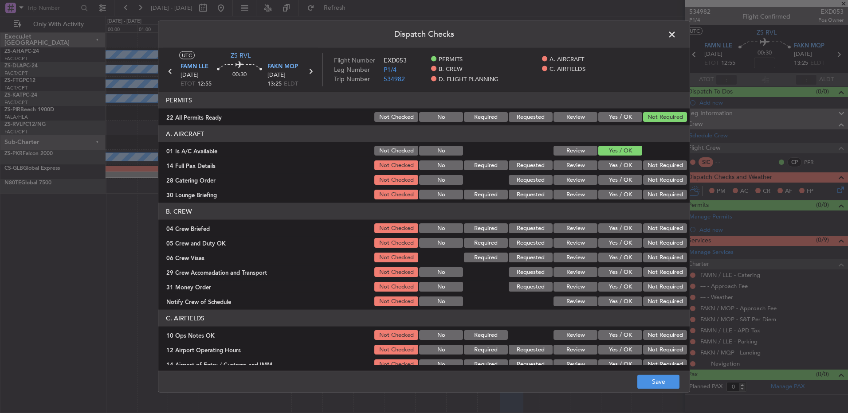
click at [649, 164] on button "Not Required" at bounding box center [665, 165] width 44 height 10
drag, startPoint x: 654, startPoint y: 171, endPoint x: 655, endPoint y: 181, distance: 9.8
click at [654, 172] on section "A. AIRCRAFT 01 Is A/C Available Not Checked No Review Yes / OK 14 Full Pax Deta…" at bounding box center [423, 162] width 531 height 75
click at [655, 180] on button "Not Required" at bounding box center [665, 180] width 44 height 10
click at [657, 184] on button "Not Required" at bounding box center [665, 180] width 44 height 10
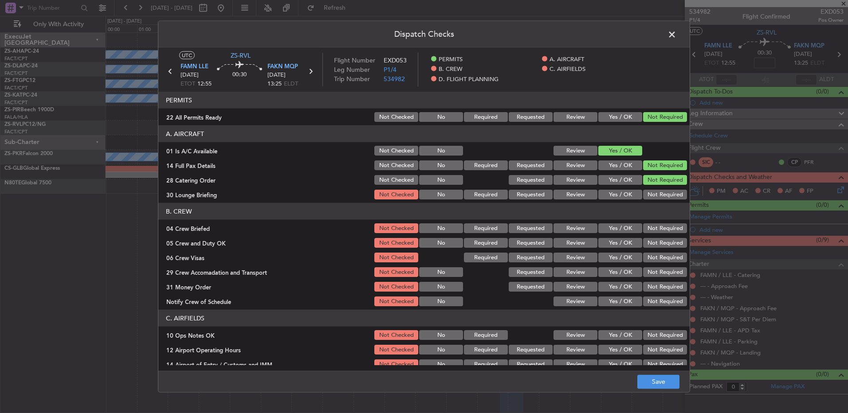
click at [658, 194] on button "Not Required" at bounding box center [665, 195] width 44 height 10
drag, startPoint x: 658, startPoint y: 195, endPoint x: 660, endPoint y: 207, distance: 11.6
click at [658, 198] on button "Not Required" at bounding box center [665, 195] width 44 height 10
drag, startPoint x: 661, startPoint y: 215, endPoint x: 661, endPoint y: 221, distance: 5.3
click at [661, 216] on header "B. CREW" at bounding box center [423, 211] width 531 height 17
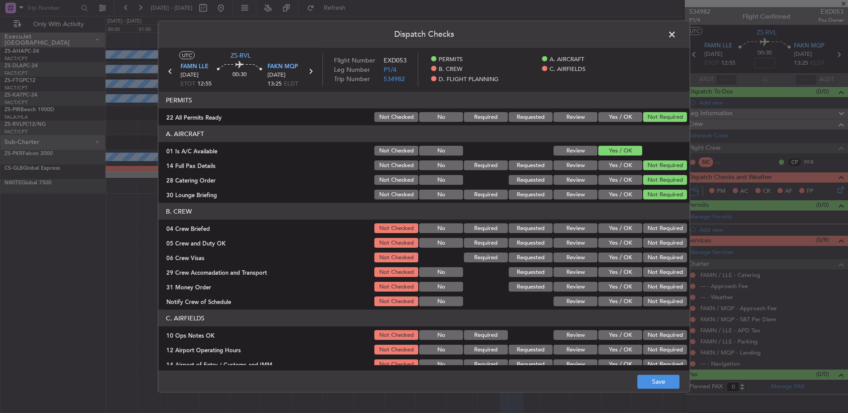
drag, startPoint x: 661, startPoint y: 227, endPoint x: 660, endPoint y: 235, distance: 8.5
click at [661, 228] on button "Not Required" at bounding box center [665, 228] width 44 height 10
click at [660, 236] on section "B. CREW 04 Crew Briefed Not Checked No Required Requested Review Yes / OK Not R…" at bounding box center [423, 255] width 531 height 105
drag, startPoint x: 661, startPoint y: 258, endPoint x: 655, endPoint y: 260, distance: 6.0
click at [661, 263] on div "Not Required" at bounding box center [663, 257] width 45 height 12
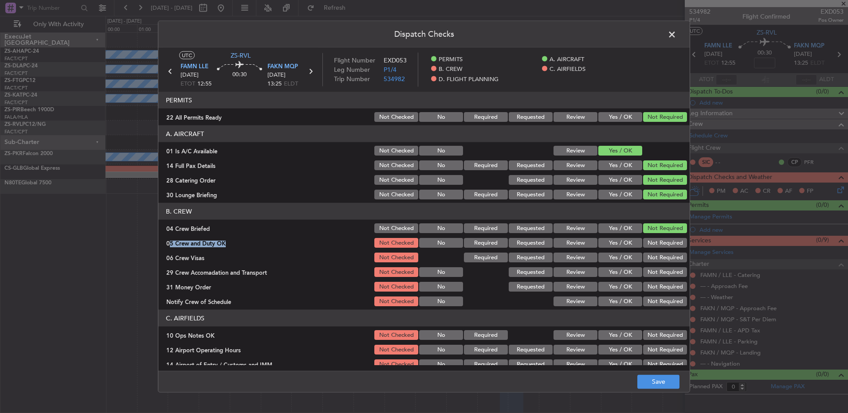
drag, startPoint x: 662, startPoint y: 241, endPoint x: 661, endPoint y: 248, distance: 7.7
click at [662, 241] on button "Not Required" at bounding box center [665, 243] width 44 height 10
drag, startPoint x: 661, startPoint y: 250, endPoint x: 661, endPoint y: 258, distance: 7.5
click at [661, 252] on section "B. CREW 04 Crew Briefed Not Checked No Required Requested Review Yes / OK Not R…" at bounding box center [423, 255] width 531 height 105
drag, startPoint x: 661, startPoint y: 258, endPoint x: 661, endPoint y: 262, distance: 4.5
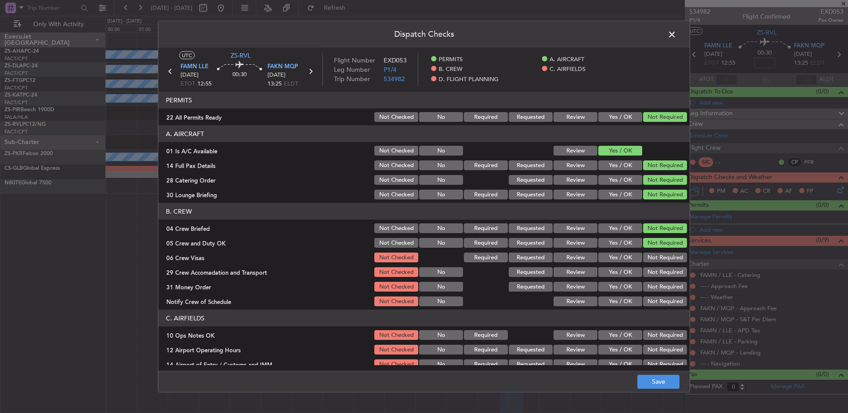
click at [661, 258] on button "Not Required" at bounding box center [665, 258] width 44 height 10
drag, startPoint x: 661, startPoint y: 262, endPoint x: 662, endPoint y: 267, distance: 4.9
click at [661, 263] on div "Not Required" at bounding box center [663, 257] width 45 height 12
drag, startPoint x: 663, startPoint y: 278, endPoint x: 659, endPoint y: 286, distance: 8.5
click at [663, 279] on section "B. CREW 04 Crew Briefed Not Checked No Required Requested Review Yes / OK Not R…" at bounding box center [423, 255] width 531 height 105
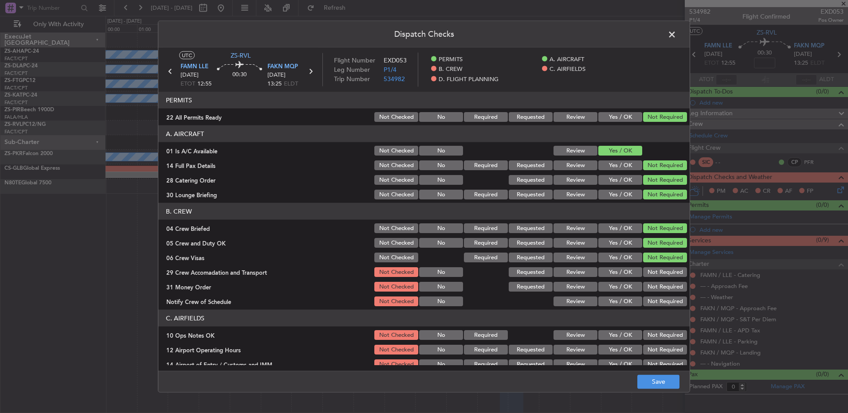
click at [661, 285] on button "Not Required" at bounding box center [665, 287] width 44 height 10
click at [659, 274] on button "Not Required" at bounding box center [665, 272] width 44 height 10
click at [656, 320] on header "C. AIRFIELDS" at bounding box center [423, 318] width 531 height 17
click at [656, 306] on button "Not Required" at bounding box center [665, 302] width 44 height 10
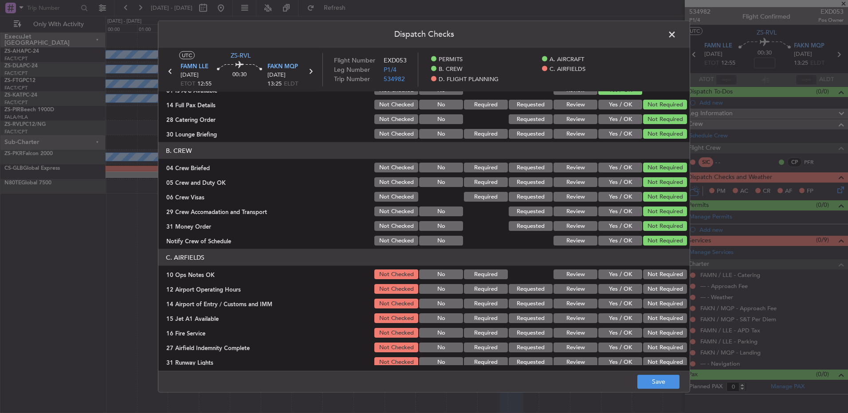
scroll to position [114, 0]
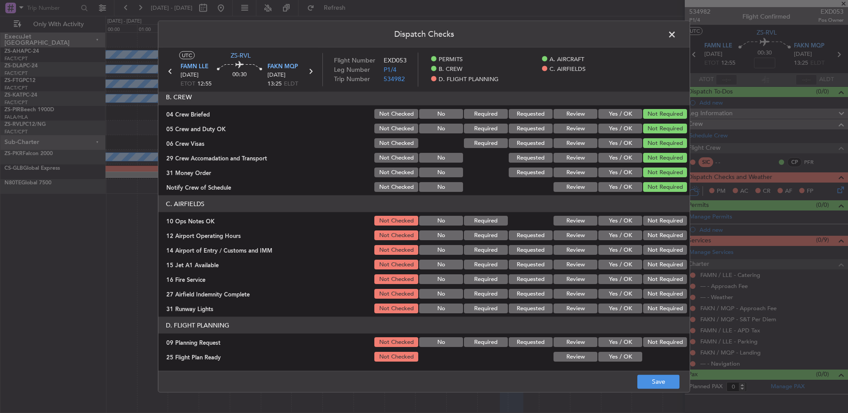
click at [661, 226] on div "Not Required" at bounding box center [663, 221] width 45 height 12
click at [661, 234] on div "Not Required" at bounding box center [663, 235] width 45 height 12
click at [661, 219] on button "Not Required" at bounding box center [665, 221] width 44 height 10
click at [661, 234] on button "Not Required" at bounding box center [665, 236] width 44 height 10
click at [662, 239] on button "Not Required" at bounding box center [665, 236] width 44 height 10
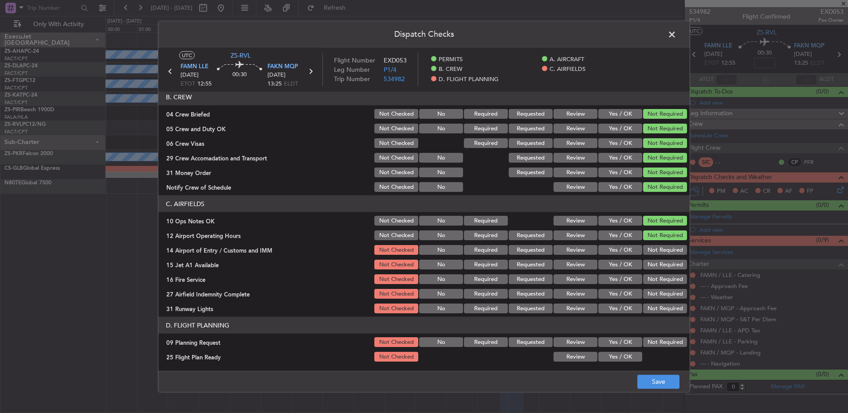
click at [664, 249] on button "Not Required" at bounding box center [665, 250] width 44 height 10
click at [664, 250] on button "Not Required" at bounding box center [665, 250] width 44 height 10
click at [662, 273] on section "C. AIRFIELDS 10 Ops Notes OK Not Checked No Required Review Yes / OK Not Requir…" at bounding box center [423, 254] width 531 height 119
click at [663, 274] on div "Not Required" at bounding box center [663, 279] width 45 height 12
click at [662, 266] on button "Not Required" at bounding box center [665, 265] width 44 height 10
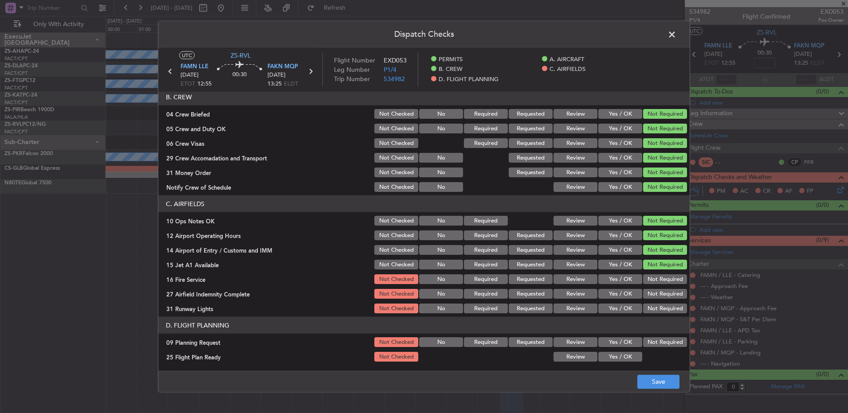
click at [661, 285] on div "Not Required" at bounding box center [663, 279] width 45 height 12
click at [661, 285] on section "C. AIRFIELDS 10 Ops Notes OK Not Checked No Required Review Yes / OK Not Requir…" at bounding box center [423, 254] width 531 height 119
drag, startPoint x: 661, startPoint y: 275, endPoint x: 655, endPoint y: 307, distance: 32.5
click at [661, 276] on button "Not Required" at bounding box center [665, 279] width 44 height 10
click at [655, 307] on button "Not Required" at bounding box center [665, 309] width 44 height 10
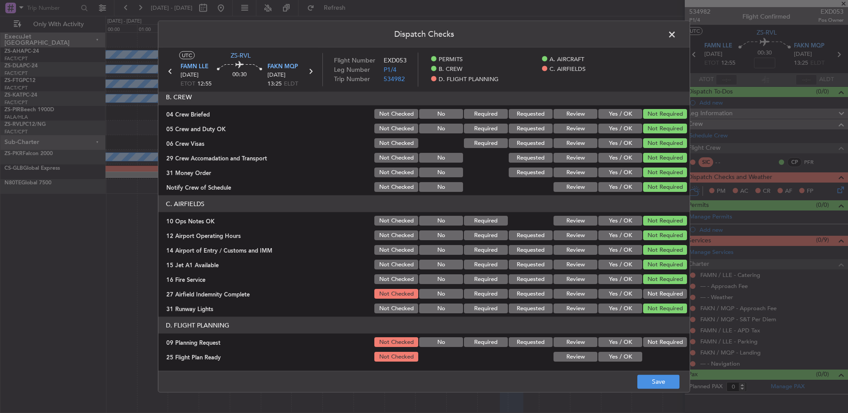
click at [655, 297] on button "Not Required" at bounding box center [665, 294] width 44 height 10
drag, startPoint x: 646, startPoint y: 342, endPoint x: 635, endPoint y: 346, distance: 11.8
click at [645, 344] on button "Not Required" at bounding box center [665, 342] width 44 height 10
drag, startPoint x: 574, startPoint y: 350, endPoint x: 574, endPoint y: 360, distance: 9.3
click at [574, 351] on div "Review" at bounding box center [574, 357] width 45 height 12
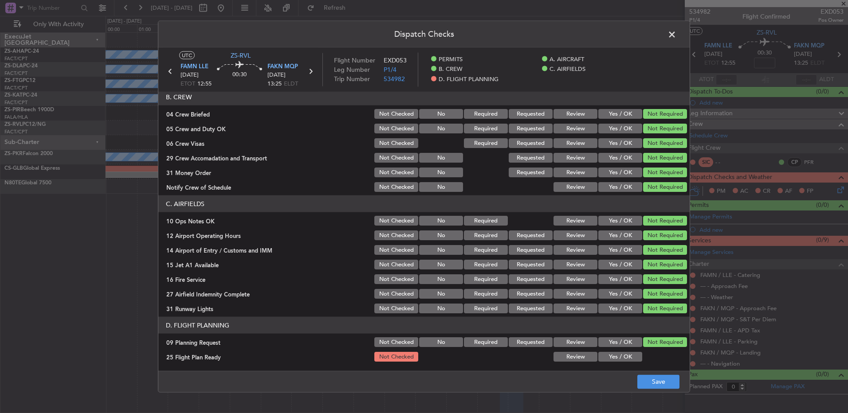
click at [574, 360] on button "Review" at bounding box center [575, 357] width 44 height 10
click at [685, 380] on footer "Save" at bounding box center [423, 381] width 531 height 21
click at [658, 384] on button "Save" at bounding box center [658, 382] width 42 height 14
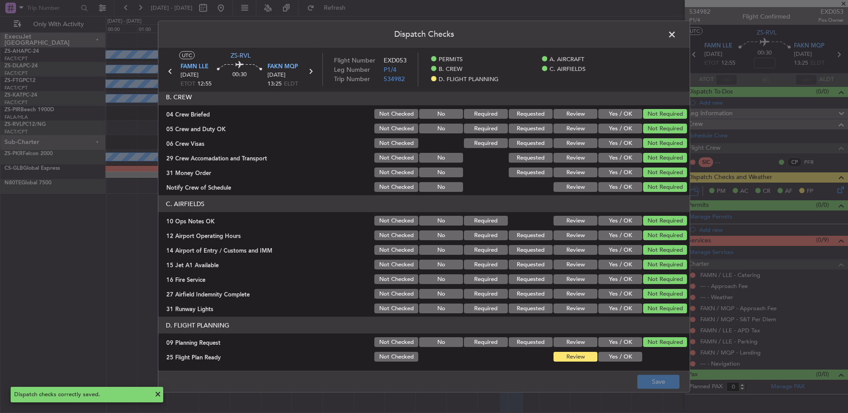
click at [676, 31] on span at bounding box center [676, 37] width 0 height 18
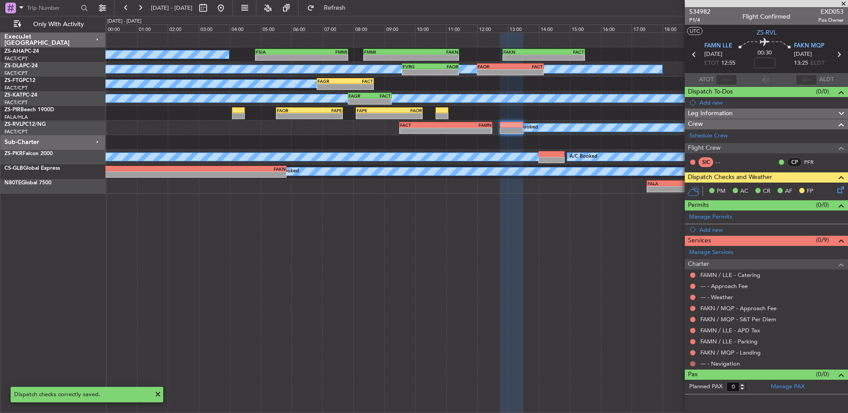
click at [692, 364] on button at bounding box center [692, 363] width 5 height 5
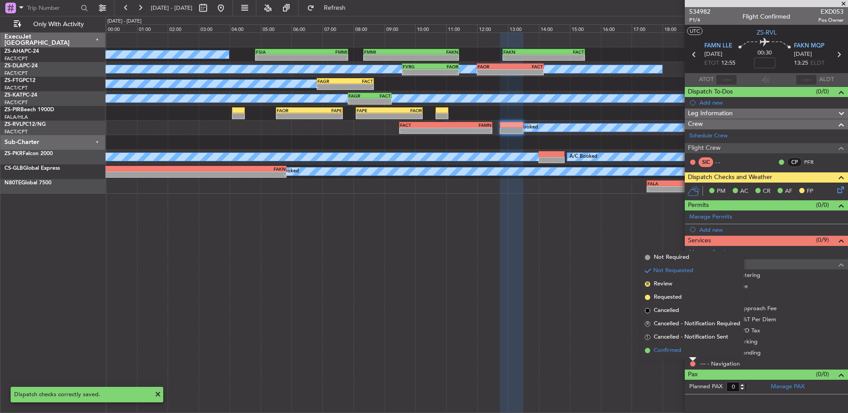
click at [691, 354] on li "Confirmed" at bounding box center [692, 350] width 102 height 13
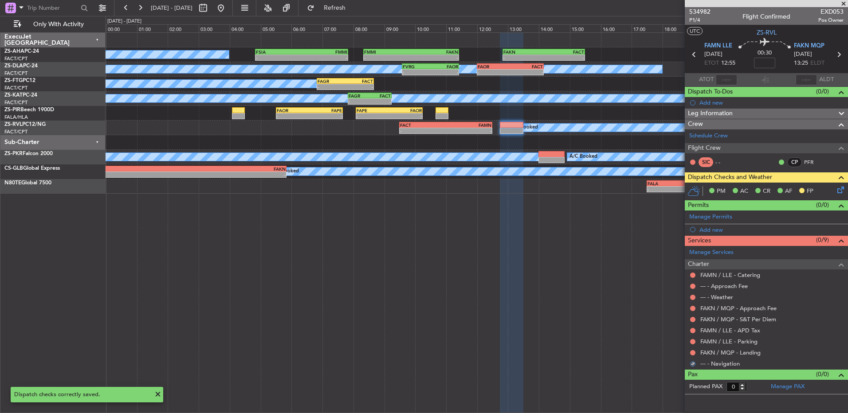
click at [691, 354] on button at bounding box center [692, 352] width 5 height 5
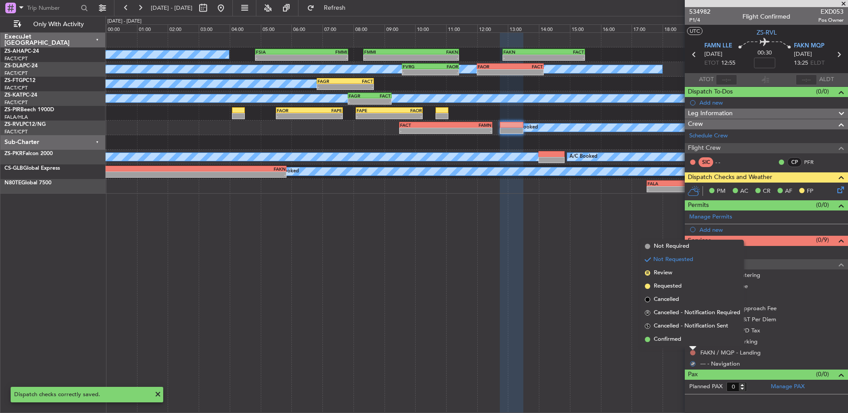
click at [691, 348] on div at bounding box center [692, 349] width 7 height 4
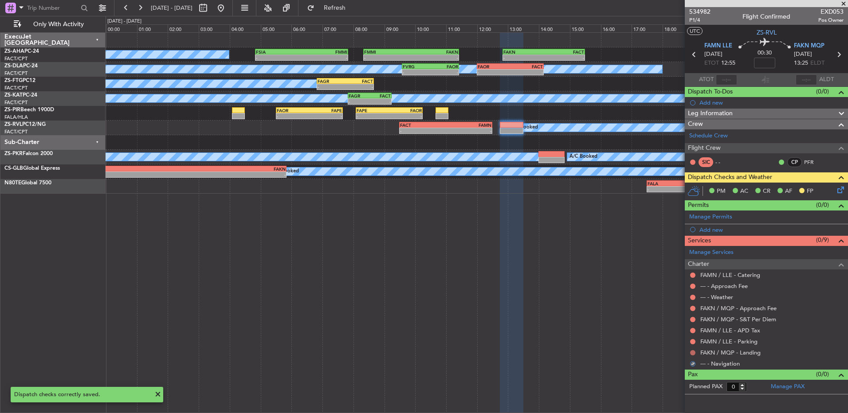
click at [692, 350] on div at bounding box center [692, 352] width 7 height 7
click at [692, 351] on button at bounding box center [692, 352] width 5 height 5
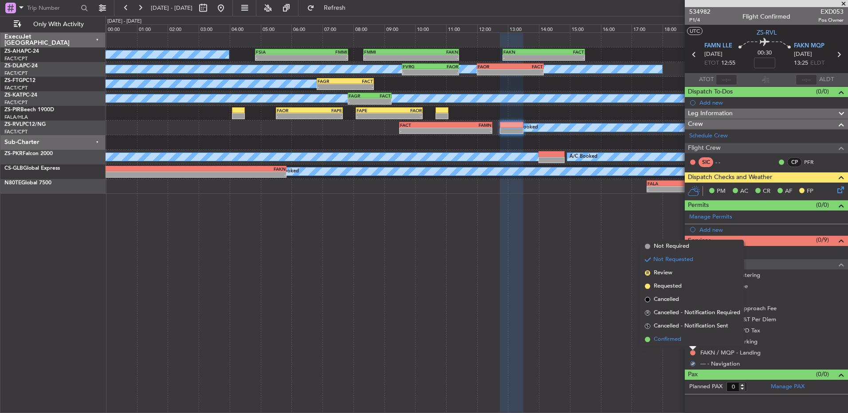
click at [691, 341] on li "Confirmed" at bounding box center [692, 339] width 102 height 13
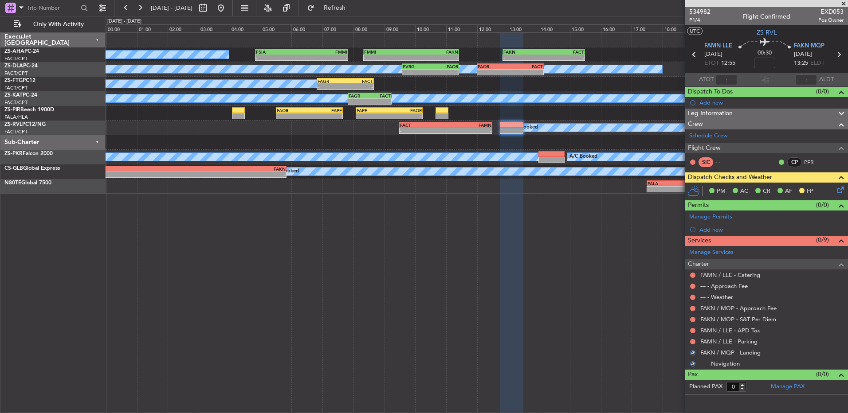
click at [691, 341] on button at bounding box center [692, 341] width 5 height 5
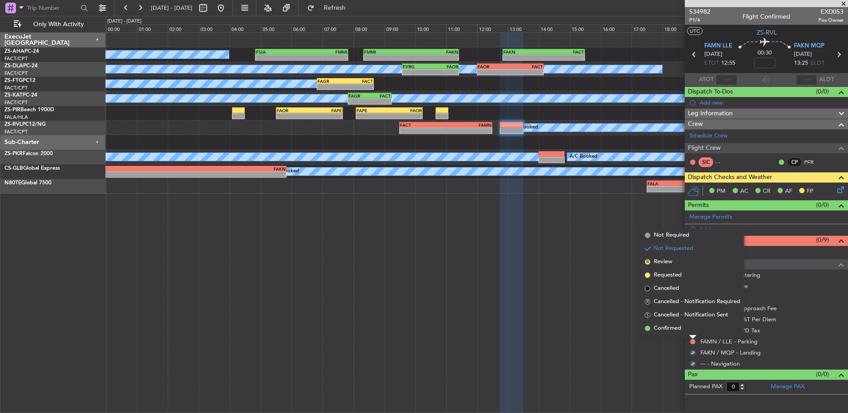
click at [689, 328] on li "Confirmed" at bounding box center [692, 328] width 102 height 13
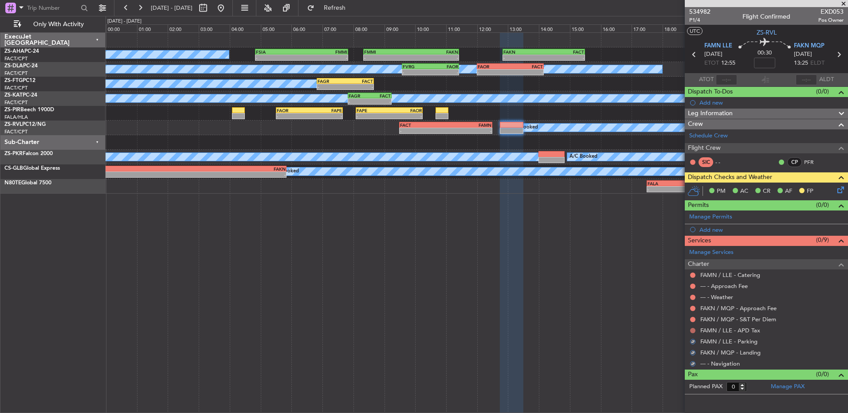
click at [690, 330] on button at bounding box center [692, 330] width 5 height 5
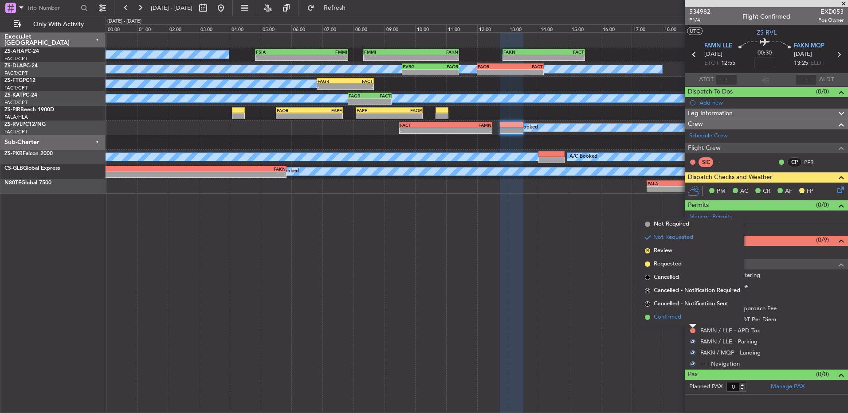
click at [693, 320] on li "Confirmed" at bounding box center [692, 317] width 102 height 13
click at [693, 319] on button at bounding box center [692, 319] width 5 height 5
click at [688, 310] on li "Confirmed" at bounding box center [692, 306] width 102 height 13
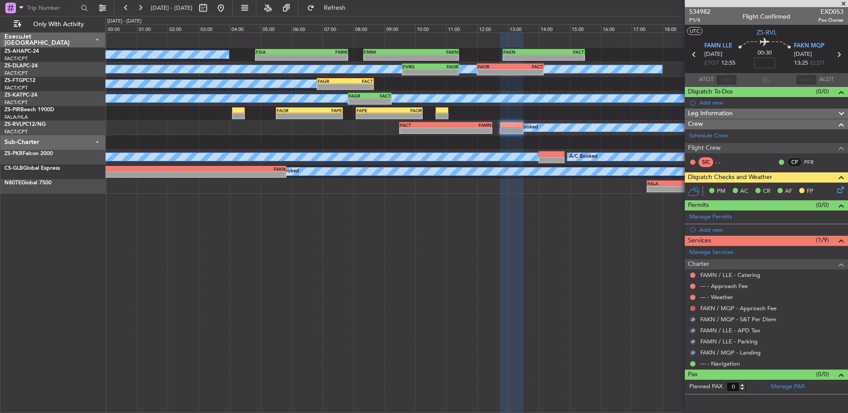
click at [692, 309] on button at bounding box center [692, 308] width 5 height 5
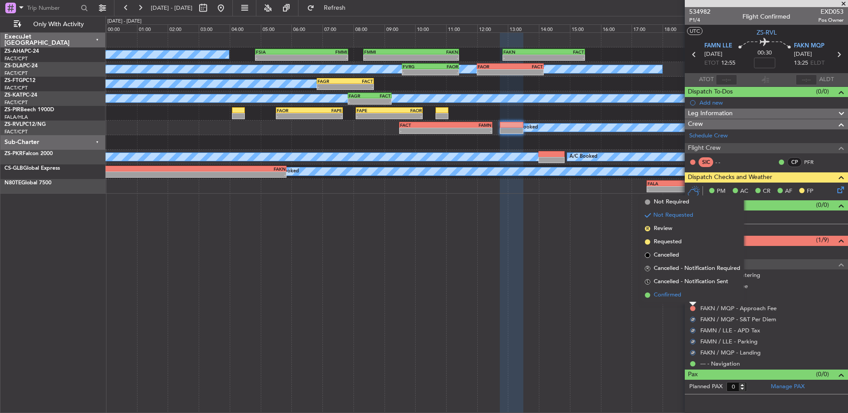
click at [690, 297] on li "Confirmed" at bounding box center [692, 295] width 102 height 13
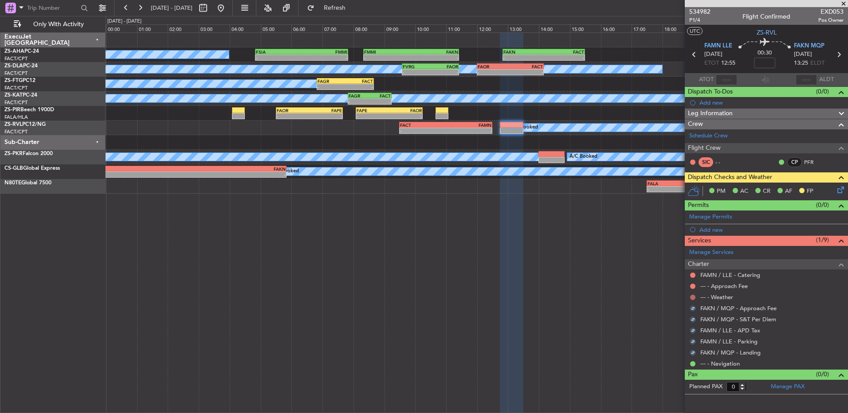
click at [694, 296] on button at bounding box center [692, 297] width 5 height 5
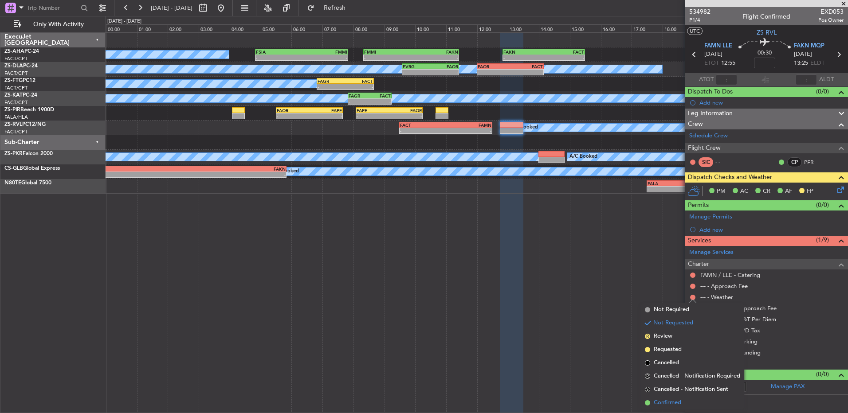
click at [689, 396] on ul "Not Required Not Requested R Review Requested Cancelled R Cancelled - Notificat…" at bounding box center [692, 356] width 102 height 106
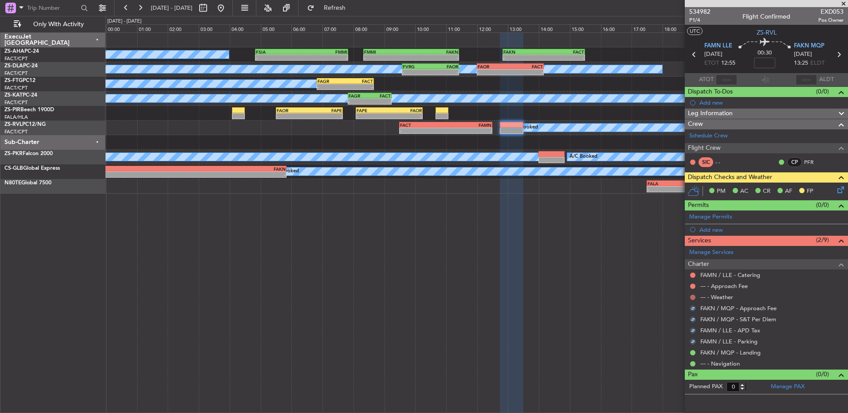
click at [691, 296] on button at bounding box center [692, 297] width 5 height 5
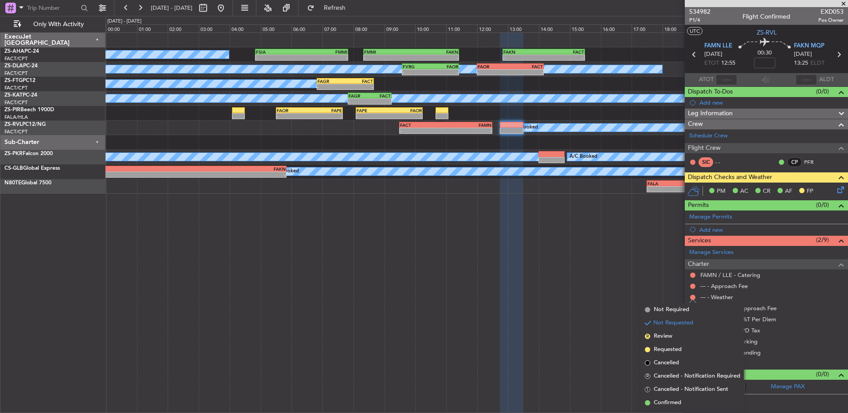
click at [669, 404] on span "Confirmed" at bounding box center [666, 403] width 27 height 9
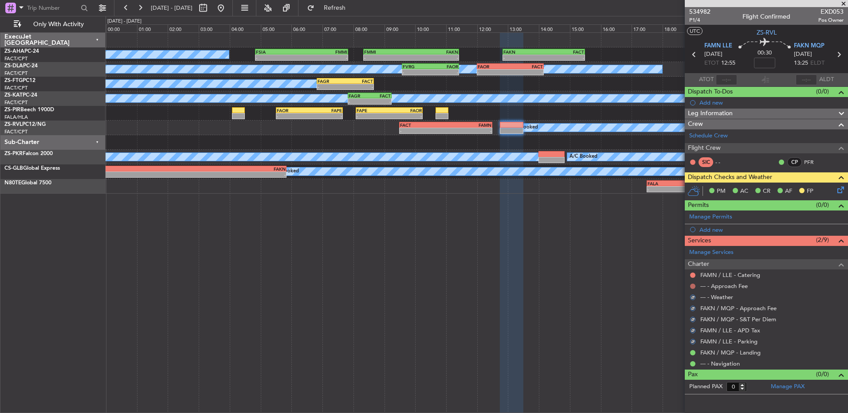
click at [693, 285] on button at bounding box center [692, 286] width 5 height 5
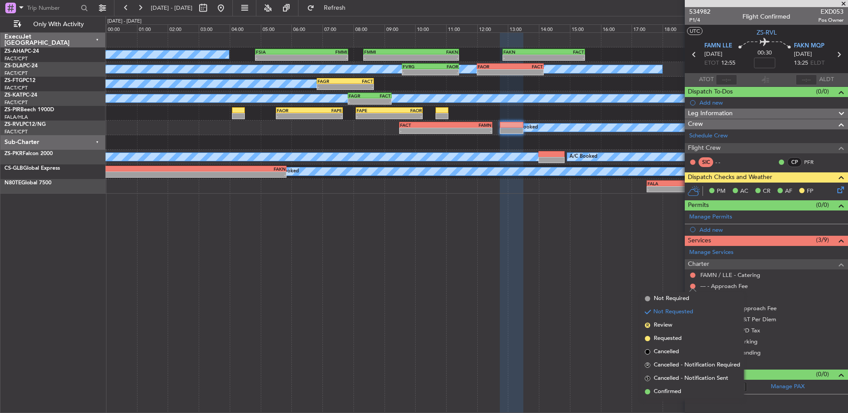
drag, startPoint x: 671, startPoint y: 387, endPoint x: 682, endPoint y: 350, distance: 38.3
click at [672, 387] on li "Confirmed" at bounding box center [692, 391] width 102 height 13
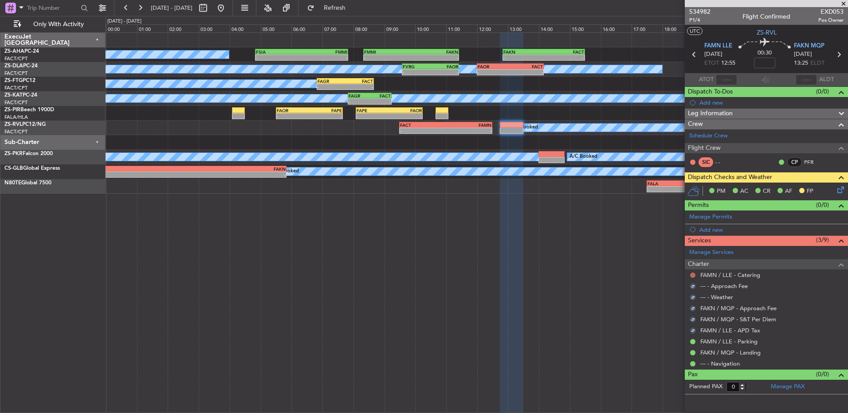
click at [692, 275] on button at bounding box center [692, 275] width 5 height 5
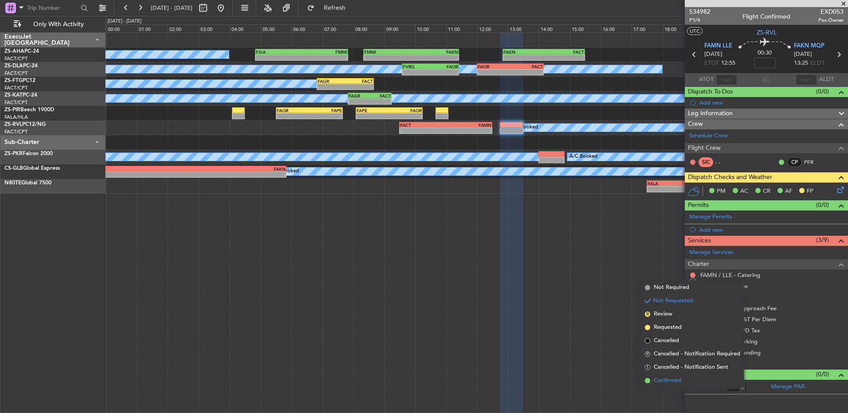
click at [686, 383] on li "Confirmed" at bounding box center [692, 380] width 102 height 13
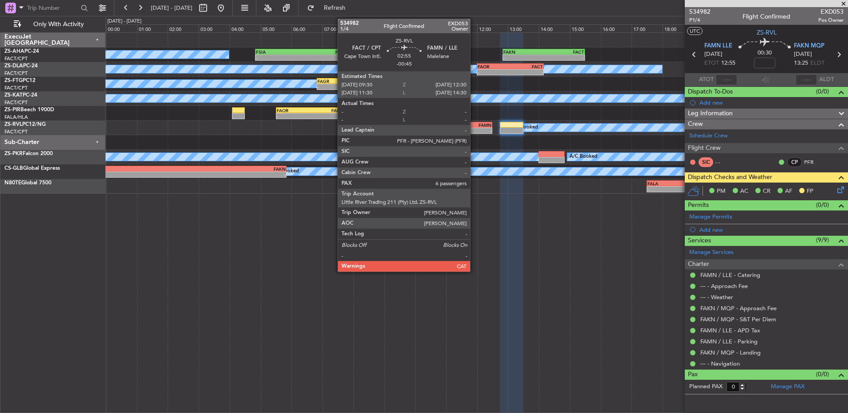
click at [474, 132] on div "-" at bounding box center [469, 130] width 46 height 5
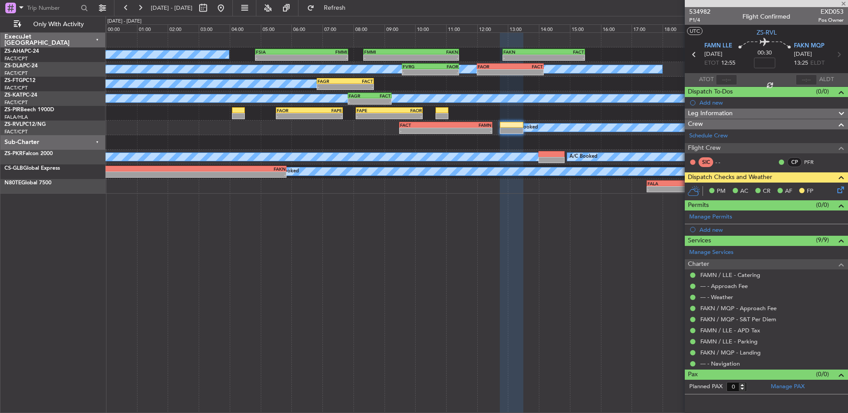
type input "-00:45"
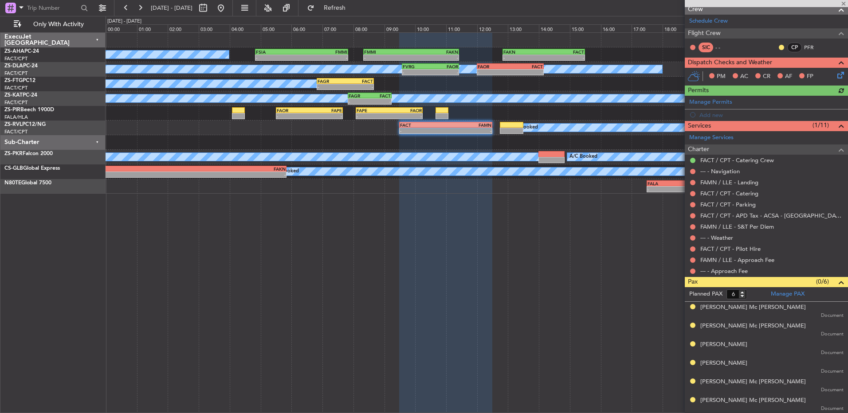
scroll to position [0, 0]
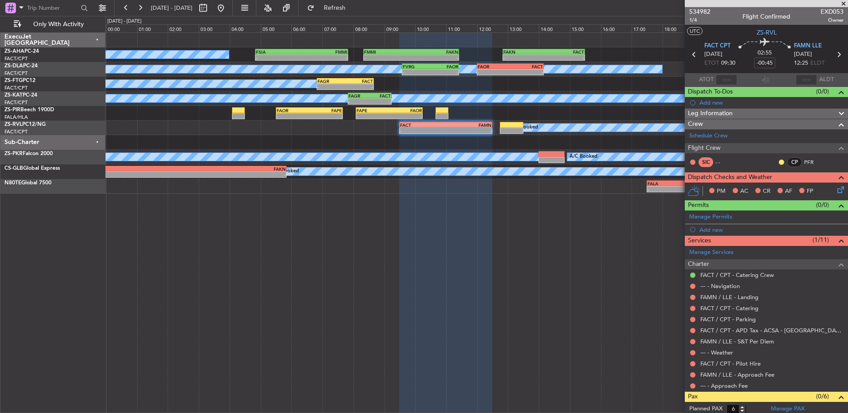
click at [770, 162] on div "SIC - - CP PFR" at bounding box center [766, 162] width 160 height 15
click at [778, 161] on button at bounding box center [780, 162] width 5 height 5
click at [772, 183] on li "Acknowledged" at bounding box center [774, 187] width 59 height 13
click at [692, 387] on button at bounding box center [692, 385] width 5 height 5
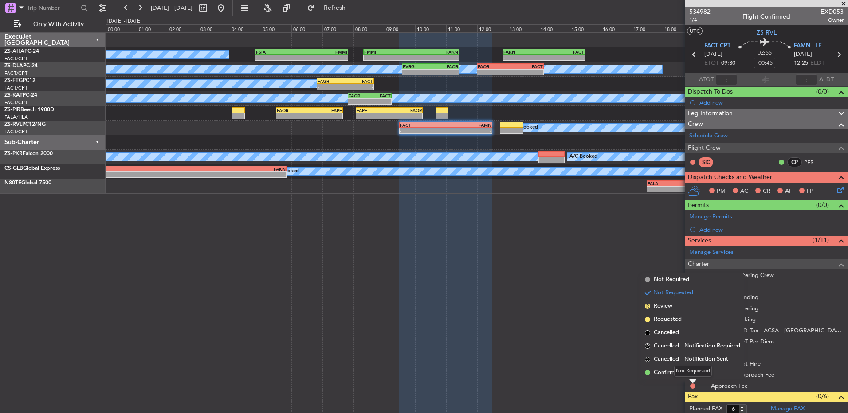
click at [692, 378] on mat-tooltip-component "Not Requested" at bounding box center [693, 371] width 50 height 23
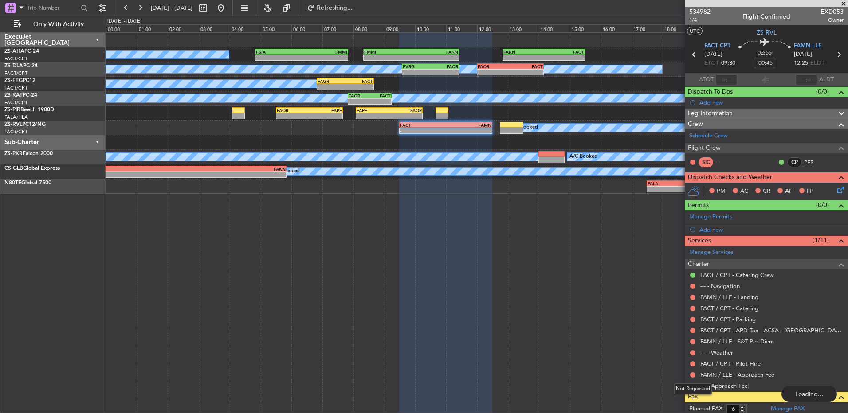
click at [692, 387] on div "Not Requested" at bounding box center [693, 388] width 38 height 11
click at [695, 384] on button at bounding box center [692, 385] width 5 height 5
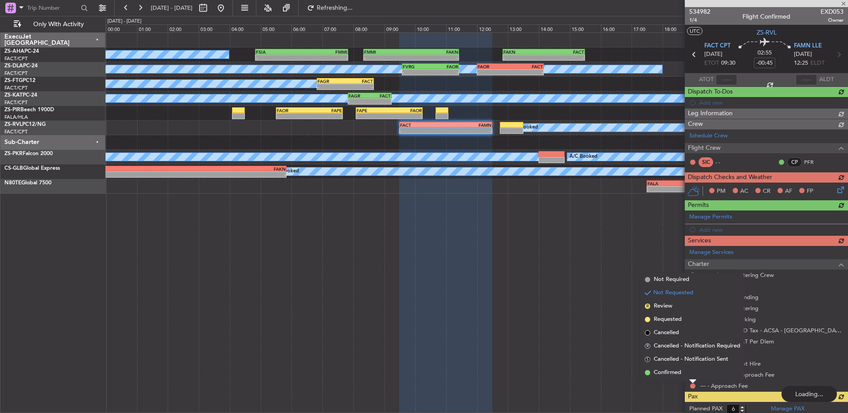
click at [657, 371] on span "Confirmed" at bounding box center [666, 372] width 27 height 9
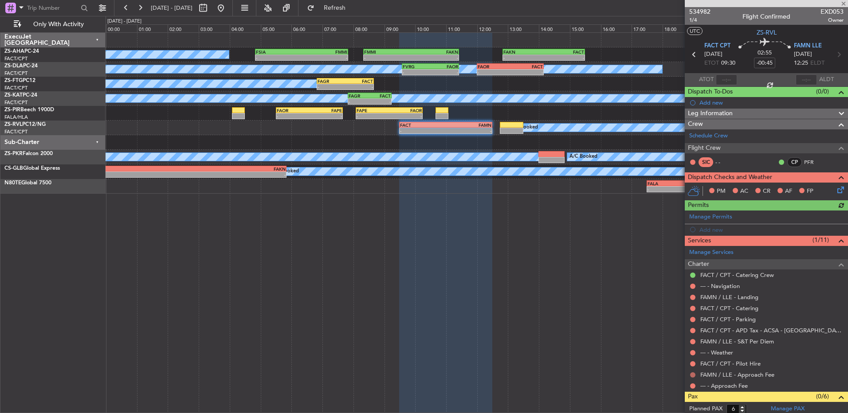
click at [691, 374] on button at bounding box center [692, 374] width 5 height 5
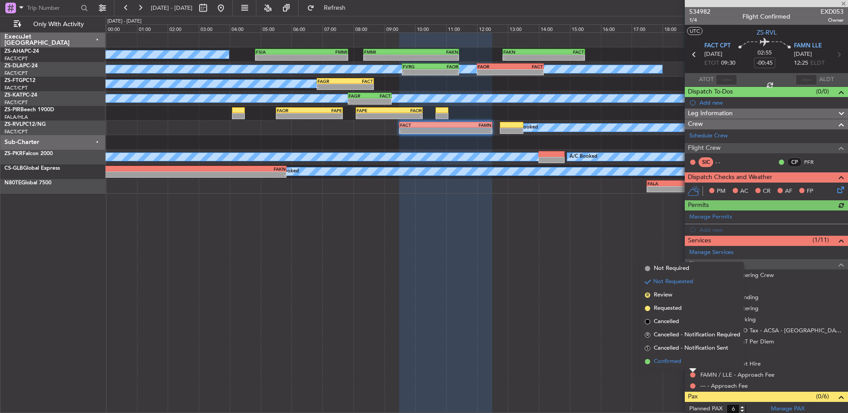
click at [691, 365] on li "Confirmed" at bounding box center [692, 361] width 102 height 13
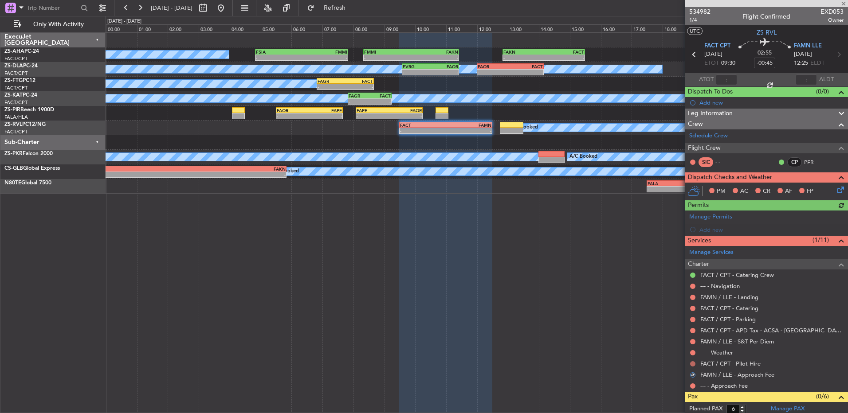
click at [690, 363] on button at bounding box center [692, 363] width 5 height 5
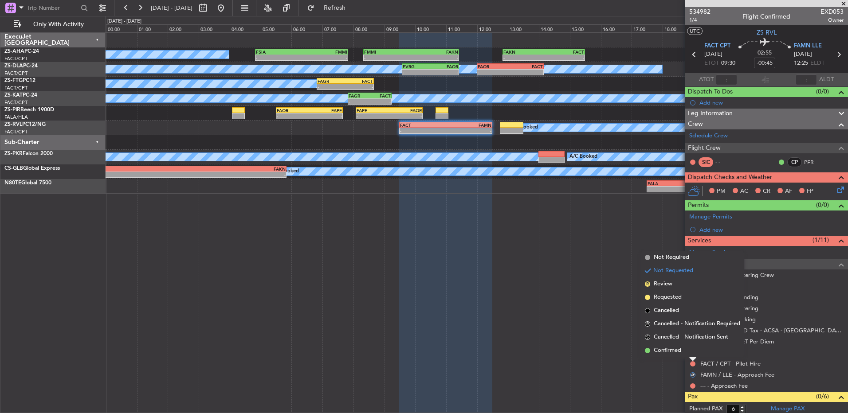
click at [694, 351] on li "Confirmed" at bounding box center [692, 350] width 102 height 13
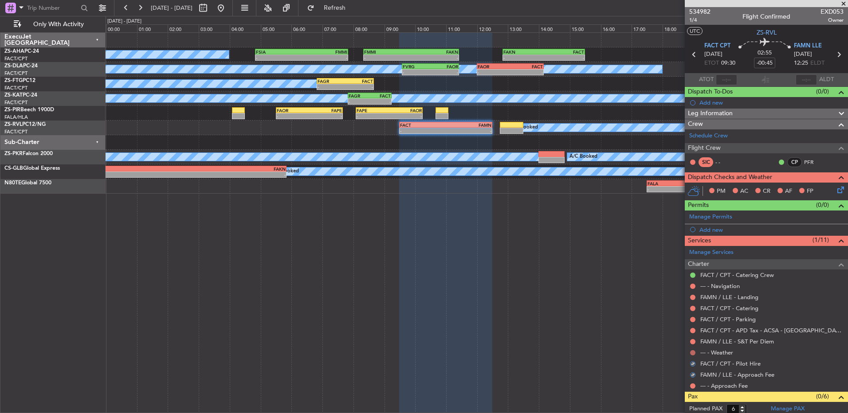
click at [694, 351] on button at bounding box center [692, 352] width 5 height 5
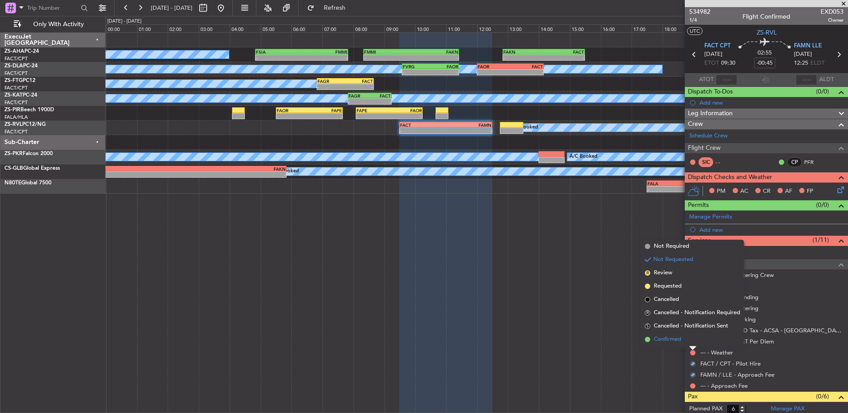
click at [690, 342] on li "Confirmed" at bounding box center [692, 339] width 102 height 13
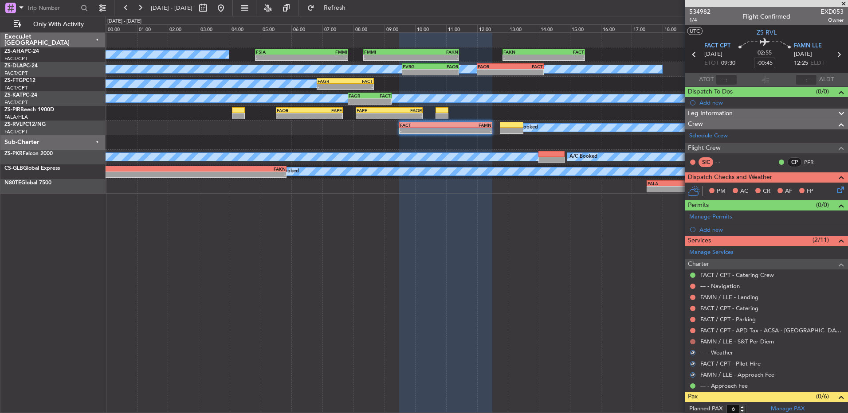
click at [691, 342] on button at bounding box center [692, 341] width 5 height 5
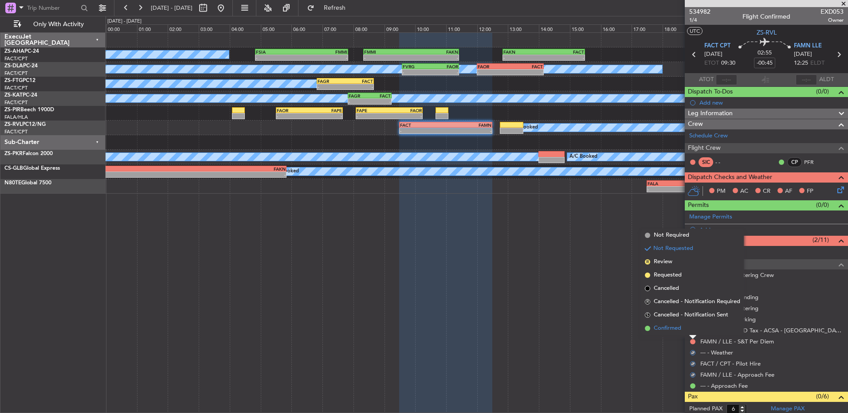
click at [692, 333] on li "Confirmed" at bounding box center [692, 328] width 102 height 13
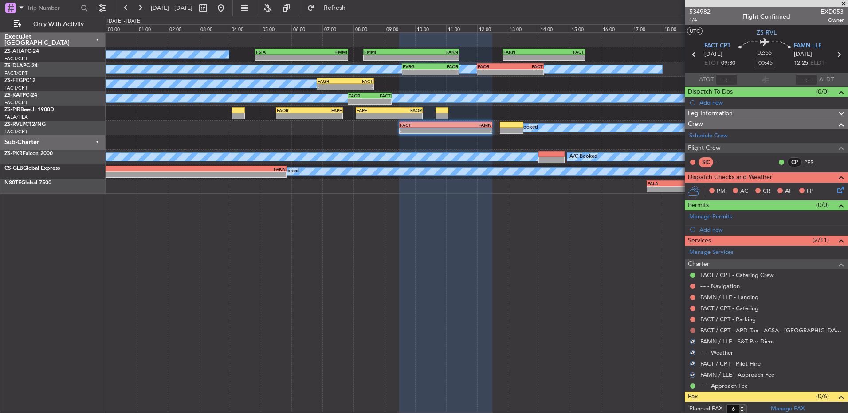
click at [691, 330] on button at bounding box center [692, 330] width 5 height 5
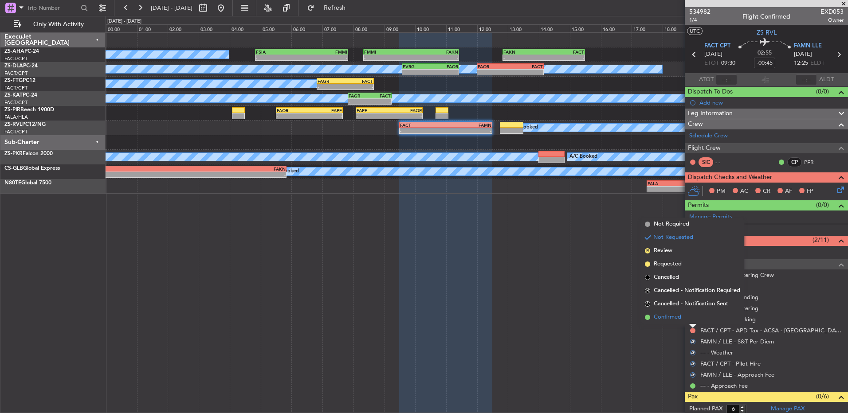
click at [690, 317] on li "Confirmed" at bounding box center [692, 317] width 102 height 13
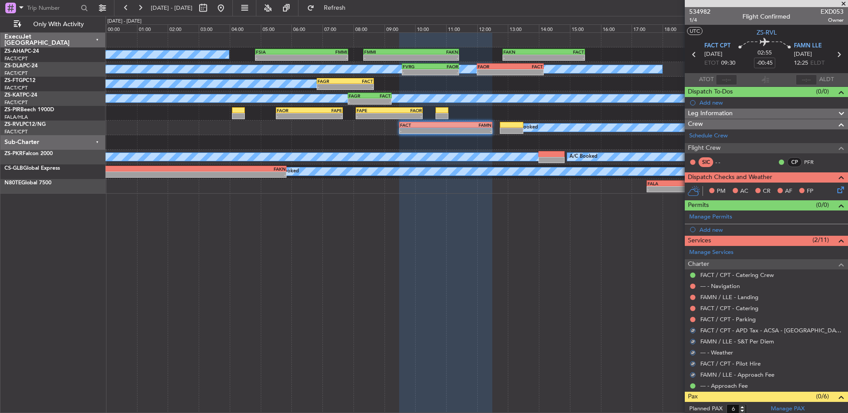
click at [690, 317] on div at bounding box center [692, 319] width 7 height 7
drag, startPoint x: 691, startPoint y: 317, endPoint x: 691, endPoint y: 322, distance: 5.3
click at [691, 322] on div at bounding box center [692, 319] width 7 height 7
click at [692, 320] on button at bounding box center [692, 319] width 5 height 5
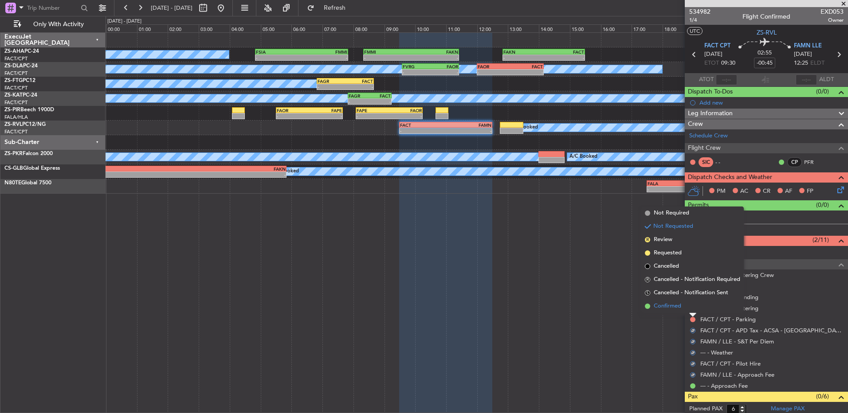
click at [693, 311] on li "Confirmed" at bounding box center [692, 306] width 102 height 13
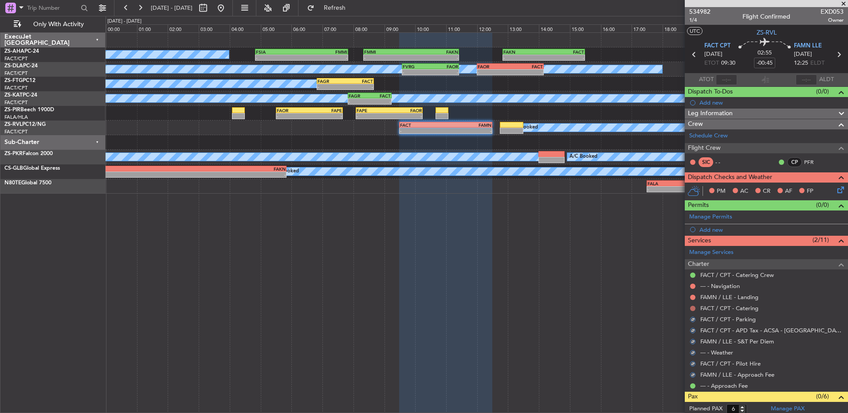
click at [694, 309] on button at bounding box center [692, 308] width 5 height 5
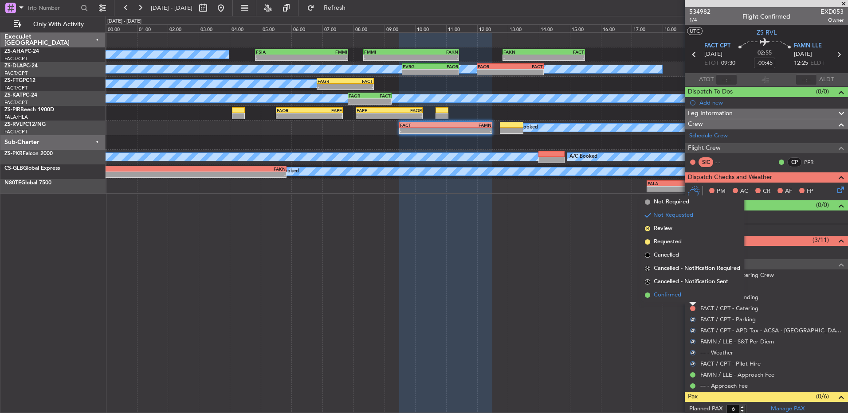
click at [692, 297] on li "Confirmed" at bounding box center [692, 295] width 102 height 13
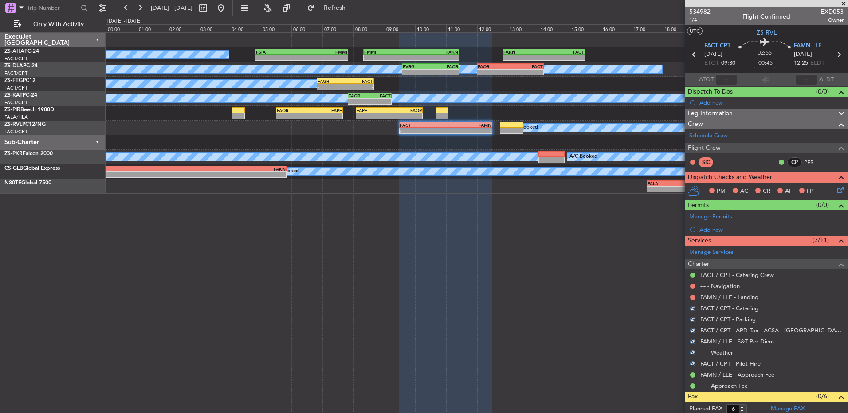
click at [692, 297] on button at bounding box center [692, 297] width 5 height 5
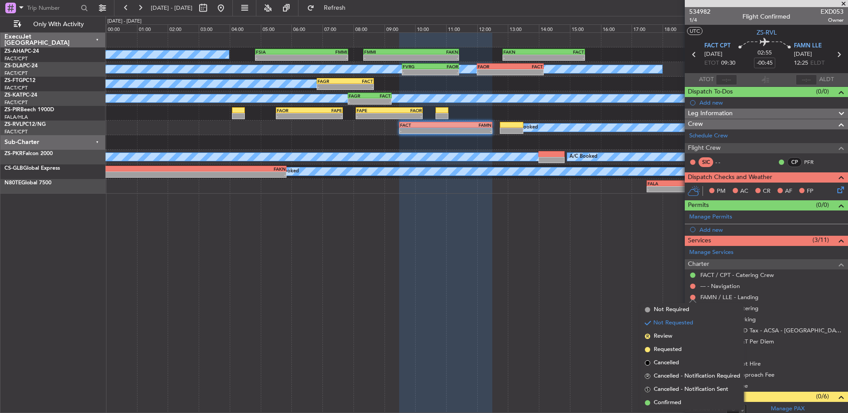
click at [683, 402] on li "Confirmed" at bounding box center [692, 402] width 102 height 13
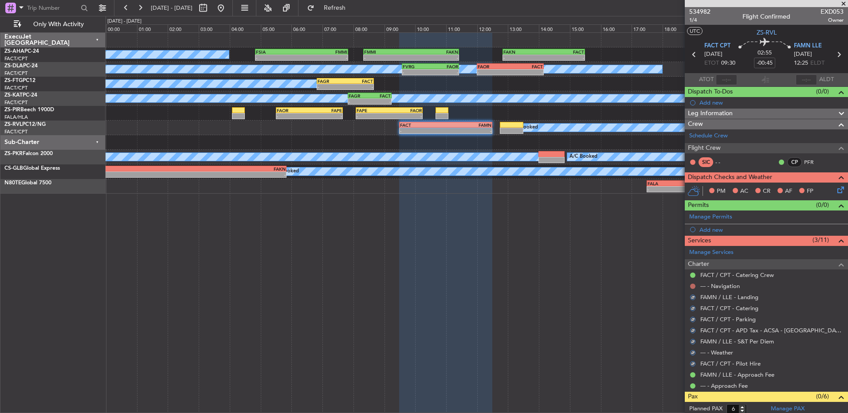
click at [692, 286] on button at bounding box center [692, 286] width 5 height 5
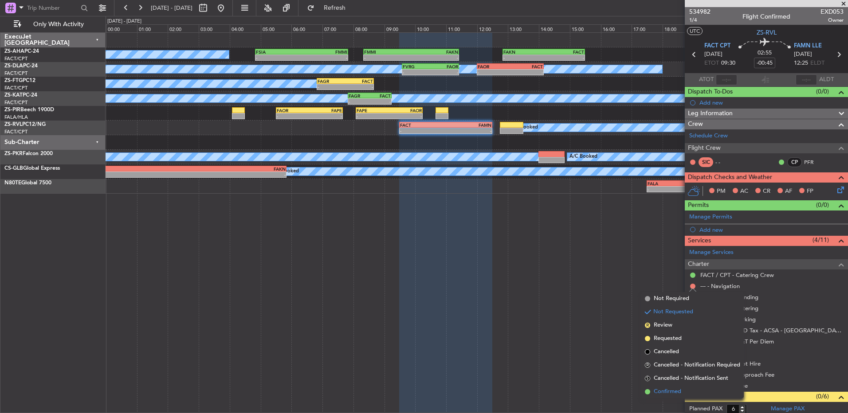
click at [688, 391] on li "Confirmed" at bounding box center [692, 391] width 102 height 13
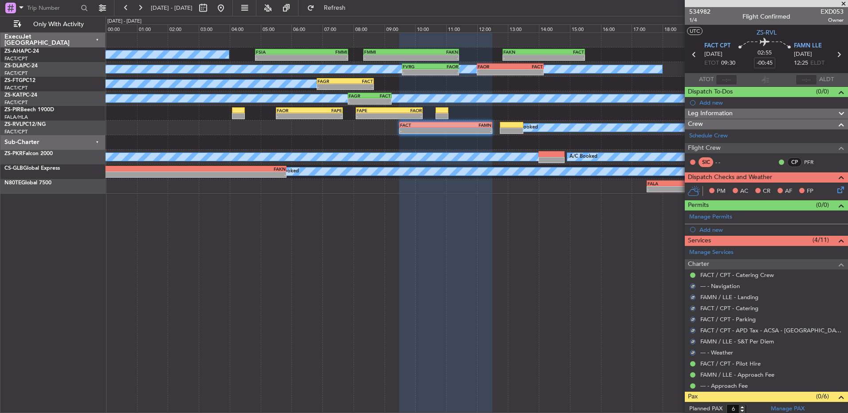
click at [835, 190] on icon at bounding box center [838, 188] width 7 height 7
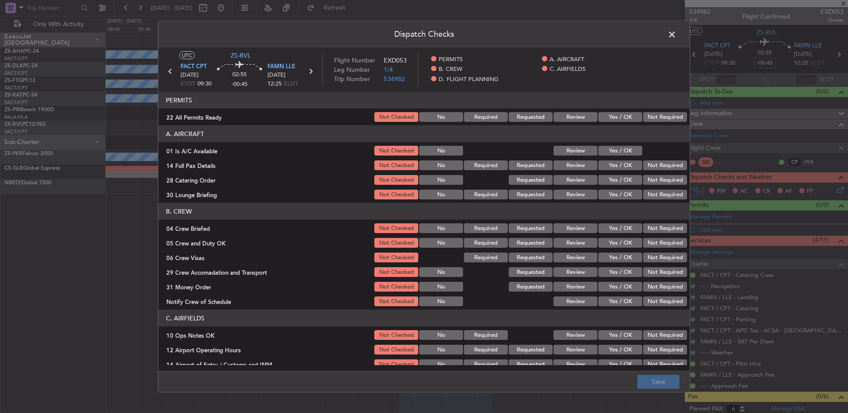
click at [617, 117] on button "Yes / OK" at bounding box center [620, 117] width 44 height 10
click at [618, 149] on button "Yes / OK" at bounding box center [620, 151] width 44 height 10
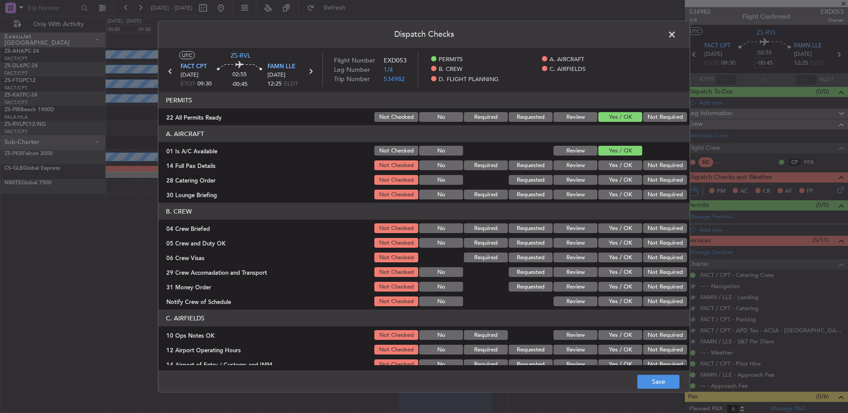
click at [625, 162] on button "Yes / OK" at bounding box center [620, 165] width 44 height 10
click at [624, 174] on div "Yes / OK" at bounding box center [619, 180] width 45 height 12
click at [647, 181] on button "Not Required" at bounding box center [665, 180] width 44 height 10
click at [622, 193] on button "Yes / OK" at bounding box center [620, 195] width 44 height 10
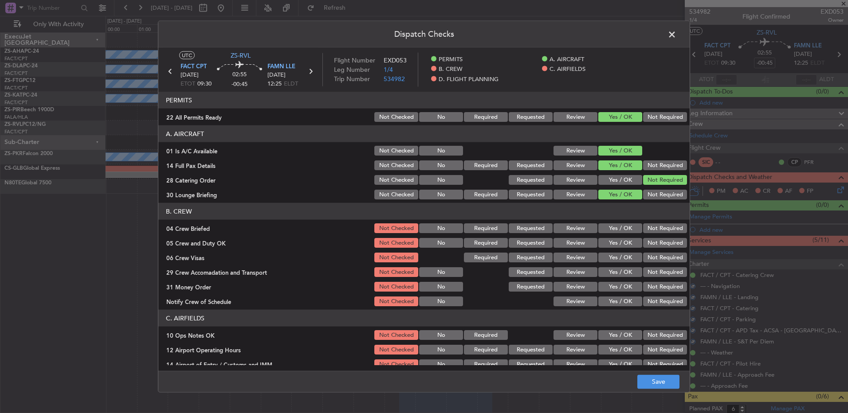
scroll to position [44, 0]
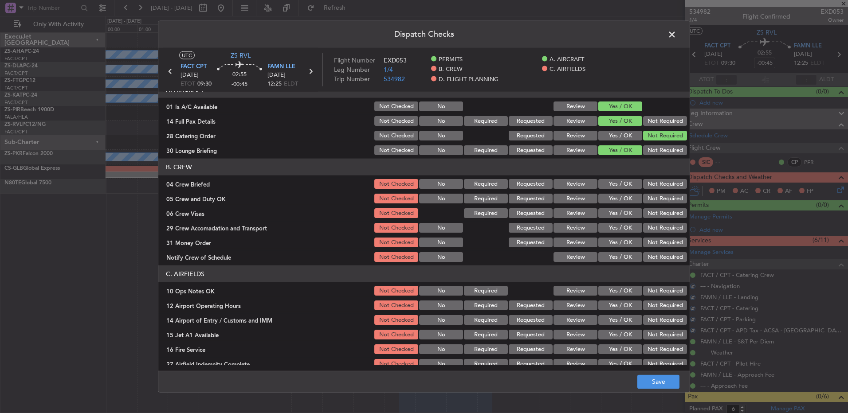
click at [646, 149] on button "Not Required" at bounding box center [665, 150] width 44 height 10
click at [578, 183] on button "Review" at bounding box center [575, 184] width 44 height 10
click at [614, 202] on button "Yes / OK" at bounding box center [620, 199] width 44 height 10
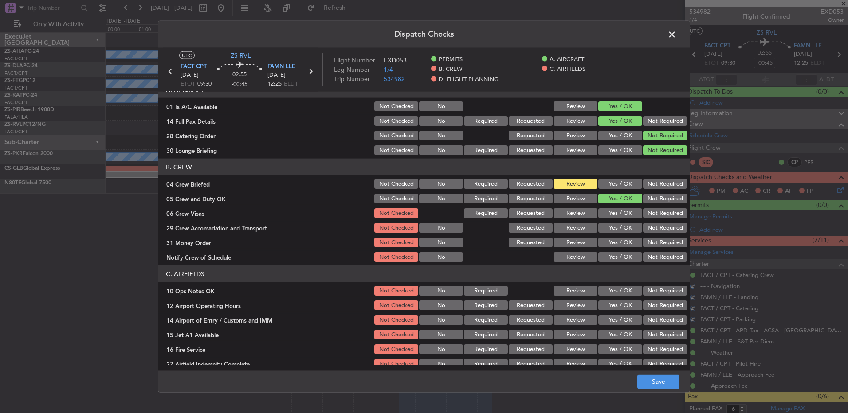
click at [616, 213] on button "Yes / OK" at bounding box center [620, 213] width 44 height 10
click at [604, 229] on button "Yes / OK" at bounding box center [620, 228] width 44 height 10
click at [662, 232] on button "Not Required" at bounding box center [665, 228] width 44 height 10
click at [605, 241] on button "Yes / OK" at bounding box center [620, 243] width 44 height 10
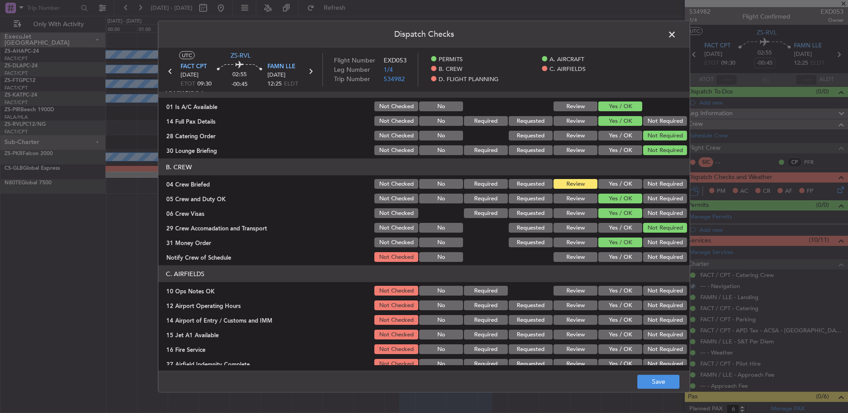
click at [647, 245] on button "Not Required" at bounding box center [665, 243] width 44 height 10
click at [625, 259] on button "Yes / OK" at bounding box center [620, 257] width 44 height 10
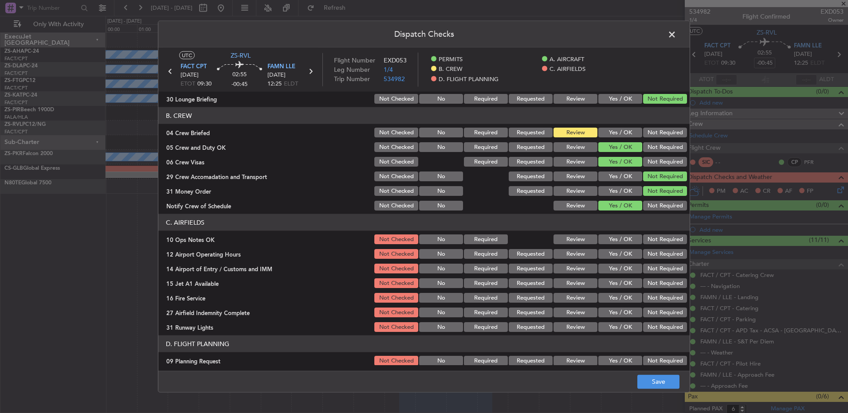
scroll to position [114, 0]
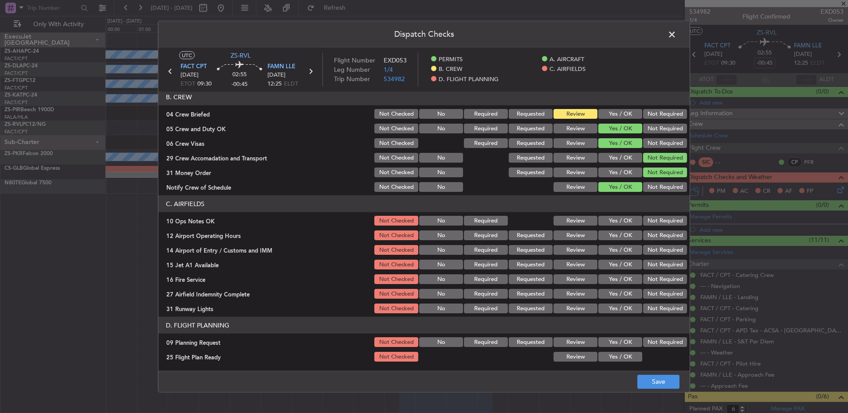
click at [614, 217] on button "Yes / OK" at bounding box center [620, 221] width 44 height 10
click at [610, 233] on button "Yes / OK" at bounding box center [620, 236] width 44 height 10
click at [661, 248] on button "Not Required" at bounding box center [665, 250] width 44 height 10
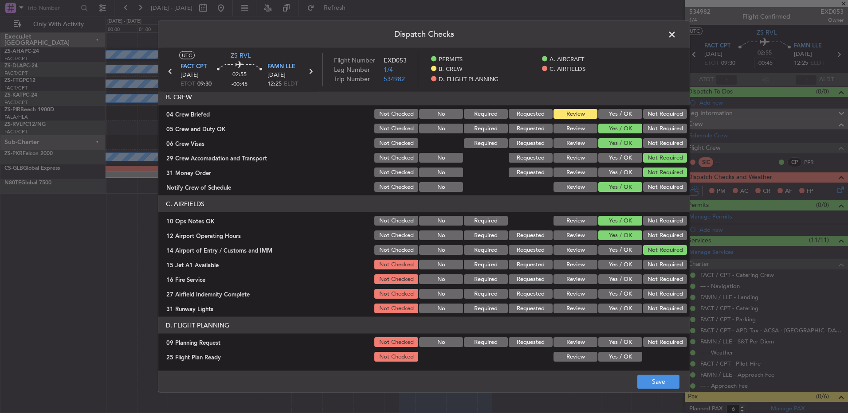
click at [602, 260] on section "C. AIRFIELDS 10 Ops Notes OK Not Checked No Required Review Yes / OK Not Requir…" at bounding box center [423, 254] width 531 height 119
click at [603, 263] on button "Yes / OK" at bounding box center [620, 265] width 44 height 10
click at [619, 278] on button "Yes / OK" at bounding box center [620, 279] width 44 height 10
drag, startPoint x: 582, startPoint y: 294, endPoint x: 620, endPoint y: 308, distance: 40.5
click at [582, 294] on button "Review" at bounding box center [575, 294] width 44 height 10
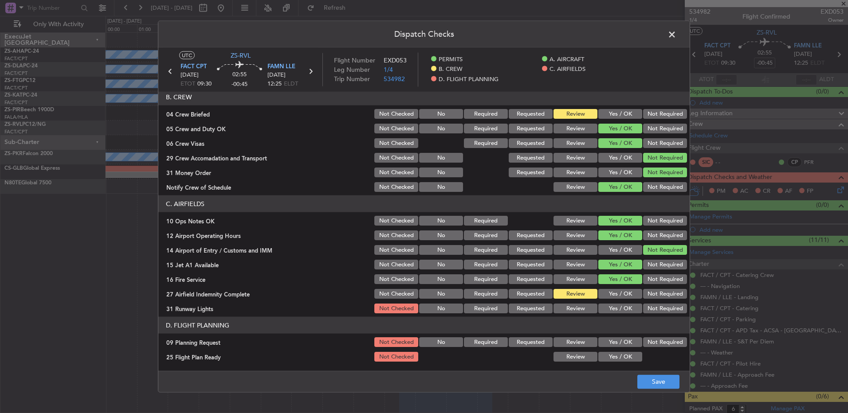
click at [620, 308] on button "Yes / OK" at bounding box center [620, 309] width 44 height 10
click at [649, 341] on button "Not Required" at bounding box center [665, 342] width 44 height 10
click at [565, 360] on button "Review" at bounding box center [575, 357] width 44 height 10
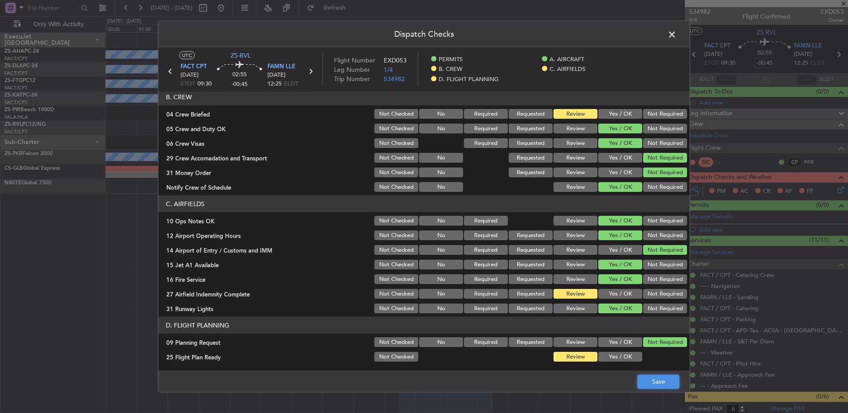
click at [648, 383] on button "Save" at bounding box center [658, 382] width 42 height 14
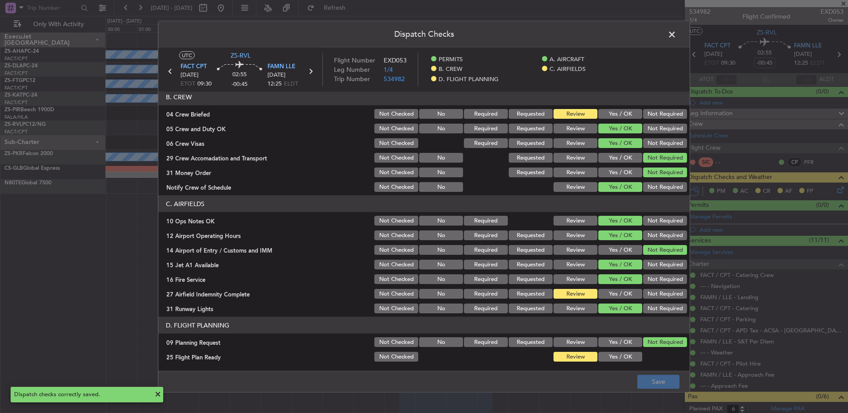
click at [676, 36] on span at bounding box center [676, 37] width 0 height 18
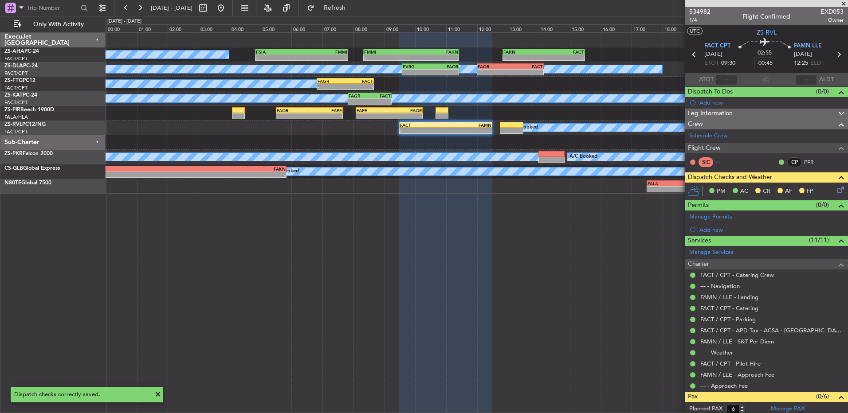
click at [418, 134] on div "A/C Booked - - FACT 09:30 Z FAMN 12:30 Z" at bounding box center [477, 128] width 742 height 15
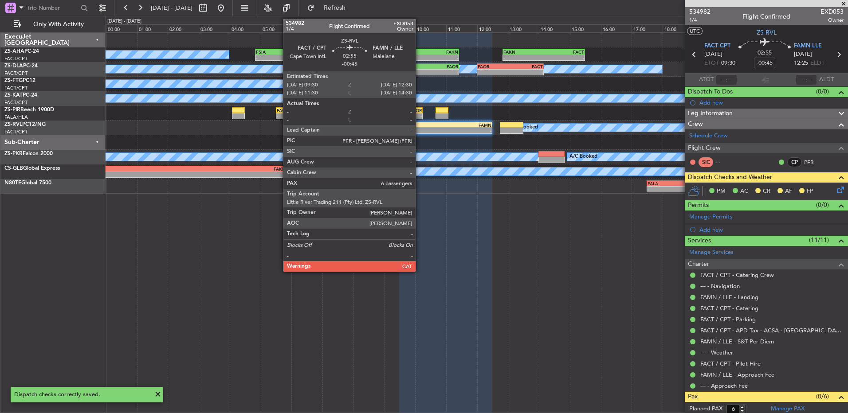
click at [419, 126] on div "FACT" at bounding box center [423, 124] width 46 height 5
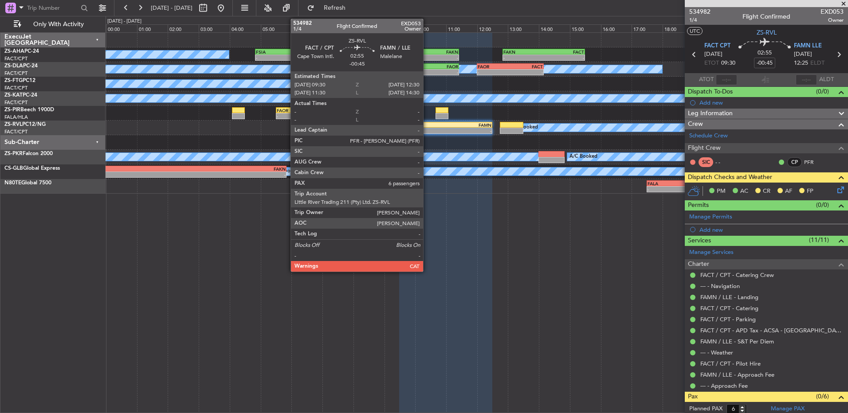
click at [427, 129] on div "-" at bounding box center [423, 130] width 46 height 5
click at [427, 130] on div "-" at bounding box center [423, 130] width 46 height 5
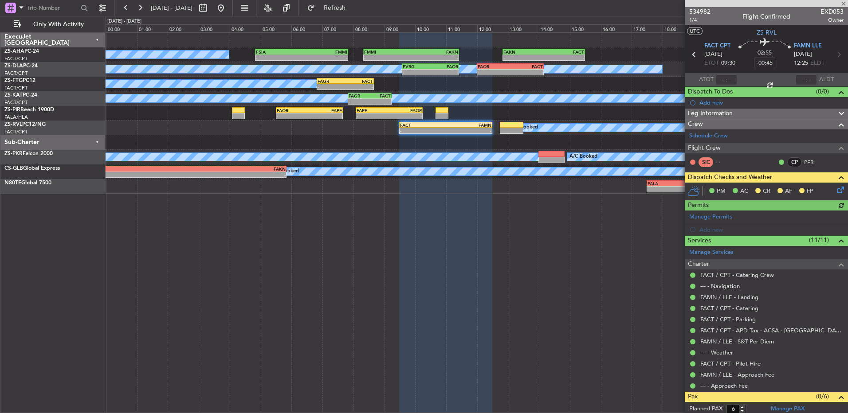
click at [453, 128] on div "-" at bounding box center [469, 130] width 46 height 5
click at [700, 8] on span "534982" at bounding box center [699, 11] width 21 height 9
click at [835, 189] on icon at bounding box center [838, 188] width 7 height 7
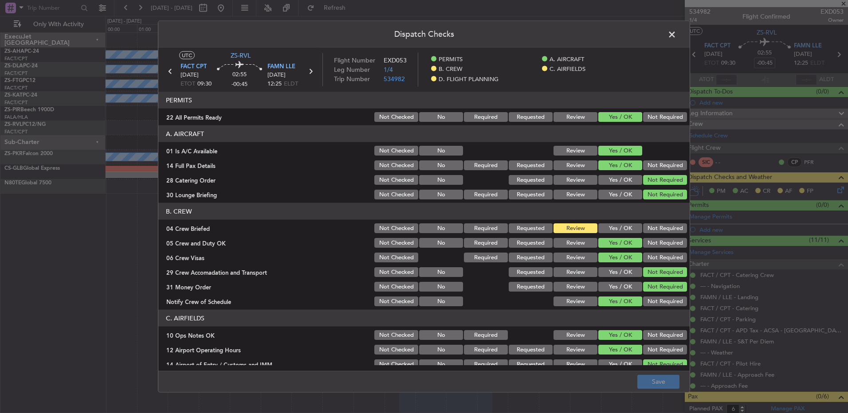
click at [588, 223] on button "Review" at bounding box center [575, 228] width 44 height 10
click at [610, 229] on button "Yes / OK" at bounding box center [620, 228] width 44 height 10
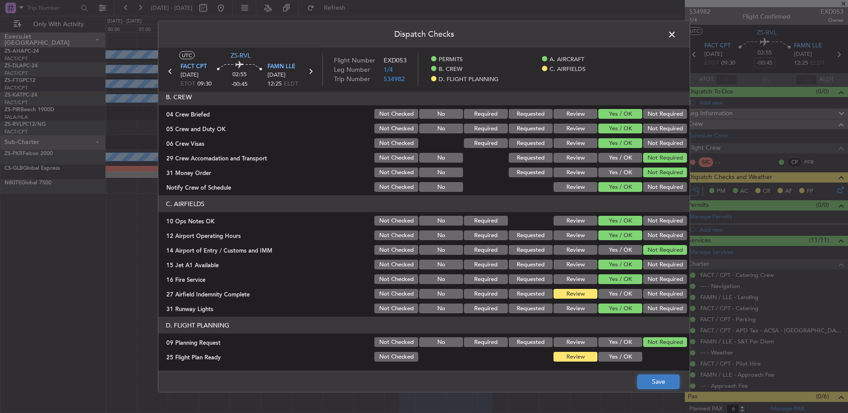
click at [643, 385] on button "Save" at bounding box center [658, 382] width 42 height 14
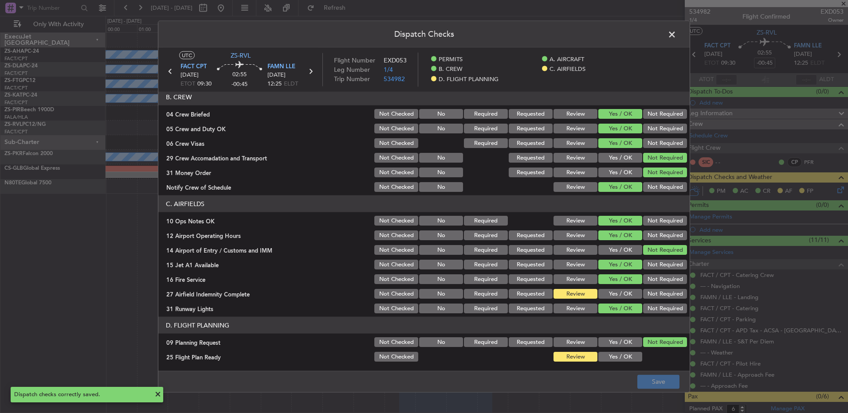
click at [676, 34] on span at bounding box center [676, 37] width 0 height 18
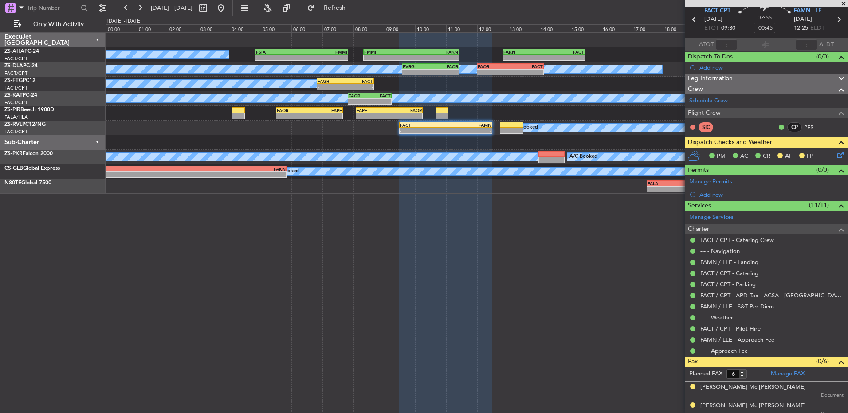
scroll to position [0, 0]
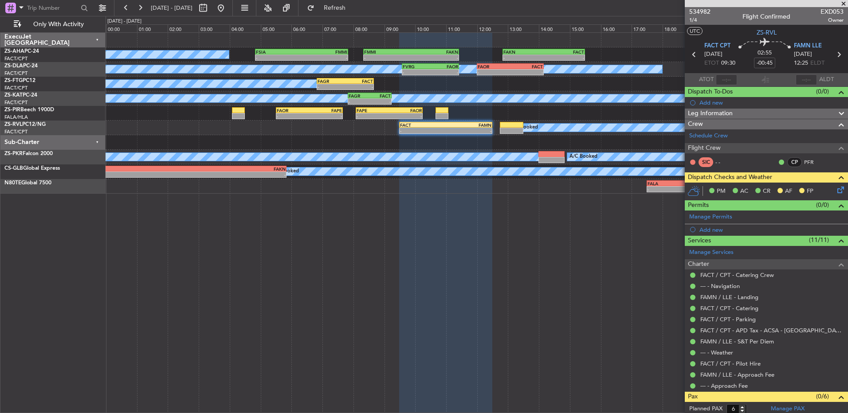
click at [836, 188] on icon at bounding box center [838, 188] width 7 height 7
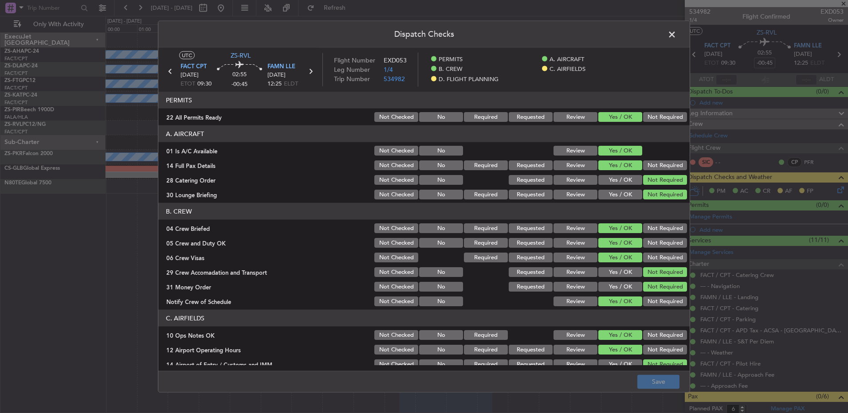
scroll to position [114, 0]
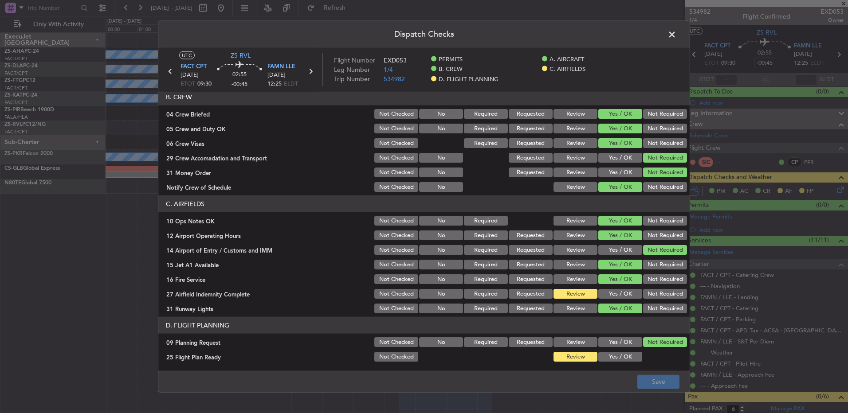
drag, startPoint x: 616, startPoint y: 292, endPoint x: 632, endPoint y: 309, distance: 23.5
click at [617, 293] on button "Yes / OK" at bounding box center [620, 294] width 44 height 10
click at [662, 375] on button "Save" at bounding box center [658, 382] width 42 height 14
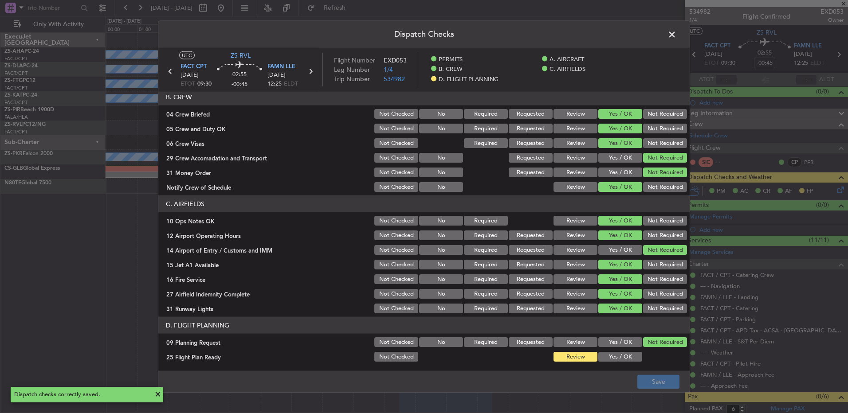
click at [676, 31] on span at bounding box center [676, 37] width 0 height 18
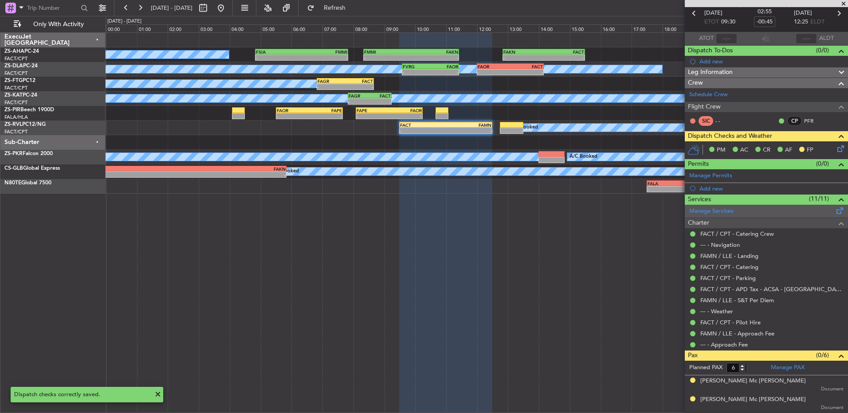
scroll to position [0, 0]
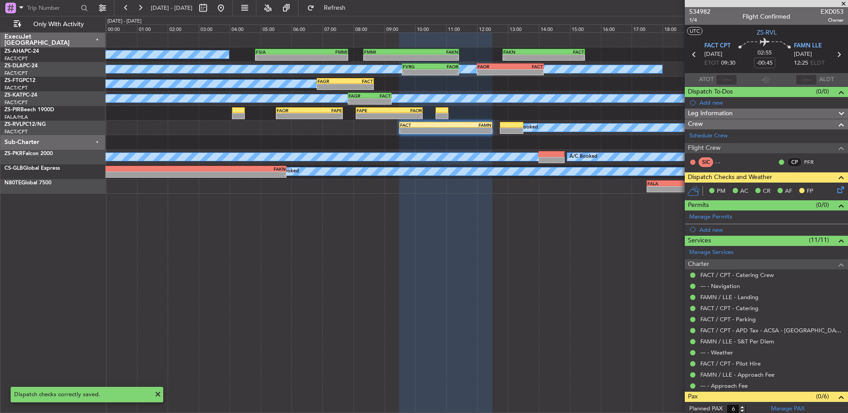
click at [355, 255] on div "A/C Booked - - FSIA 04:50 Z FMMI 07:50 Z - - FMMI 08:20 Z FAKN 11:25 Z - - FAKN…" at bounding box center [477, 222] width 742 height 381
click at [124, 12] on button at bounding box center [126, 8] width 14 height 14
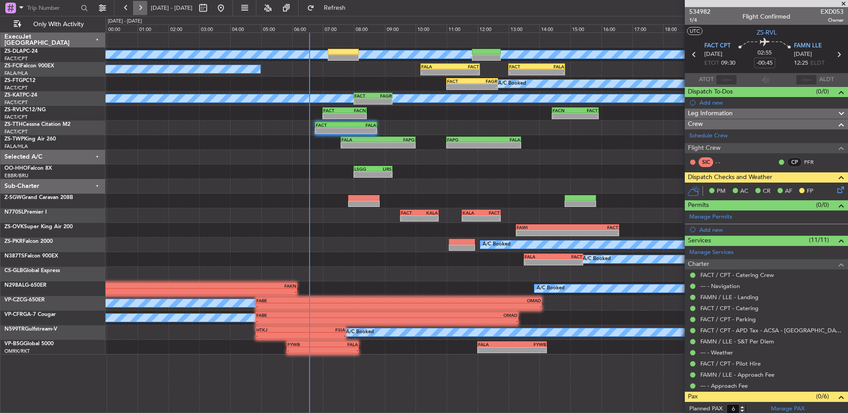
click at [146, 10] on button at bounding box center [140, 8] width 14 height 14
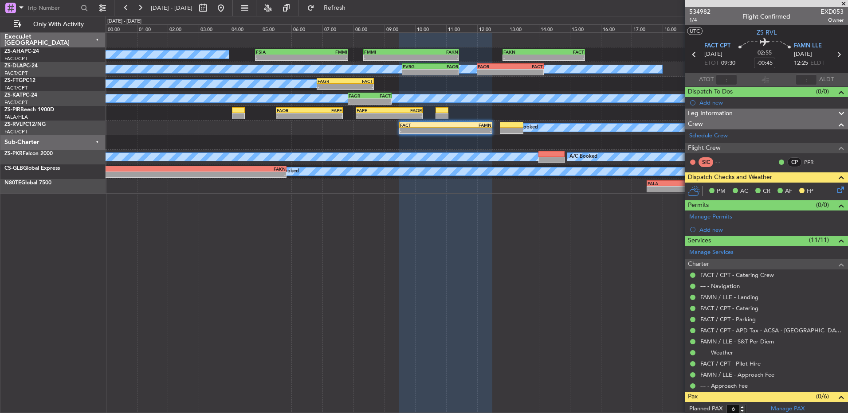
drag, startPoint x: 844, startPoint y: 4, endPoint x: 840, endPoint y: 8, distance: 5.0
click at [845, 4] on span at bounding box center [843, 4] width 9 height 8
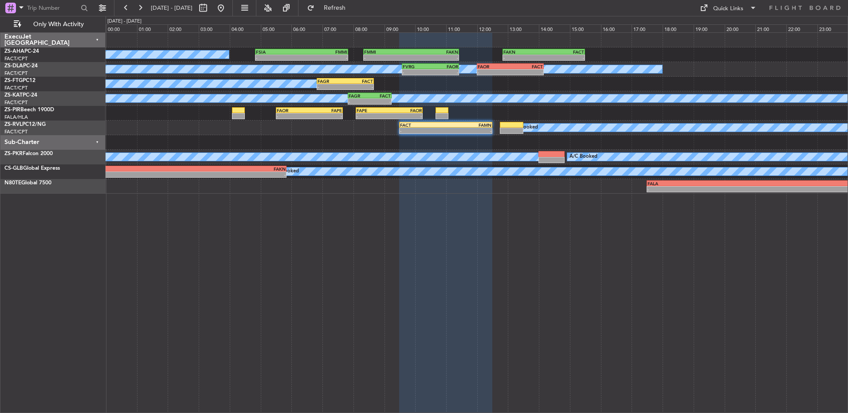
type input "0"
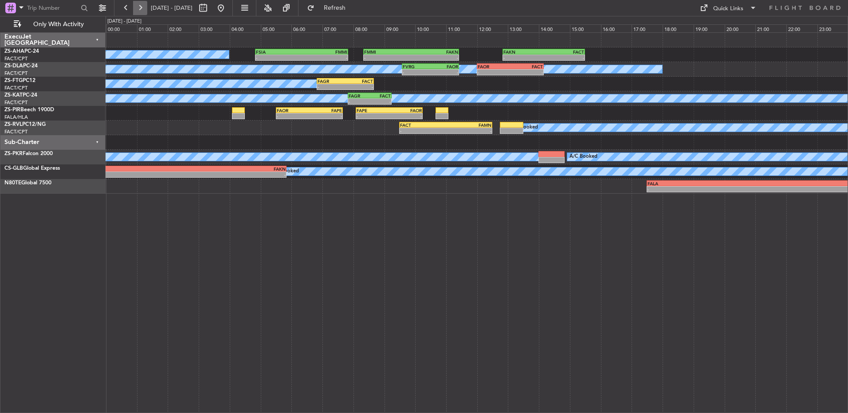
click at [142, 9] on button at bounding box center [140, 8] width 14 height 14
click at [139, 9] on button at bounding box center [140, 8] width 14 height 14
click at [142, 12] on button at bounding box center [140, 8] width 14 height 14
click at [125, 4] on button at bounding box center [126, 8] width 14 height 14
click at [210, 8] on button at bounding box center [203, 8] width 14 height 14
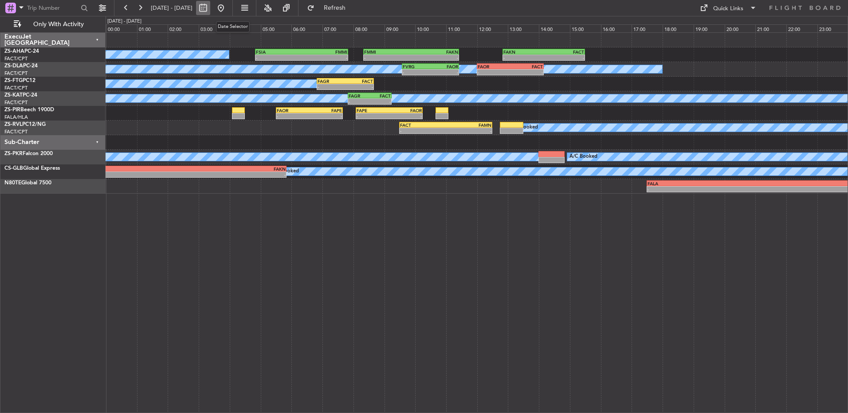
select select "8"
select select "2025"
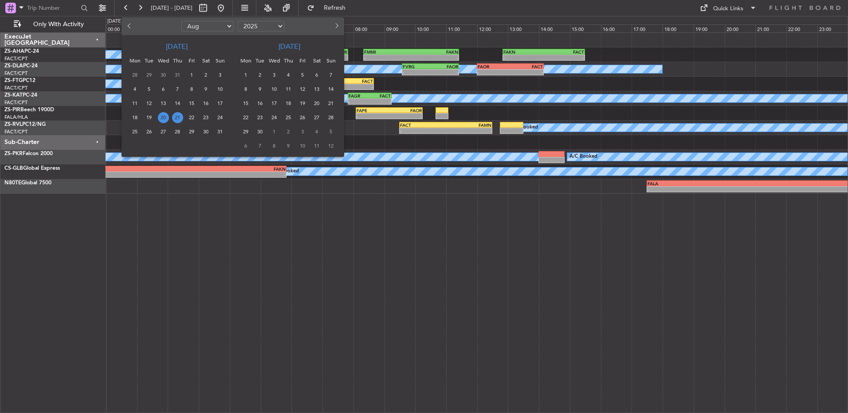
click at [160, 117] on span "20" at bounding box center [163, 117] width 11 height 11
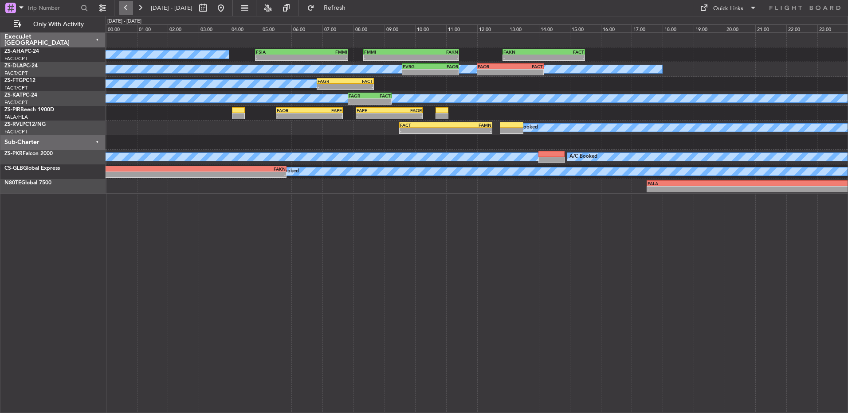
click at [119, 5] on button at bounding box center [126, 8] width 14 height 14
click at [127, 8] on button at bounding box center [126, 8] width 14 height 14
click at [210, 8] on button at bounding box center [203, 8] width 14 height 14
select select "8"
select select "2025"
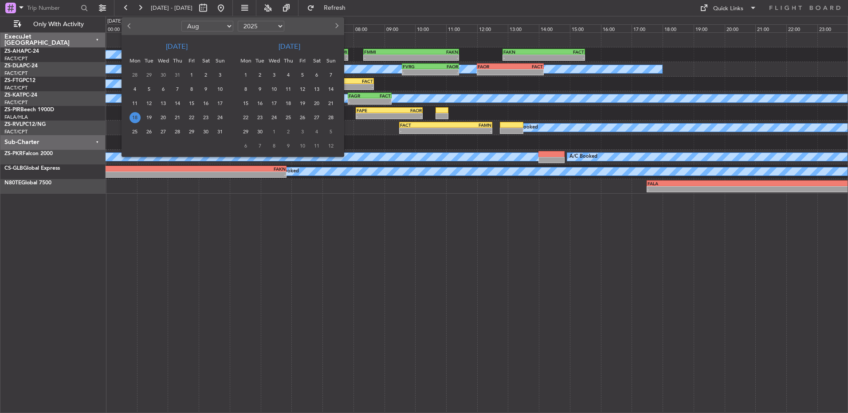
click at [138, 117] on span "18" at bounding box center [134, 117] width 11 height 11
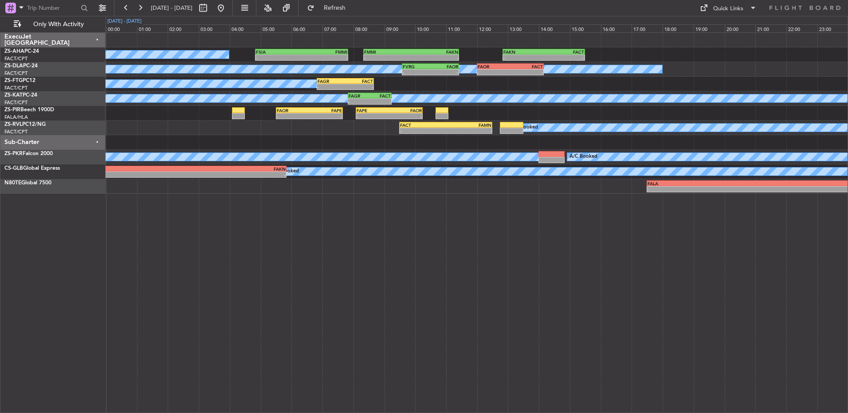
click at [130, 17] on div "[DATE] - [DATE]" at bounding box center [124, 21] width 37 height 10
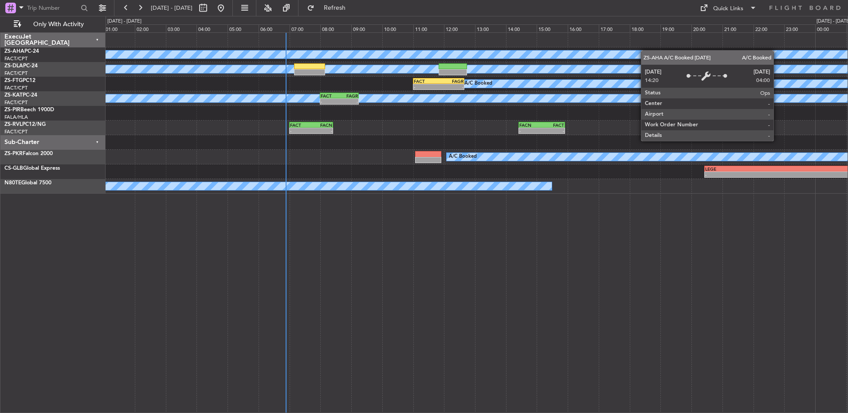
click at [804, 58] on div "A/C Booked FSIA 04:50 Z FMMI 07:50 Z - - A/C Unavailable A/C Booked FACT 11:00 …" at bounding box center [477, 113] width 742 height 161
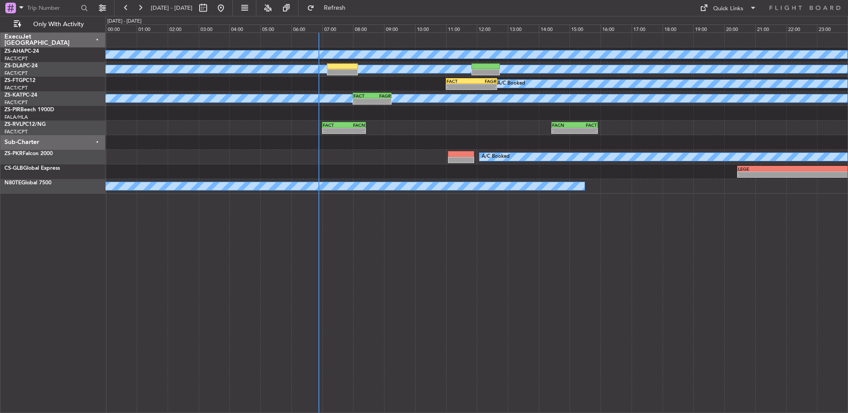
click at [216, 103] on div "A/C Unavailable FACT 08:00 Z FAGR 09:15 Z - -" at bounding box center [477, 98] width 742 height 15
click at [131, 21] on div "[DATE] - [DATE]" at bounding box center [124, 22] width 34 height 8
click at [210, 10] on button at bounding box center [203, 8] width 14 height 14
select select "8"
select select "2025"
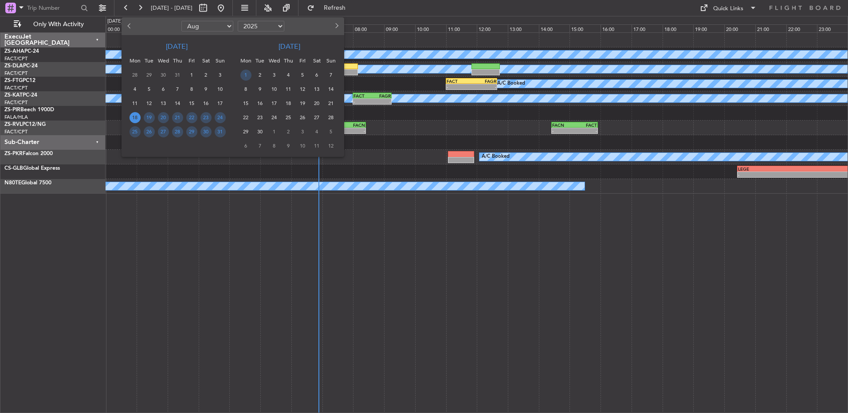
click at [137, 118] on span "18" at bounding box center [134, 117] width 11 height 11
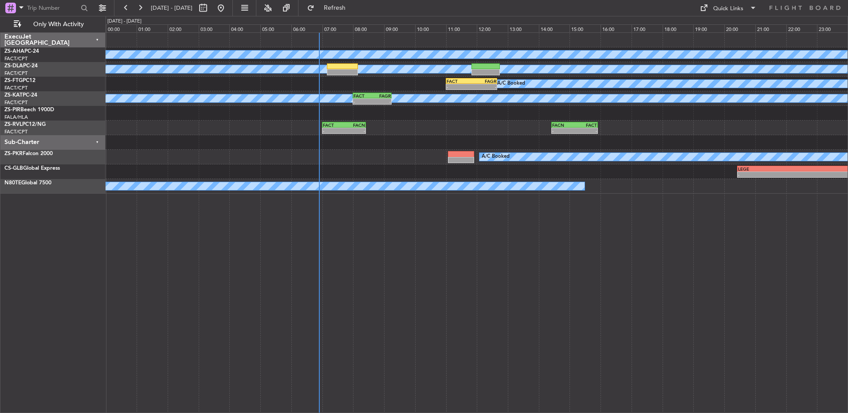
click at [332, 8] on fb-refresh-button "Refresh" at bounding box center [329, 8] width 62 height 16
click at [145, 11] on button at bounding box center [140, 8] width 14 height 14
click at [141, 9] on button at bounding box center [140, 8] width 14 height 14
click at [140, 8] on button at bounding box center [140, 8] width 14 height 14
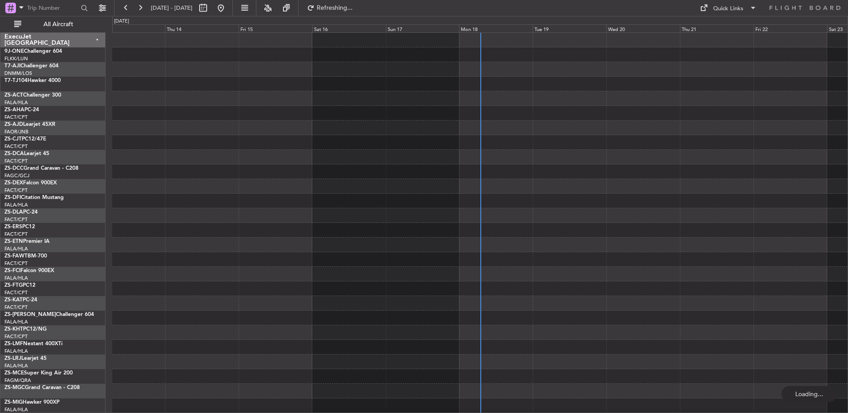
click at [468, 31] on div "Mon 18" at bounding box center [496, 28] width 74 height 8
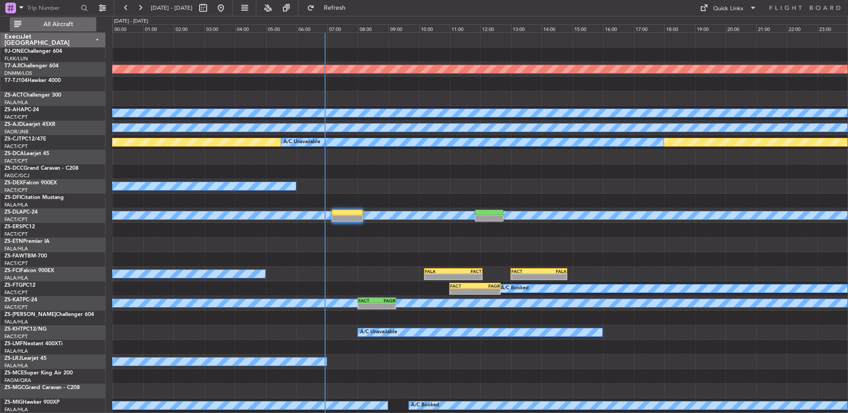
click at [61, 23] on span "All Aircraft" at bounding box center [58, 24] width 70 height 6
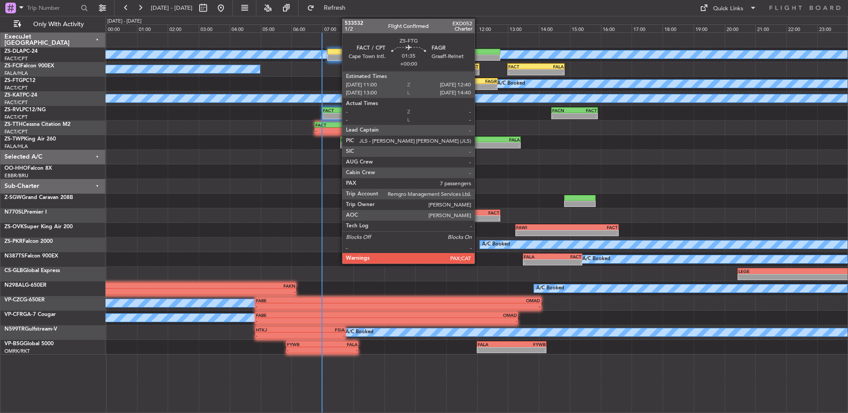
click at [478, 85] on div "-" at bounding box center [483, 86] width 25 height 5
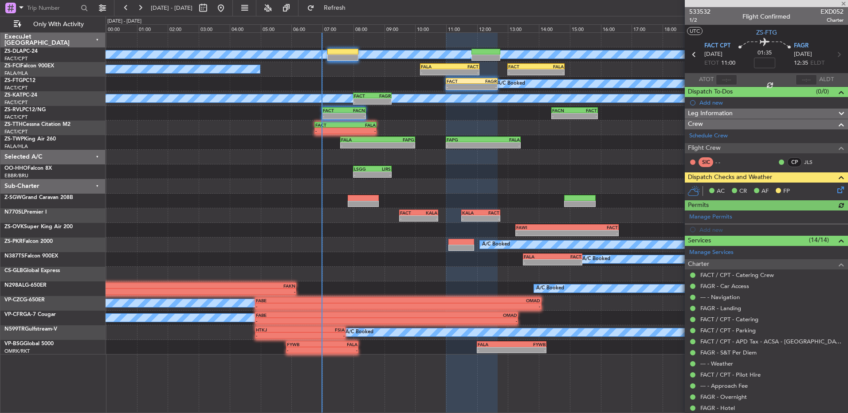
click at [835, 191] on icon at bounding box center [838, 188] width 7 height 7
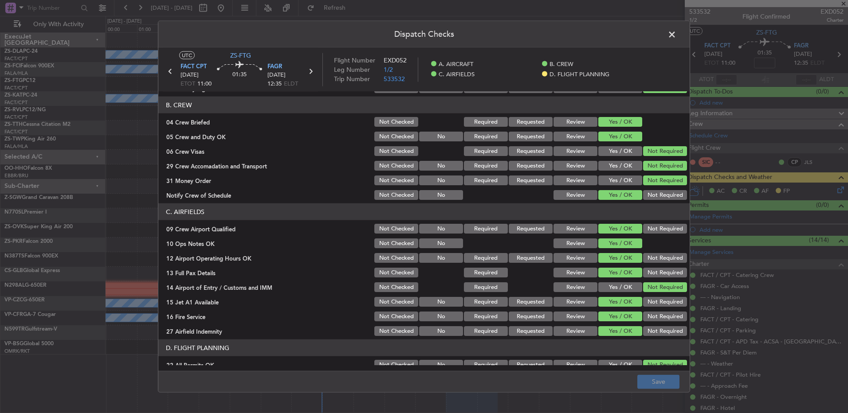
scroll to position [125, 0]
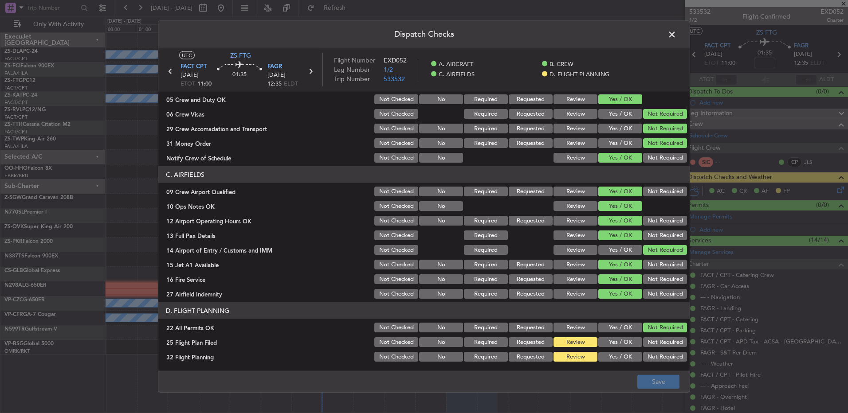
drag, startPoint x: 636, startPoint y: 339, endPoint x: 633, endPoint y: 344, distance: 6.2
click at [634, 341] on div "25 Flight Plan Filed Not Checked No Required Requested Review Yes / OK Not Requ…" at bounding box center [423, 342] width 531 height 12
click at [631, 352] on div "Yes / OK" at bounding box center [619, 357] width 45 height 12
click at [629, 345] on button "Yes / OK" at bounding box center [620, 342] width 44 height 10
click at [629, 348] on section "D. FLIGHT PLANNING 22 All Permits OK Not Checked No Required Requested Review Y…" at bounding box center [423, 332] width 531 height 61
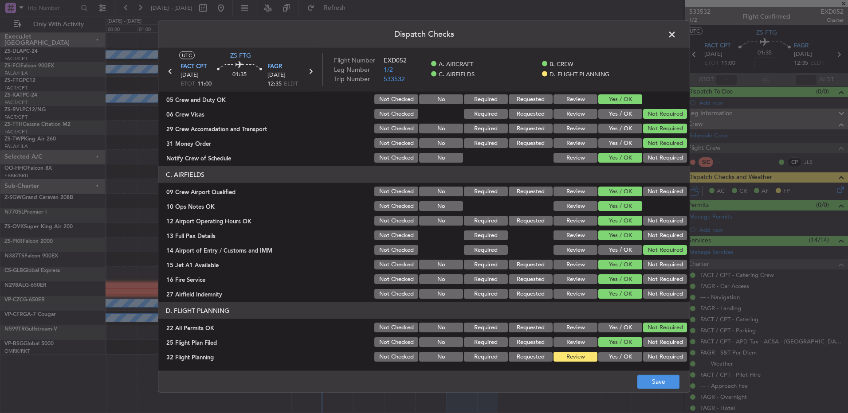
click at [630, 354] on button "Yes / OK" at bounding box center [620, 357] width 44 height 10
click at [646, 380] on button "Save" at bounding box center [658, 382] width 42 height 14
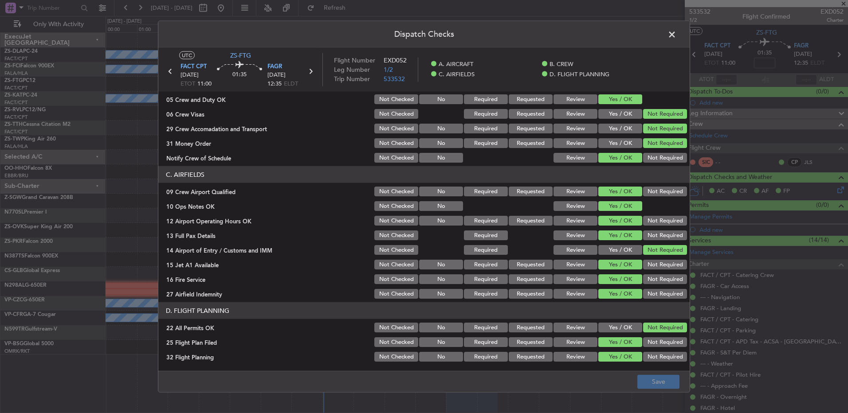
click at [674, 41] on header "Dispatch Checks" at bounding box center [423, 34] width 531 height 27
click at [676, 38] on span at bounding box center [676, 37] width 0 height 18
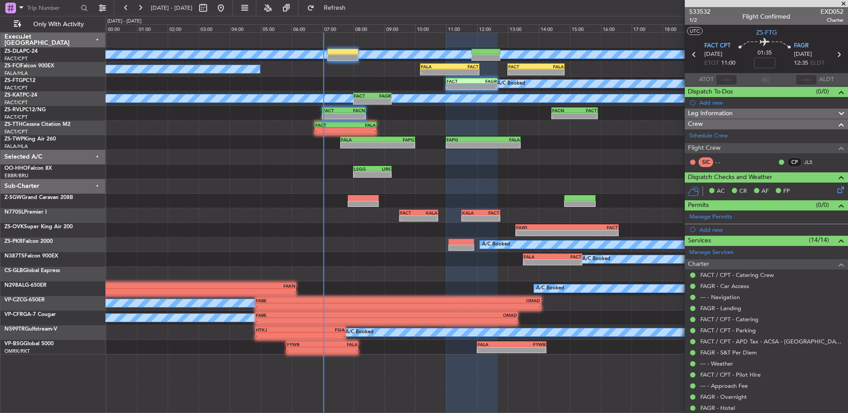
click at [833, 59] on icon at bounding box center [839, 55] width 12 height 12
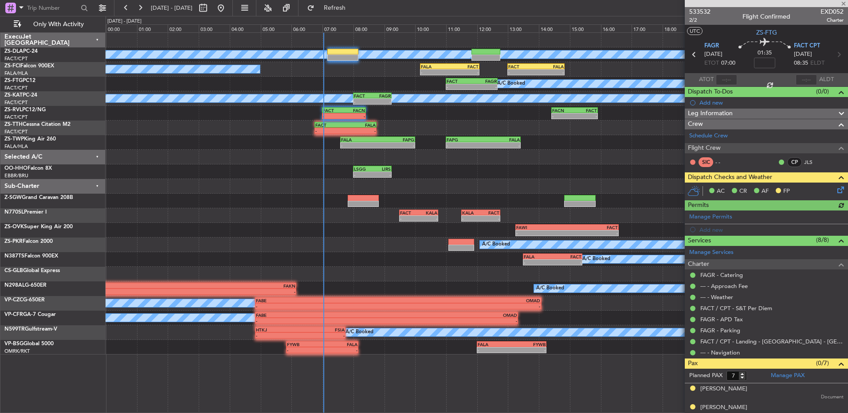
click at [836, 187] on icon at bounding box center [838, 188] width 7 height 7
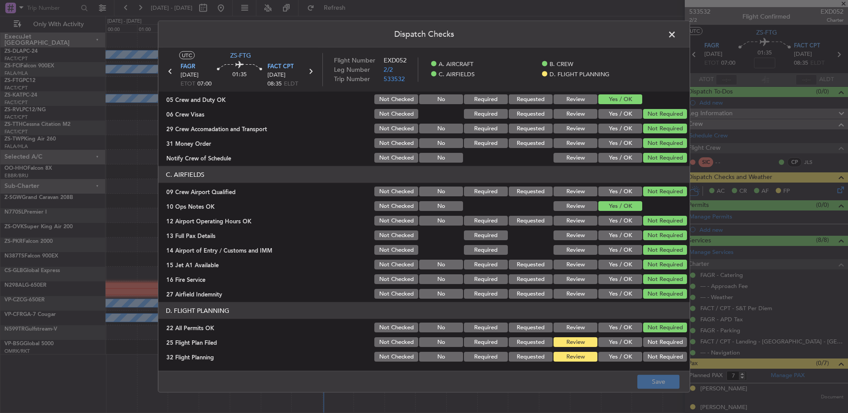
drag, startPoint x: 605, startPoint y: 345, endPoint x: 608, endPoint y: 352, distance: 7.9
click at [605, 346] on button "Yes / OK" at bounding box center [620, 342] width 44 height 10
drag, startPoint x: 608, startPoint y: 355, endPoint x: 620, endPoint y: 362, distance: 14.1
click at [608, 357] on button "Yes / OK" at bounding box center [620, 357] width 44 height 10
click at [650, 378] on button "Save" at bounding box center [658, 382] width 42 height 14
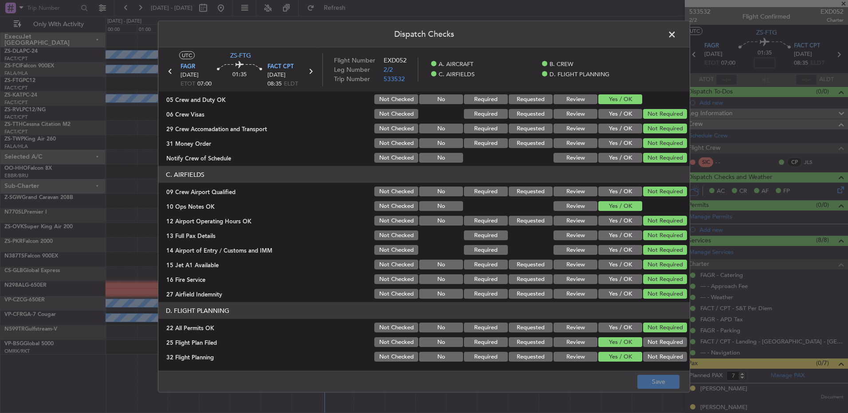
click at [676, 35] on span at bounding box center [676, 37] width 0 height 18
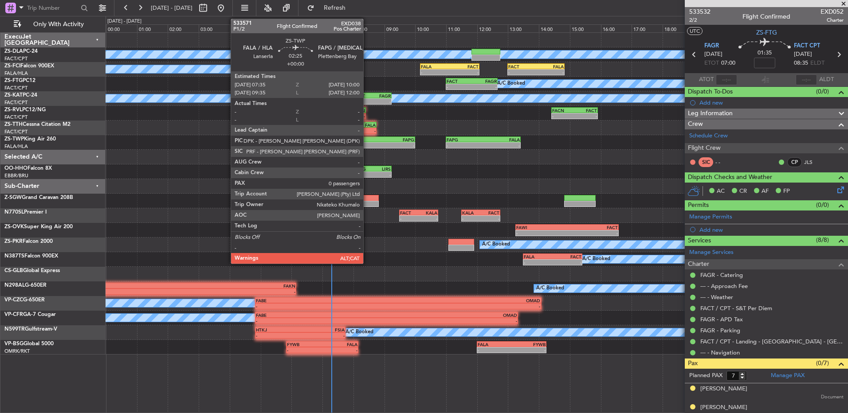
click at [367, 145] on div "-" at bounding box center [359, 145] width 37 height 5
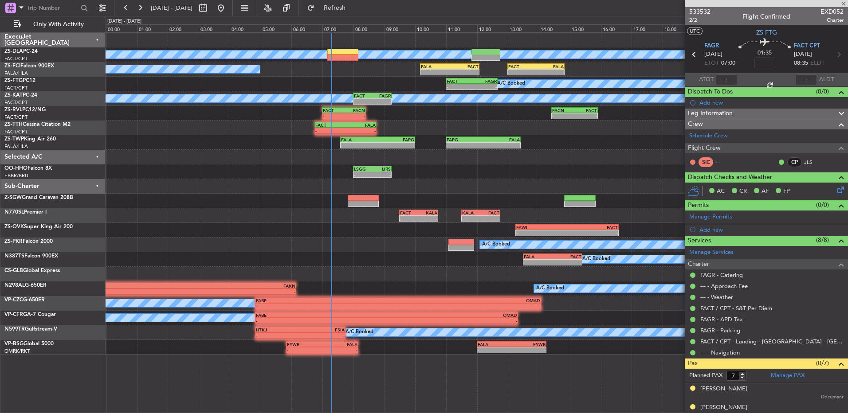
type input "0"
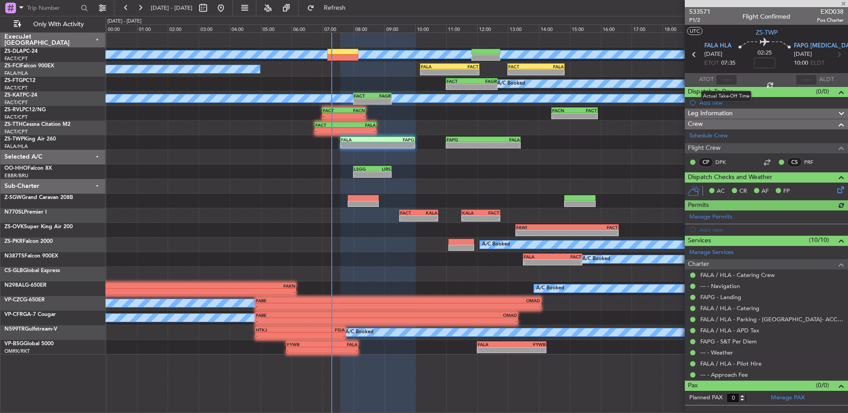
click at [728, 78] on div at bounding box center [725, 79] width 21 height 11
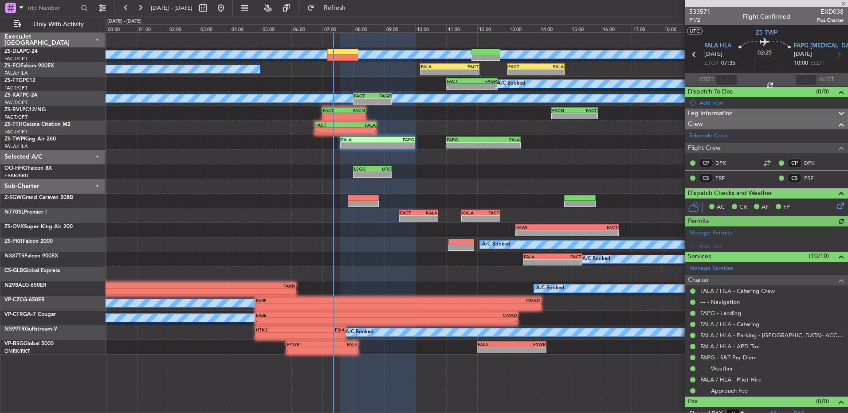
type input "07:03"
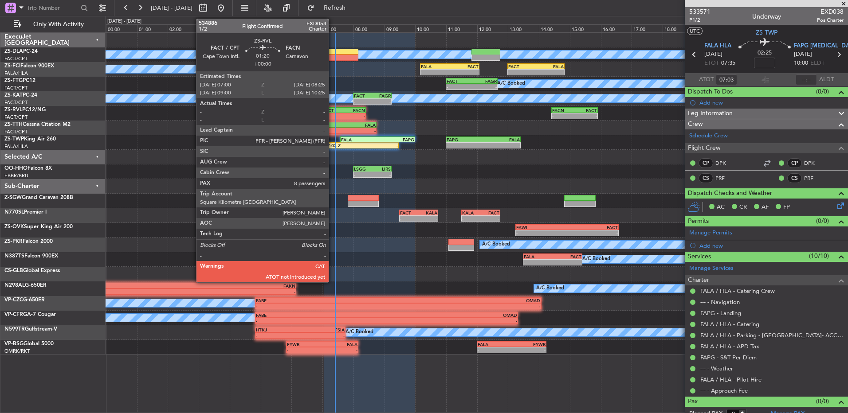
click at [332, 118] on div "-" at bounding box center [333, 115] width 21 height 5
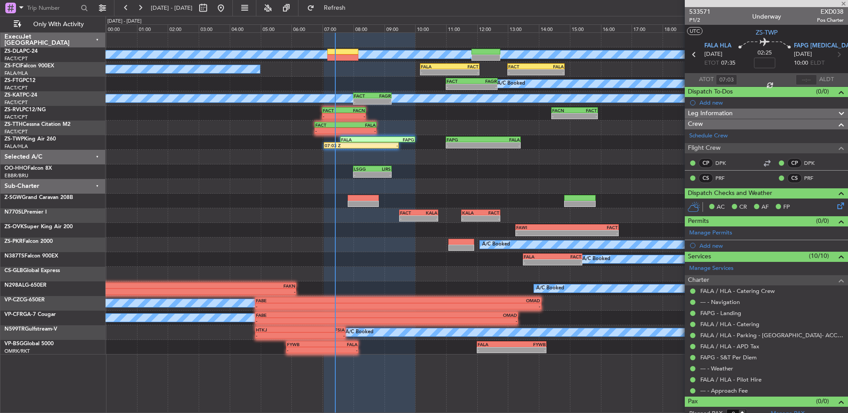
type input "8"
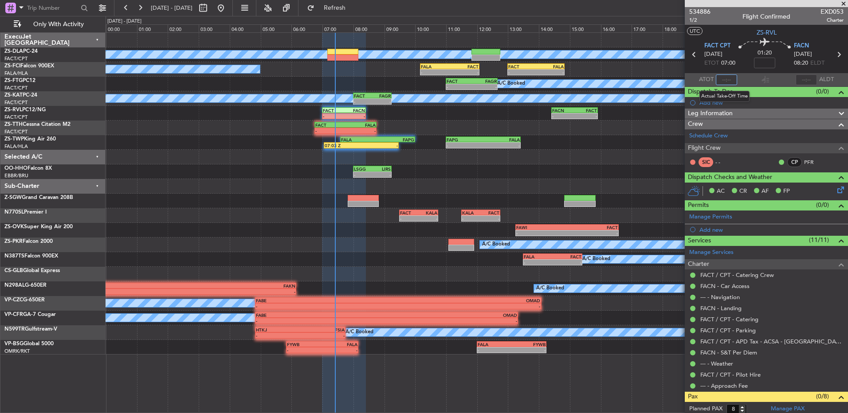
click at [723, 79] on input "text" at bounding box center [725, 79] width 21 height 11
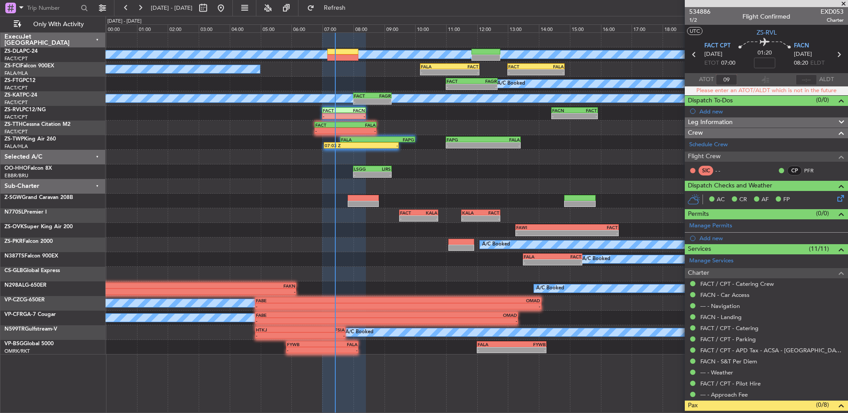
type input "0"
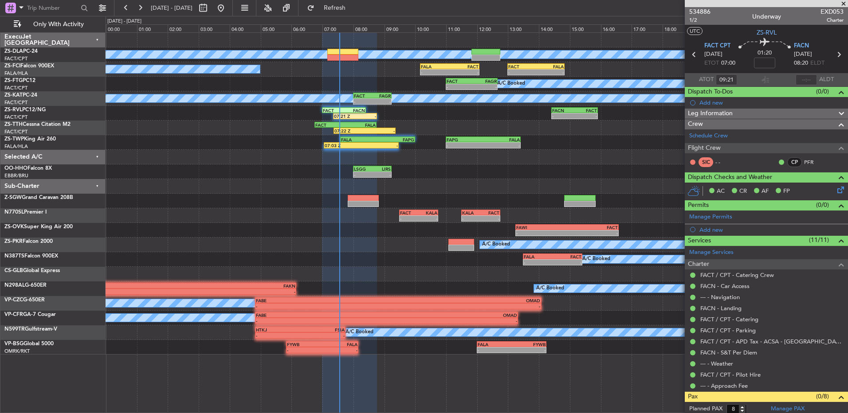
type input "07:21"
click at [699, 10] on span "534886" at bounding box center [699, 11] width 21 height 9
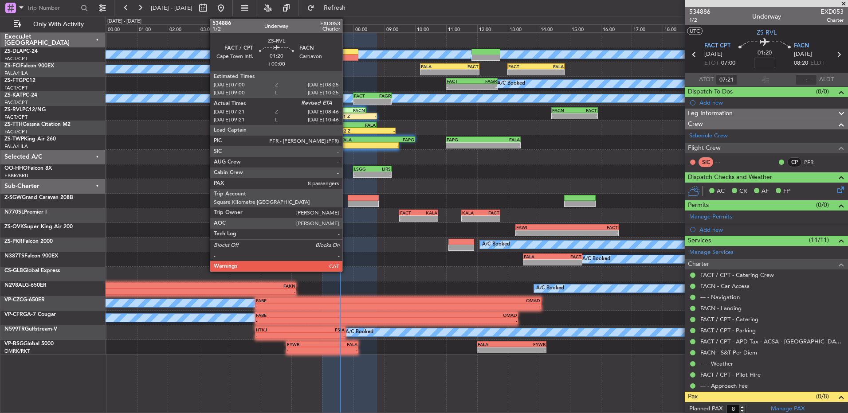
click at [348, 112] on div "FACN" at bounding box center [354, 110] width 21 height 5
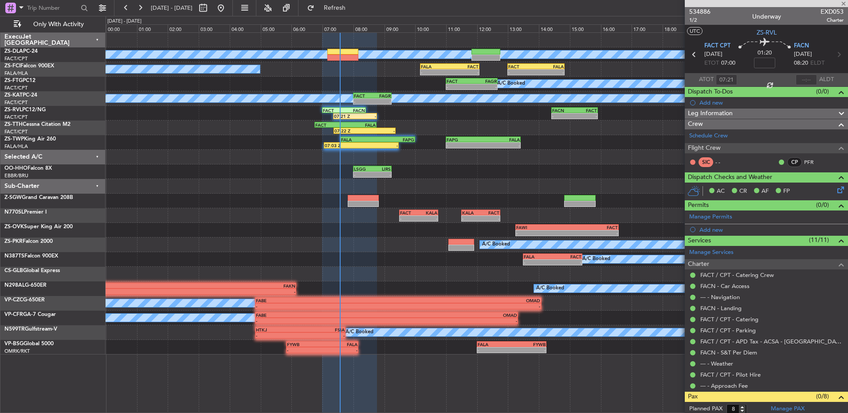
click at [348, 111] on div "FACN" at bounding box center [354, 110] width 21 height 5
drag, startPoint x: 338, startPoint y: 6, endPoint x: 337, endPoint y: 12, distance: 5.8
click at [337, 11] on button "Refresh" at bounding box center [329, 8] width 53 height 14
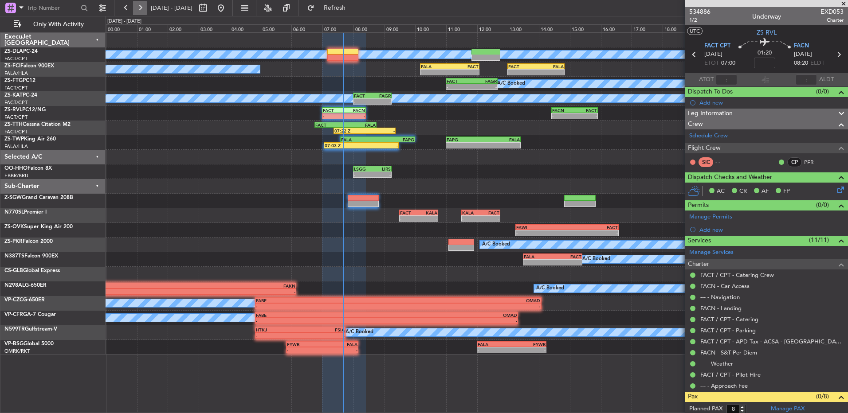
click at [136, 7] on button at bounding box center [140, 8] width 14 height 14
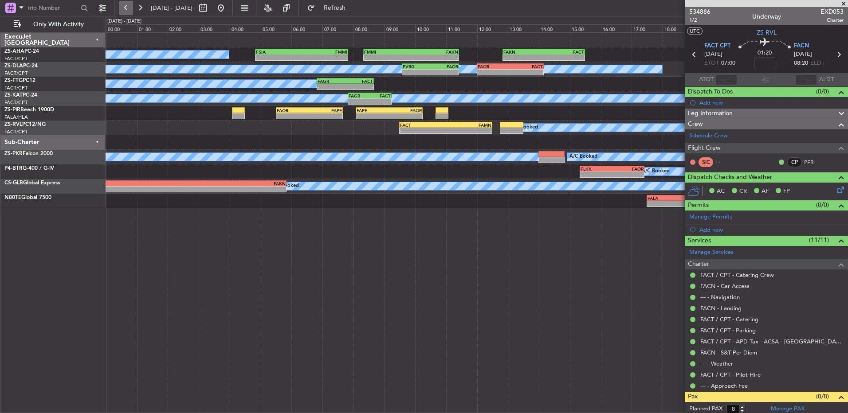
click at [125, 3] on button at bounding box center [126, 8] width 14 height 14
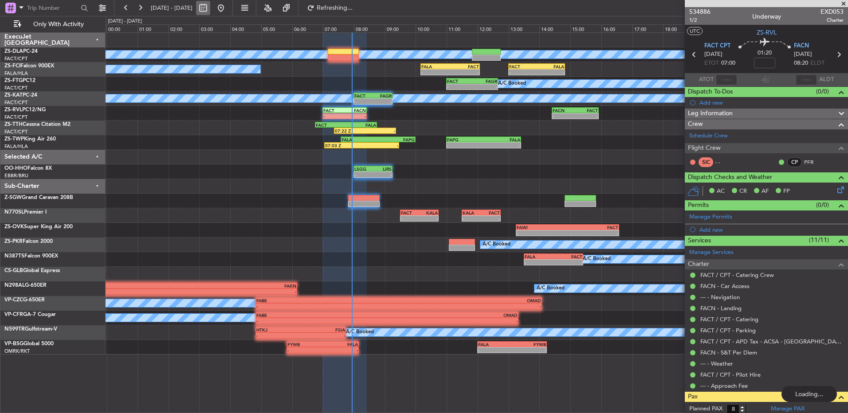
click at [210, 8] on button at bounding box center [203, 8] width 14 height 14
select select "8"
select select "2025"
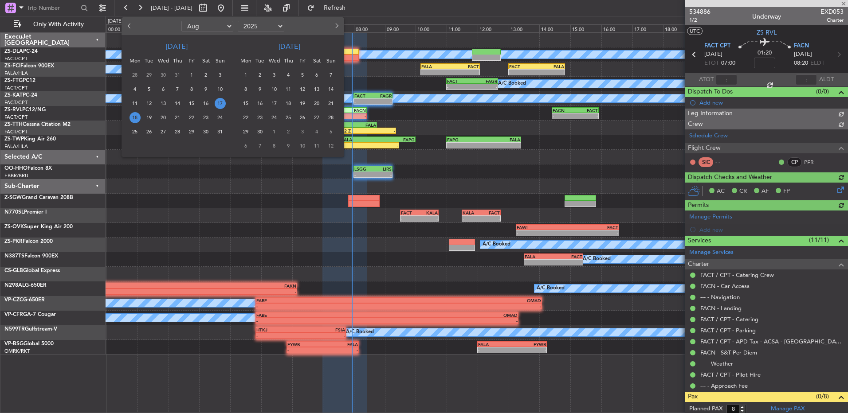
click at [193, 134] on span "29" at bounding box center [191, 131] width 11 height 11
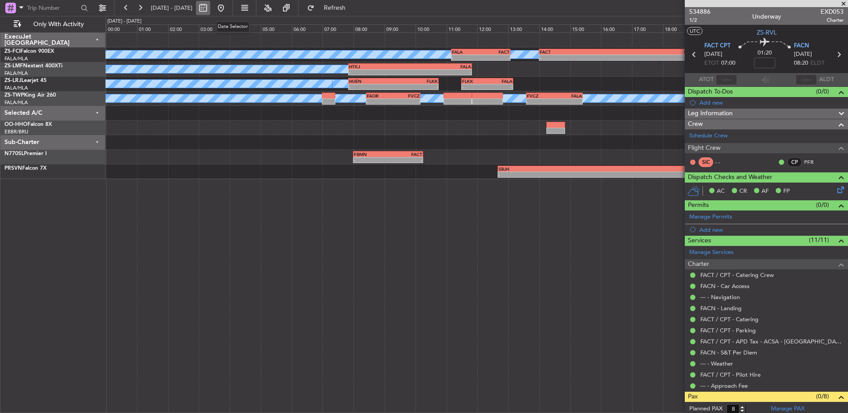
click at [210, 11] on button at bounding box center [203, 8] width 14 height 14
select select "8"
select select "2025"
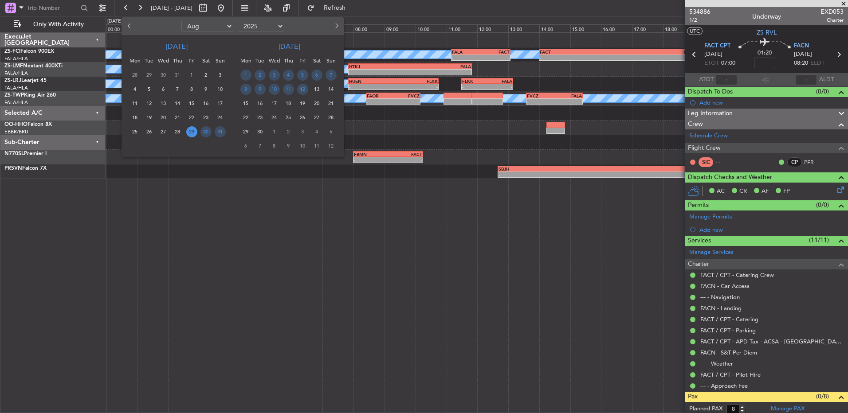
click at [371, 267] on div at bounding box center [424, 206] width 848 height 413
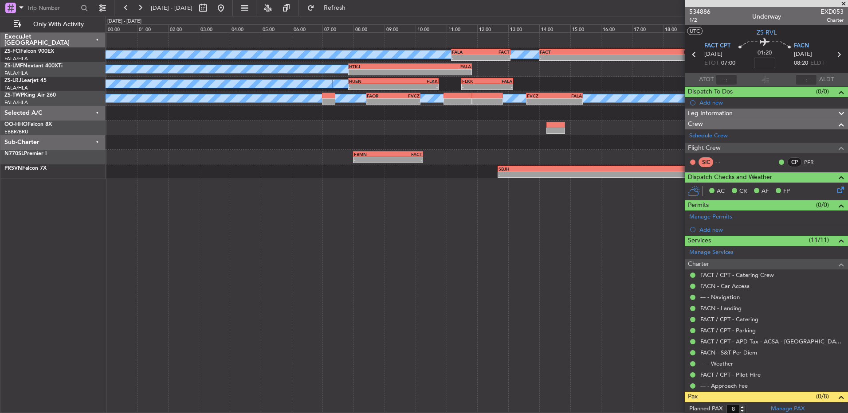
click at [843, 2] on span at bounding box center [843, 4] width 9 height 8
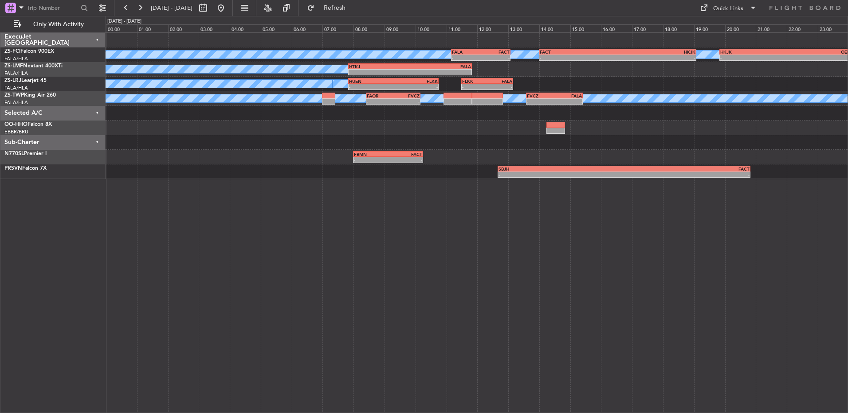
type input "0"
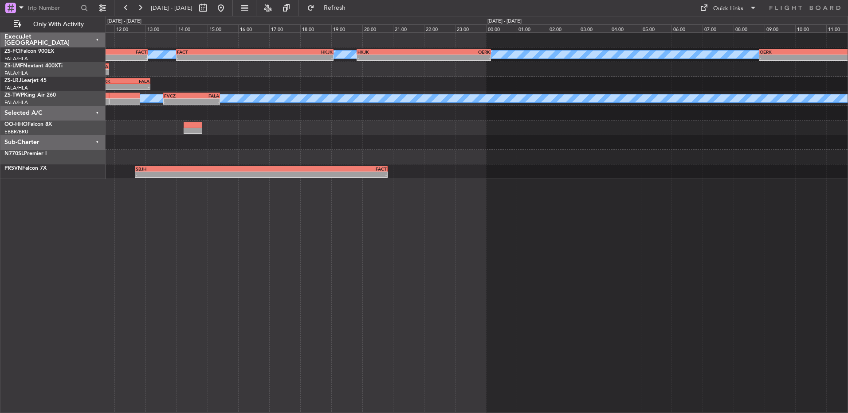
click at [97, 132] on div "A/C Booked A/C Booked - - FACT 14:00 Z HKJK 19:05 Z - - HKJK 19:50 Z OERK 00:10…" at bounding box center [424, 214] width 848 height 397
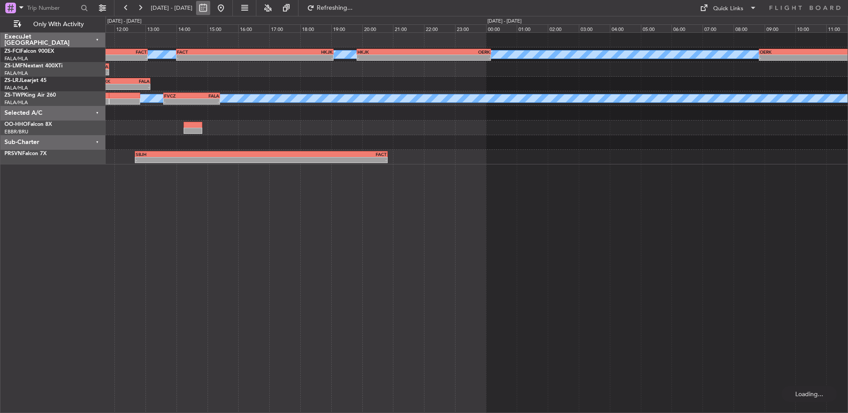
click at [210, 11] on button at bounding box center [203, 8] width 14 height 14
select select "8"
select select "2025"
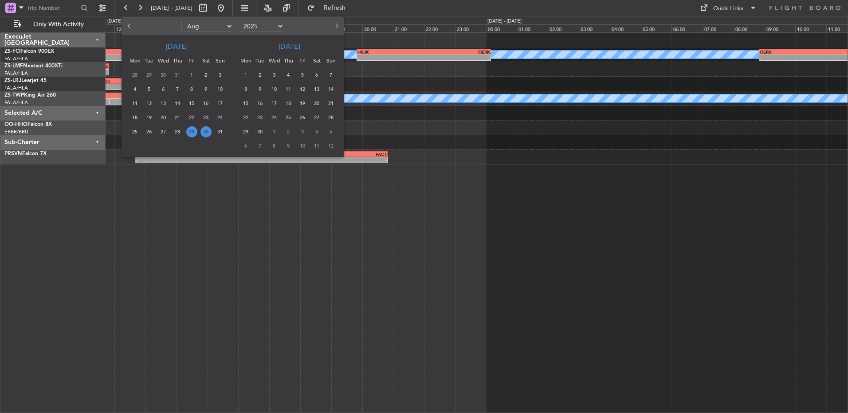
click at [208, 134] on span "30" at bounding box center [205, 131] width 11 height 11
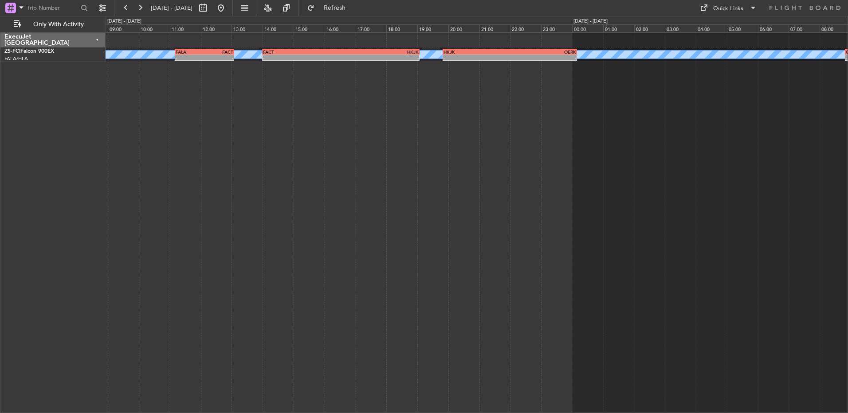
click at [727, 172] on div "A/C Booked A/C Booked - - HKJK 19:50 Z OERK 00:10 Z - - OERK 08:50 Z FALA 16:30…" at bounding box center [477, 222] width 742 height 381
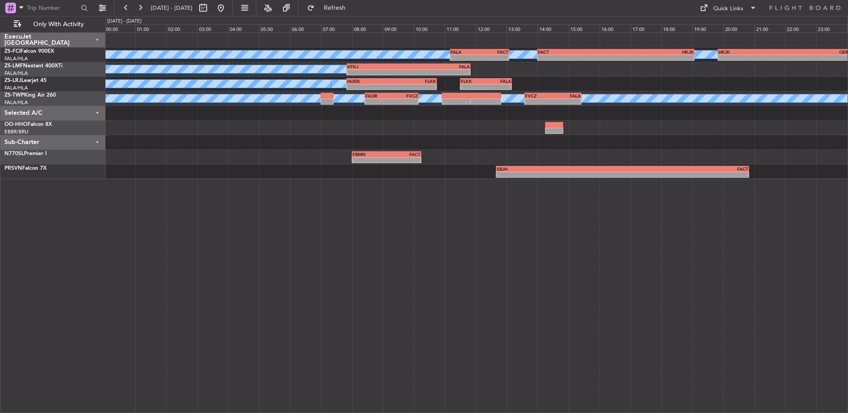
click at [507, 157] on div "A/C Booked A/C Booked - - HKJK 19:50 Z OERK 00:10 Z FACT 14:00 Z HKJK 19:05 Z -…" at bounding box center [477, 222] width 742 height 381
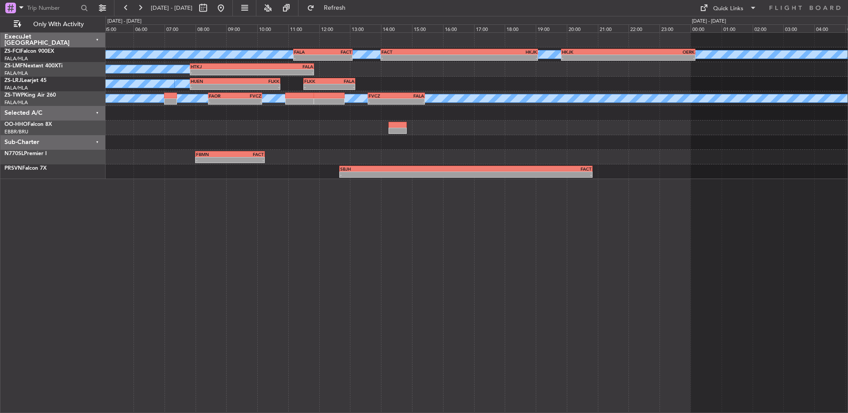
click at [533, 69] on div "A/C Booked A/C Booked - - HKJK 19:50 Z OERK 00:10 Z FACT 14:00 Z HKJK 19:05 Z -…" at bounding box center [477, 106] width 742 height 146
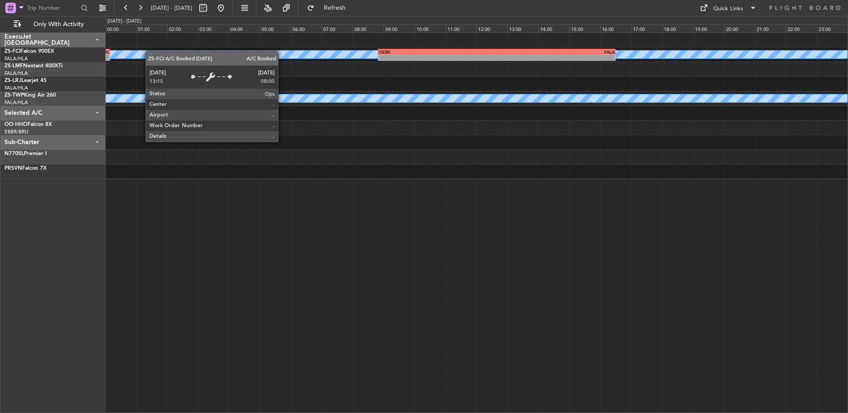
click at [163, 54] on div "A/C Booked A/C Booked - - OERK 08:50 Z FALA 16:30 Z HKJK 19:50 Z OERK 00:10 Z -…" at bounding box center [477, 106] width 742 height 146
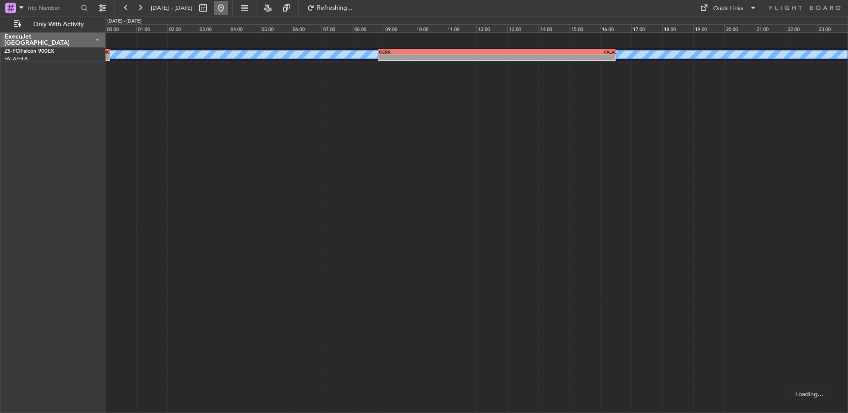
click at [228, 7] on button at bounding box center [221, 8] width 14 height 14
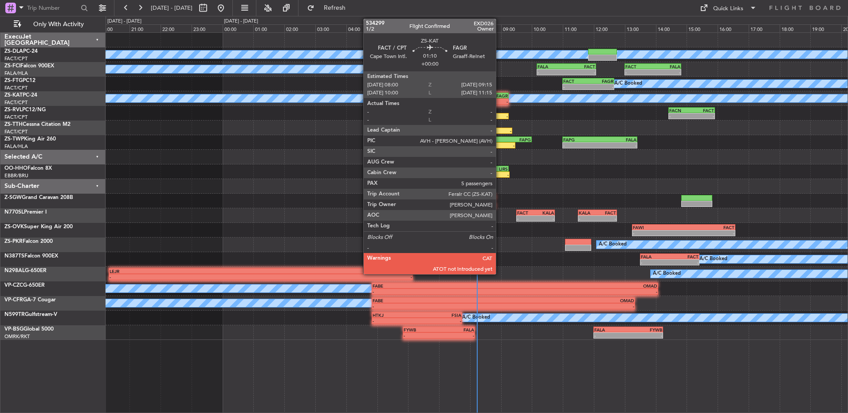
click at [500, 102] on div "-" at bounding box center [498, 101] width 19 height 5
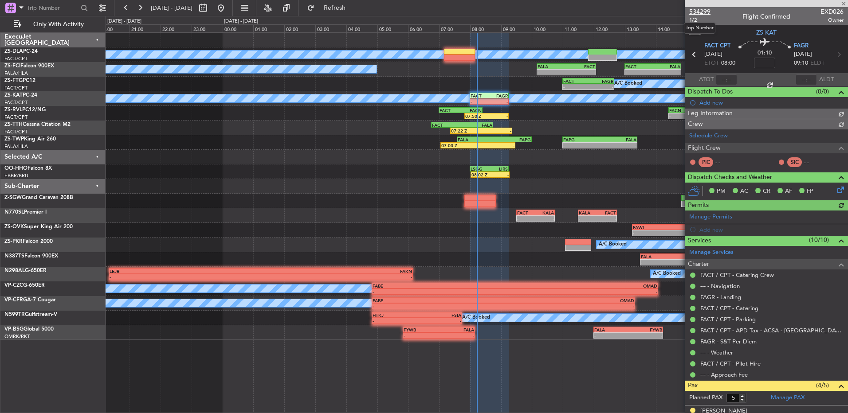
click at [701, 7] on span "534299" at bounding box center [699, 11] width 21 height 9
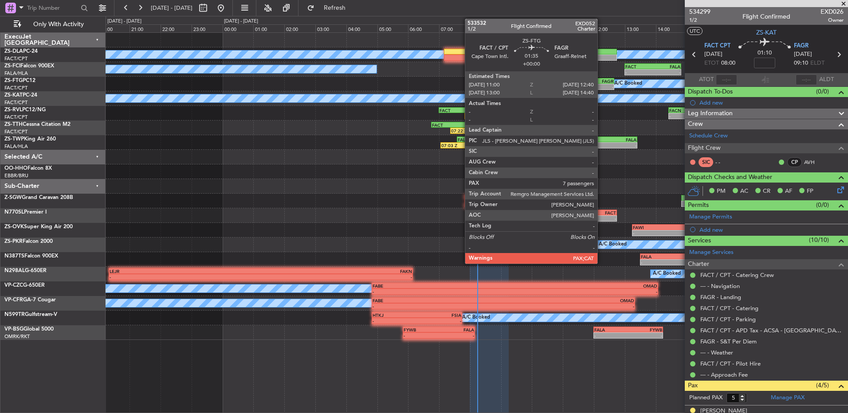
click at [601, 85] on div "-" at bounding box center [600, 86] width 25 height 5
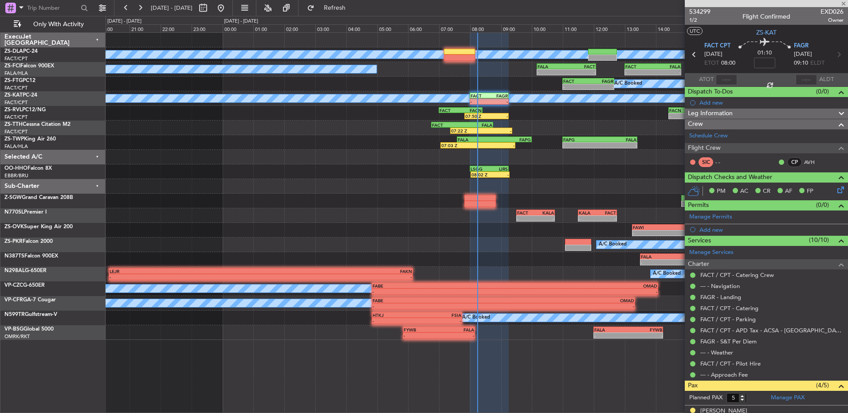
type input "7"
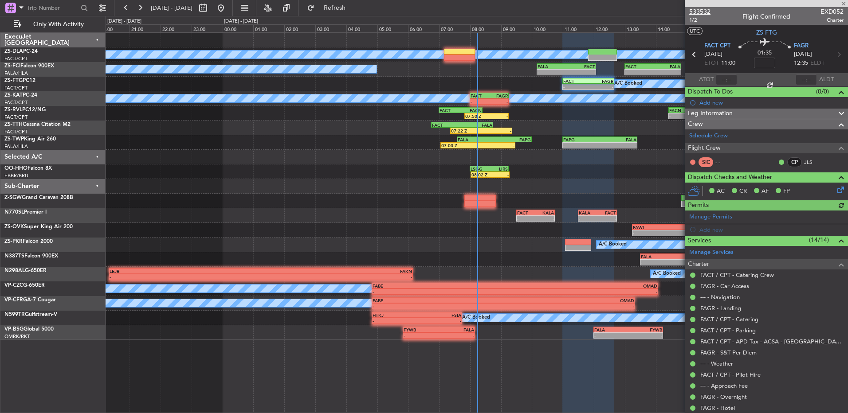
click at [699, 9] on span "533532" at bounding box center [699, 11] width 21 height 9
click at [210, 11] on button at bounding box center [203, 8] width 14 height 14
select select "8"
select select "2025"
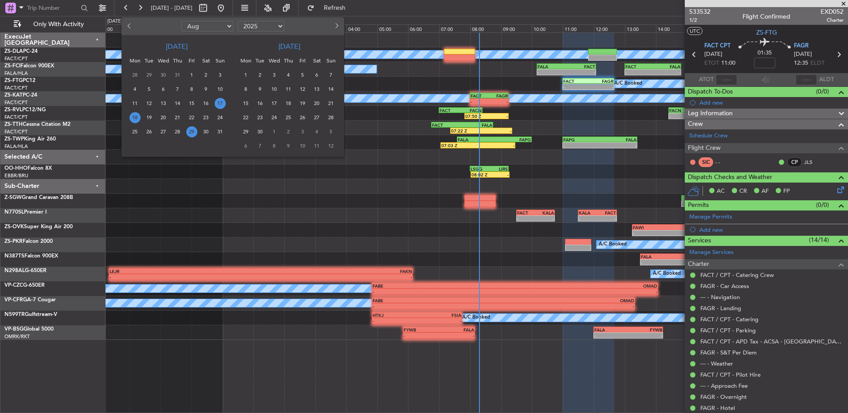
click at [186, 132] on span "29" at bounding box center [191, 131] width 11 height 11
click at [185, 132] on div "29" at bounding box center [191, 132] width 14 height 14
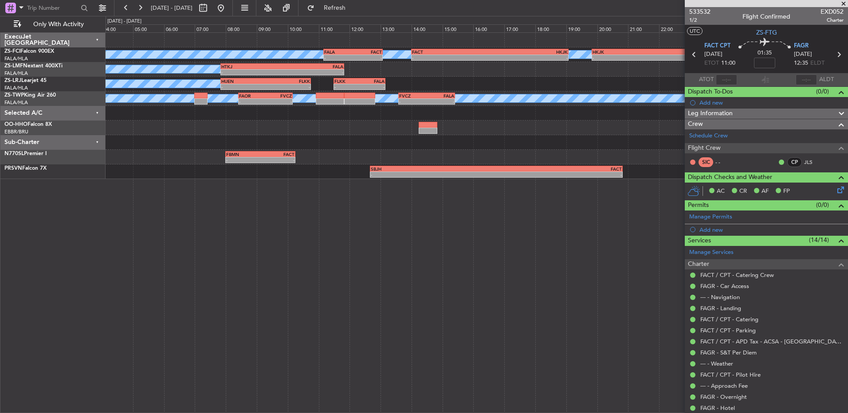
click at [170, 36] on div at bounding box center [477, 40] width 742 height 15
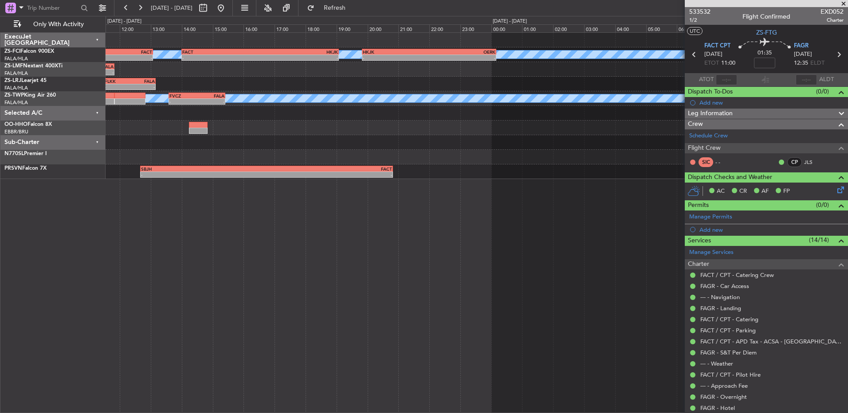
click at [303, 39] on div at bounding box center [477, 40] width 742 height 15
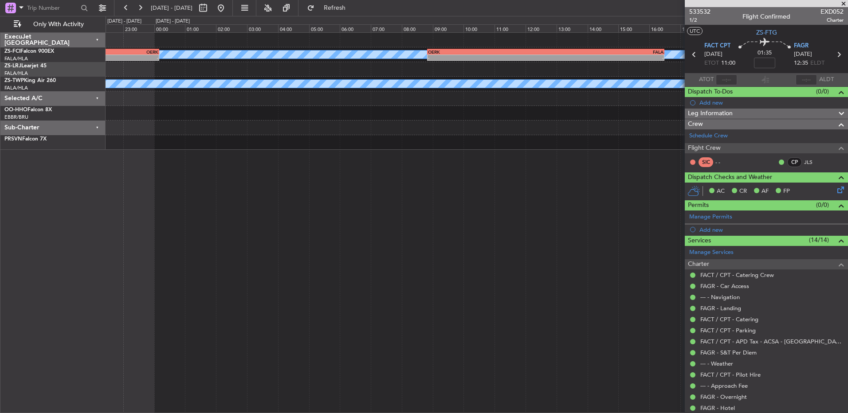
click at [298, 72] on div at bounding box center [477, 69] width 742 height 15
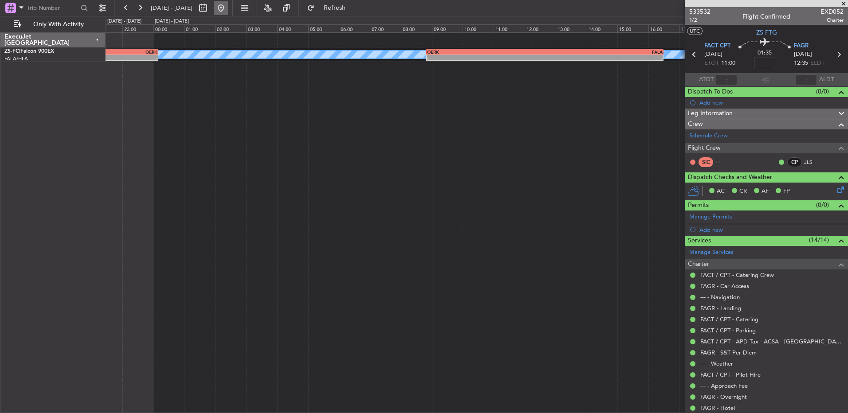
click at [228, 9] on button at bounding box center [221, 8] width 14 height 14
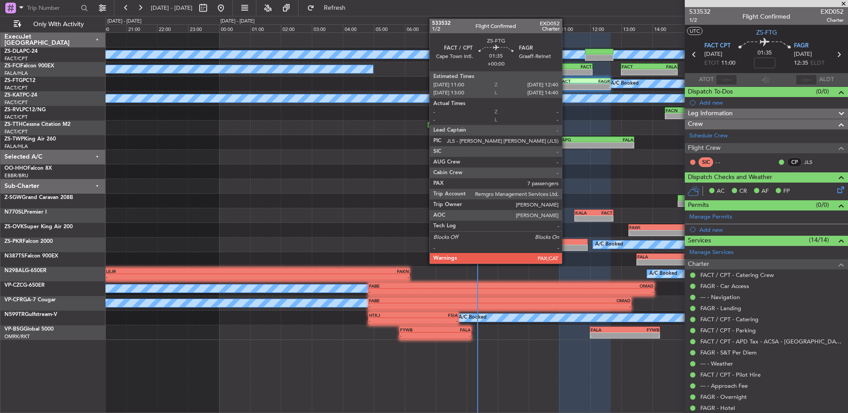
click at [566, 82] on div "FACT" at bounding box center [571, 80] width 25 height 5
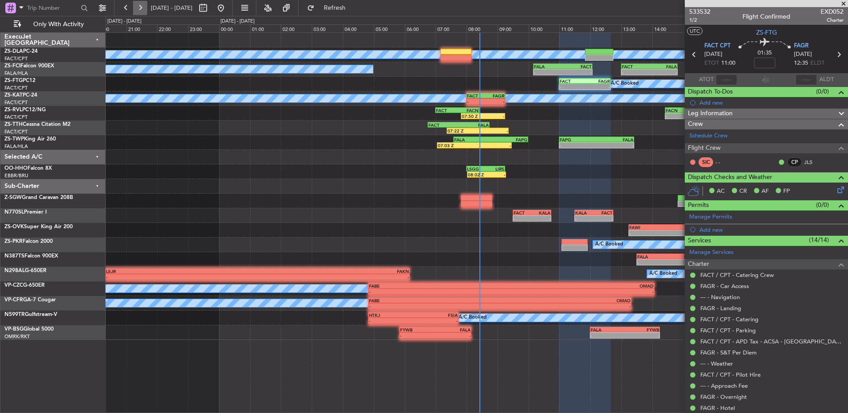
click at [144, 9] on button at bounding box center [140, 8] width 14 height 14
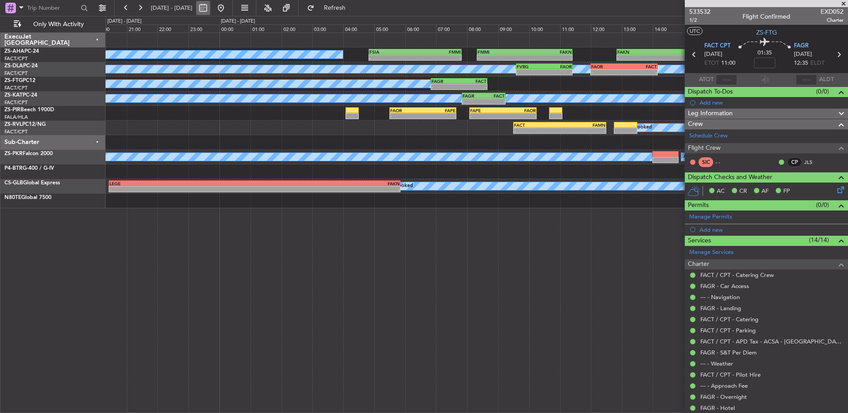
click at [210, 9] on button at bounding box center [203, 8] width 14 height 14
select select "8"
select select "2025"
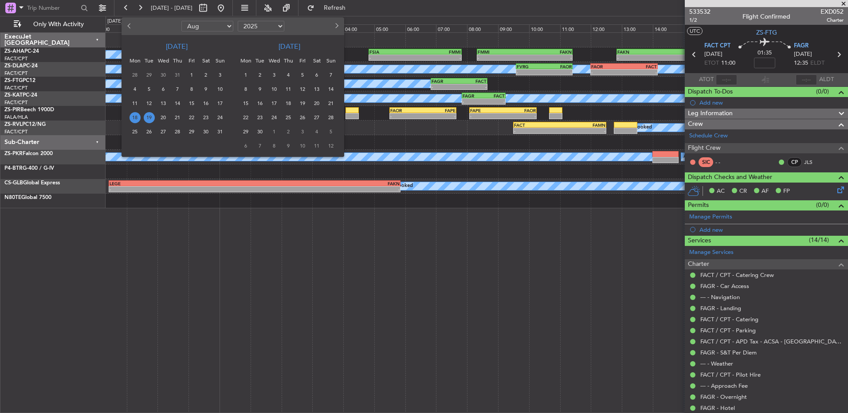
click at [137, 116] on span "18" at bounding box center [134, 117] width 11 height 11
click at [135, 116] on span "18" at bounding box center [134, 117] width 11 height 11
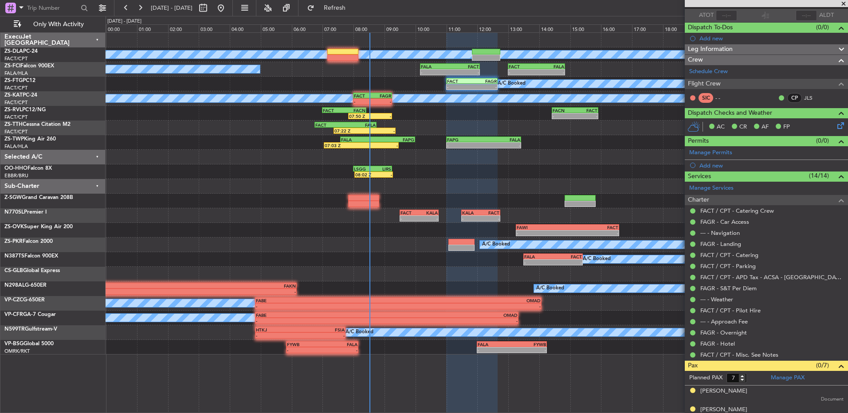
scroll to position [133, 0]
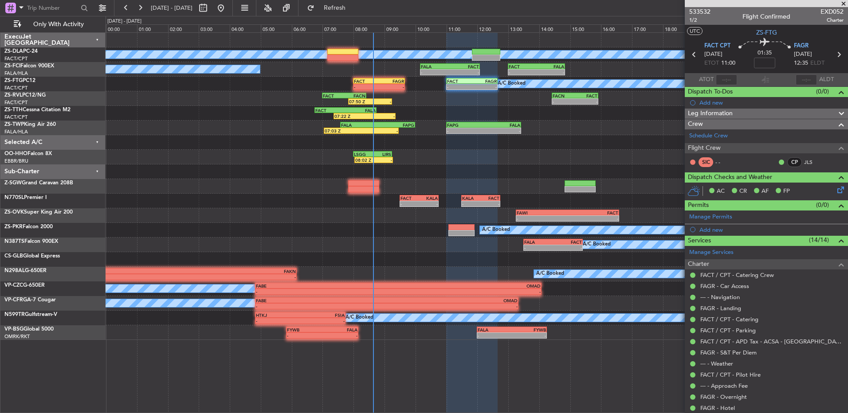
scroll to position [133, 0]
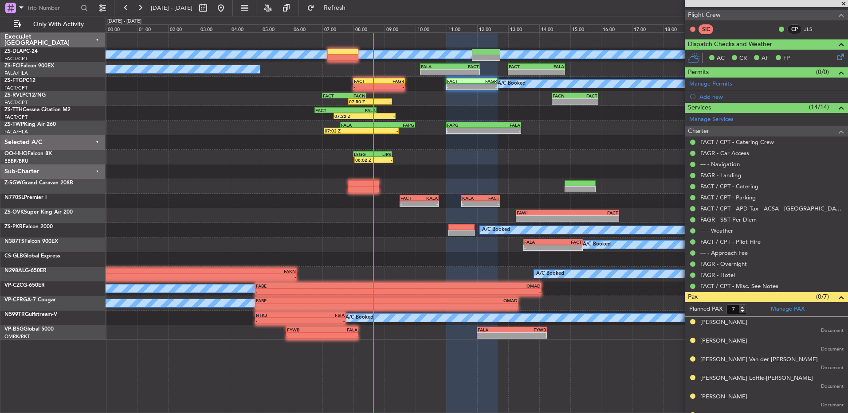
click at [356, 0] on fb-refresh-button "Refresh" at bounding box center [329, 8] width 62 height 16
click at [353, 5] on span "Refresh" at bounding box center [334, 8] width 37 height 6
click at [336, 6] on button "Refresh" at bounding box center [329, 8] width 53 height 14
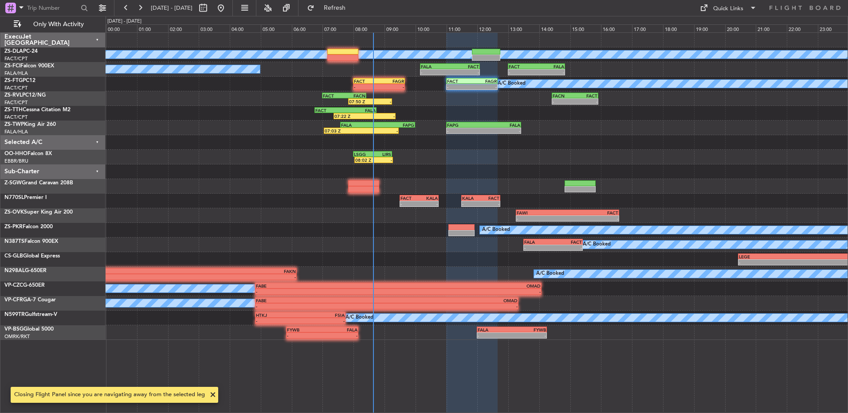
scroll to position [0, 0]
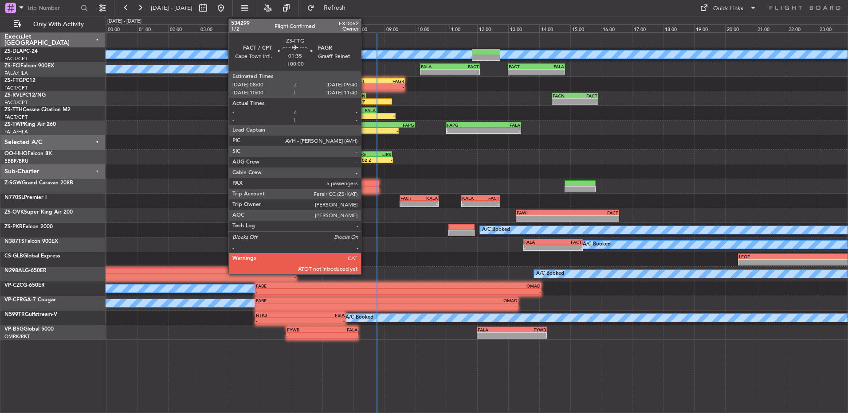
click at [365, 84] on div "-" at bounding box center [366, 86] width 25 height 5
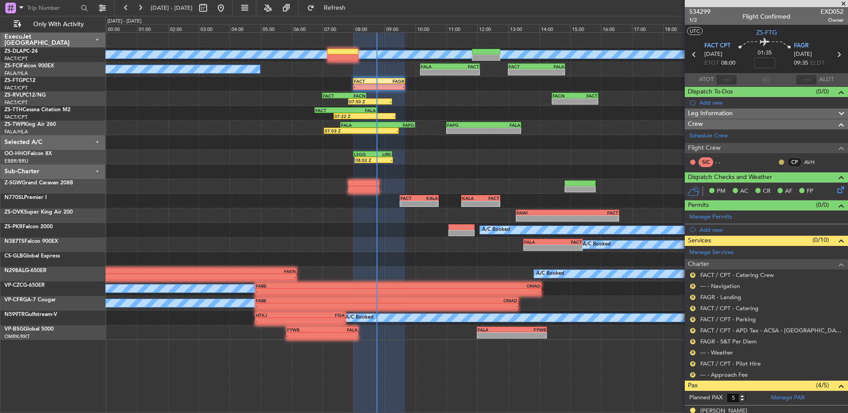
click at [778, 164] on button at bounding box center [780, 162] width 5 height 5
click at [768, 191] on span "Acknowledged" at bounding box center [776, 188] width 39 height 9
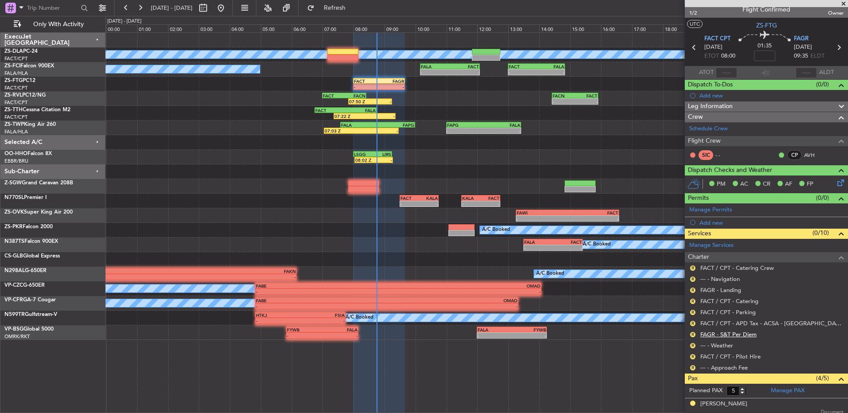
scroll to position [2, 0]
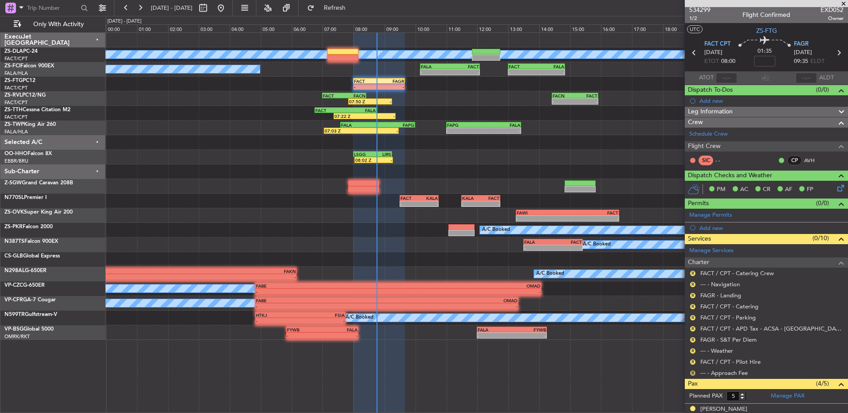
click at [692, 371] on button "R" at bounding box center [692, 373] width 5 height 5
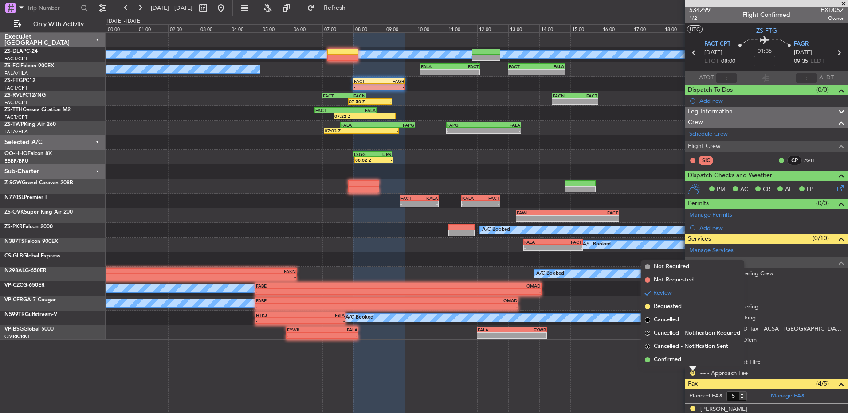
click at [689, 362] on li "Confirmed" at bounding box center [692, 359] width 102 height 13
click at [690, 362] on div "R" at bounding box center [692, 362] width 7 height 7
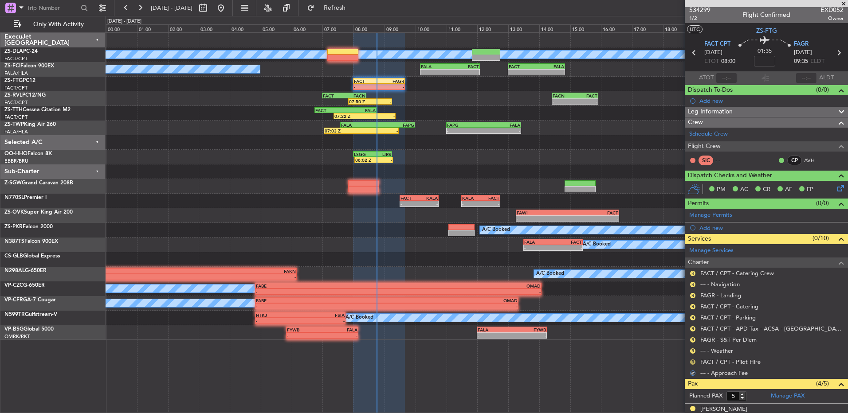
click at [692, 360] on button "R" at bounding box center [692, 362] width 5 height 5
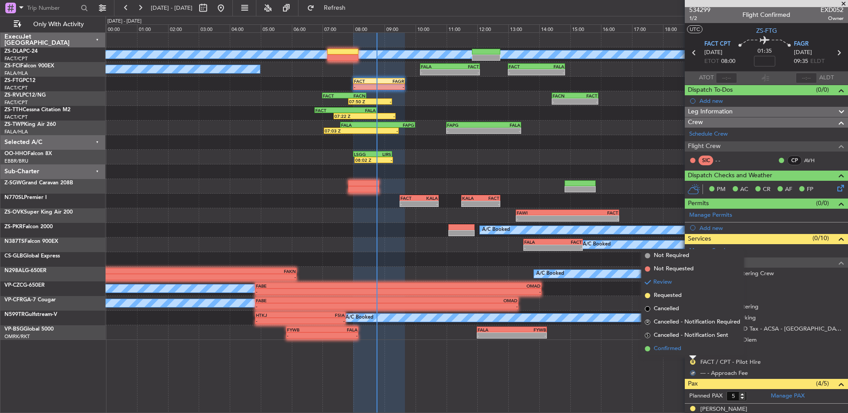
click at [692, 351] on li "Confirmed" at bounding box center [692, 348] width 102 height 13
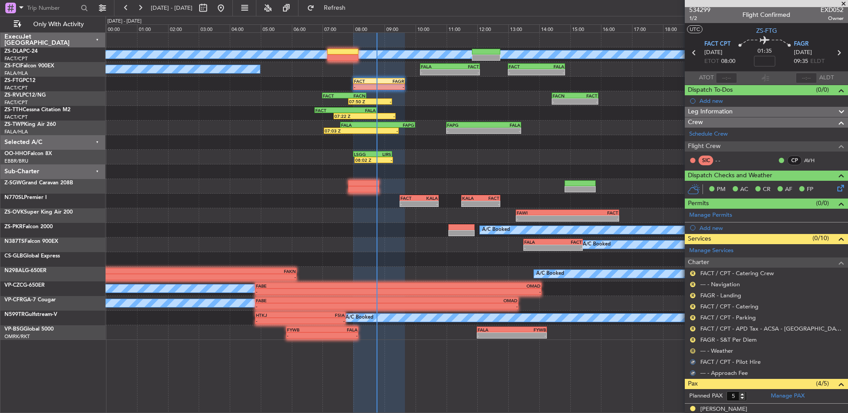
click at [692, 351] on button "R" at bounding box center [692, 350] width 5 height 5
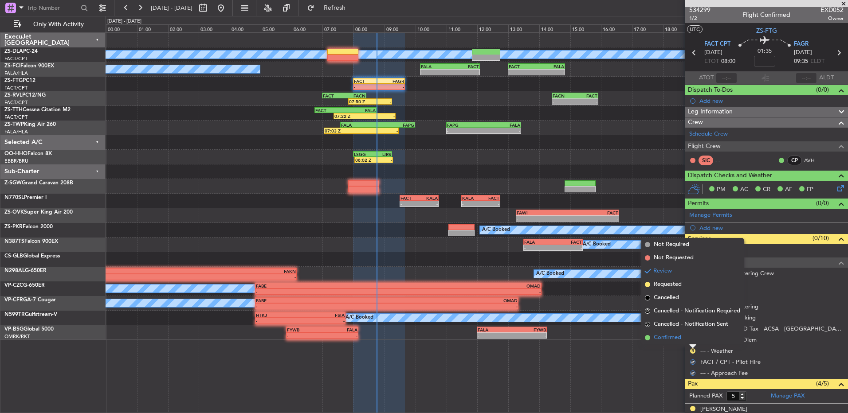
click at [690, 338] on li "Confirmed" at bounding box center [692, 337] width 102 height 13
click at [690, 338] on button "R" at bounding box center [692, 339] width 5 height 5
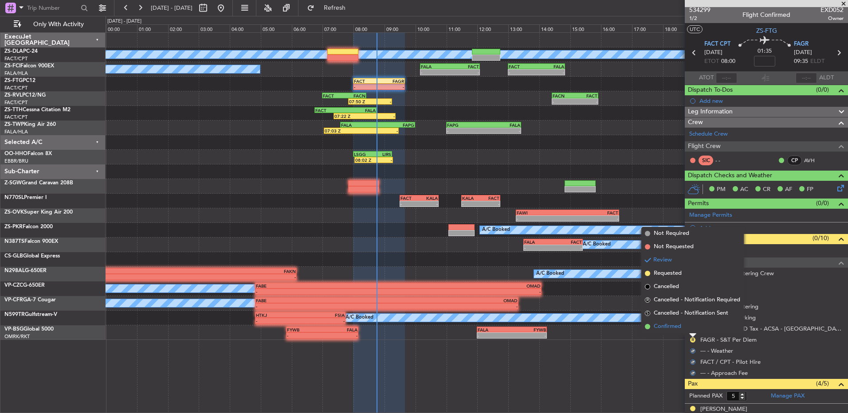
click at [691, 327] on li "Confirmed" at bounding box center [692, 326] width 102 height 13
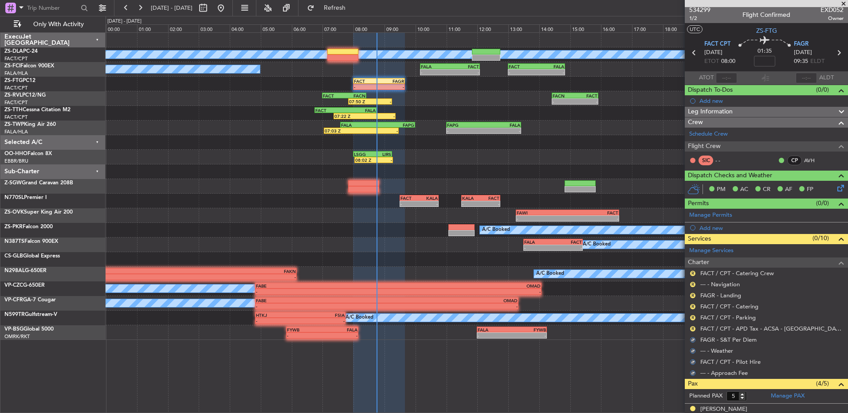
click at [691, 327] on button "R" at bounding box center [692, 328] width 5 height 5
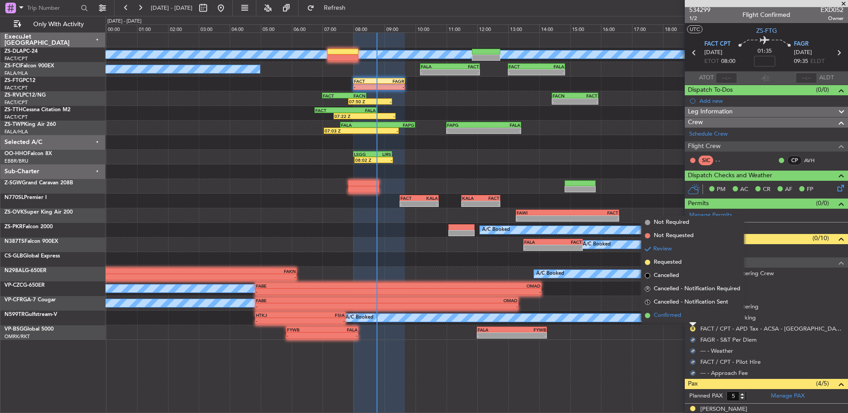
click at [691, 317] on li "Confirmed" at bounding box center [692, 315] width 102 height 13
click at [691, 317] on button "R" at bounding box center [692, 317] width 5 height 5
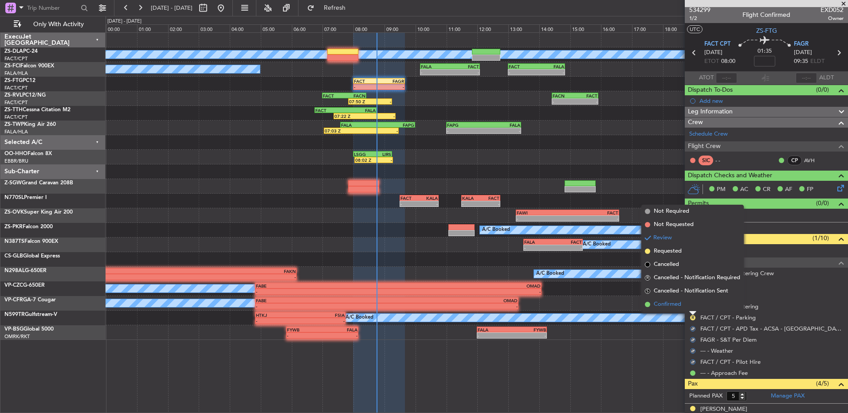
click at [690, 306] on li "Confirmed" at bounding box center [692, 304] width 102 height 13
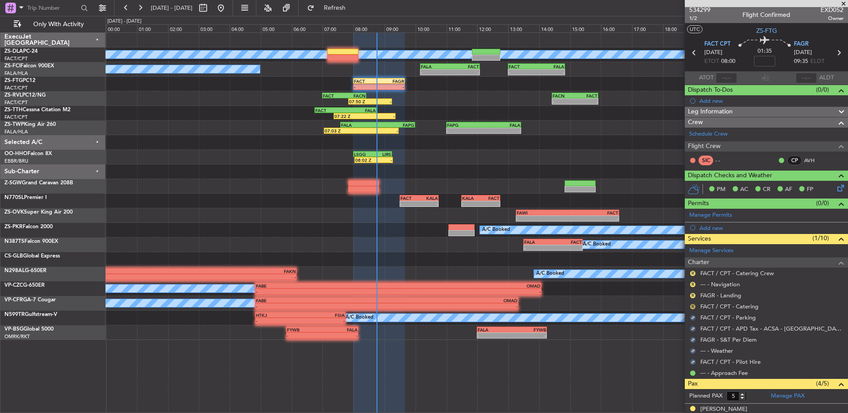
click at [693, 306] on button "R" at bounding box center [692, 306] width 5 height 5
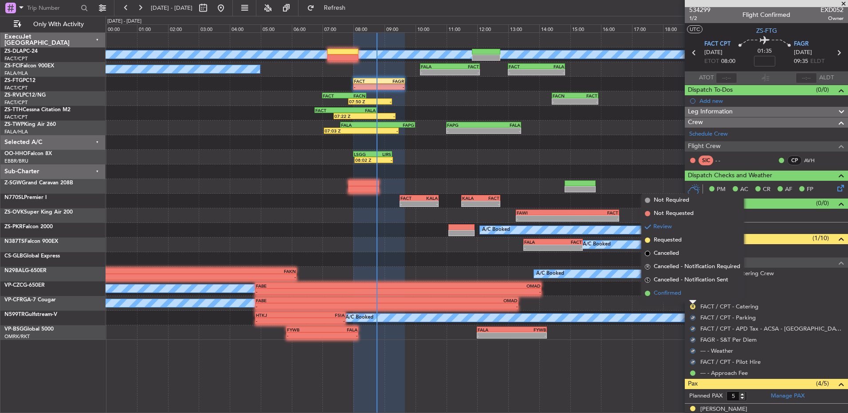
click at [690, 293] on li "Confirmed" at bounding box center [692, 293] width 102 height 13
click at [690, 293] on div "R" at bounding box center [692, 295] width 7 height 7
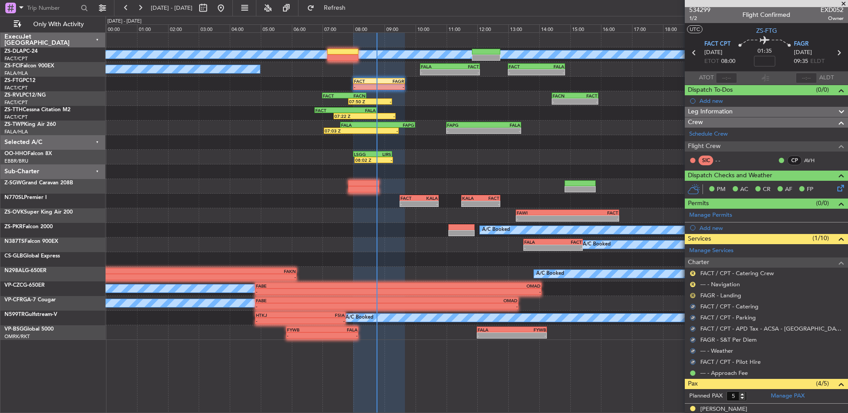
click at [693, 297] on button "R" at bounding box center [692, 295] width 5 height 5
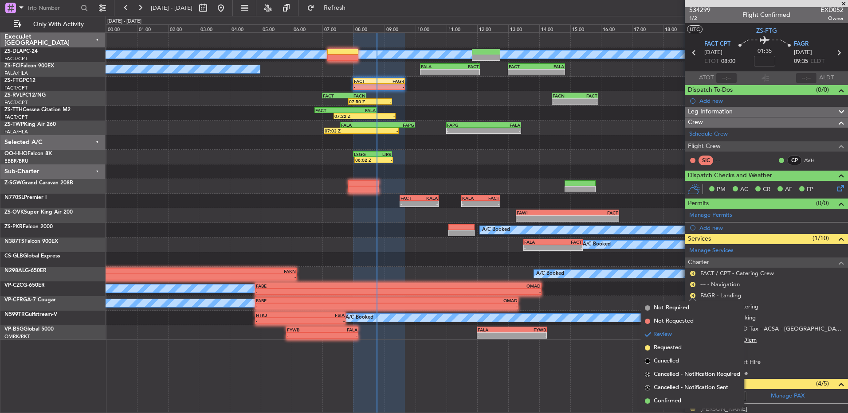
click at [665, 402] on span "Confirmed" at bounding box center [666, 401] width 27 height 9
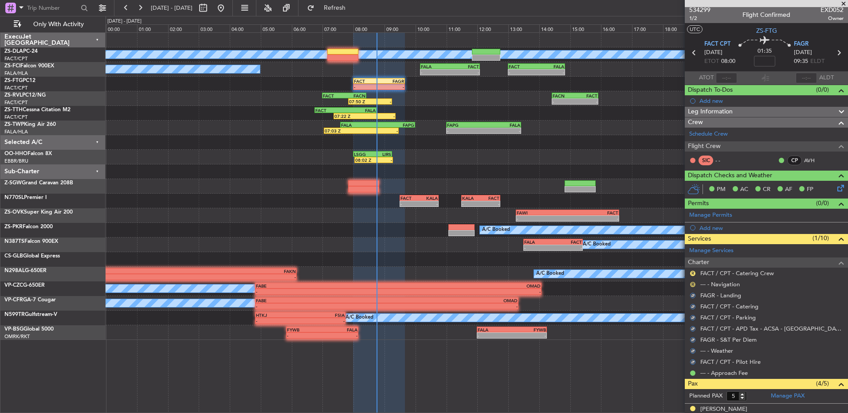
click at [693, 283] on button "R" at bounding box center [692, 284] width 5 height 5
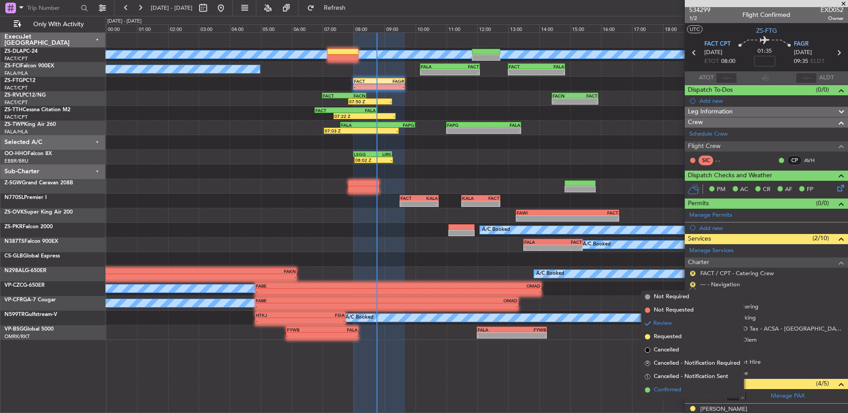
click at [676, 388] on span "Confirmed" at bounding box center [666, 390] width 27 height 9
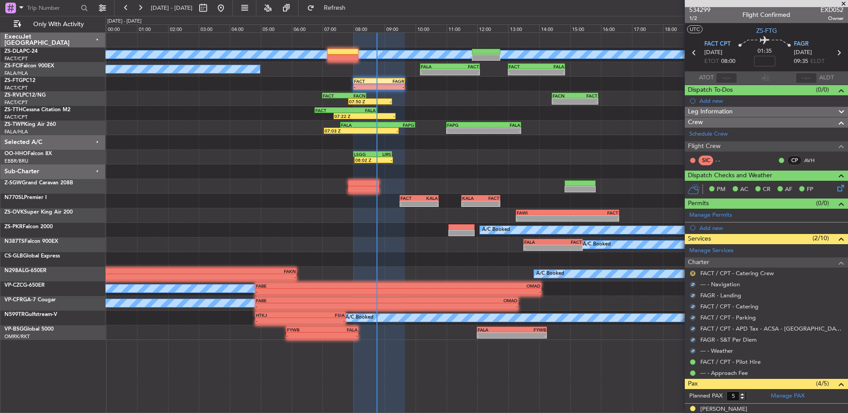
click at [694, 273] on button "R" at bounding box center [692, 273] width 5 height 5
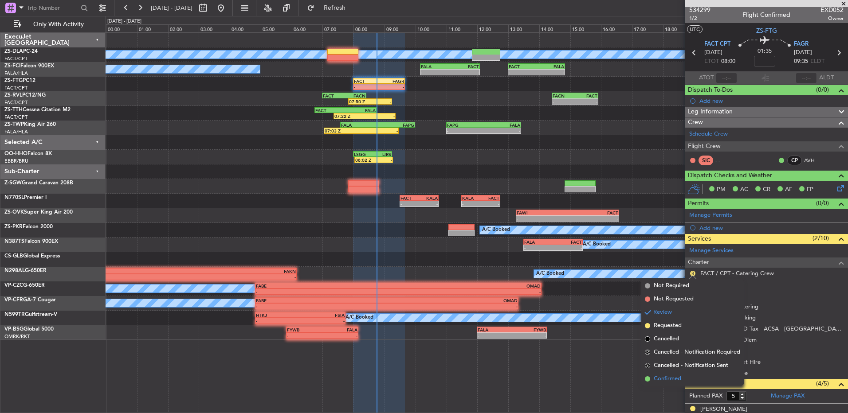
click at [684, 380] on li "Confirmed" at bounding box center [692, 378] width 102 height 13
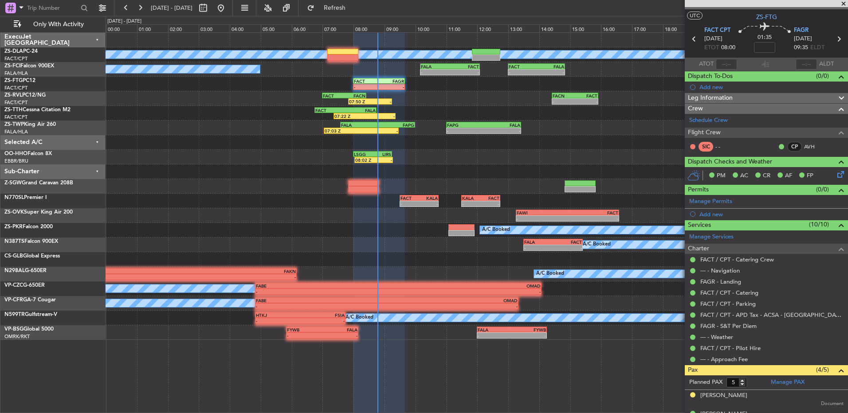
scroll to position [0, 0]
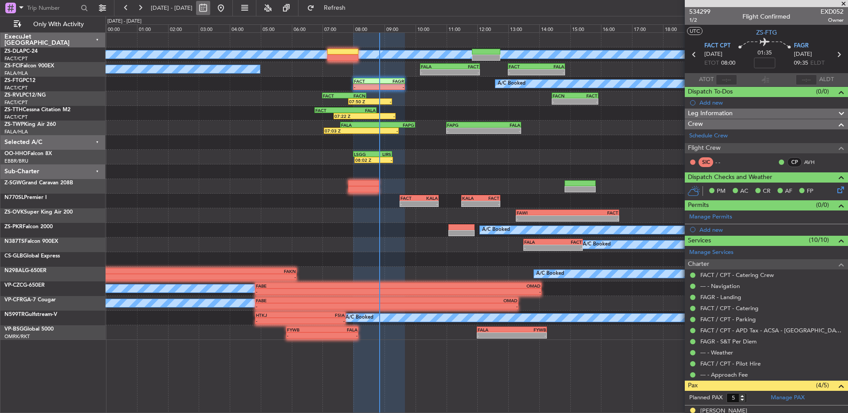
click at [210, 7] on button at bounding box center [203, 8] width 14 height 14
select select "8"
select select "2025"
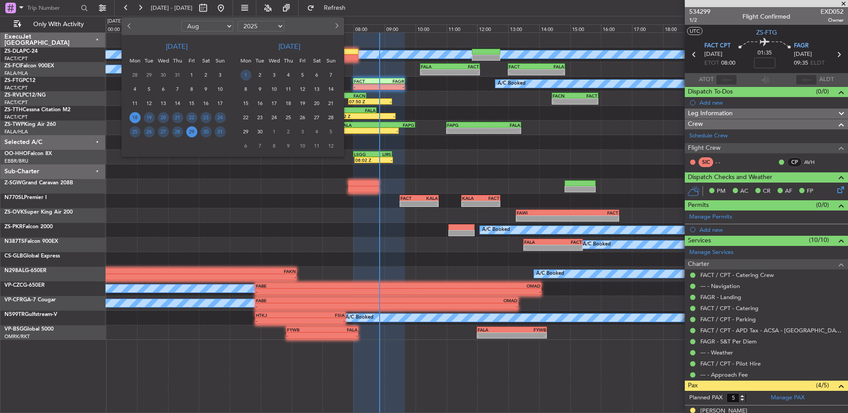
click at [194, 130] on span "29" at bounding box center [191, 131] width 11 height 11
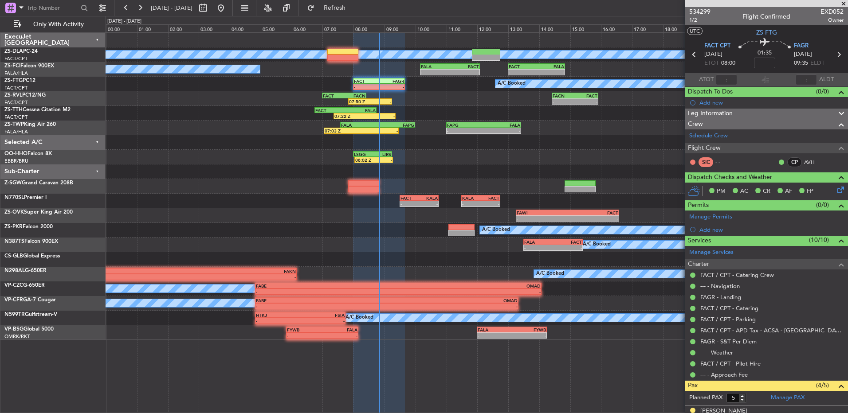
click at [194, 130] on span "29" at bounding box center [191, 131] width 11 height 11
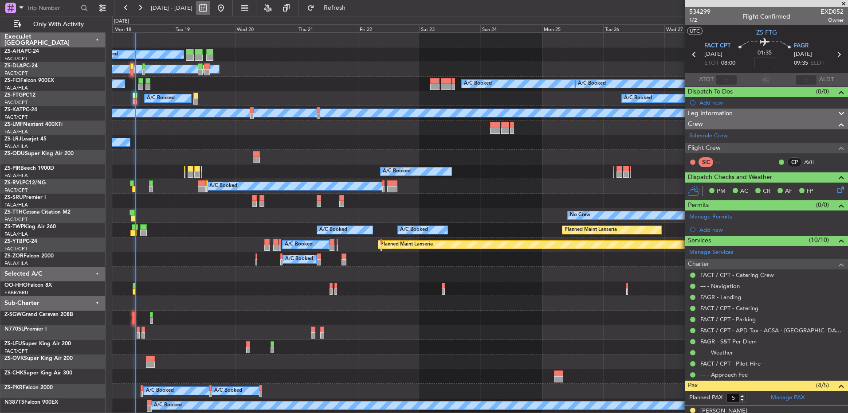
click at [210, 8] on button at bounding box center [203, 8] width 14 height 14
select select "8"
select select "2025"
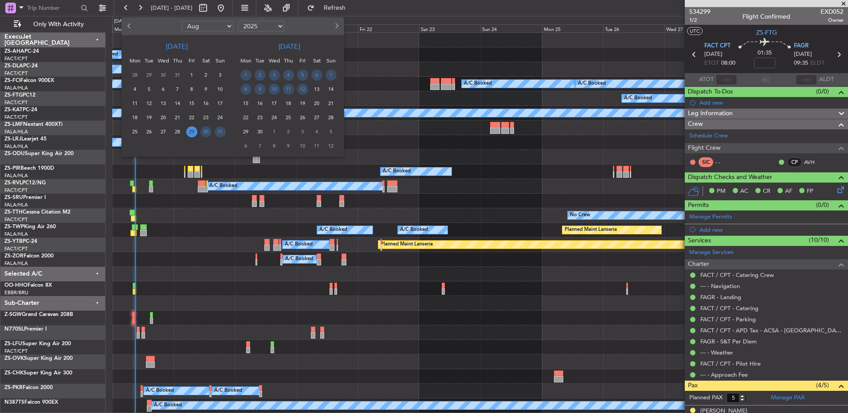
click at [192, 130] on span "29" at bounding box center [191, 131] width 11 height 11
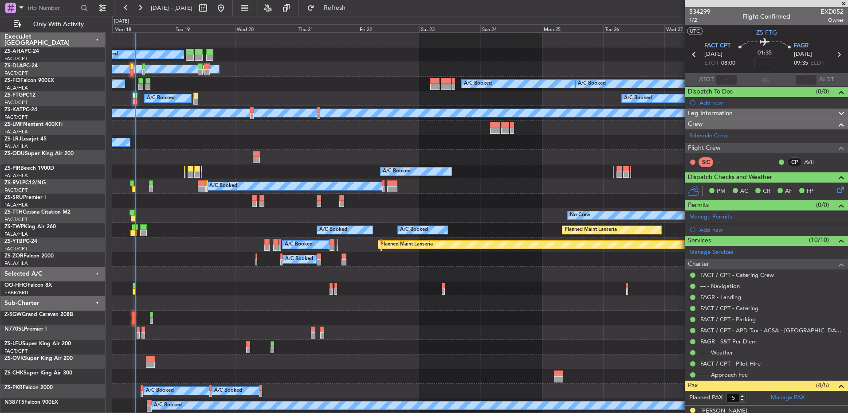
click at [192, 131] on span "29" at bounding box center [191, 131] width 11 height 11
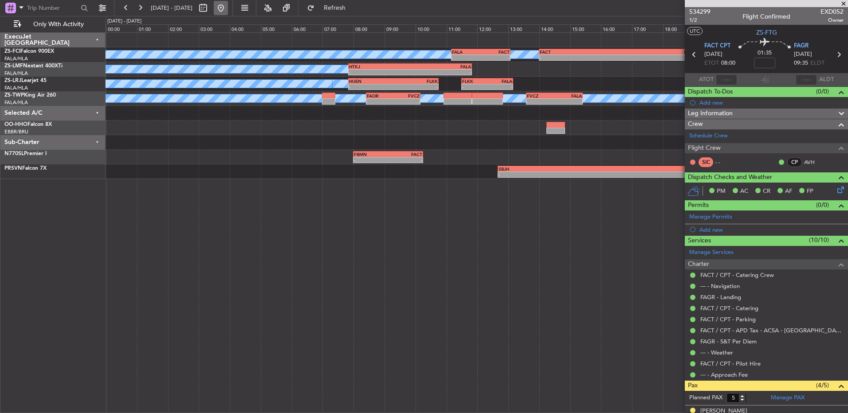
click at [228, 8] on button at bounding box center [221, 8] width 14 height 14
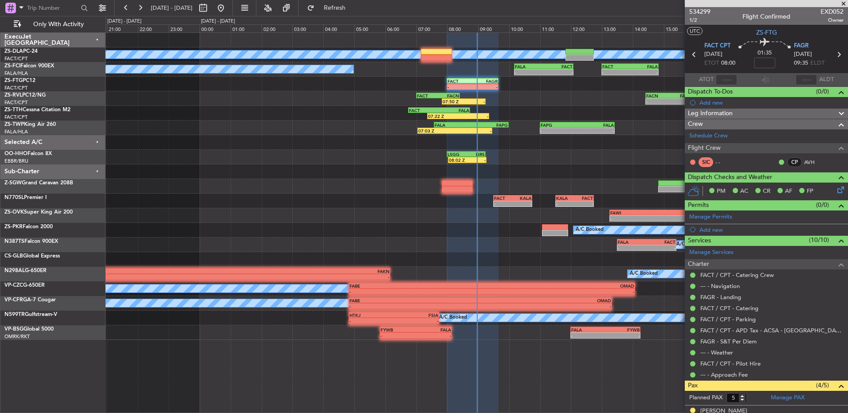
click at [143, 30] on div "A/C Unavailable - - FALA 10:10 Z FACT 12:05 Z - - FACT 13:00 Z FALA 14:50 Z A/C…" at bounding box center [424, 214] width 848 height 397
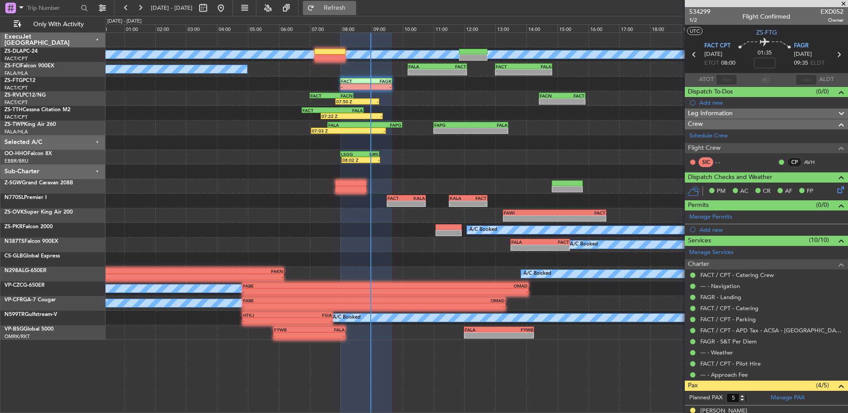
click at [341, 11] on button "Refresh" at bounding box center [329, 8] width 53 height 14
click at [836, 240] on span at bounding box center [841, 240] width 11 height 11
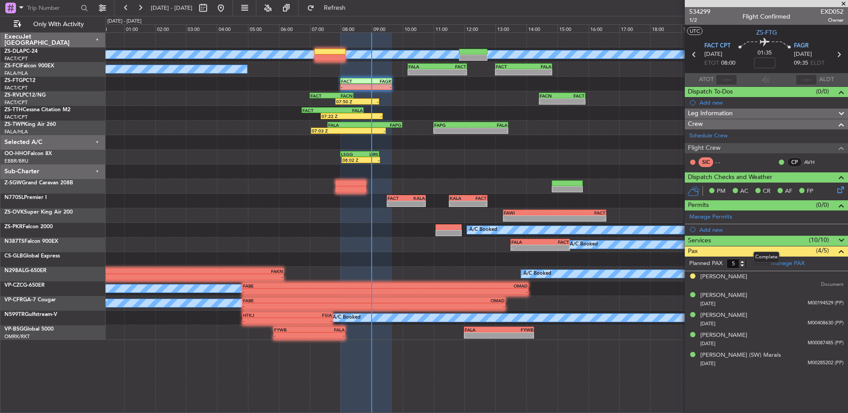
click at [838, 241] on span at bounding box center [841, 240] width 11 height 11
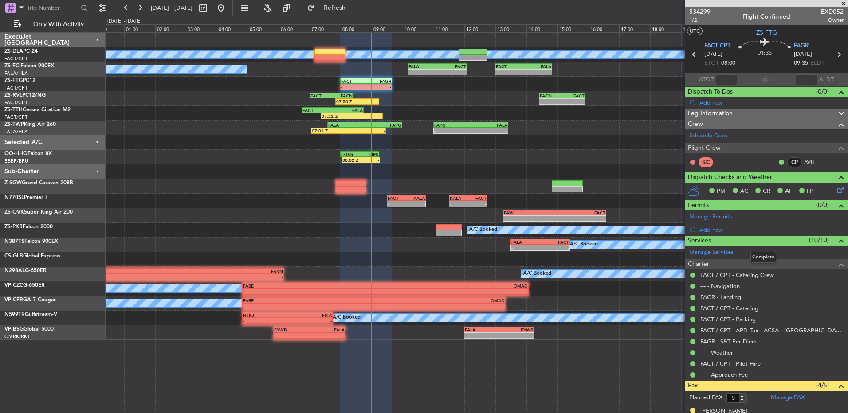
click at [836, 239] on span at bounding box center [841, 240] width 11 height 11
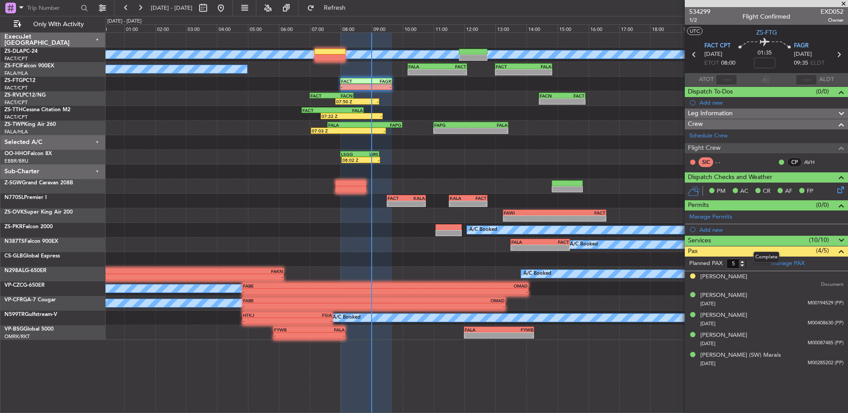
click at [841, 242] on span at bounding box center [841, 240] width 11 height 11
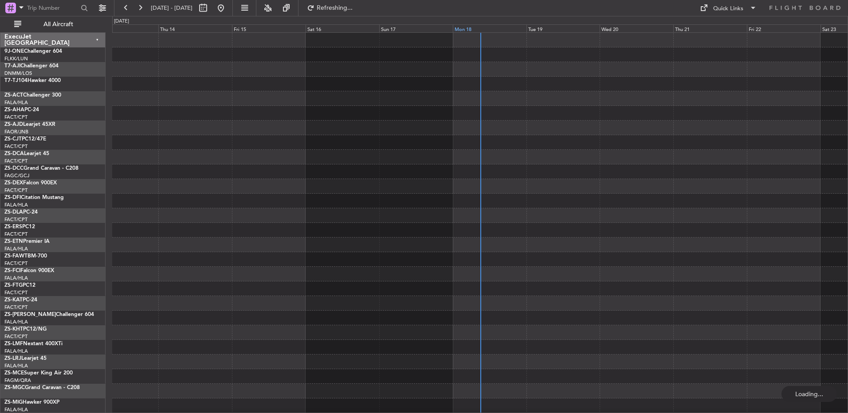
click at [468, 29] on div "Mon 18" at bounding box center [490, 28] width 74 height 8
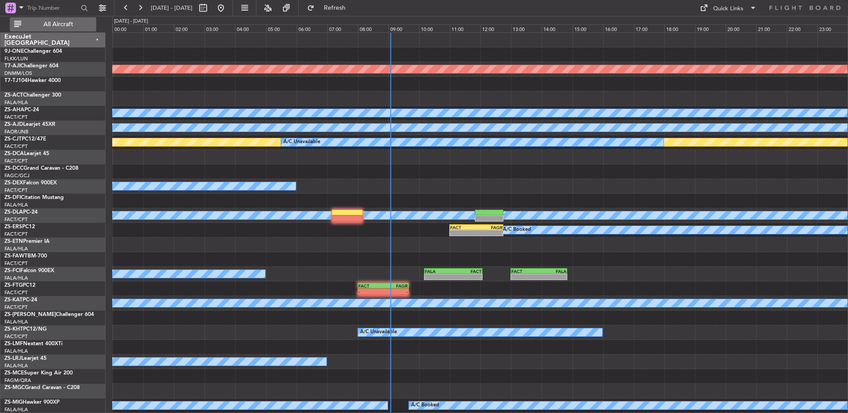
click at [83, 27] on span "All Aircraft" at bounding box center [58, 24] width 70 height 6
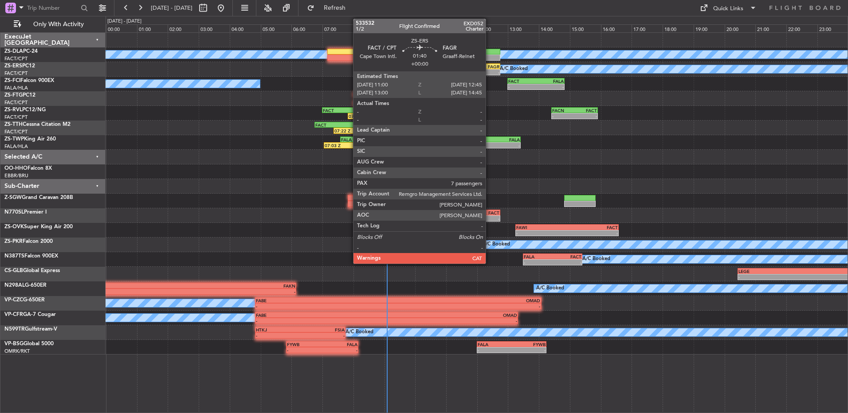
click at [489, 70] on div "-" at bounding box center [486, 72] width 26 height 5
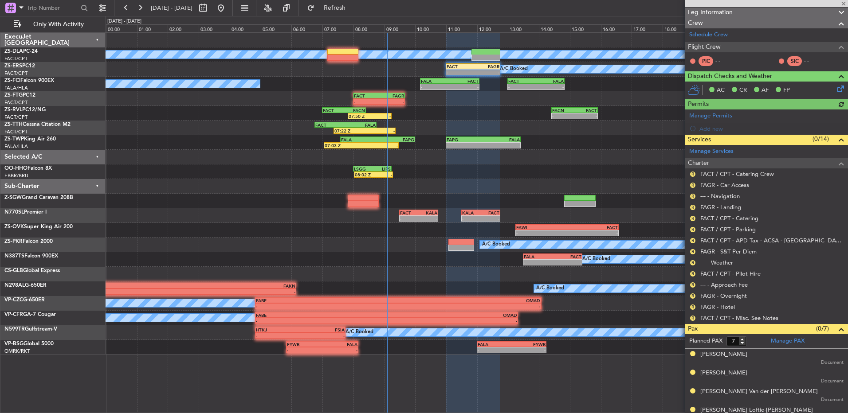
scroll to position [167, 0]
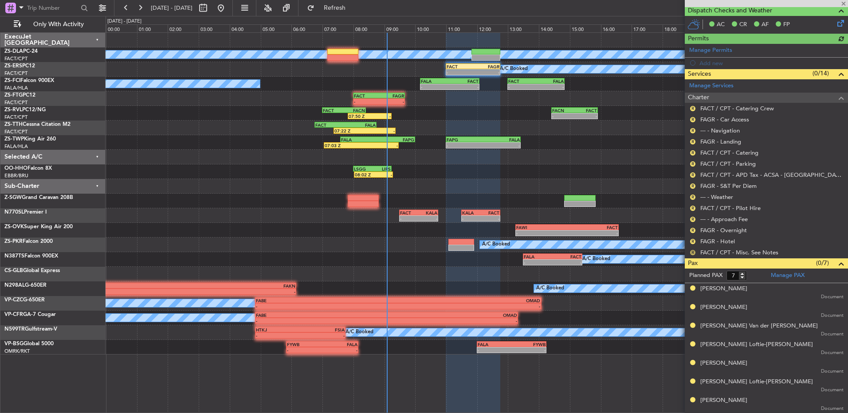
click at [691, 253] on button "R" at bounding box center [692, 252] width 5 height 5
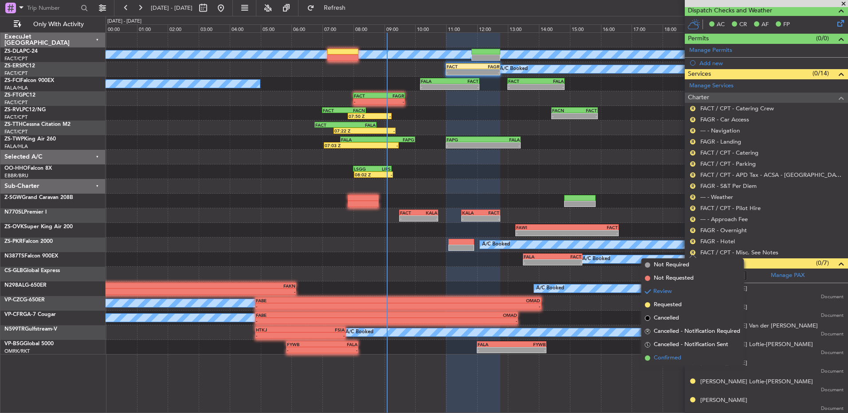
click at [670, 357] on span "Confirmed" at bounding box center [666, 358] width 27 height 9
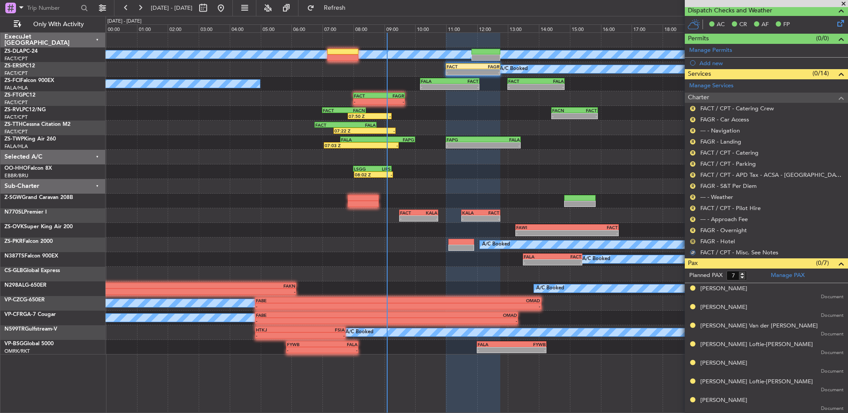
click at [693, 240] on button "R" at bounding box center [692, 241] width 5 height 5
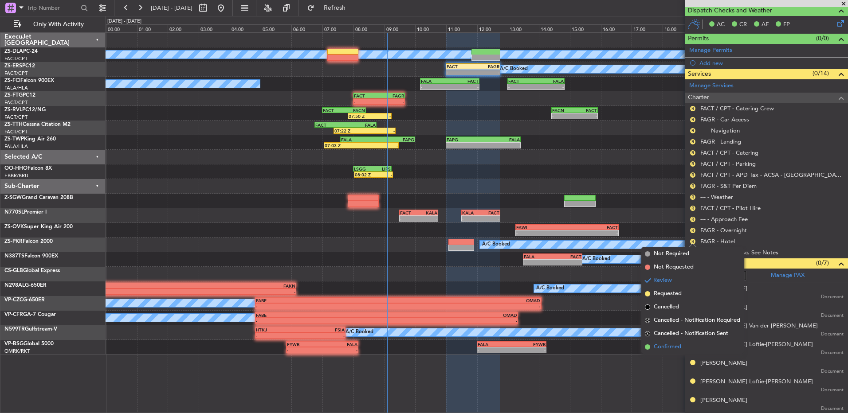
click at [679, 342] on li "Confirmed" at bounding box center [692, 346] width 102 height 13
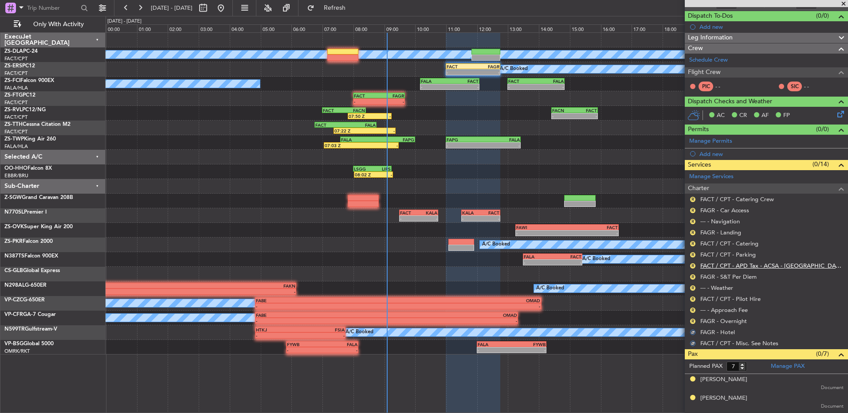
scroll to position [34, 0]
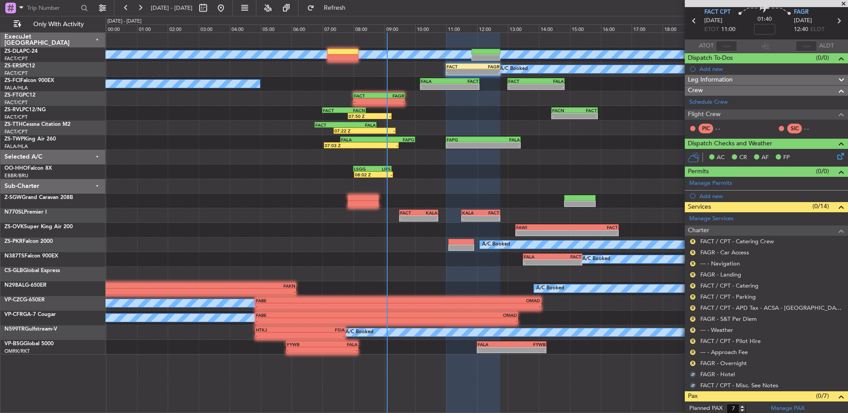
click at [693, 359] on div "R FAGR - Overnight" at bounding box center [765, 363] width 163 height 11
click at [693, 365] on button "R" at bounding box center [692, 363] width 5 height 5
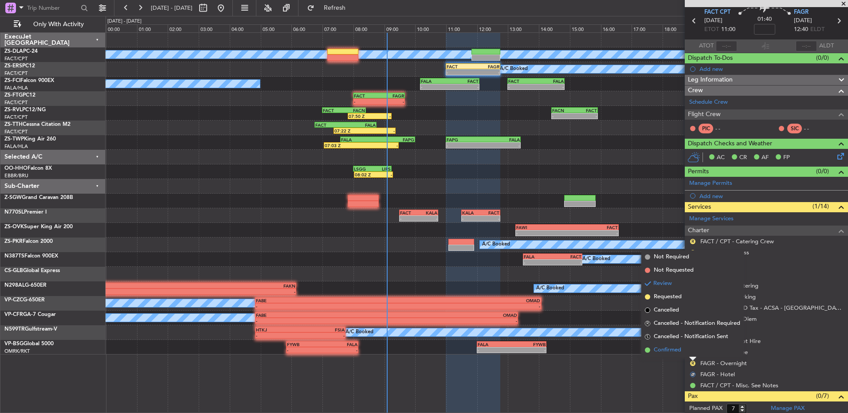
click at [691, 353] on li "Confirmed" at bounding box center [692, 350] width 102 height 13
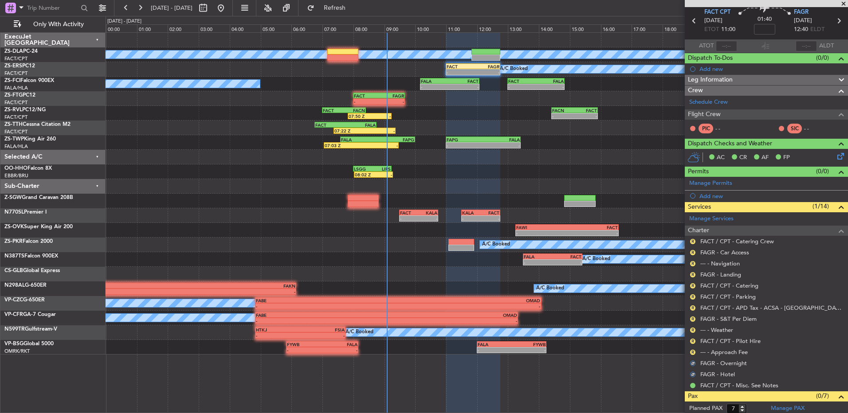
click at [691, 353] on button "R" at bounding box center [692, 352] width 5 height 5
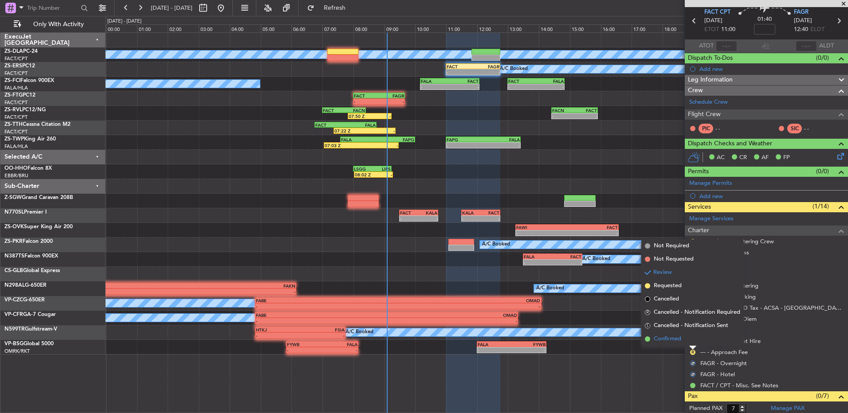
click at [691, 344] on li "Confirmed" at bounding box center [692, 338] width 102 height 13
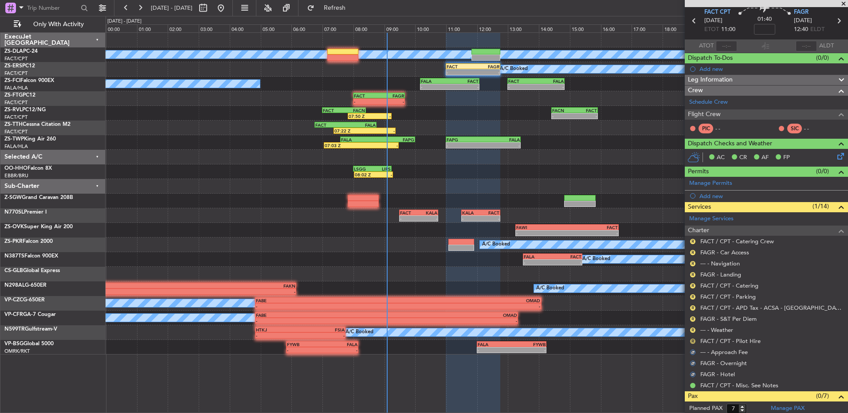
click at [692, 342] on button "R" at bounding box center [692, 341] width 5 height 5
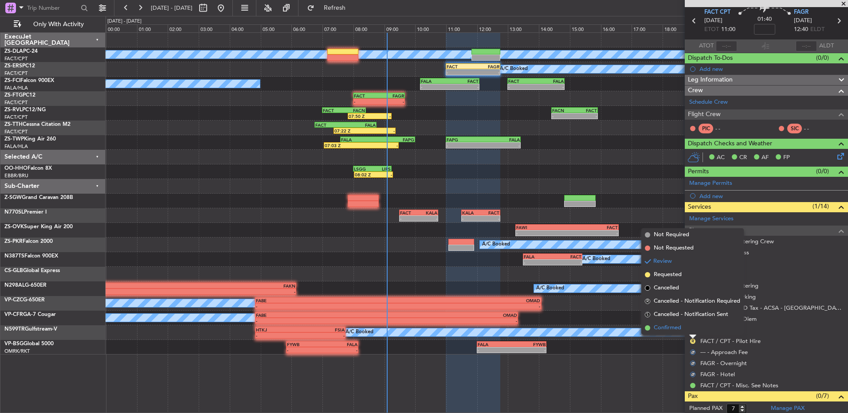
click at [694, 331] on li "Confirmed" at bounding box center [692, 327] width 102 height 13
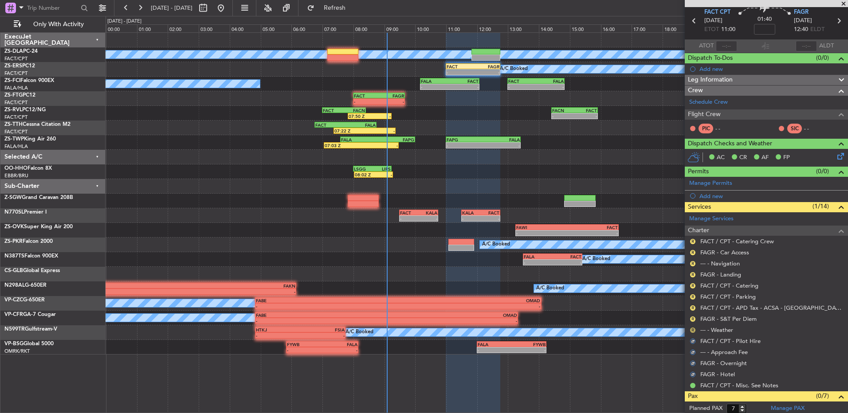
click at [694, 330] on button "R" at bounding box center [692, 330] width 5 height 5
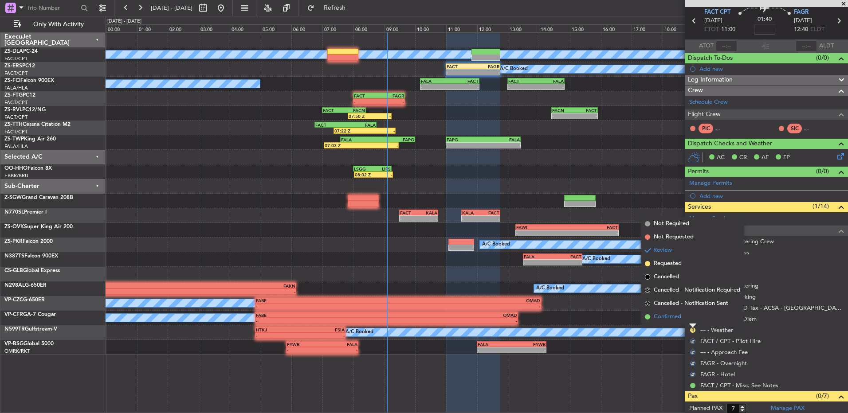
click at [691, 316] on li "Confirmed" at bounding box center [692, 316] width 102 height 13
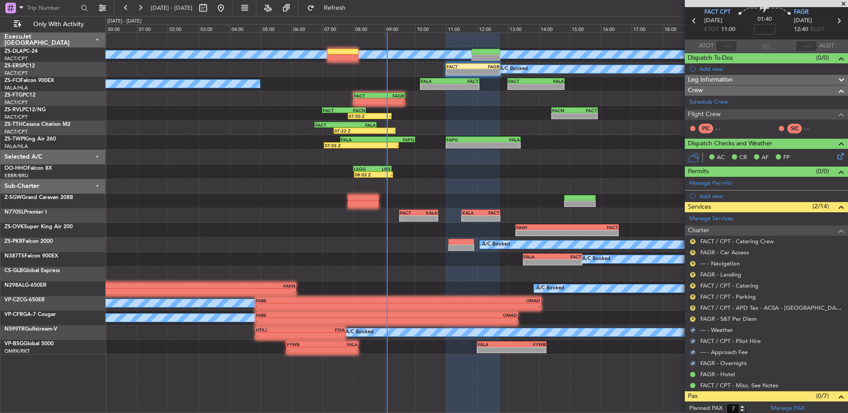
click at [691, 317] on button "R" at bounding box center [692, 319] width 5 height 5
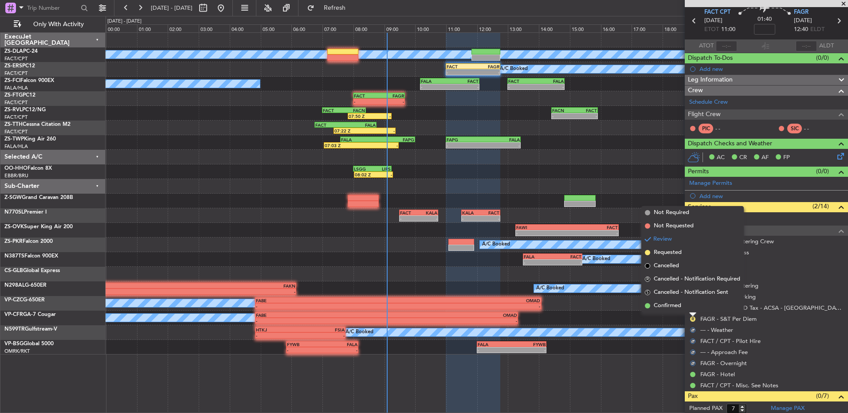
click at [690, 311] on li "Confirmed" at bounding box center [692, 305] width 102 height 13
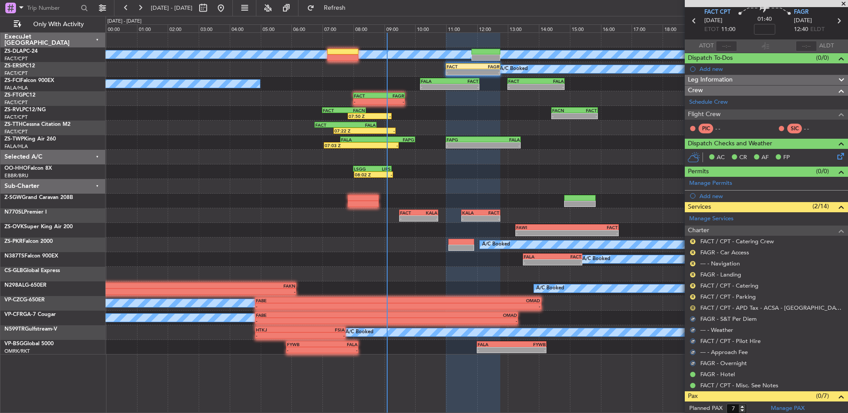
click at [692, 309] on button "R" at bounding box center [692, 307] width 5 height 5
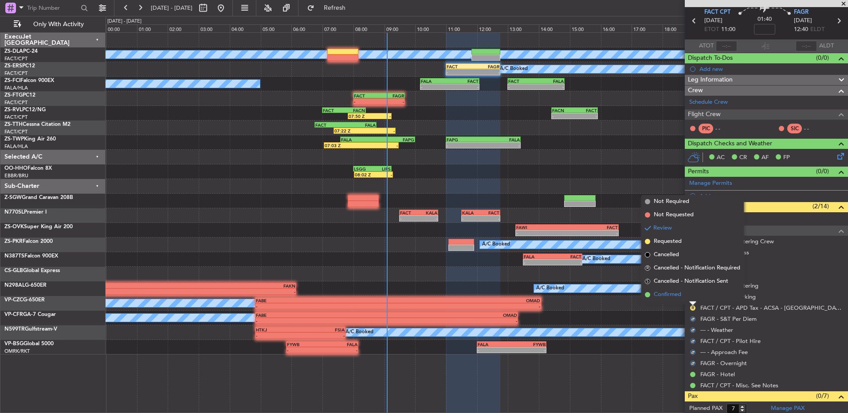
click at [692, 300] on li "Confirmed" at bounding box center [692, 294] width 102 height 13
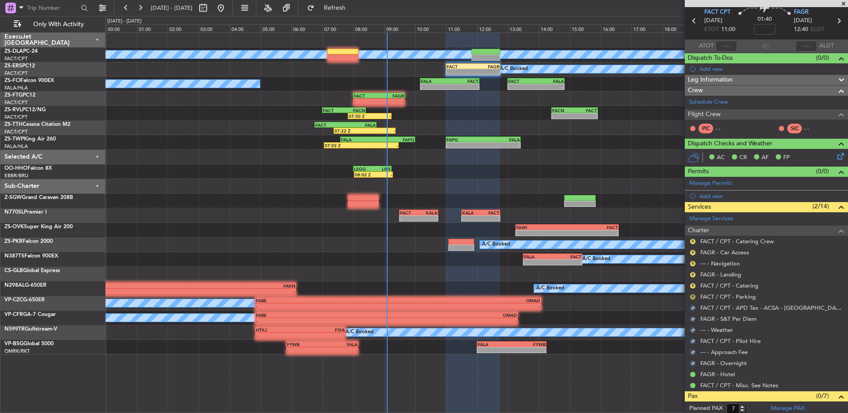
click at [692, 297] on button "R" at bounding box center [692, 296] width 5 height 5
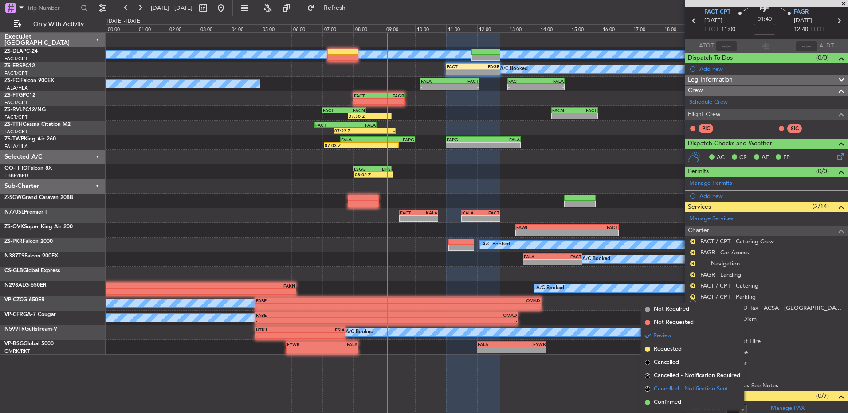
click at [680, 394] on li "S Cancelled - Notification Sent" at bounding box center [692, 389] width 102 height 13
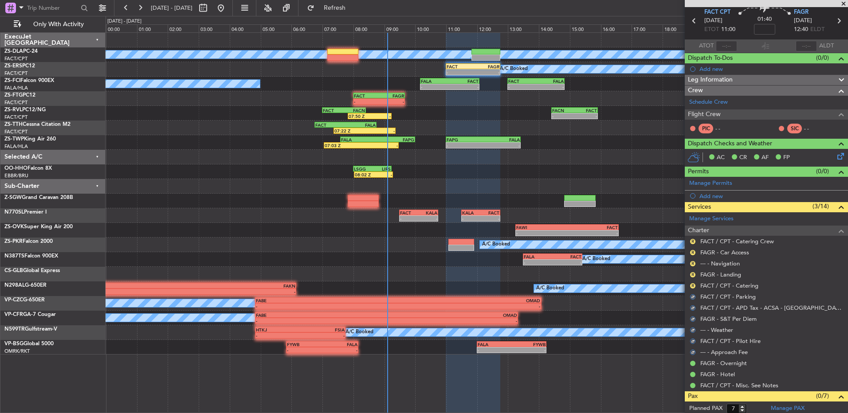
click at [694, 288] on div "R" at bounding box center [692, 285] width 7 height 7
click at [690, 287] on button "R" at bounding box center [692, 285] width 5 height 5
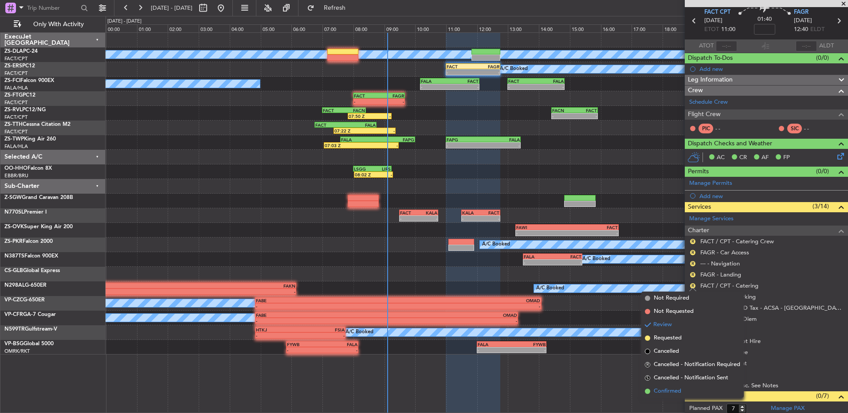
click at [678, 394] on span "Confirmed" at bounding box center [666, 391] width 27 height 9
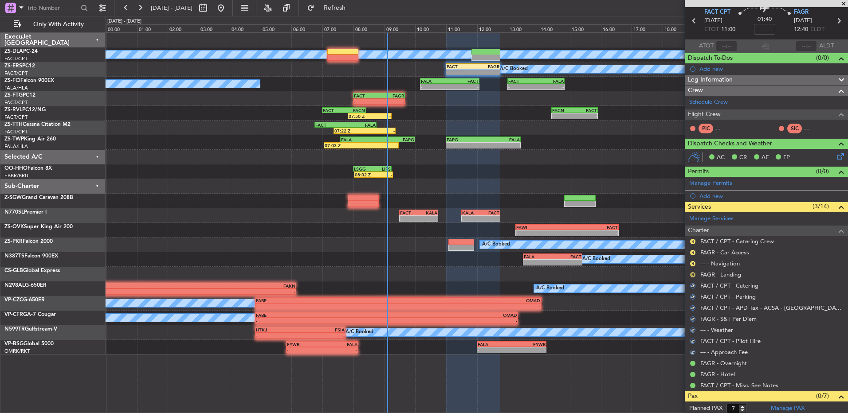
click at [692, 276] on button "R" at bounding box center [692, 274] width 5 height 5
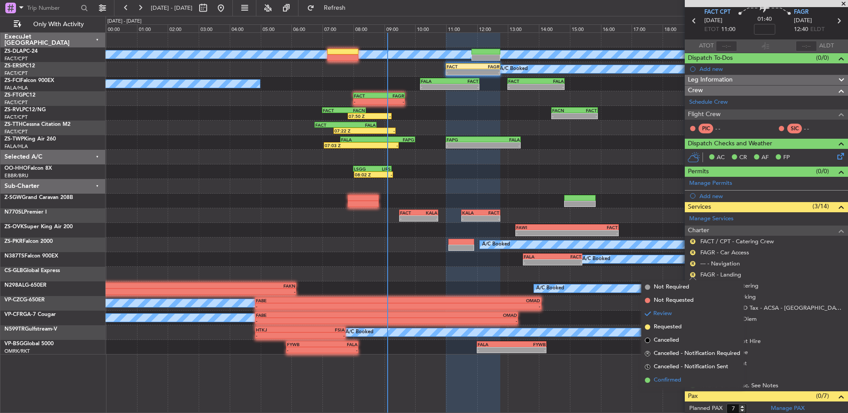
click at [689, 379] on li "Confirmed" at bounding box center [692, 380] width 102 height 13
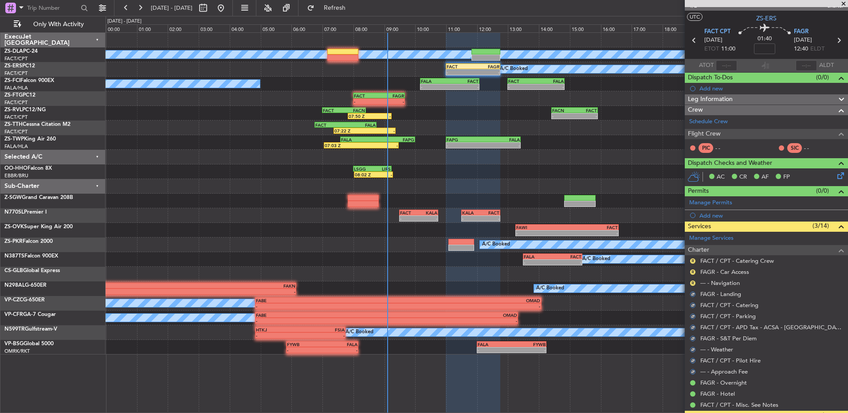
scroll to position [0, 0]
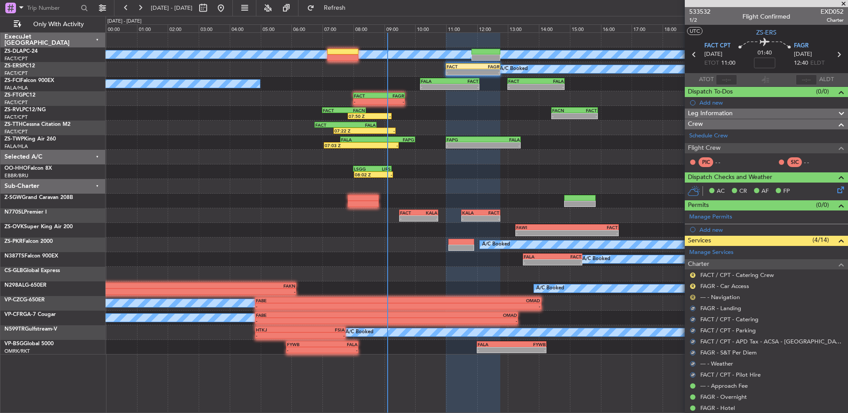
click at [692, 294] on div "R" at bounding box center [692, 297] width 7 height 7
click at [693, 297] on button "R" at bounding box center [692, 297] width 5 height 5
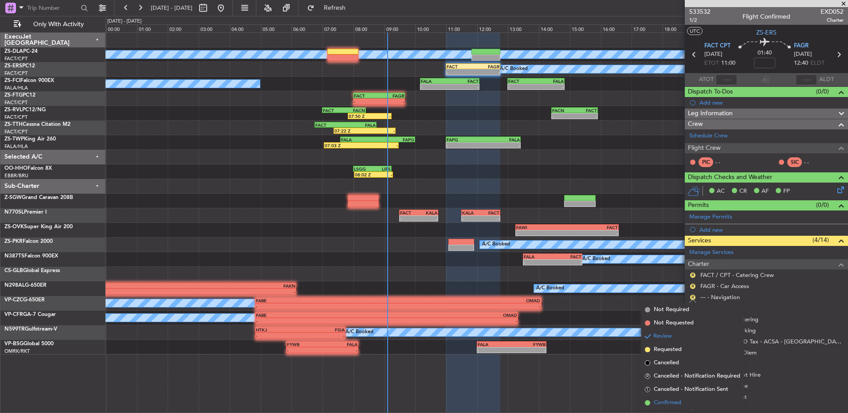
click at [677, 400] on span "Confirmed" at bounding box center [666, 403] width 27 height 9
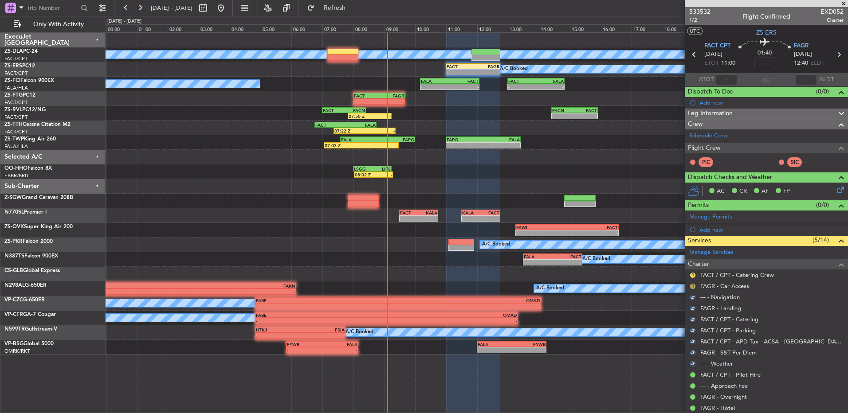
click at [694, 285] on button "R" at bounding box center [692, 286] width 5 height 5
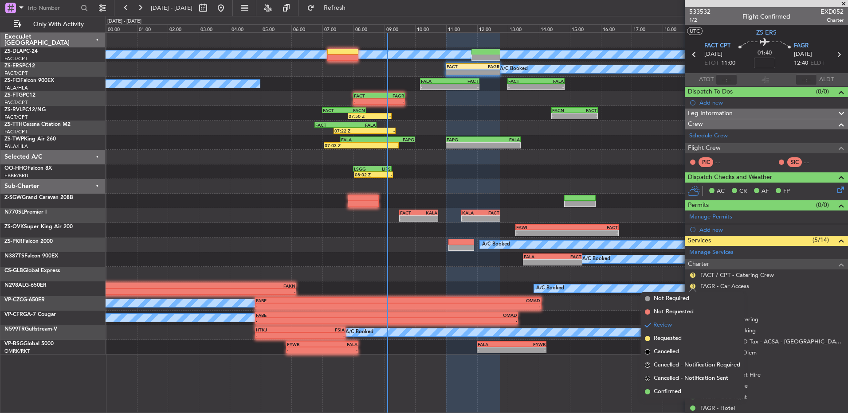
click at [678, 389] on span "Confirmed" at bounding box center [666, 391] width 27 height 9
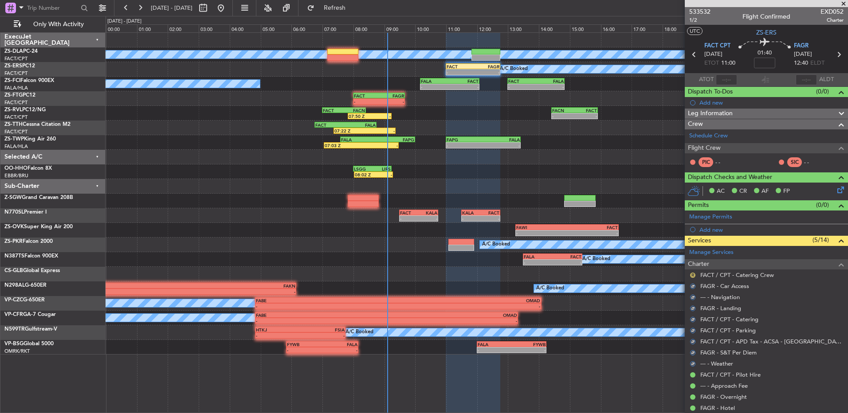
click at [691, 274] on button "R" at bounding box center [692, 275] width 5 height 5
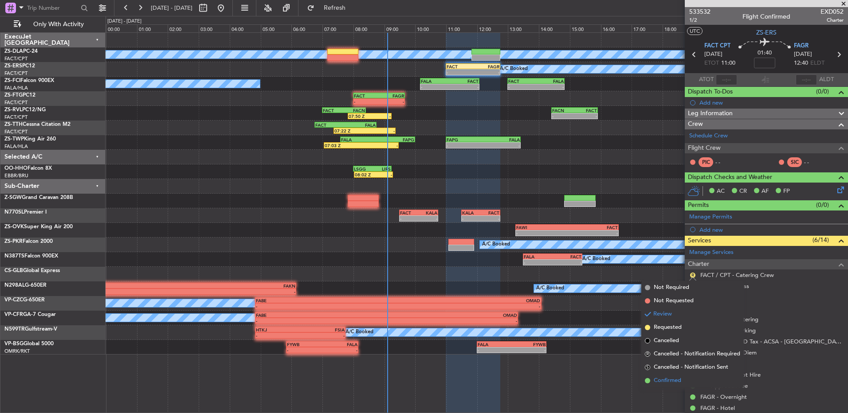
click at [689, 382] on li "Confirmed" at bounding box center [692, 380] width 102 height 13
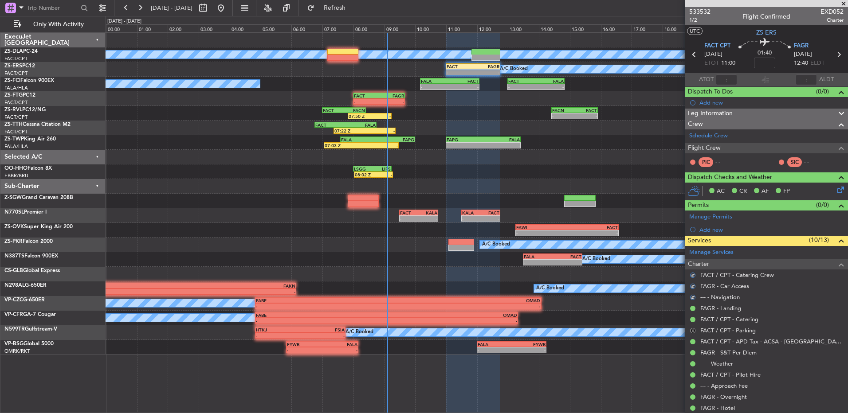
click at [691, 331] on button "S" at bounding box center [692, 330] width 5 height 5
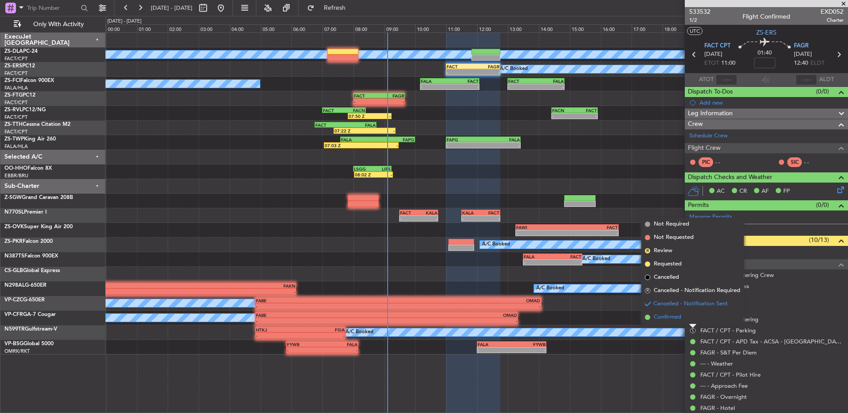
click at [680, 314] on span "Confirmed" at bounding box center [666, 317] width 27 height 9
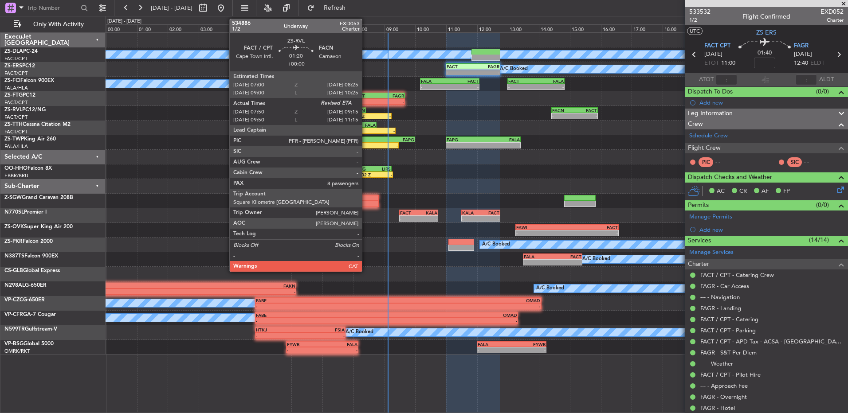
click at [366, 111] on div "FACT 07:00 Z FACN 08:25 Z" at bounding box center [344, 110] width 44 height 6
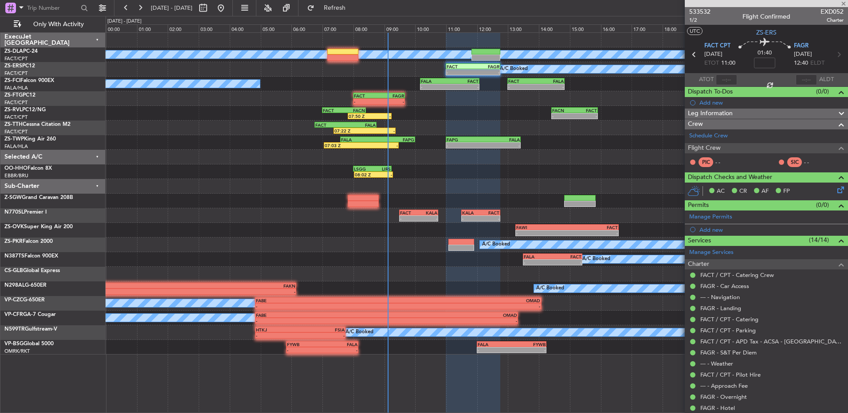
type input "07:50"
type input "8"
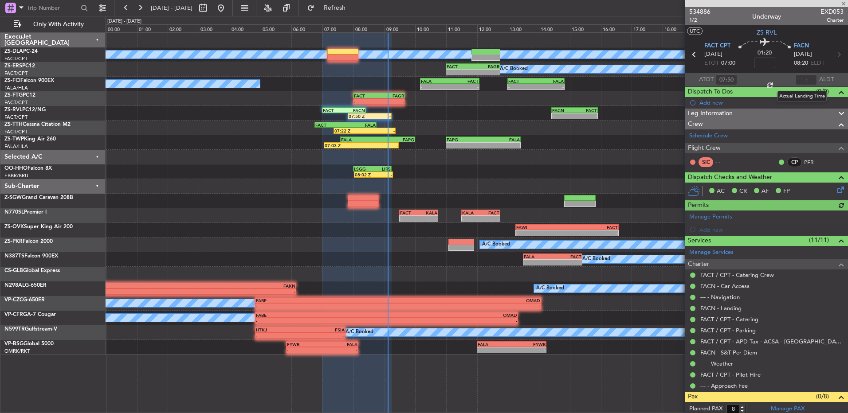
click at [805, 78] on div at bounding box center [805, 79] width 21 height 11
click at [803, 78] on div at bounding box center [805, 79] width 21 height 11
click at [801, 78] on input "text" at bounding box center [805, 79] width 21 height 11
type input "08:55"
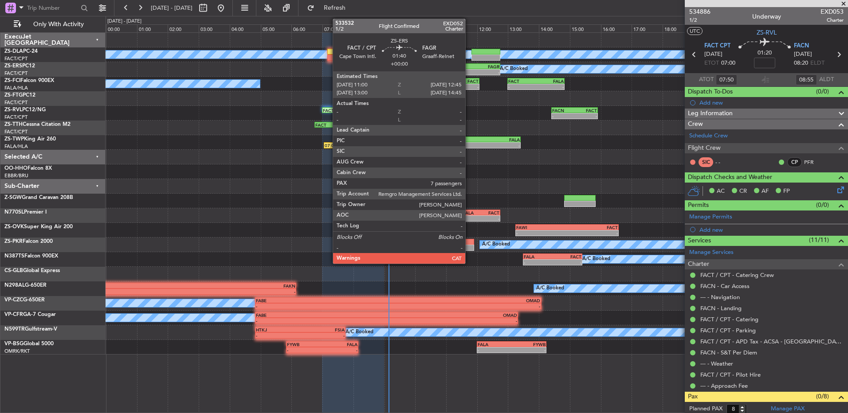
click at [469, 69] on div "- -" at bounding box center [473, 72] width 55 height 6
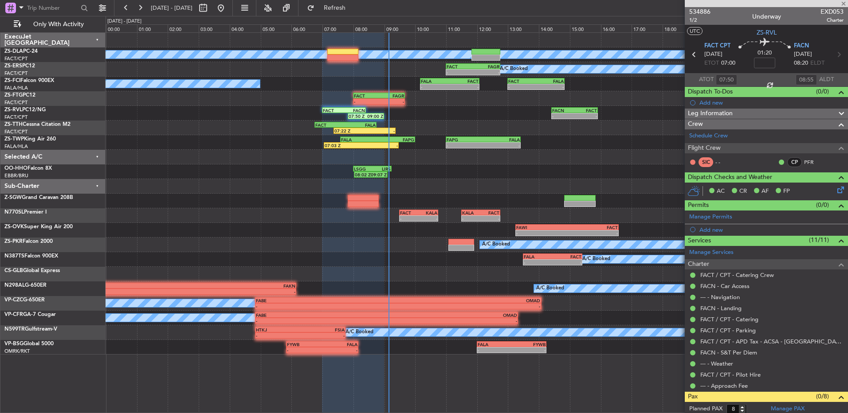
type input "7"
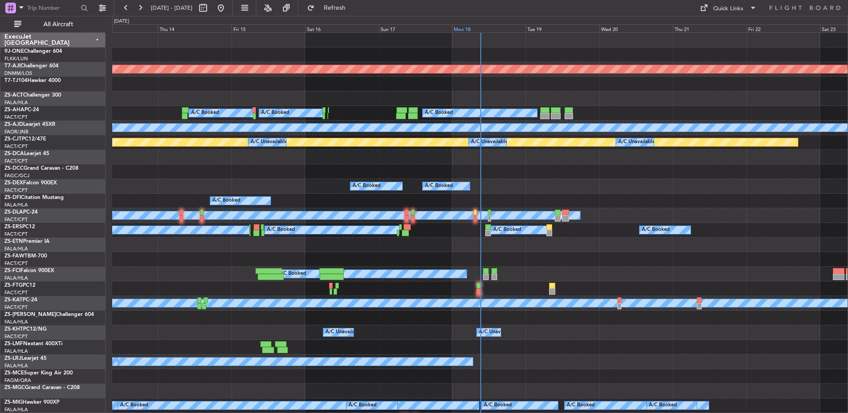
click at [471, 29] on div "Mon 18" at bounding box center [489, 28] width 74 height 8
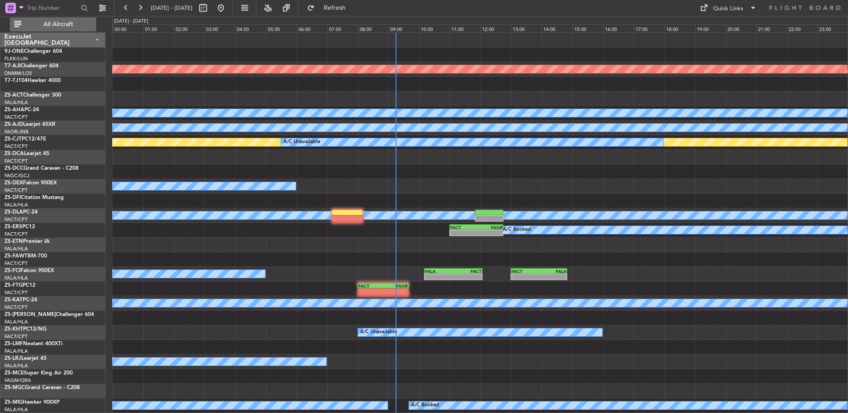
click at [70, 21] on span "All Aircraft" at bounding box center [58, 24] width 70 height 6
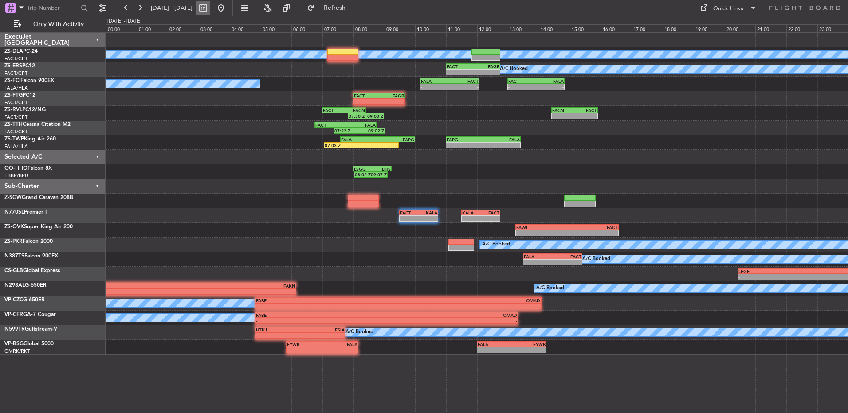
click at [210, 6] on button at bounding box center [203, 8] width 14 height 14
select select "8"
select select "2025"
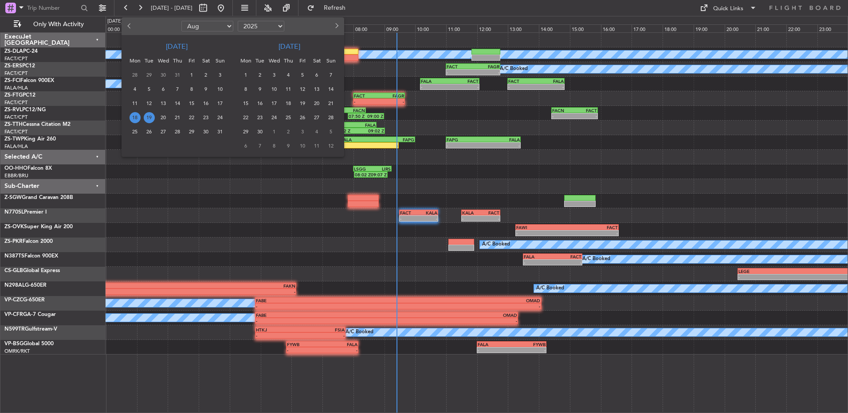
click at [195, 133] on span "29" at bounding box center [191, 131] width 11 height 11
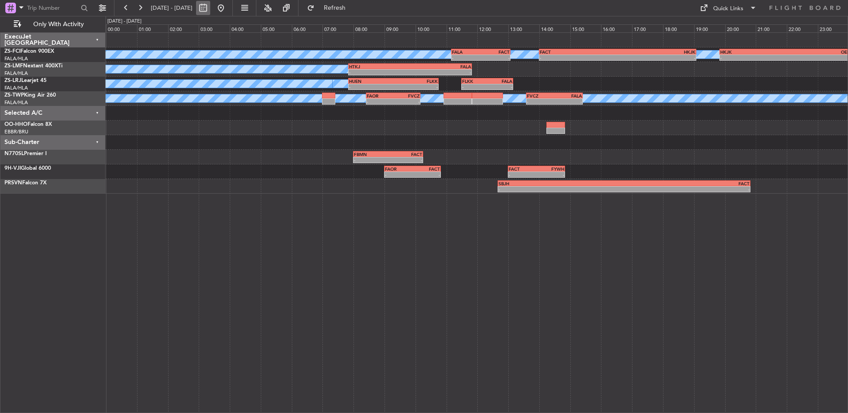
click at [210, 8] on button at bounding box center [203, 8] width 14 height 14
select select "8"
select select "2025"
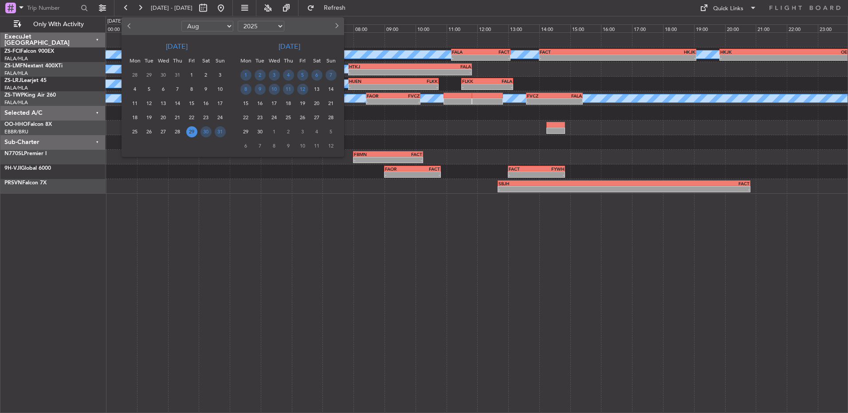
click at [343, 279] on div at bounding box center [424, 206] width 848 height 413
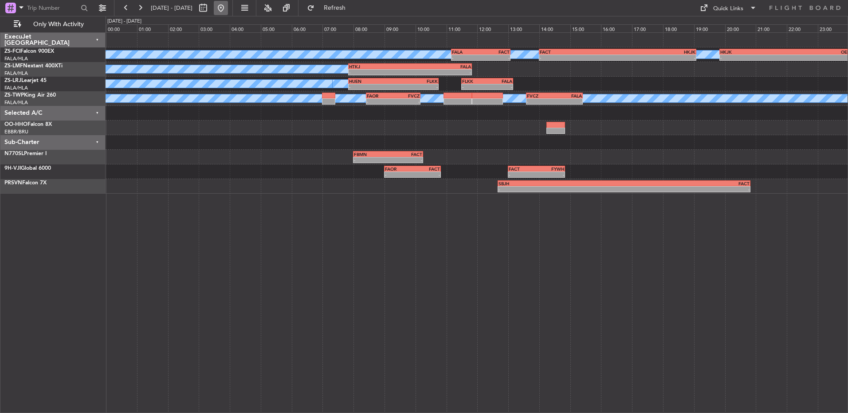
click at [228, 11] on button at bounding box center [221, 8] width 14 height 14
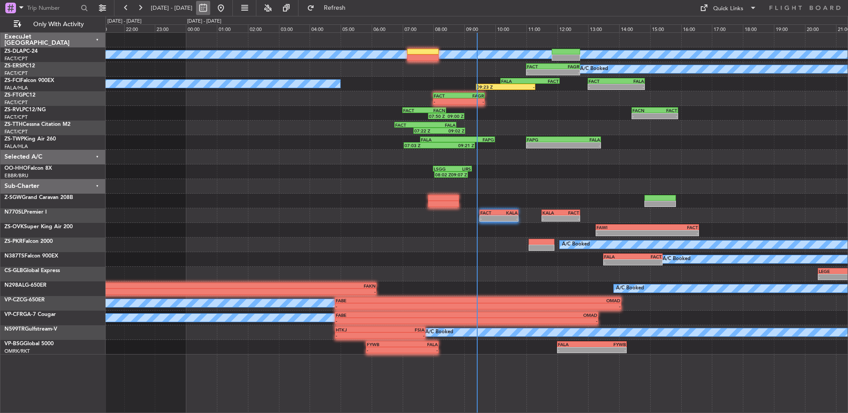
click at [210, 10] on button at bounding box center [203, 8] width 14 height 14
select select "8"
select select "2025"
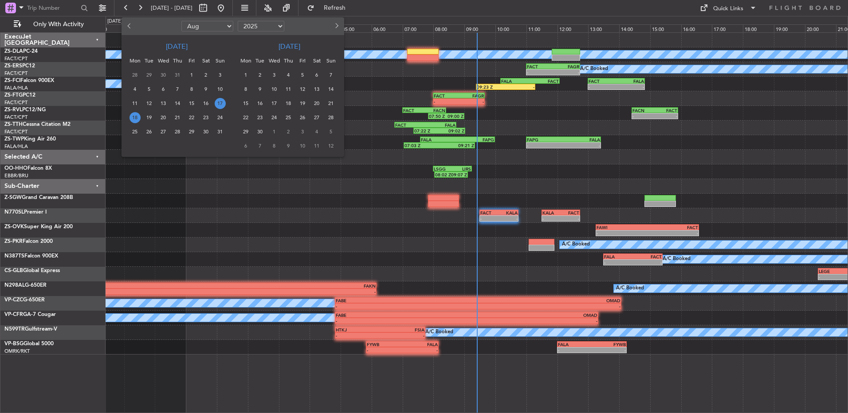
click at [133, 118] on span "18" at bounding box center [134, 117] width 11 height 11
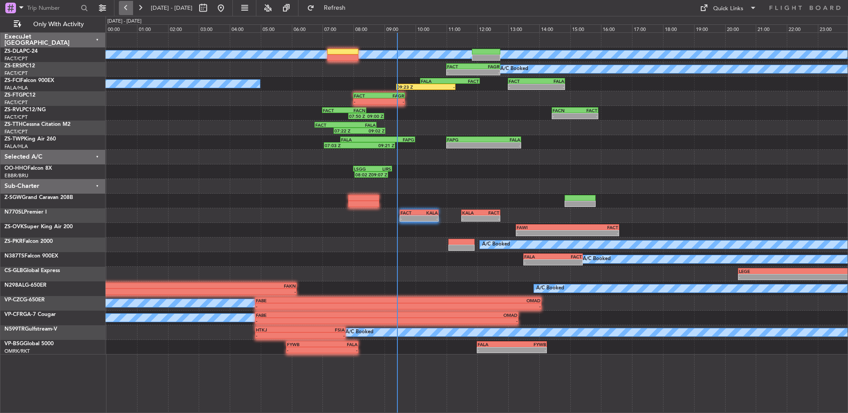
click at [121, 12] on button at bounding box center [126, 8] width 14 height 14
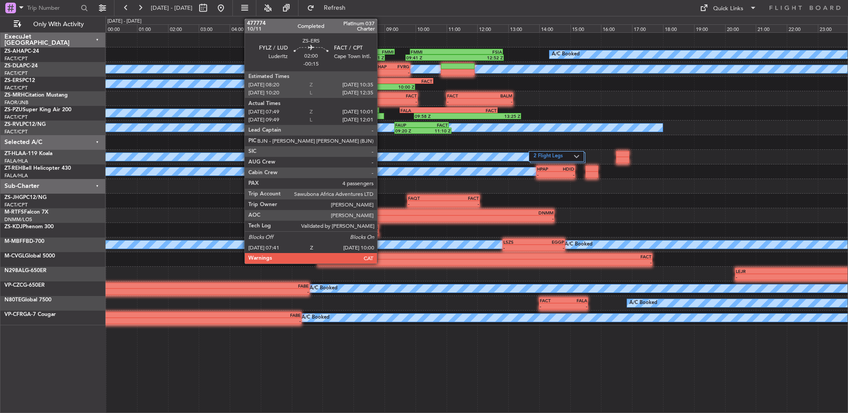
click at [381, 83] on div "FYLZ 08:20 Z FACT 10:35 Z" at bounding box center [398, 81] width 70 height 6
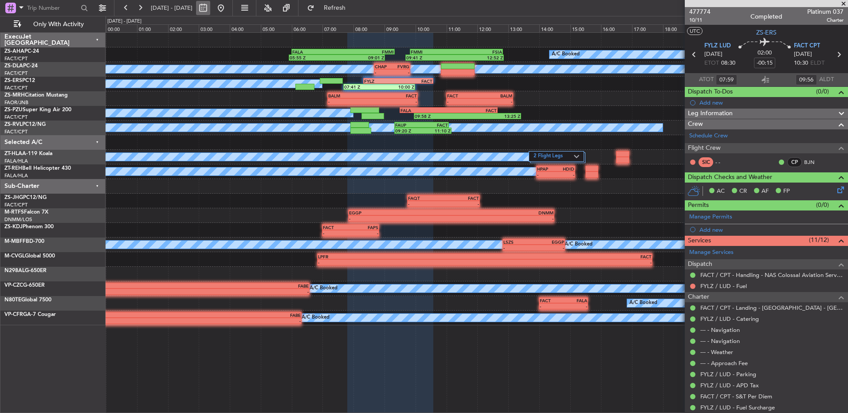
click at [210, 11] on button at bounding box center [203, 8] width 14 height 14
select select "8"
select select "2025"
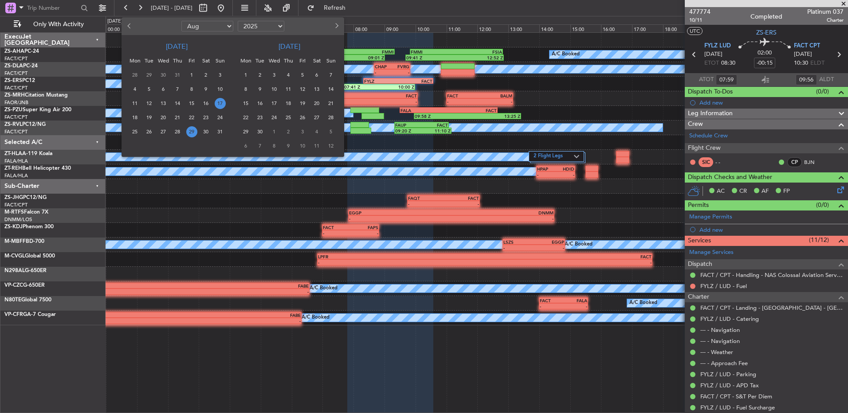
click at [190, 134] on span "29" at bounding box center [191, 131] width 11 height 11
click at [191, 134] on span "29" at bounding box center [191, 131] width 11 height 11
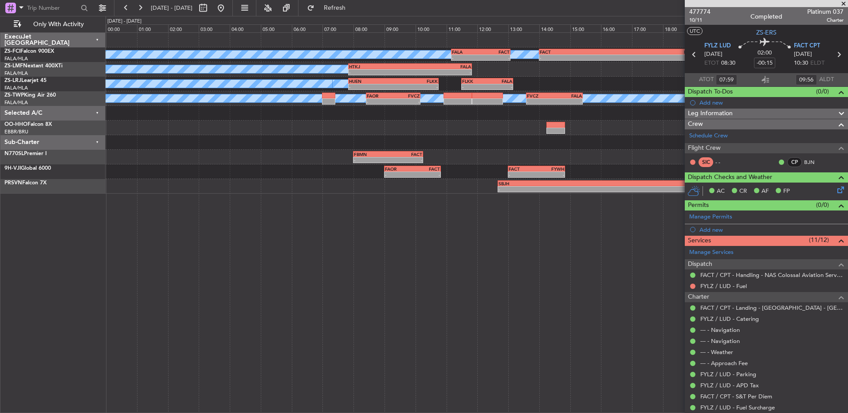
click at [844, 4] on span at bounding box center [843, 4] width 9 height 8
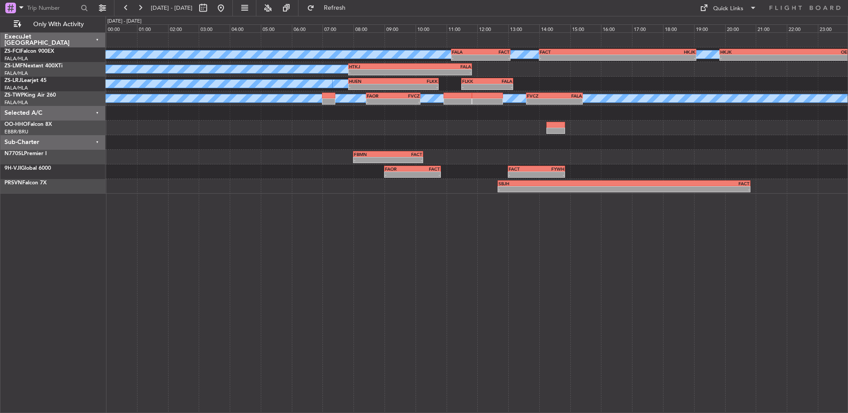
type input "0"
click at [210, 11] on button at bounding box center [203, 8] width 14 height 14
select select "8"
select select "2025"
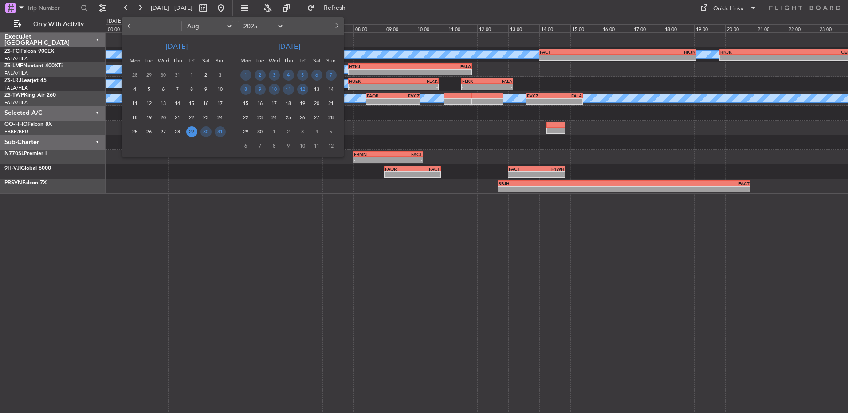
drag, startPoint x: 410, startPoint y: 271, endPoint x: 369, endPoint y: 246, distance: 48.1
click at [411, 271] on div at bounding box center [424, 206] width 848 height 413
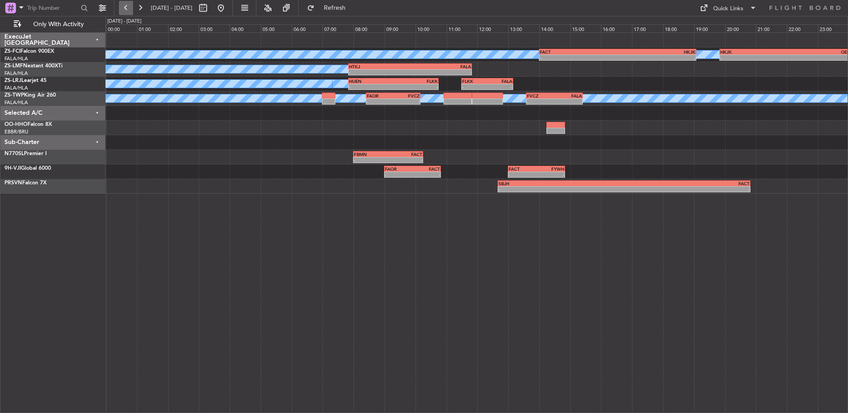
click at [121, 1] on button at bounding box center [126, 8] width 14 height 14
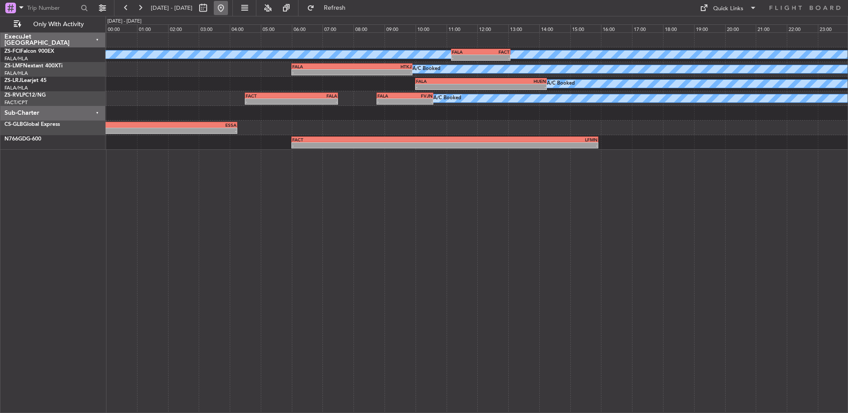
click at [228, 7] on button at bounding box center [221, 8] width 14 height 14
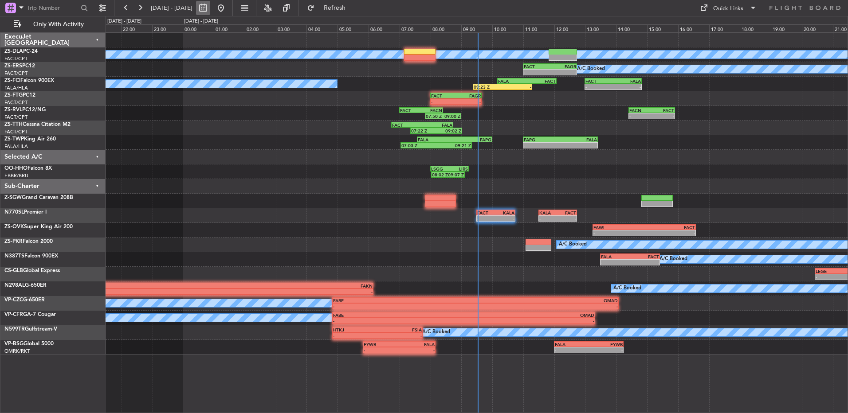
click at [210, 8] on button at bounding box center [203, 8] width 14 height 14
select select "8"
select select "2025"
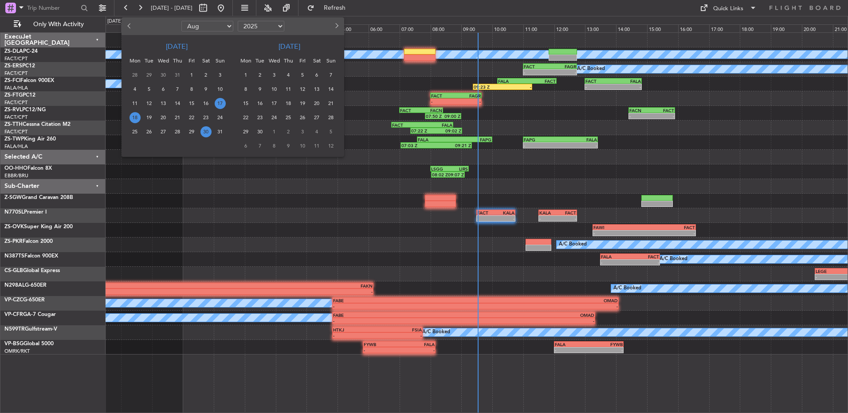
click at [205, 132] on span "30" at bounding box center [205, 131] width 11 height 11
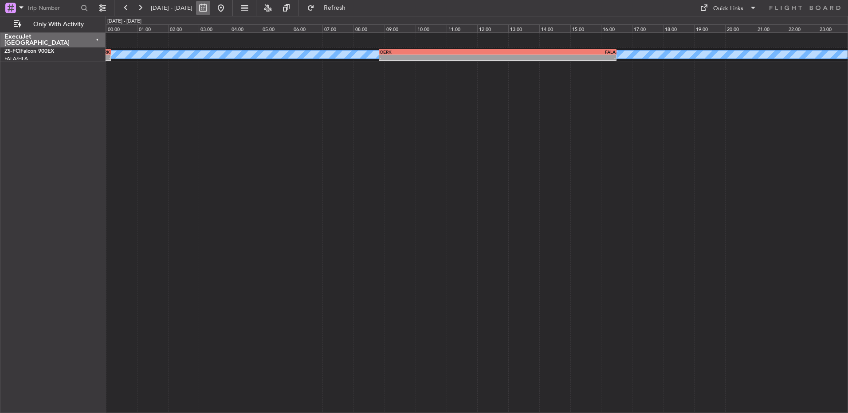
click at [210, 12] on button at bounding box center [203, 8] width 14 height 14
select select "8"
select select "2025"
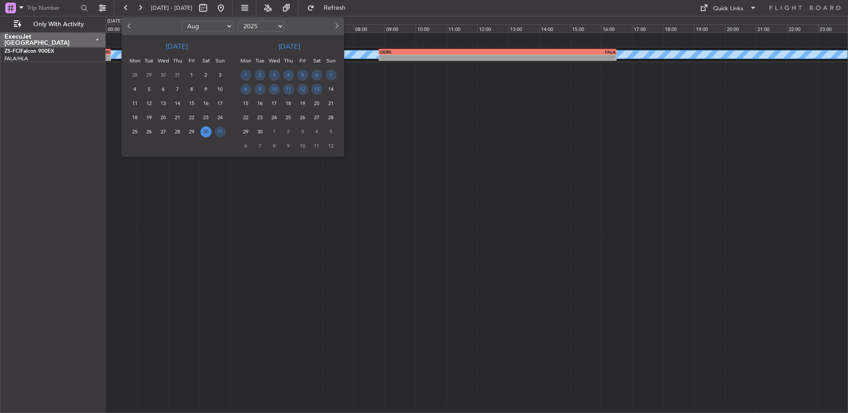
click at [540, 181] on div at bounding box center [424, 206] width 848 height 413
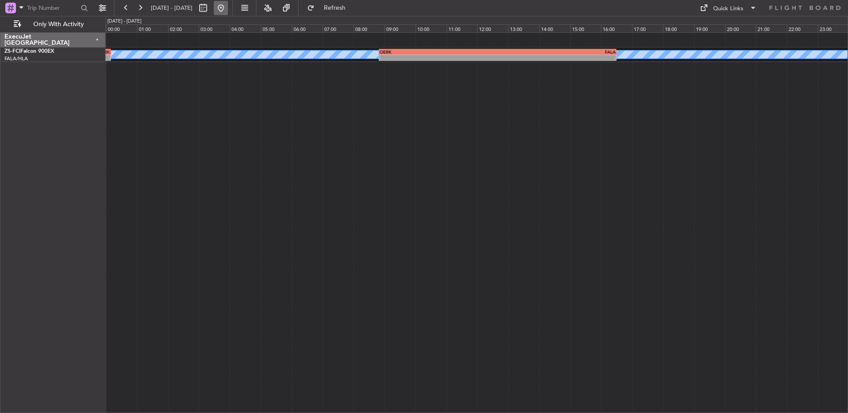
click at [228, 8] on button at bounding box center [221, 8] width 14 height 14
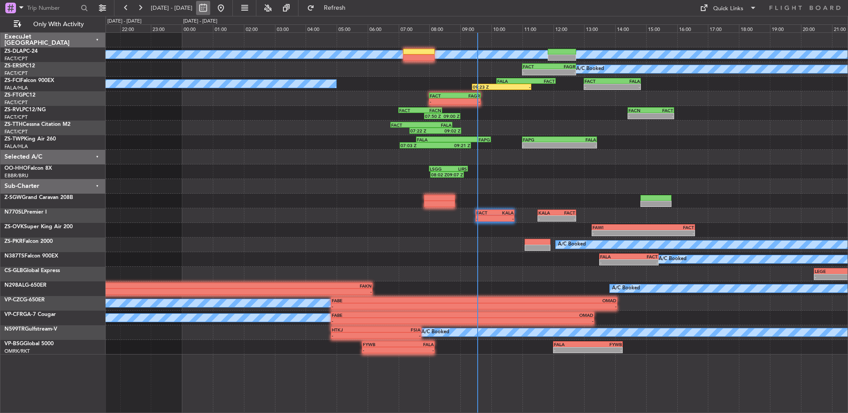
click at [210, 8] on button at bounding box center [203, 8] width 14 height 14
select select "8"
select select "2025"
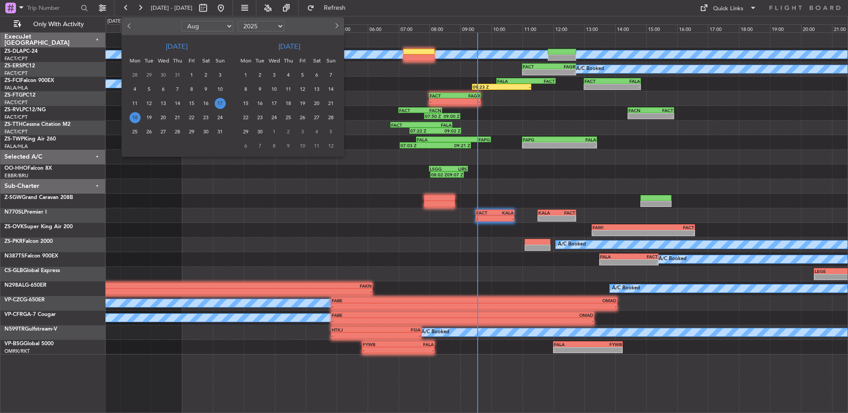
click at [366, 117] on div at bounding box center [424, 206] width 848 height 413
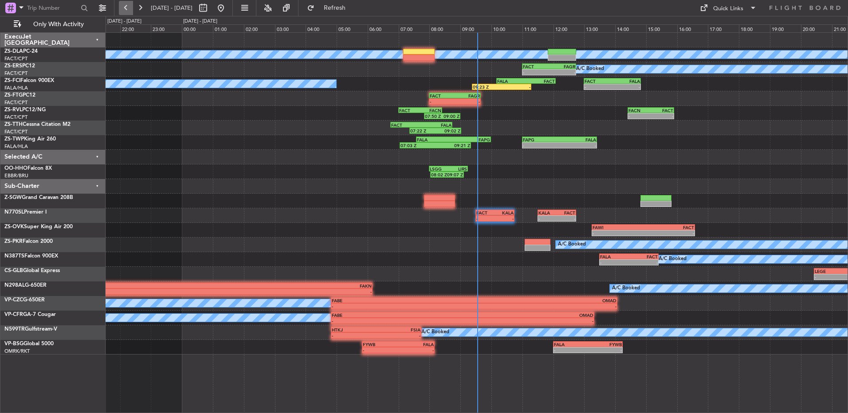
click at [131, 11] on button at bounding box center [126, 8] width 14 height 14
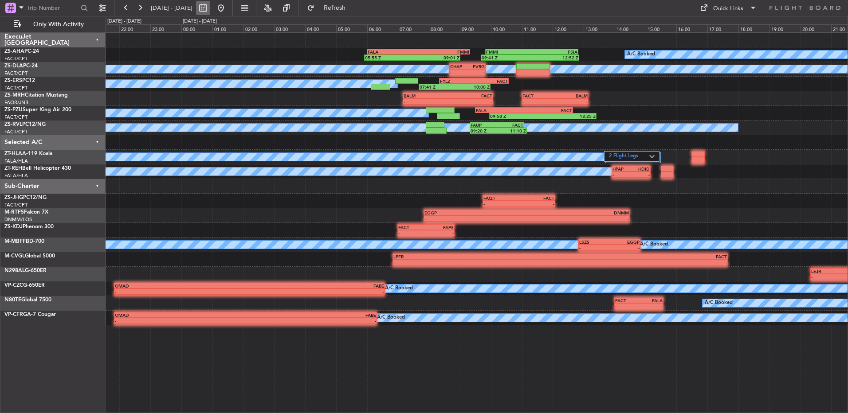
click at [210, 9] on button at bounding box center [203, 8] width 14 height 14
select select "8"
select select "2025"
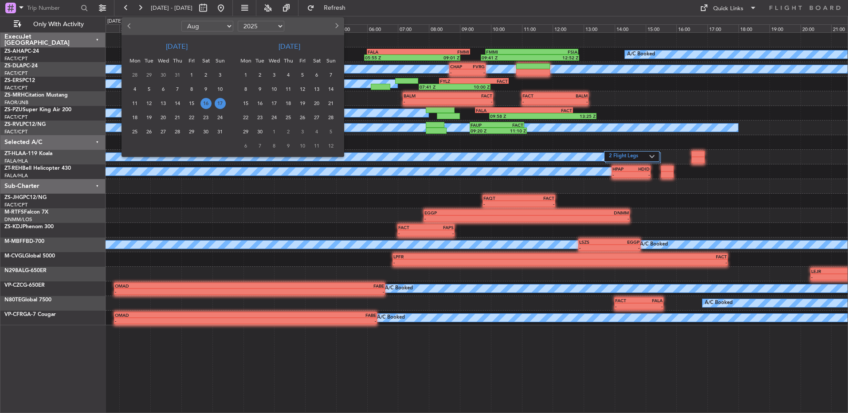
click at [223, 103] on span "17" at bounding box center [220, 103] width 11 height 11
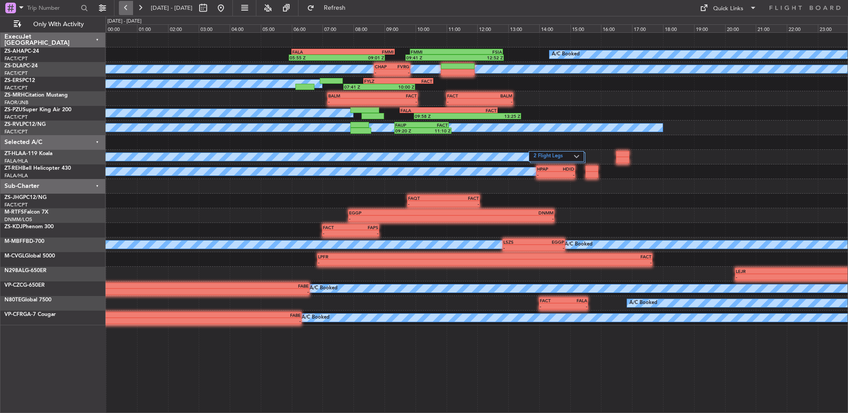
click at [122, 9] on button at bounding box center [126, 8] width 14 height 14
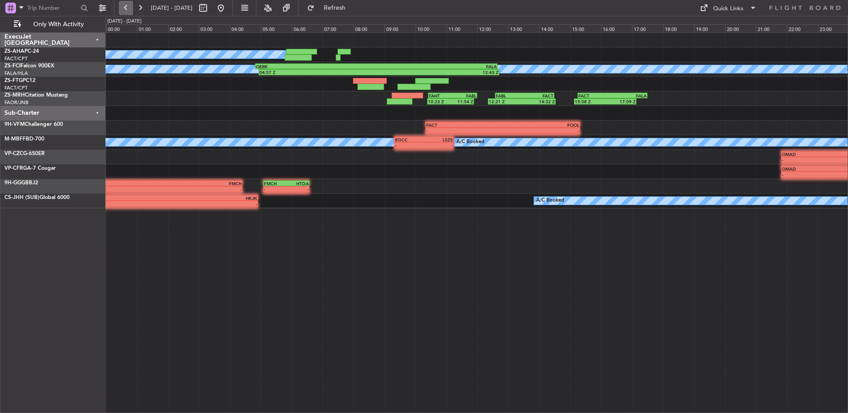
click at [122, 9] on button at bounding box center [126, 8] width 14 height 14
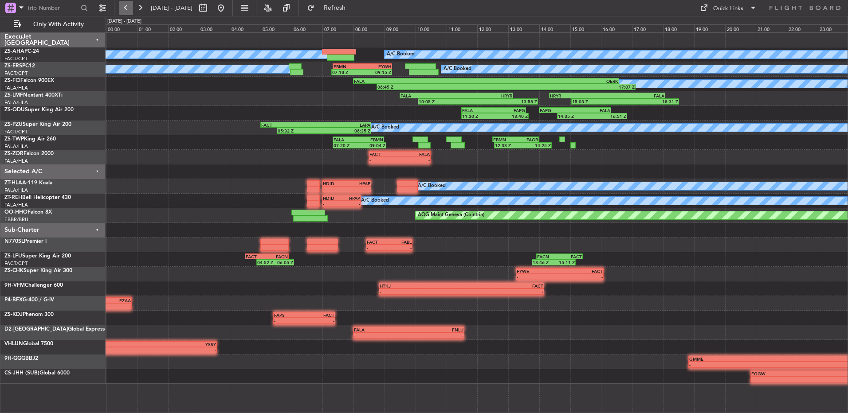
click at [120, 7] on button at bounding box center [126, 8] width 14 height 14
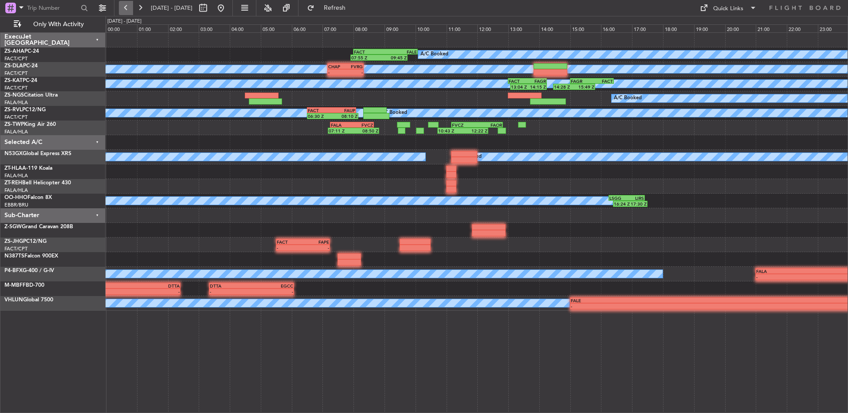
click at [125, 10] on button at bounding box center [126, 8] width 14 height 14
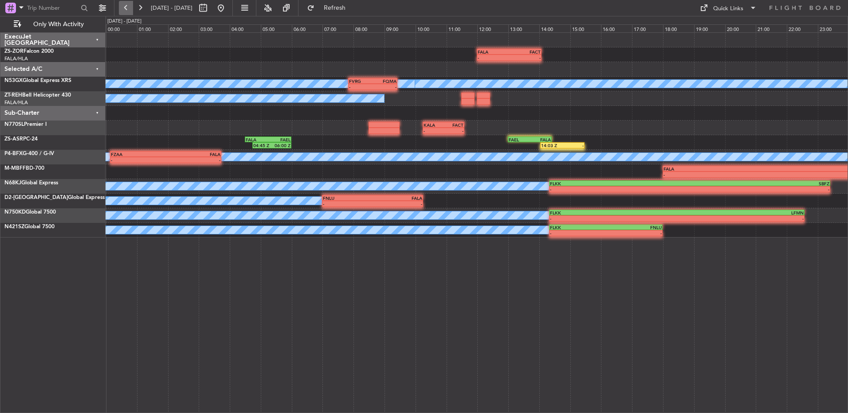
click at [125, 9] on button at bounding box center [126, 8] width 14 height 14
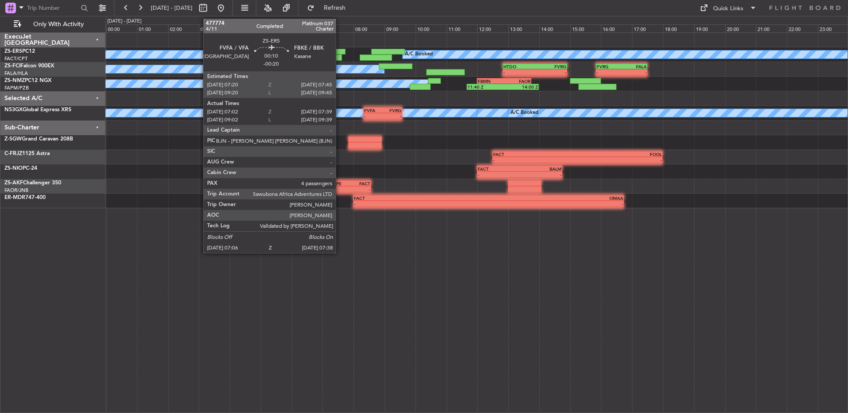
click at [340, 55] on div at bounding box center [333, 58] width 17 height 6
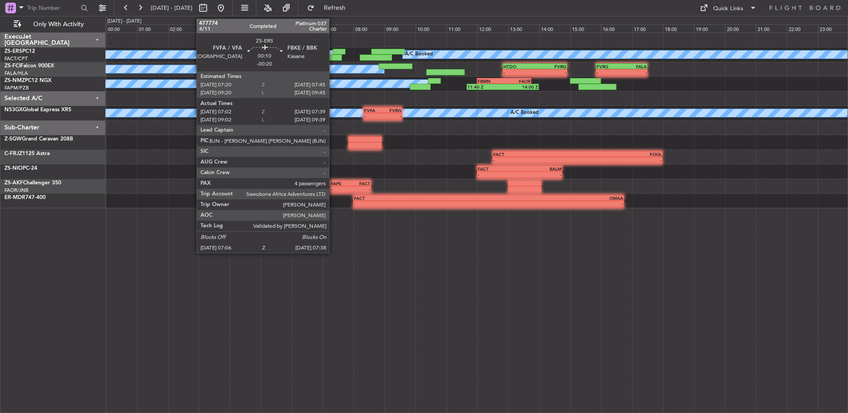
click at [335, 55] on div at bounding box center [333, 58] width 17 height 6
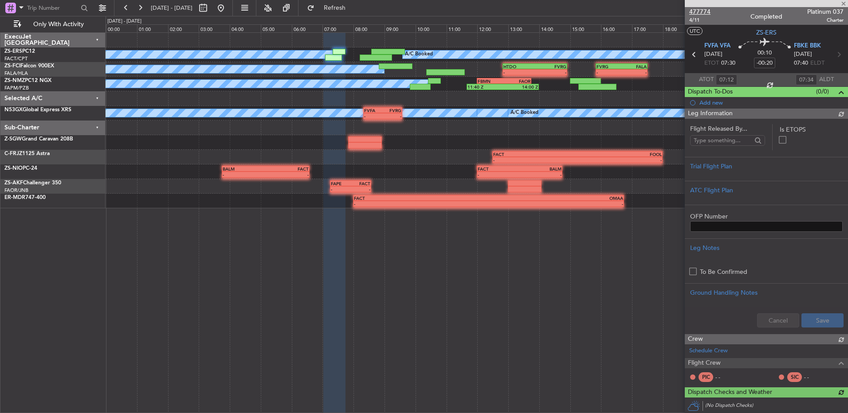
click at [701, 12] on span "477774" at bounding box center [699, 11] width 21 height 9
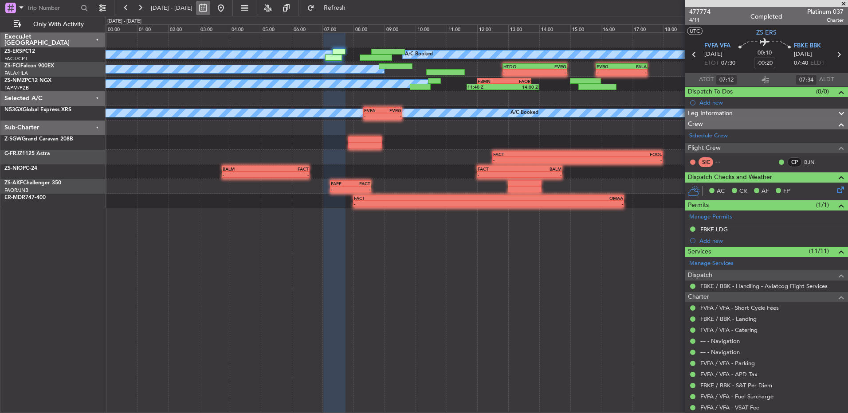
click at [210, 8] on button at bounding box center [203, 8] width 14 height 14
select select "8"
select select "2025"
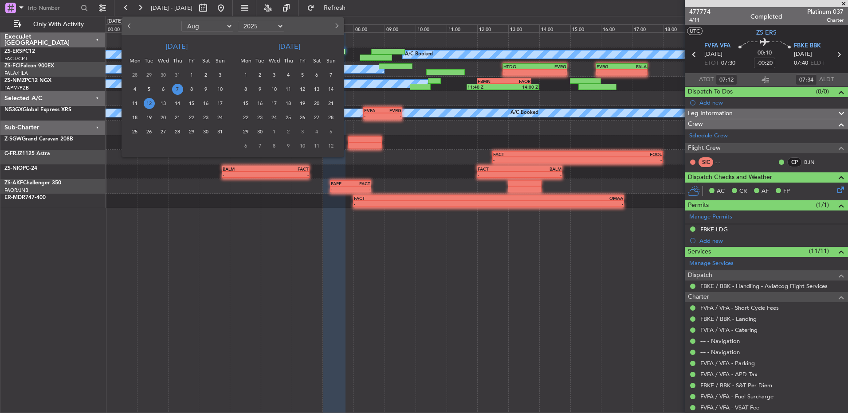
click at [174, 90] on span "7" at bounding box center [177, 89] width 11 height 11
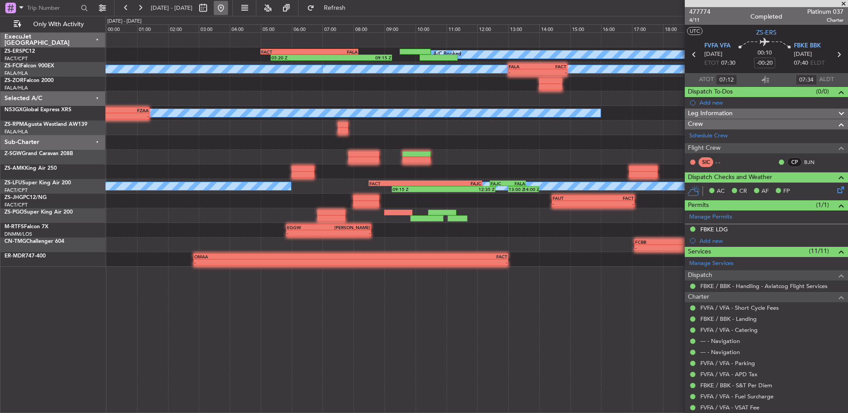
click at [228, 12] on button at bounding box center [221, 8] width 14 height 14
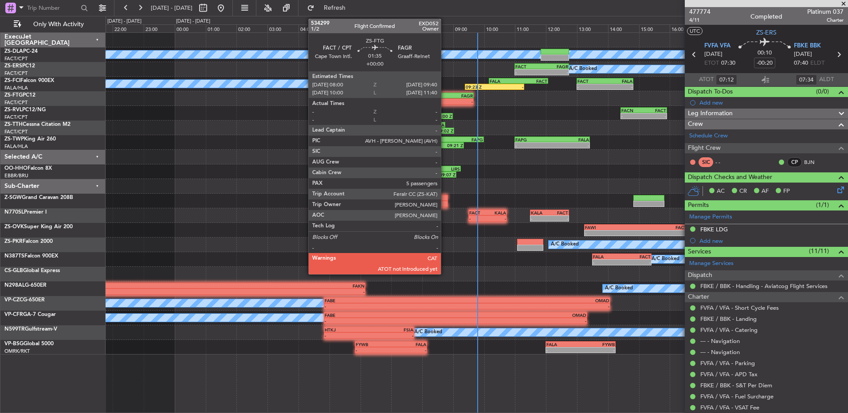
click at [445, 102] on div "-" at bounding box center [434, 101] width 25 height 5
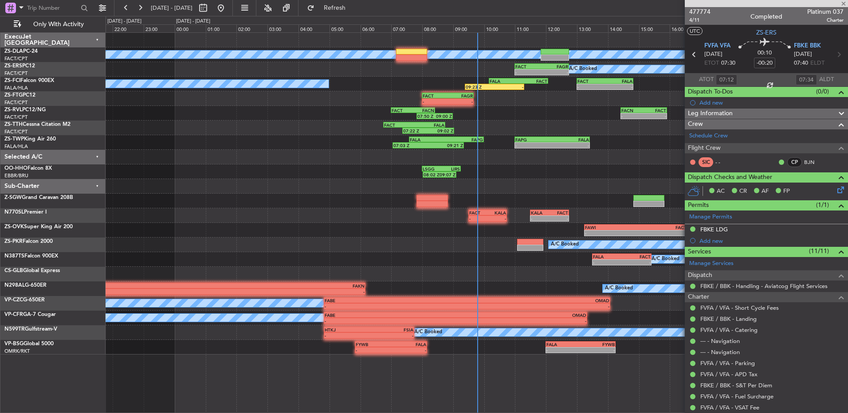
type input "5"
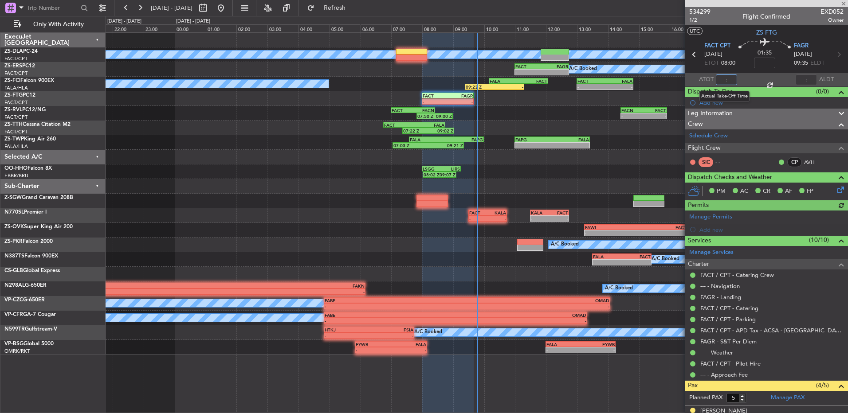
click at [726, 79] on div at bounding box center [725, 79] width 21 height 11
click at [726, 80] on input "text" at bounding box center [725, 79] width 21 height 11
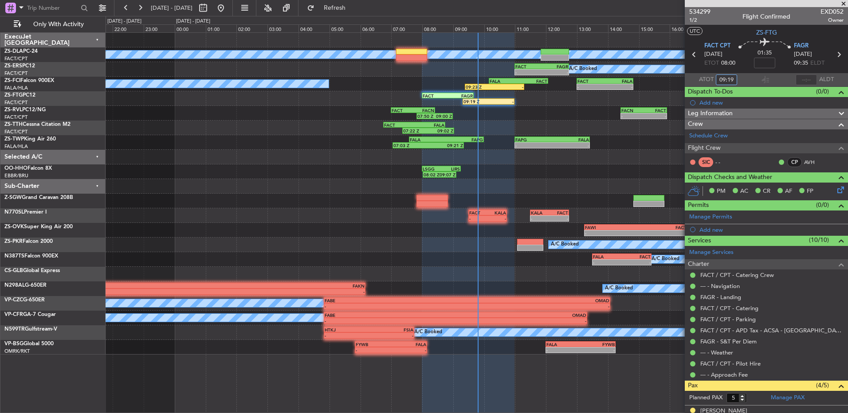
type input "09:19"
click at [844, 4] on span at bounding box center [843, 4] width 9 height 8
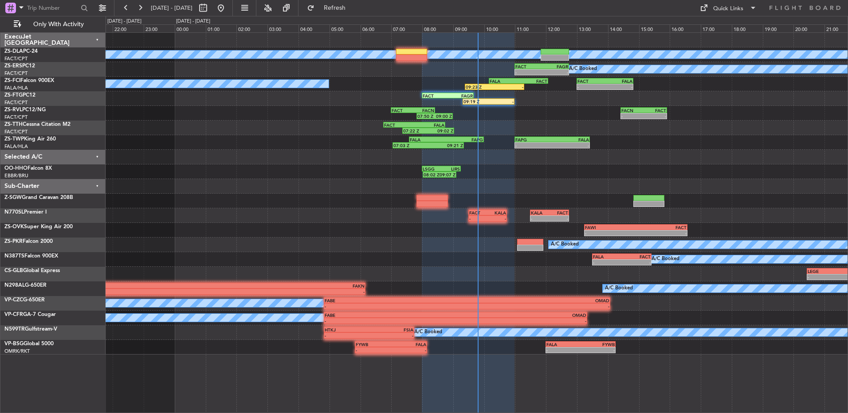
type input "0"
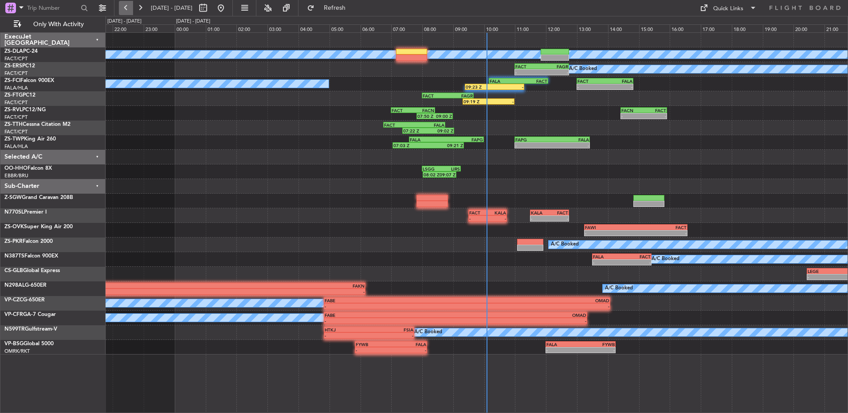
click at [124, 8] on button at bounding box center [126, 8] width 14 height 14
